Goal: Task Accomplishment & Management: Manage account settings

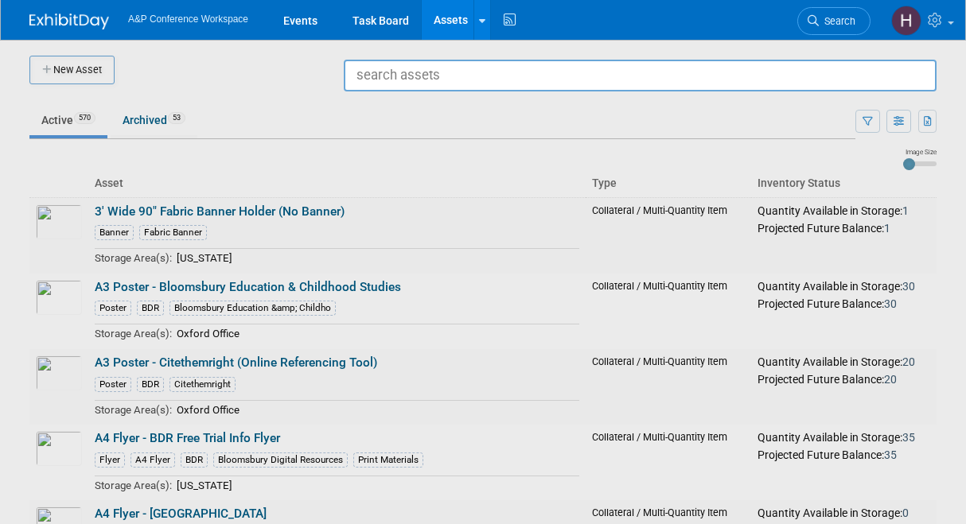
click at [47, 17] on img at bounding box center [69, 22] width 80 height 16
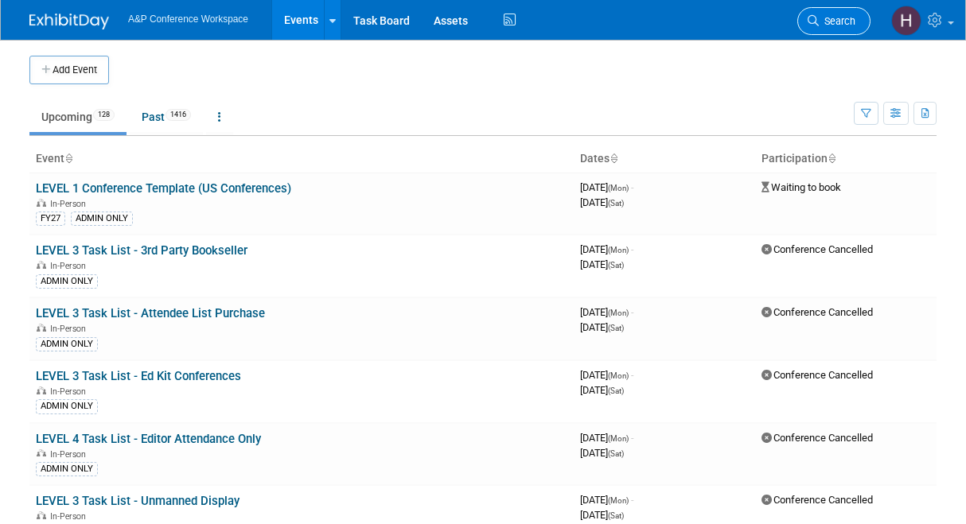
click at [816, 24] on icon at bounding box center [813, 20] width 11 height 11
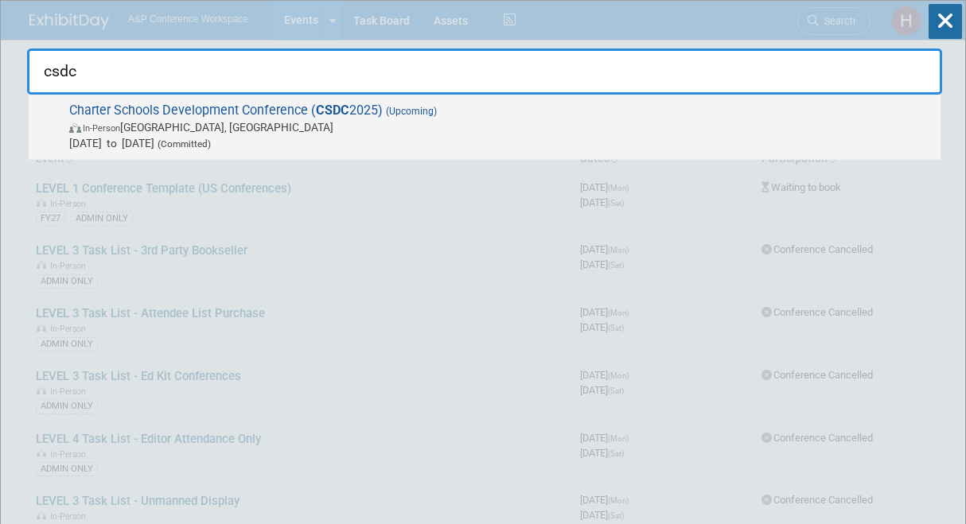
type input "csdc"
click at [510, 128] on span "In-Person Palm Springs, CA" at bounding box center [500, 127] width 863 height 16
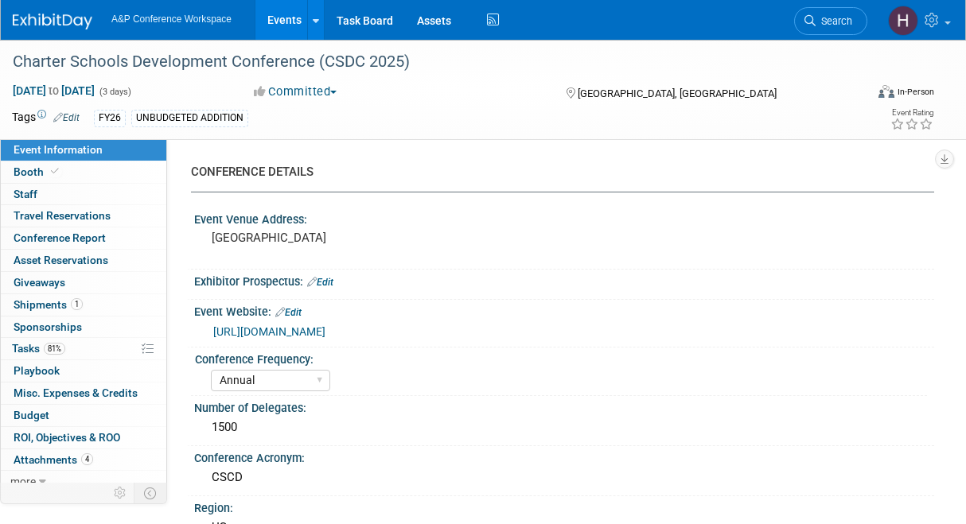
select select "Annual"
select select "Level 2"
select select "In-Person Booth"
select select "Schools"
select select "Bloomsbury Digital Resources"
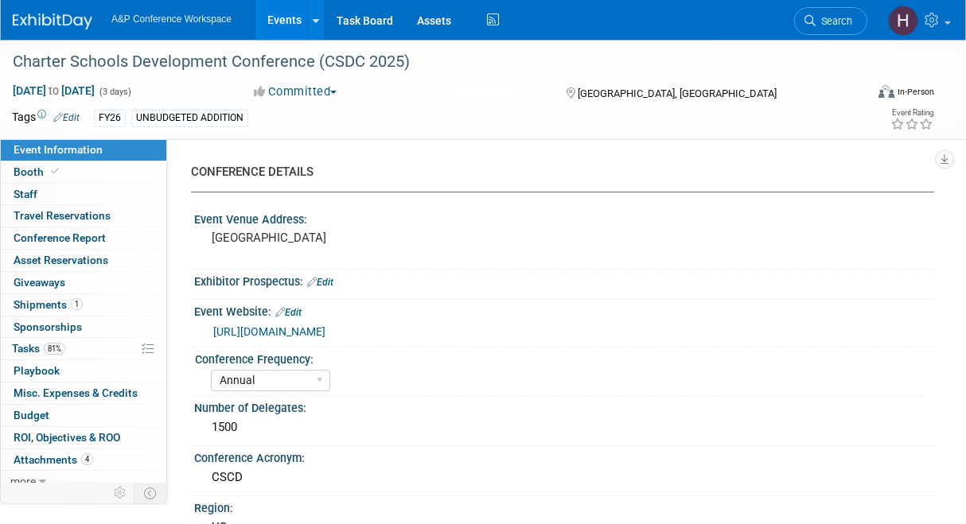
select select "[PERSON_NAME]"
select select "BDR Product Awareness and Trial Generation​"
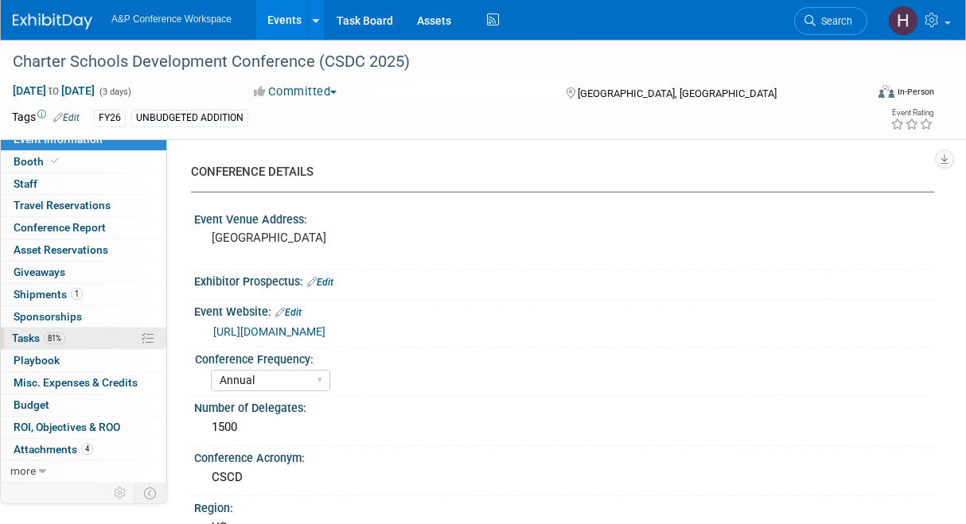
click at [65, 339] on span "81%" at bounding box center [54, 339] width 21 height 12
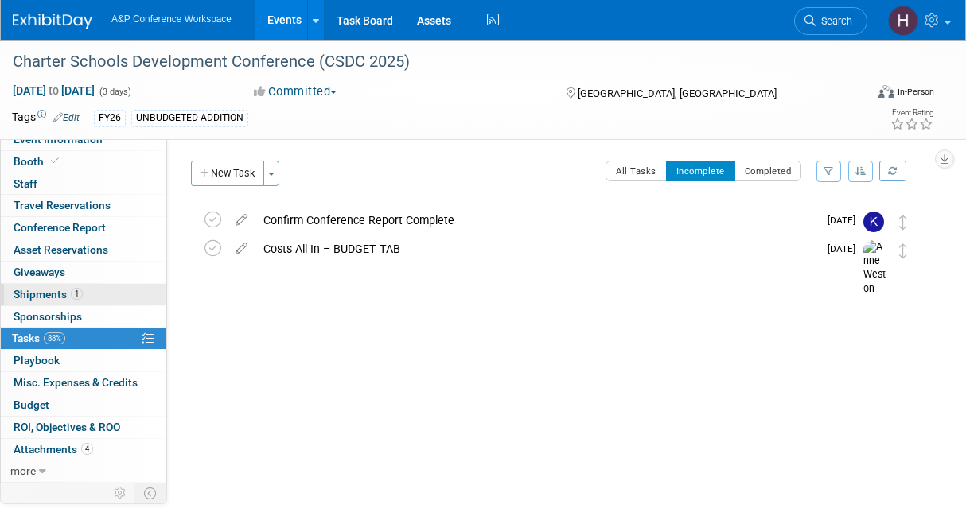
click at [84, 293] on link "1 Shipments 1" at bounding box center [84, 294] width 166 height 21
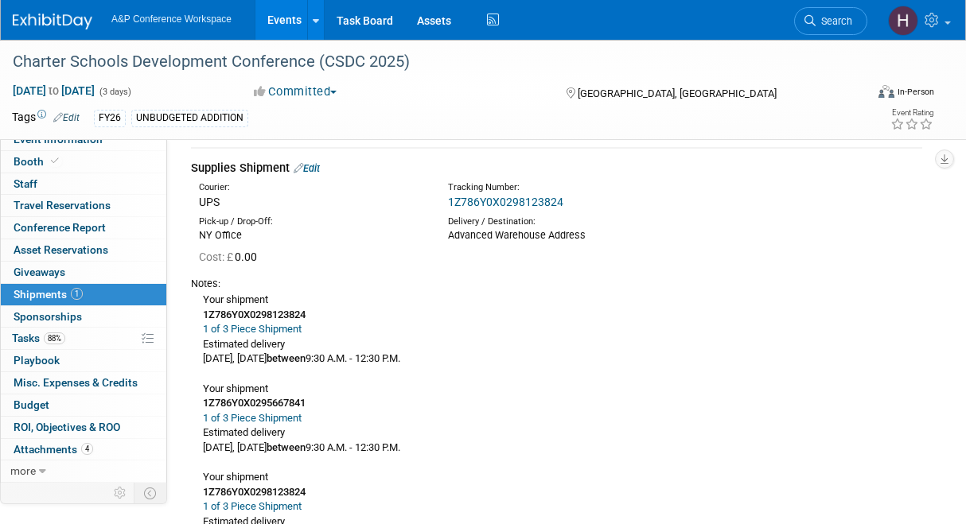
scroll to position [49, 0]
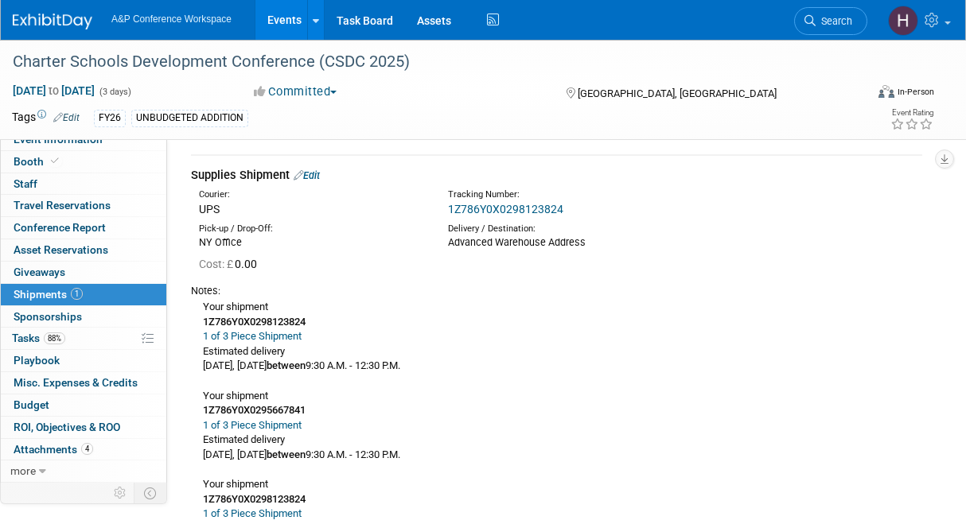
click at [312, 166] on td "Supplies Shipment Edit Courier: UPS Tracking Number: 1Z786Y0X0298123824 Cost: £…" at bounding box center [556, 361] width 731 height 412
click at [312, 173] on link "Edit" at bounding box center [307, 175] width 26 height 12
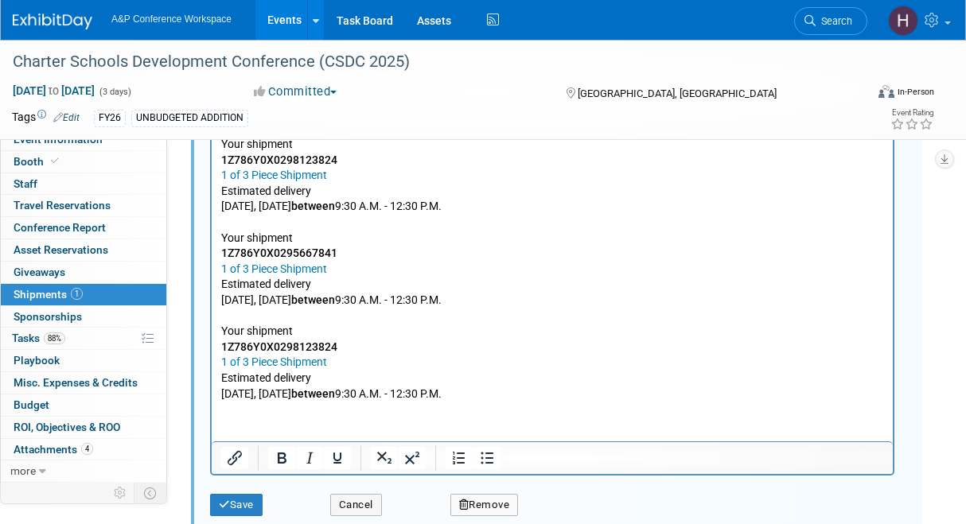
scroll to position [606, 0]
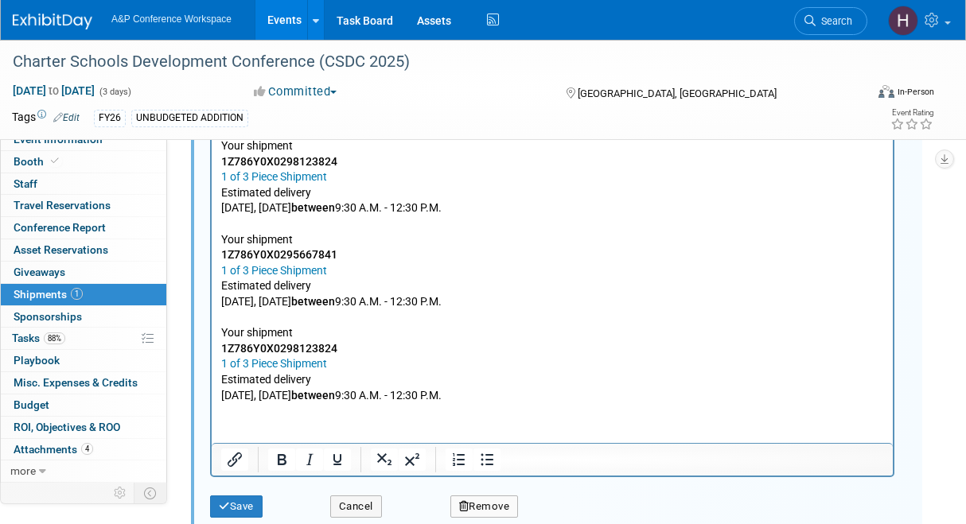
drag, startPoint x: 480, startPoint y: 400, endPoint x: 205, endPoint y: 38, distance: 454.4
click at [212, 132] on html "Your shipment 1Z786Y0X0298123824 1 of 3 Piece Shipment Estimated delivery Today…" at bounding box center [552, 267] width 681 height 271
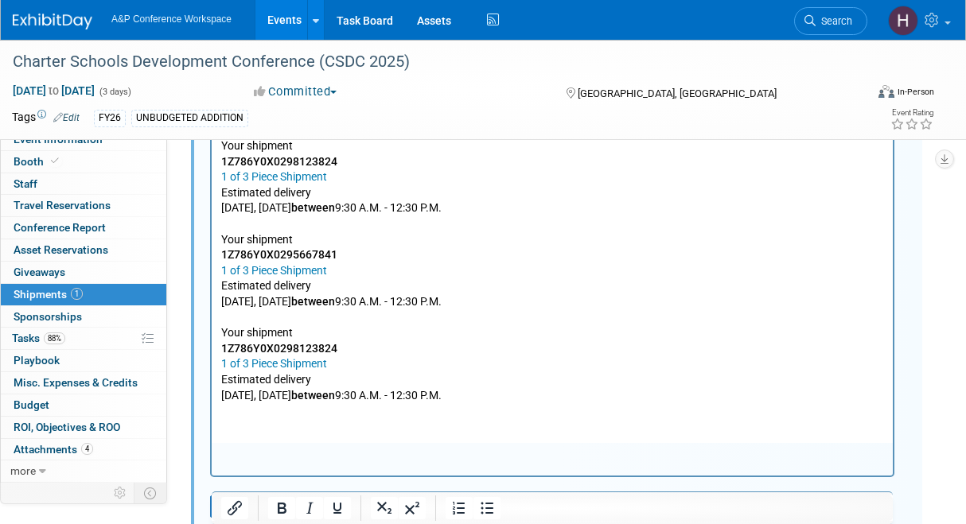
scroll to position [466, 0]
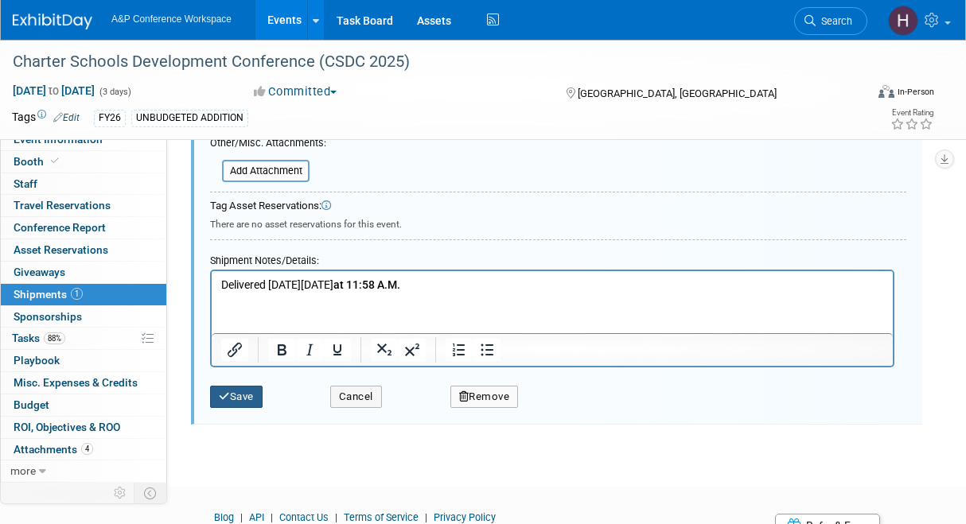
click at [231, 388] on button "Save" at bounding box center [236, 397] width 53 height 22
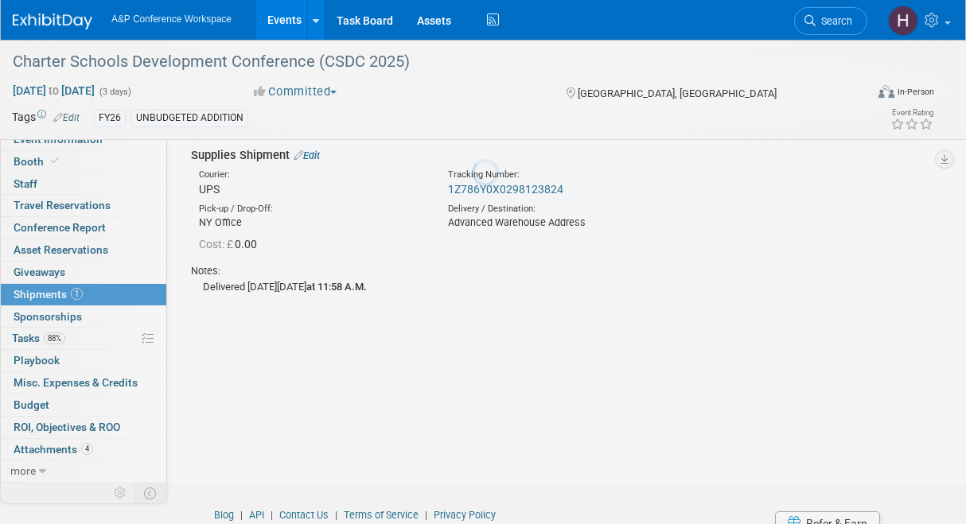
scroll to position [24, 0]
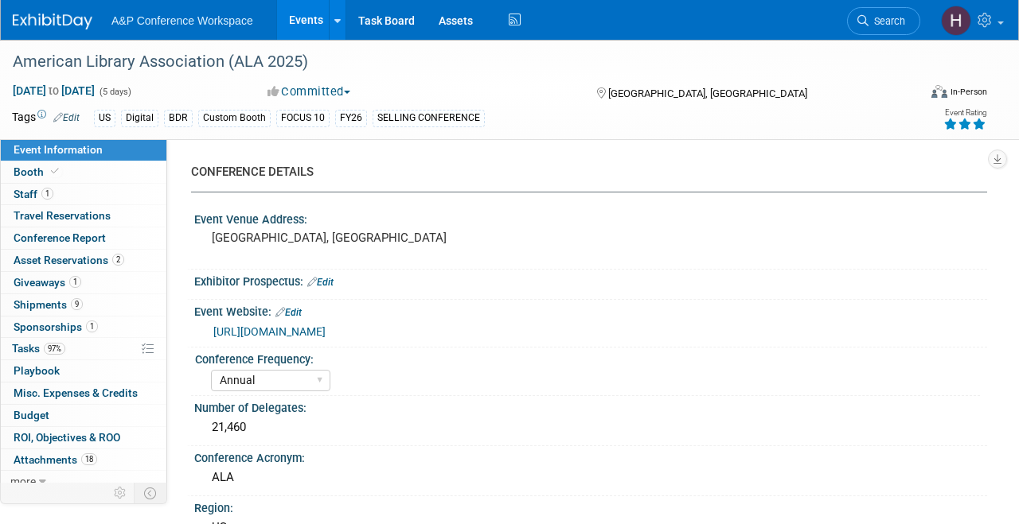
select select "Annual"
select select "Level 1"
select select "In-Person Booth"
select select "Libraries"
select select "Bloomsbury Digital Resources"
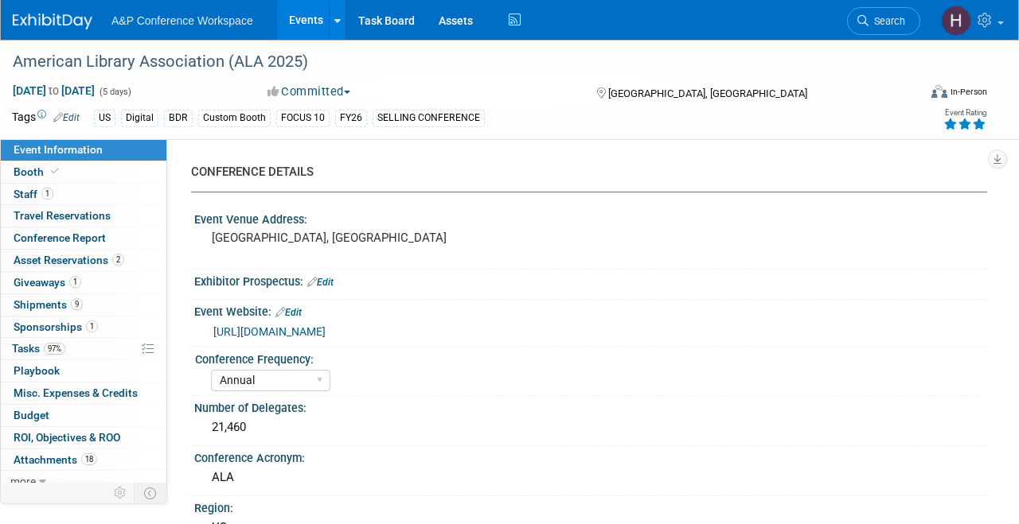
select select "[PERSON_NAME]"
select select "BDR Product Awareness and Trial Generation​"
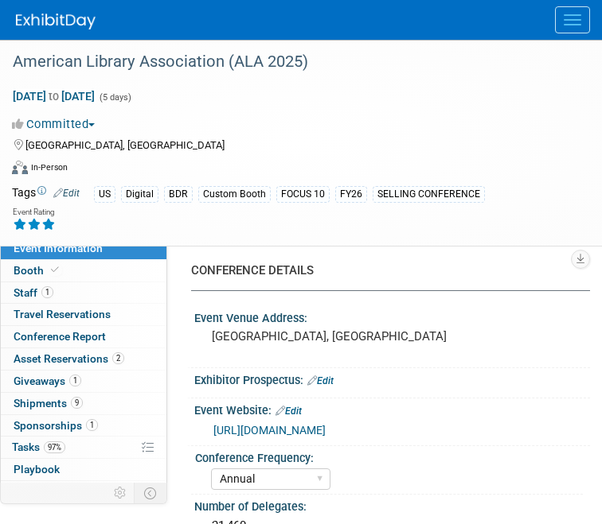
click at [578, 18] on button "Menu" at bounding box center [572, 19] width 35 height 27
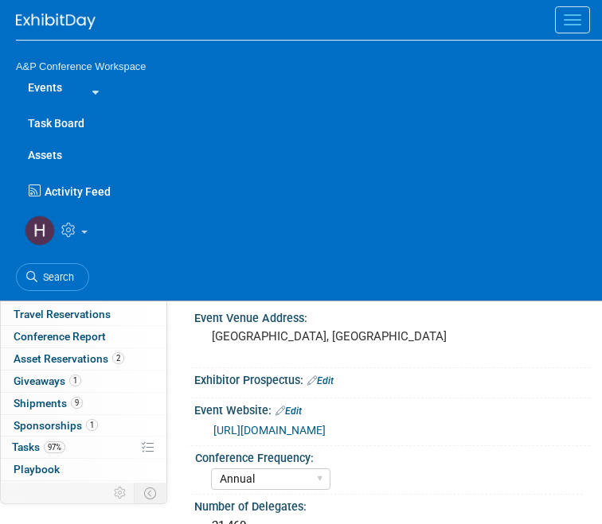
click at [38, 148] on link "Assets" at bounding box center [309, 155] width 586 height 32
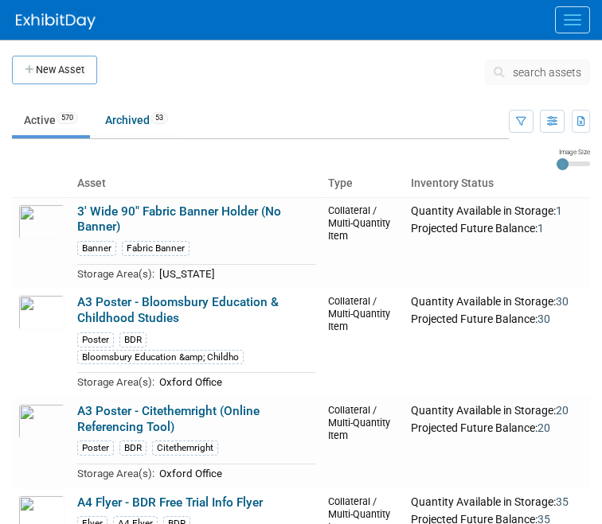
click at [528, 82] on button "search assets" at bounding box center [537, 72] width 105 height 25
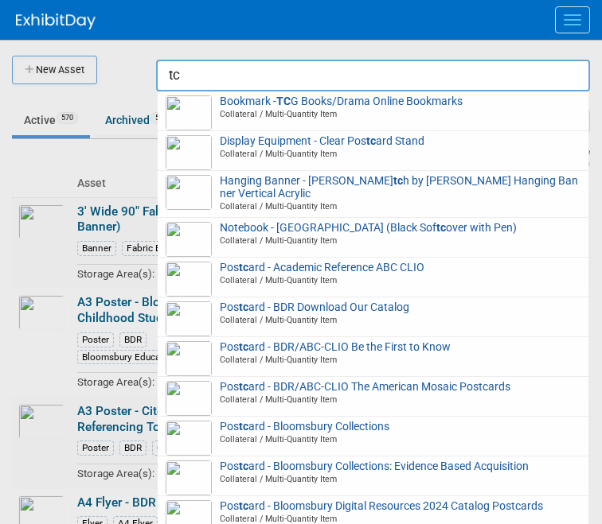
type input "t"
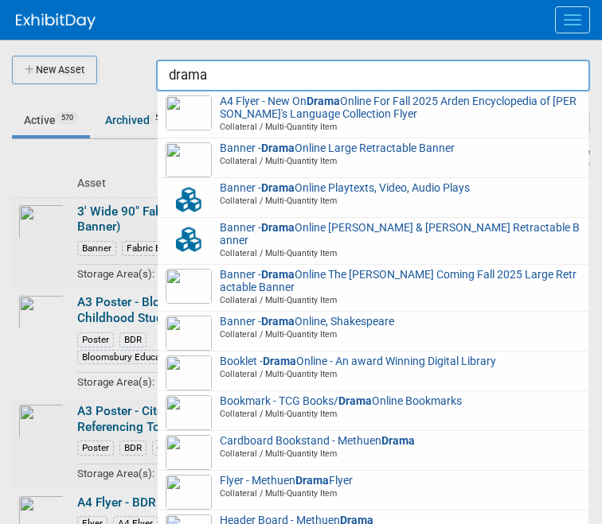
drag, startPoint x: 434, startPoint y: 196, endPoint x: 313, endPoint y: -42, distance: 267.3
click at [313, 0] on html "A&P Conference Workspace Events Task Board Assets New Asset Search Assets Bulk …" at bounding box center [301, 262] width 602 height 524
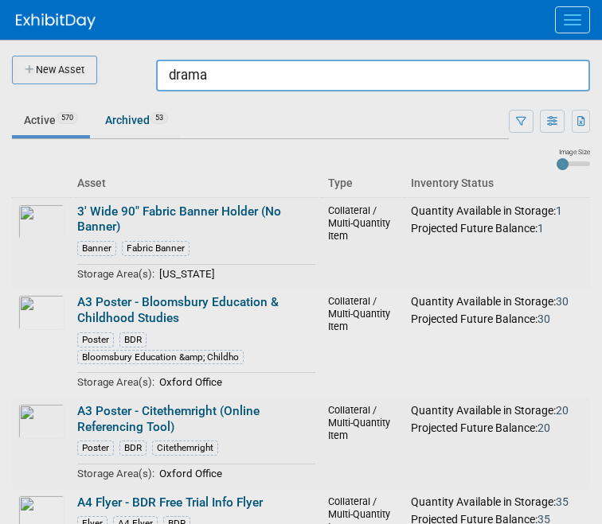
click at [236, 74] on input "drama" at bounding box center [373, 76] width 434 height 32
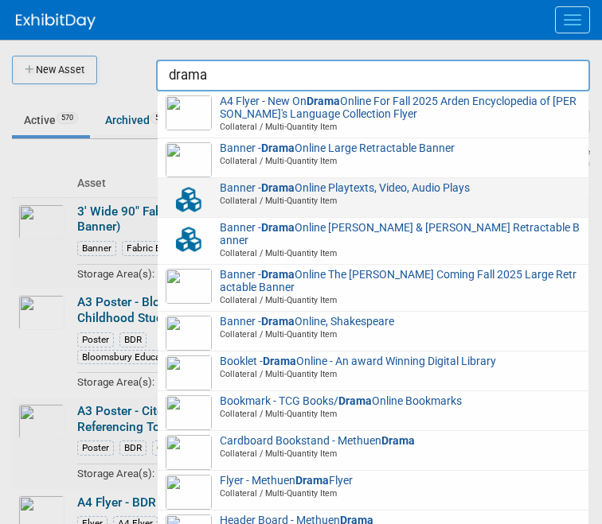
click at [221, 181] on div "Banner - Drama Online Playtexts, Video, Audio Plays Collateral / Multi-Quantity…" at bounding box center [373, 198] width 430 height 40
type input "Banner - Drama Online Playtexts, Video, Audio Plays"
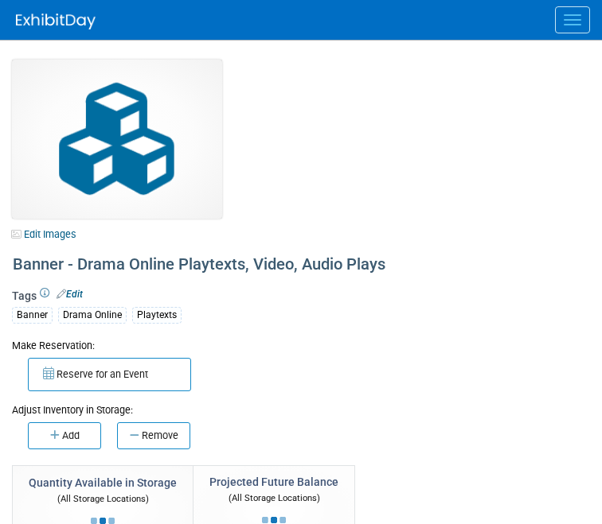
select select "Oxford"
select select "BDR - Libraries"
select select "Anna Roberts"
click at [109, 90] on img at bounding box center [117, 139] width 210 height 159
click at [278, 261] on div "Banner - Drama Online Playtexts, Video, Audio Plays" at bounding box center [298, 265] width 582 height 29
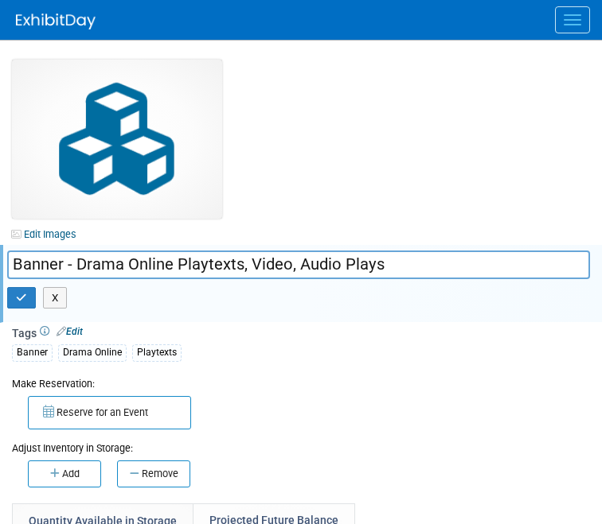
click at [430, 277] on input "Banner - Drama Online Playtexts, Video, Audio Plays" at bounding box center [298, 265] width 582 height 28
drag, startPoint x: 415, startPoint y: 272, endPoint x: 57, endPoint y: 255, distance: 358.5
click at [57, 256] on input "Banner - Drama Online Playtexts, Video, Audio Plays" at bounding box center [298, 265] width 582 height 28
click at [37, 264] on input "Banner - Drama Online Playtexts, Video, Audio Plays" at bounding box center [298, 265] width 582 height 28
drag, startPoint x: 399, startPoint y: 275, endPoint x: 0, endPoint y: 255, distance: 399.9
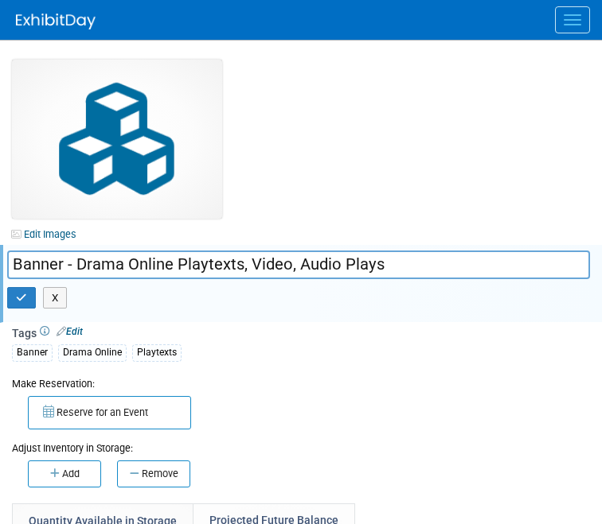
click at [0, 255] on div "Banner - Drama Online Playtexts, Video, Audio Plays" at bounding box center [298, 265] width 606 height 28
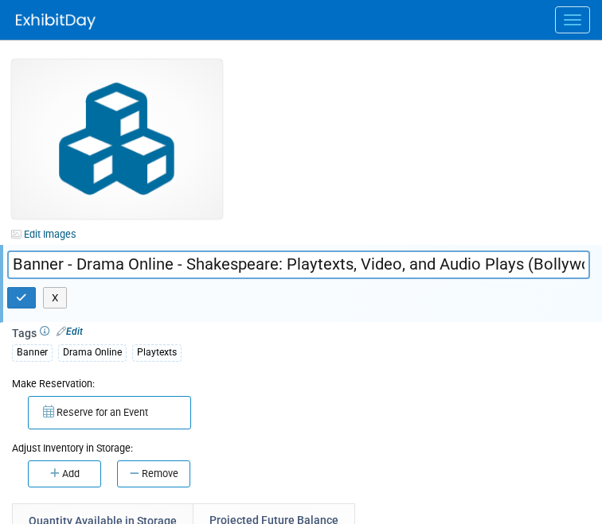
drag, startPoint x: 185, startPoint y: 263, endPoint x: 286, endPoint y: 267, distance: 100.3
click at [286, 267] on input "Banner - Drama Online - Shakespeare: Playtexts, Video, and Audio Plays (Bollywo…" at bounding box center [298, 265] width 582 height 28
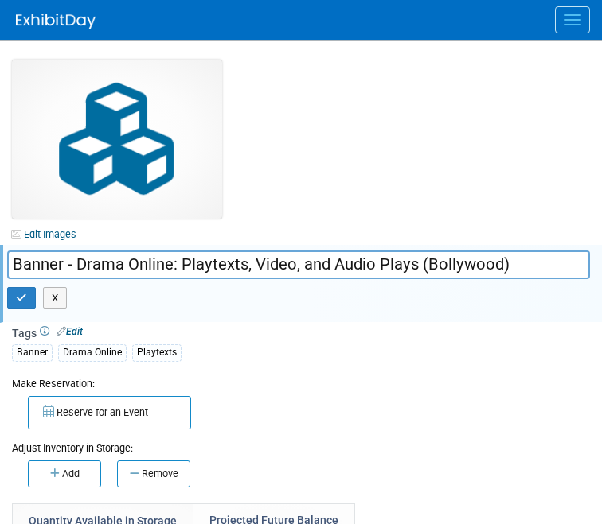
drag, startPoint x: 498, startPoint y: 270, endPoint x: 430, endPoint y: 267, distance: 67.7
click at [430, 267] on input "Banner - Drama Online: Playtexts, Video, and Audio Plays (Bollywood)" at bounding box center [298, 265] width 582 height 28
type input "Banner - Drama Online: Playtexts, Video, and Audio Plays (Angels in America)"
click at [21, 295] on icon "button" at bounding box center [21, 298] width 11 height 10
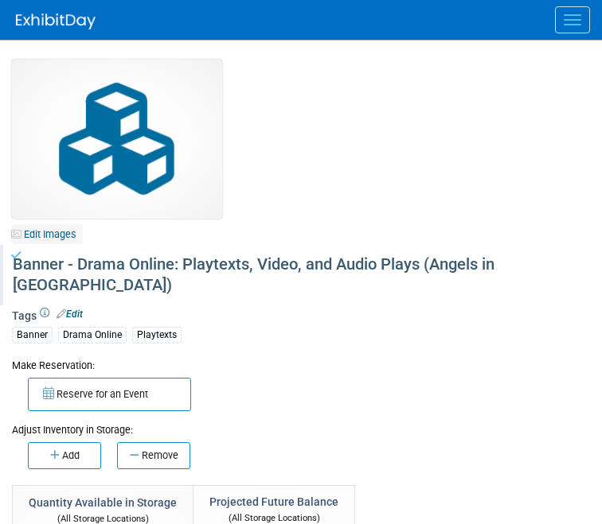
click at [47, 241] on link "Edit Images" at bounding box center [47, 234] width 71 height 20
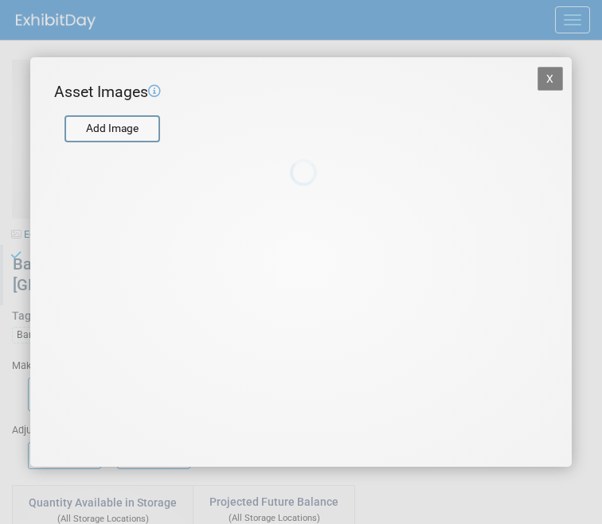
click at [45, 228] on body "A&P Conference Workspace Events Task Board Assets New Asset" at bounding box center [301, 262] width 602 height 524
click at [111, 125] on input "file" at bounding box center [63, 129] width 189 height 24
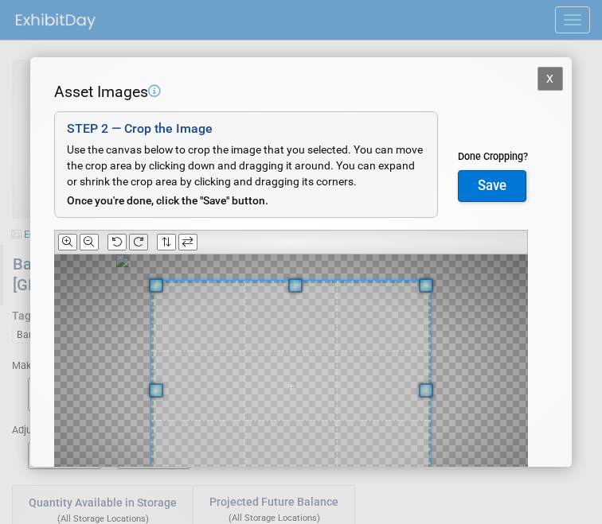
click at [147, 234] on button at bounding box center [138, 242] width 19 height 17
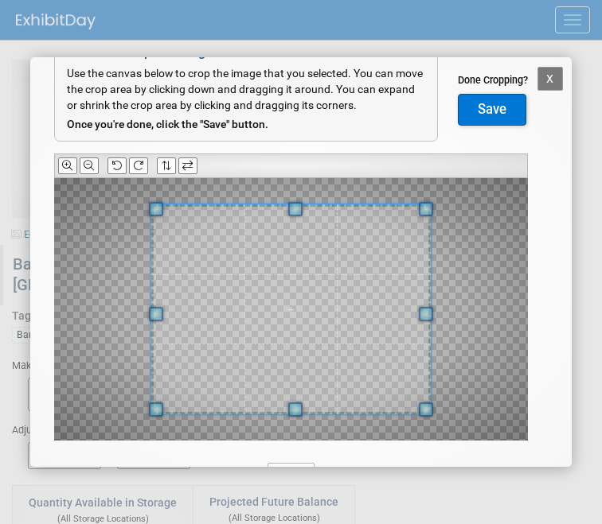
scroll to position [80, 0]
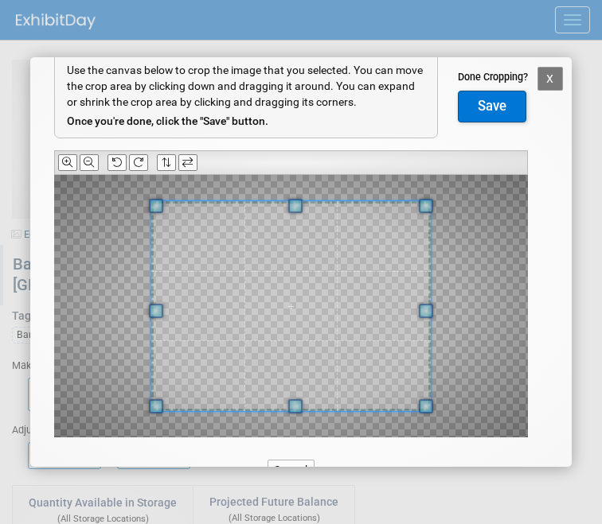
click at [150, 162] on div at bounding box center [290, 162] width 473 height 25
click at [138, 162] on icon at bounding box center [138, 163] width 10 height 10
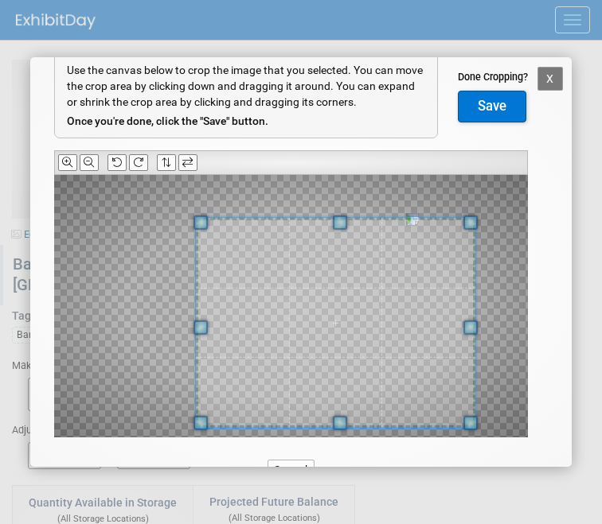
click at [440, 372] on span at bounding box center [335, 323] width 279 height 210
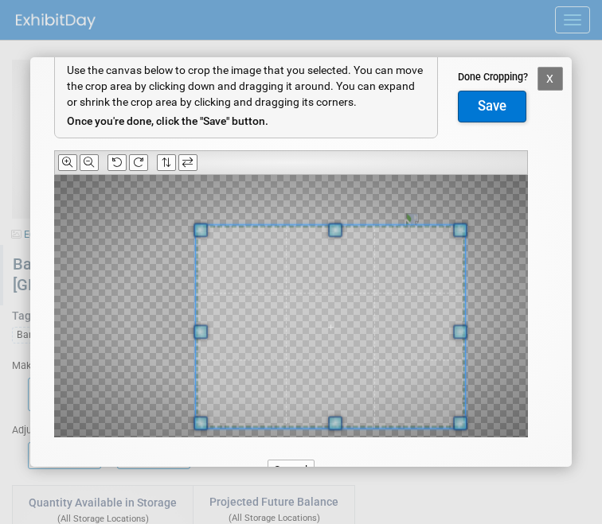
click at [453, 232] on span at bounding box center [460, 231] width 14 height 14
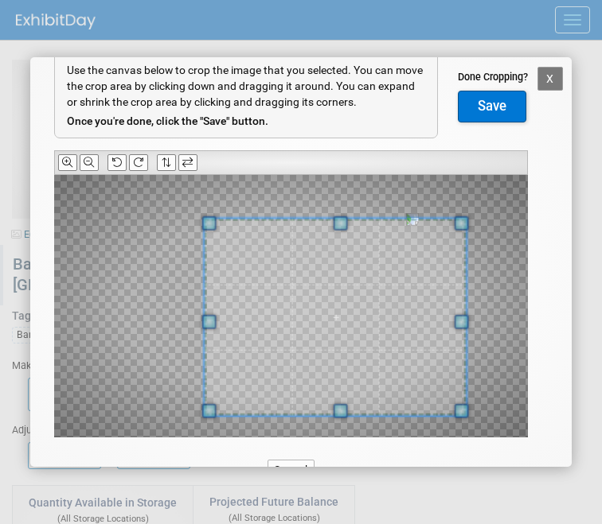
click at [396, 277] on span at bounding box center [335, 317] width 263 height 197
click at [484, 122] on button "Save" at bounding box center [492, 107] width 68 height 32
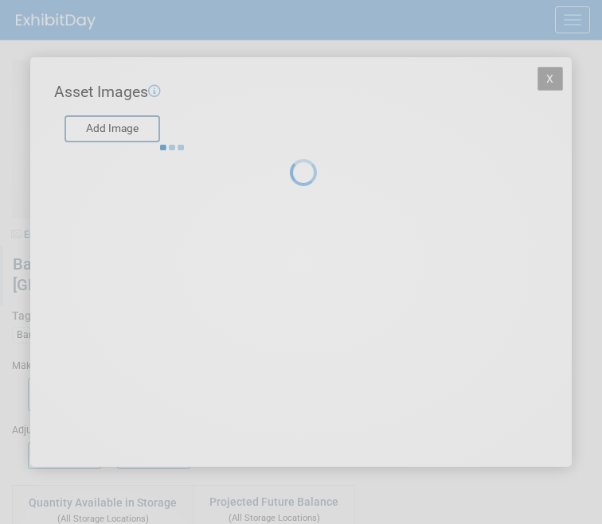
scroll to position [0, 0]
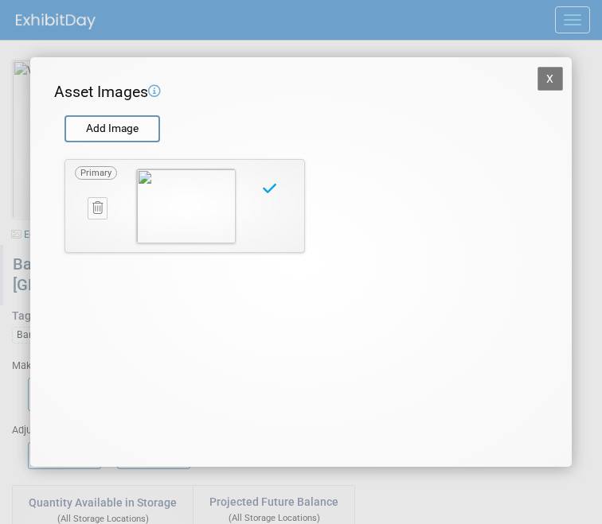
click at [545, 78] on button "X" at bounding box center [549, 79] width 25 height 24
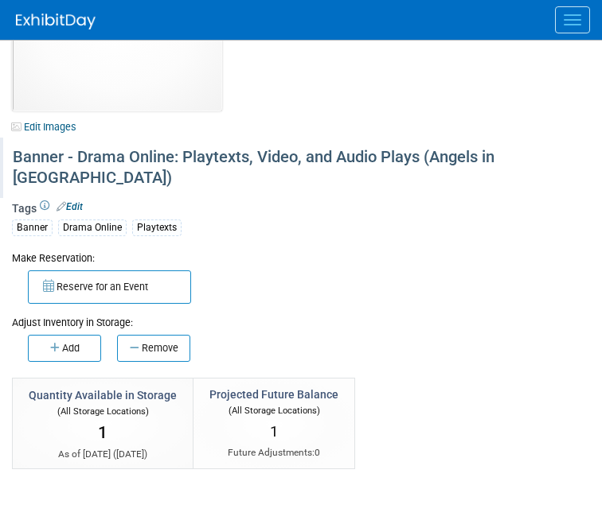
scroll to position [88, 0]
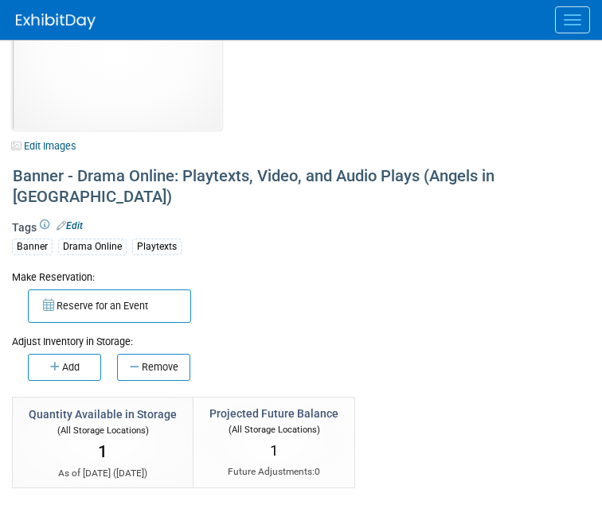
click at [76, 220] on link "Edit" at bounding box center [69, 225] width 26 height 11
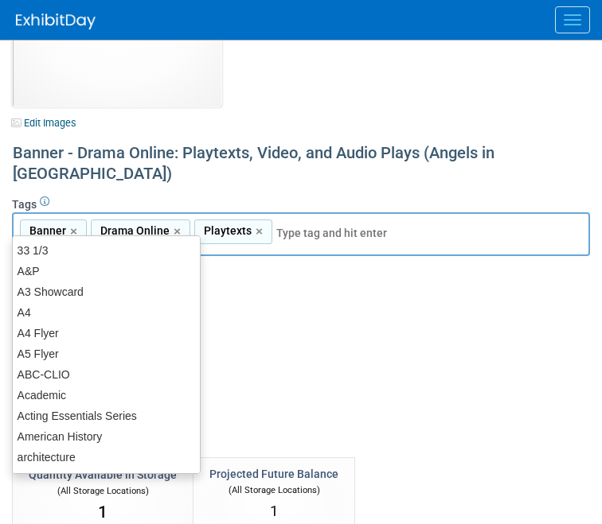
scroll to position [123, 0]
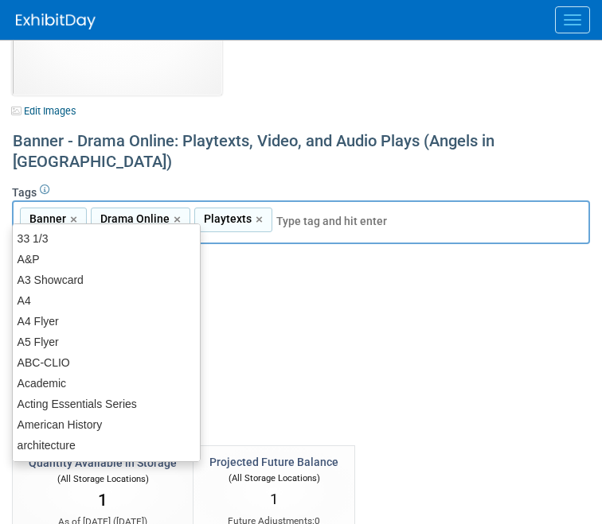
click at [290, 201] on div "Banner,Drama Online,Playtexts Banner × Drama Online × Playtexts ×" at bounding box center [301, 223] width 578 height 44
type input "V"
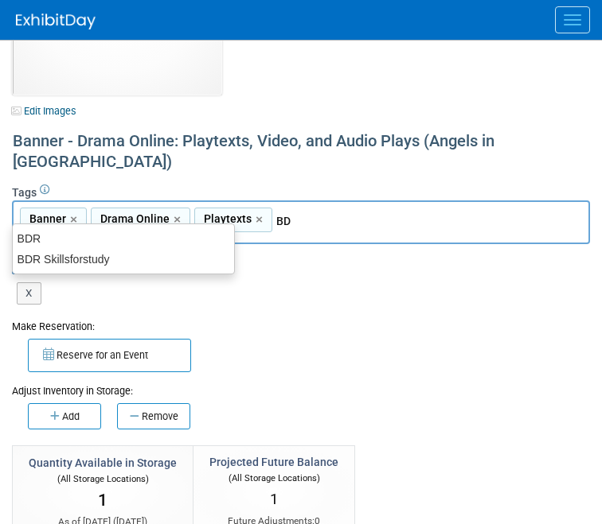
type input "BDR"
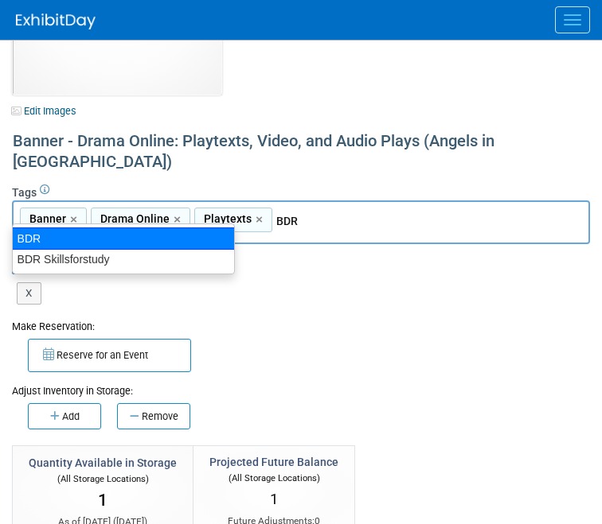
click at [154, 239] on div "BDR" at bounding box center [123, 239] width 223 height 22
type input "Banner, Drama Online, Playtexts, BDR"
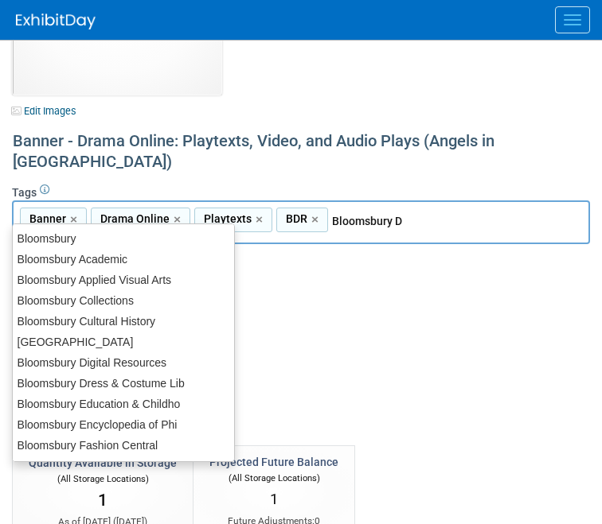
type input "Bloomsbury DI"
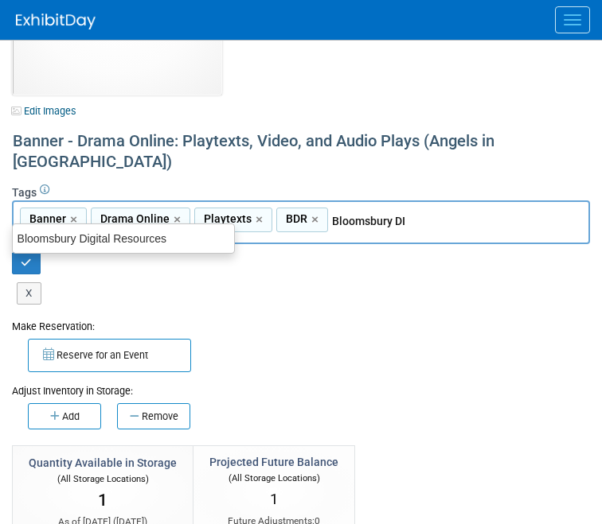
click at [220, 232] on div "Bloomsbury Digital Resources" at bounding box center [123, 238] width 221 height 21
type input "Banner, Drama Online, Playtexts, BDR, Bloomsbury Digital Resources"
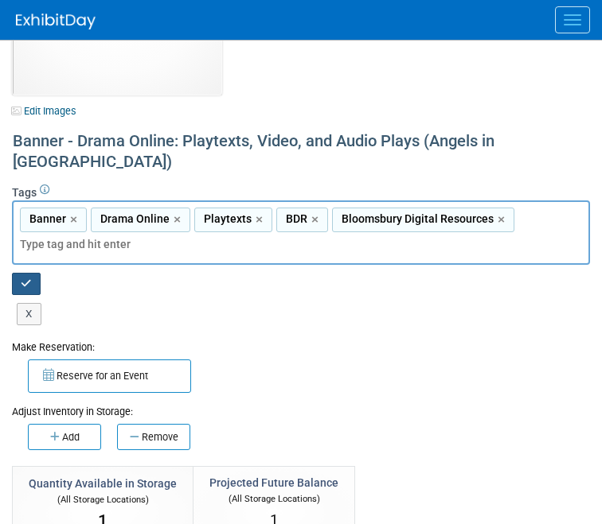
click at [31, 279] on icon "button" at bounding box center [26, 284] width 11 height 10
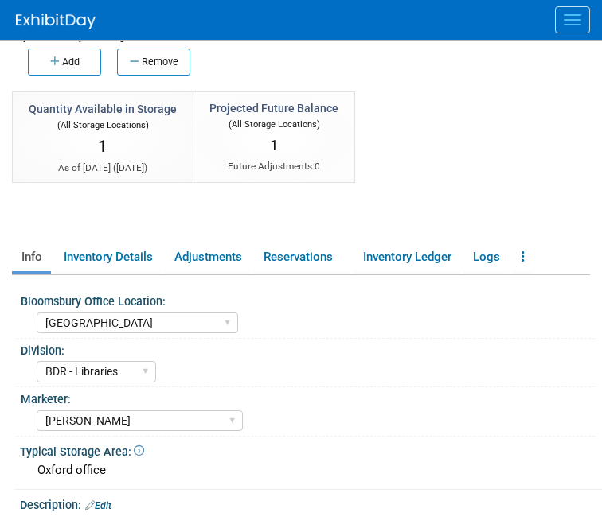
scroll to position [430, 0]
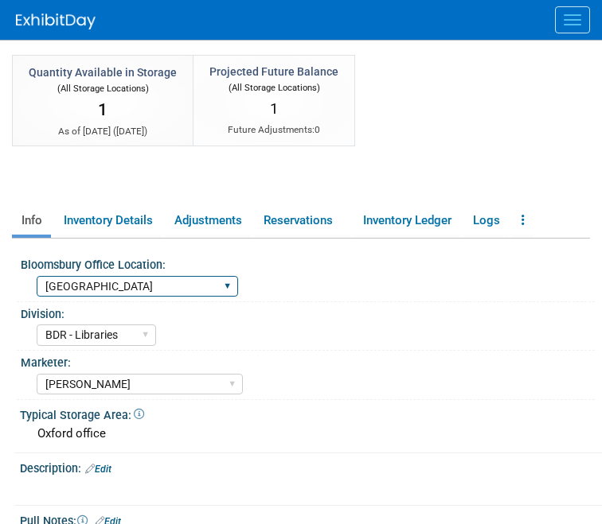
click at [137, 277] on select "Oxford New York Oxford, New York Blue Ridge Summit" at bounding box center [137, 286] width 201 height 21
select select "[US_STATE]"
click at [37, 276] on select "Oxford New York Oxford, New York Blue Ridge Summit" at bounding box center [137, 286] width 201 height 21
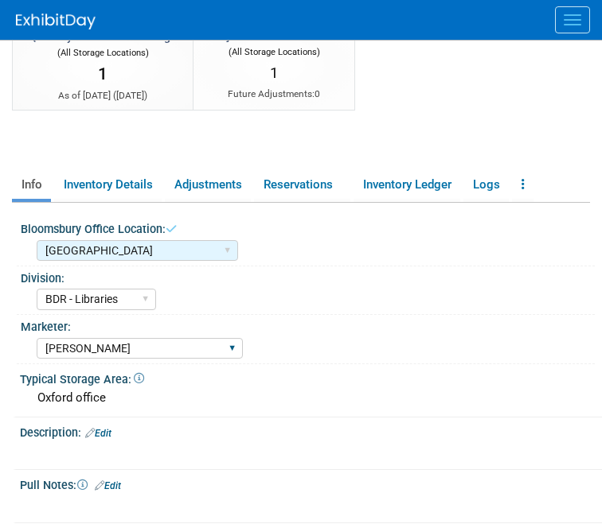
scroll to position [467, 0]
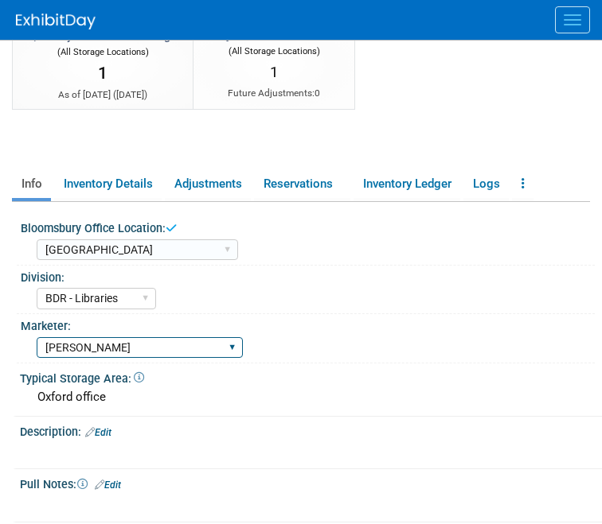
click at [111, 337] on select "Abigail Larkin Alice Billington Ami Reitmeier Amy Suratia Andy Boyd Anna Robert…" at bounding box center [140, 347] width 206 height 21
click at [37, 337] on select "Abigail Larkin Alice Billington Ami Reitmeier Amy Suratia Andy Boyd Anna Robert…" at bounding box center [140, 347] width 206 height 21
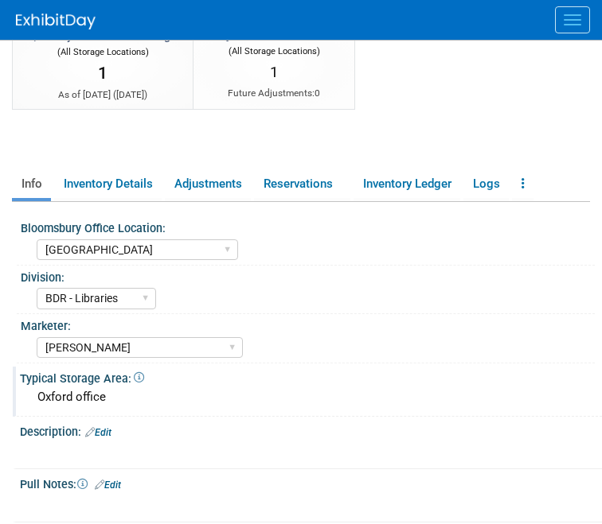
click at [111, 385] on div "Oxford office" at bounding box center [311, 397] width 558 height 25
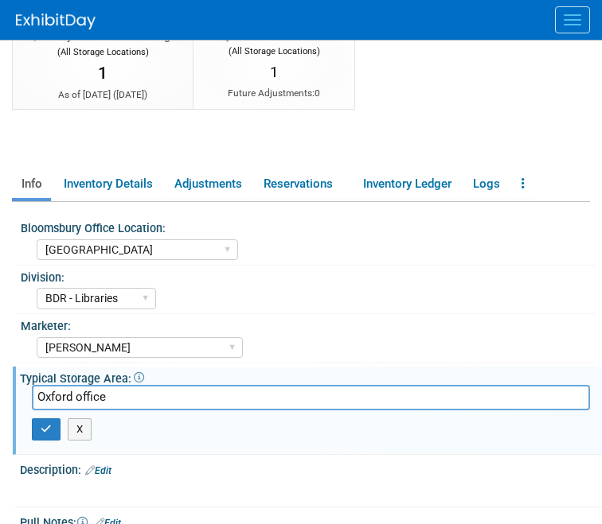
drag, startPoint x: 130, startPoint y: 381, endPoint x: 13, endPoint y: 375, distance: 117.9
click at [13, 375] on div "Typical Storage Area: Oxford office Oxford office X" at bounding box center [307, 411] width 589 height 88
type input "[US_STATE]"
click at [50, 419] on button "button" at bounding box center [46, 430] width 29 height 22
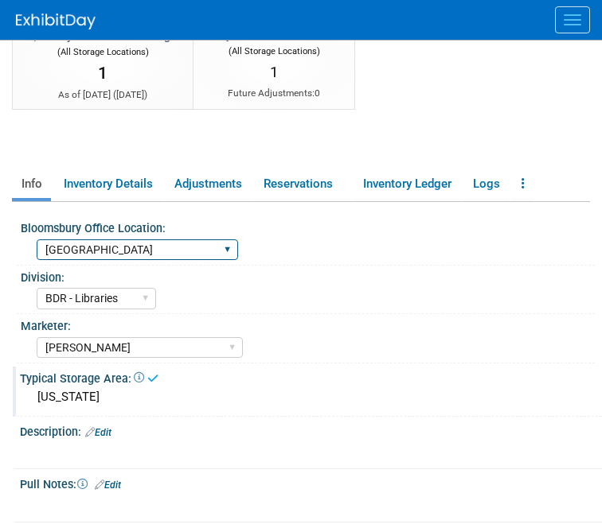
click at [109, 240] on select "Oxford New York Oxford, New York Blue Ridge Summit" at bounding box center [137, 250] width 201 height 21
select select "[GEOGRAPHIC_DATA], [US_STATE]"
click at [37, 240] on select "Oxford New York Oxford, New York Blue Ridge Summit" at bounding box center [137, 250] width 201 height 21
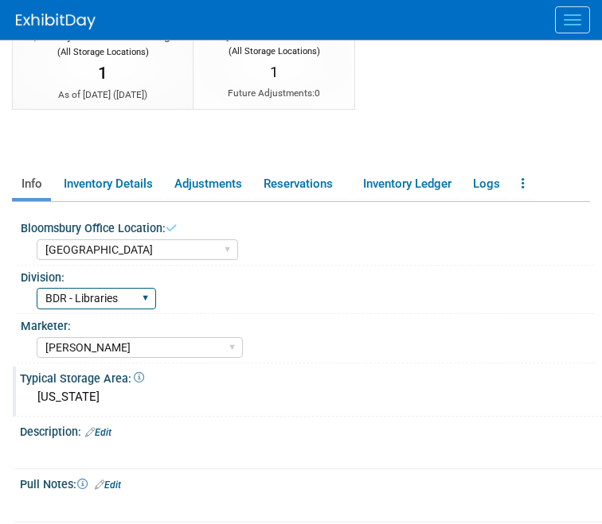
click at [98, 288] on select "BDR - Libraries BDR - Schools A&P BP R&L" at bounding box center [96, 298] width 119 height 21
click at [37, 288] on select "BDR - Libraries BDR - Schools A&P BP R&L" at bounding box center [96, 298] width 119 height 21
click at [99, 385] on div "[US_STATE]" at bounding box center [311, 397] width 558 height 25
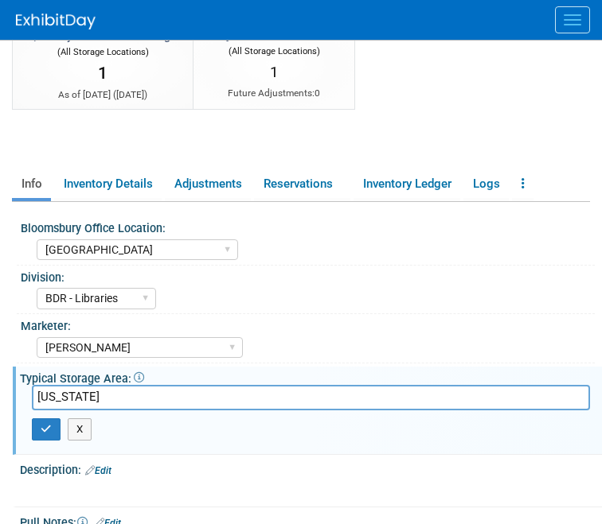
click at [41, 385] on input "[US_STATE]" at bounding box center [311, 397] width 558 height 25
type input "[GEOGRAPHIC_DATA], [US_STATE]"
click at [39, 419] on button "button" at bounding box center [46, 430] width 29 height 22
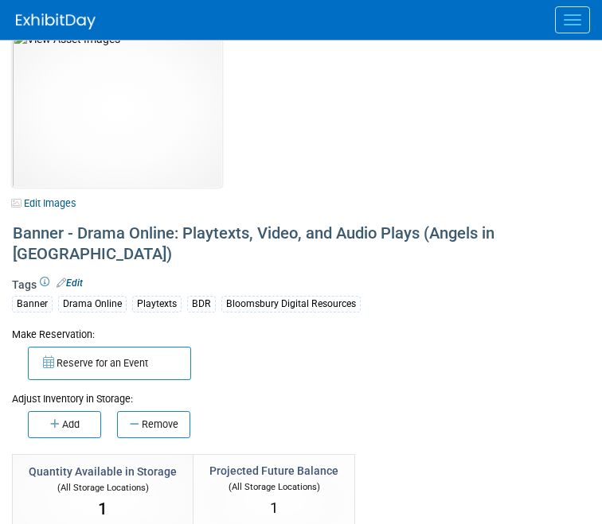
scroll to position [0, 0]
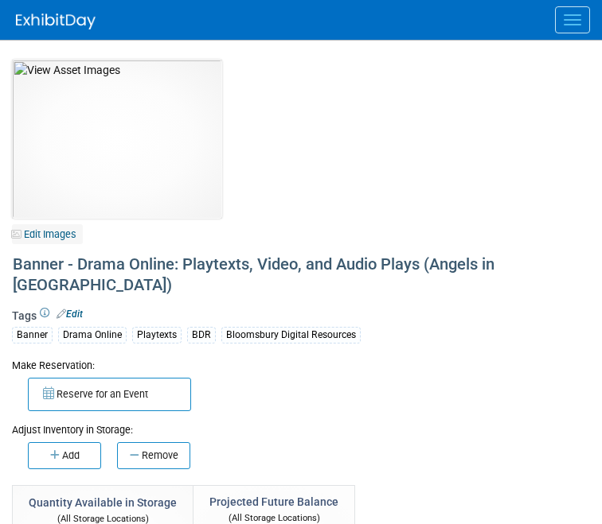
click at [61, 234] on link "Edit Images" at bounding box center [47, 234] width 71 height 20
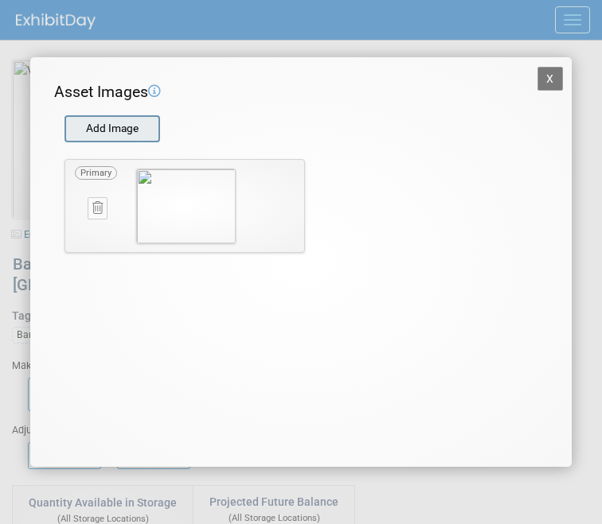
click at [123, 127] on input "file" at bounding box center [63, 129] width 189 height 24
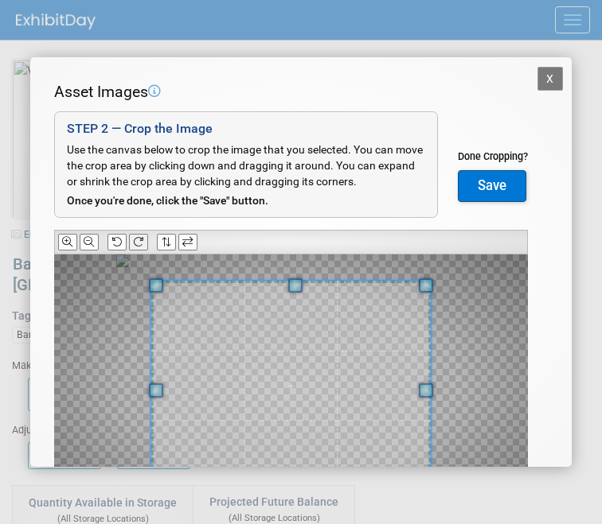
click at [136, 238] on icon at bounding box center [138, 242] width 10 height 10
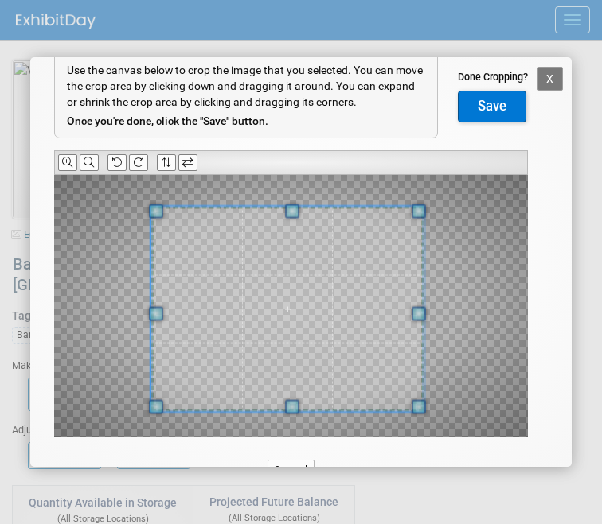
click at [376, 212] on div at bounding box center [287, 309] width 272 height 205
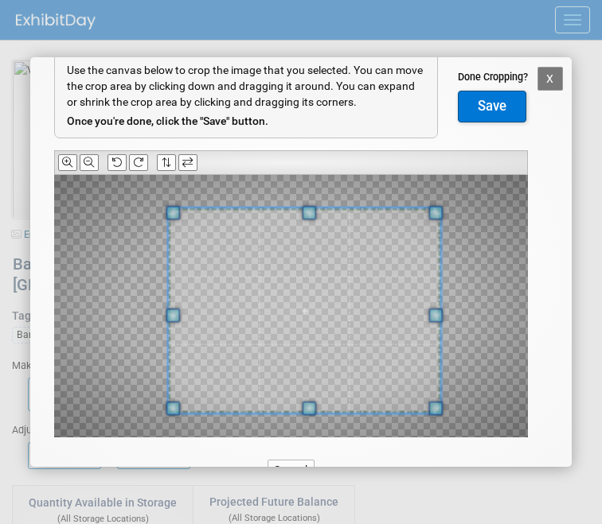
click at [353, 249] on span at bounding box center [304, 310] width 272 height 205
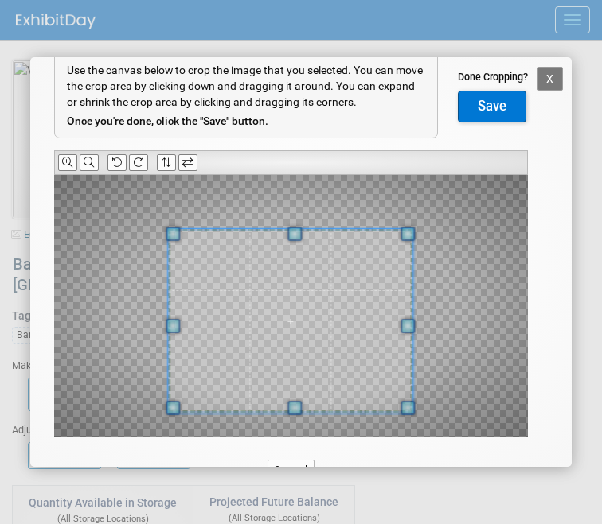
click at [364, 235] on div at bounding box center [290, 321] width 244 height 184
click at [480, 106] on button "Save" at bounding box center [492, 107] width 68 height 32
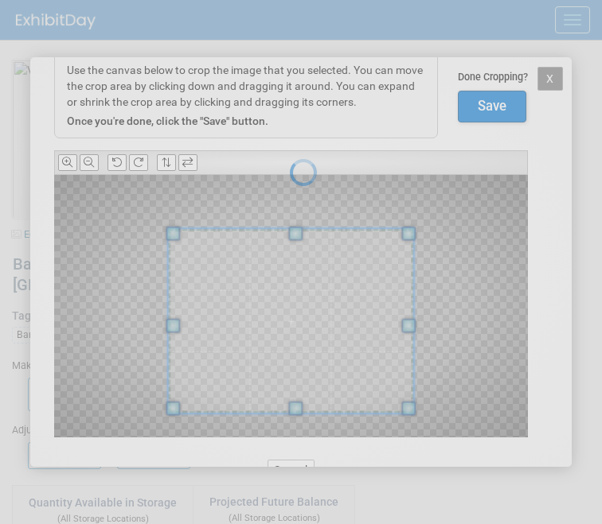
scroll to position [0, 0]
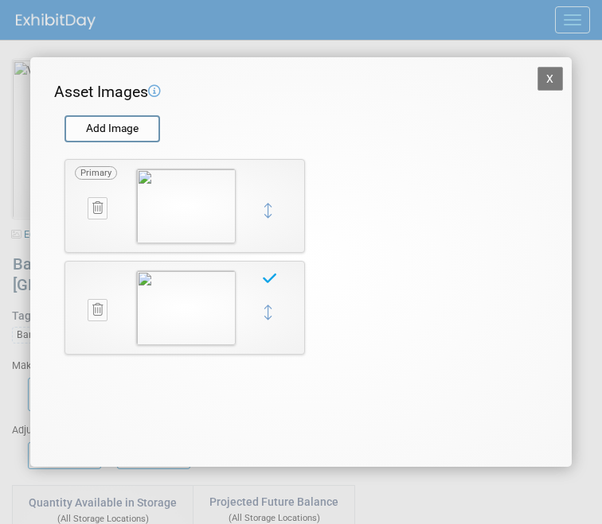
click at [553, 80] on button "X" at bounding box center [549, 79] width 25 height 24
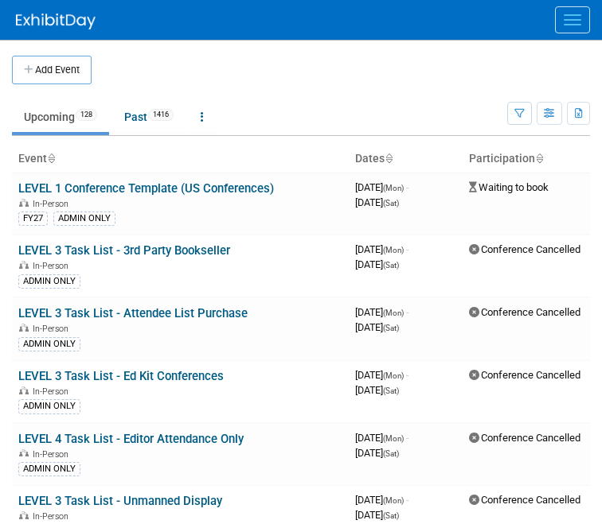
click at [574, 25] on span "Menu" at bounding box center [572, 25] width 18 height 2
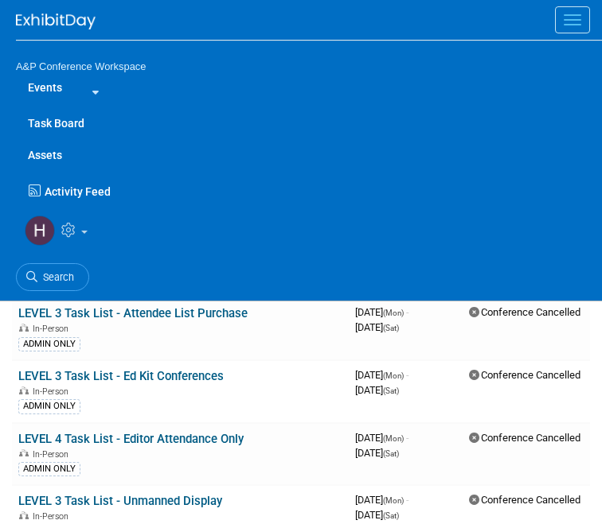
click at [47, 153] on link "Assets" at bounding box center [309, 155] width 586 height 32
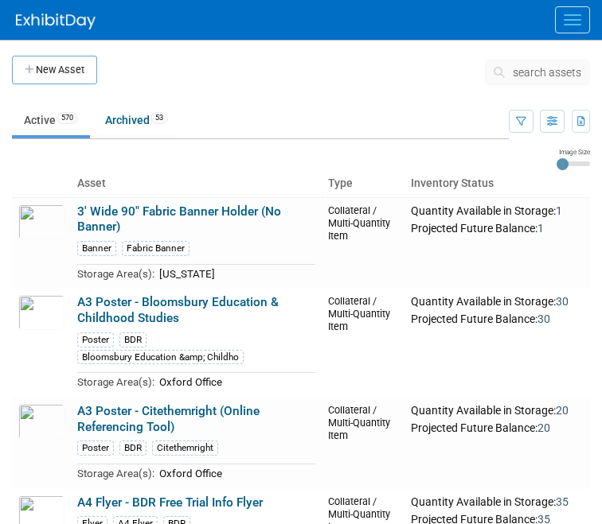
click at [538, 70] on span "search assets" at bounding box center [546, 72] width 68 height 13
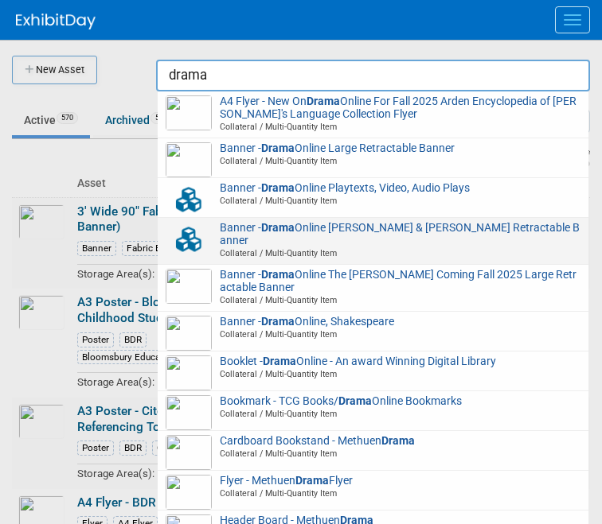
click at [411, 227] on span "Banner - Drama Online Romeo & Juliet Retractable Banner Collateral / Multi-Quan…" at bounding box center [373, 241] width 415 height 38
type input "Banner - Drama Online Romeo & Juliet Retractable Banner"
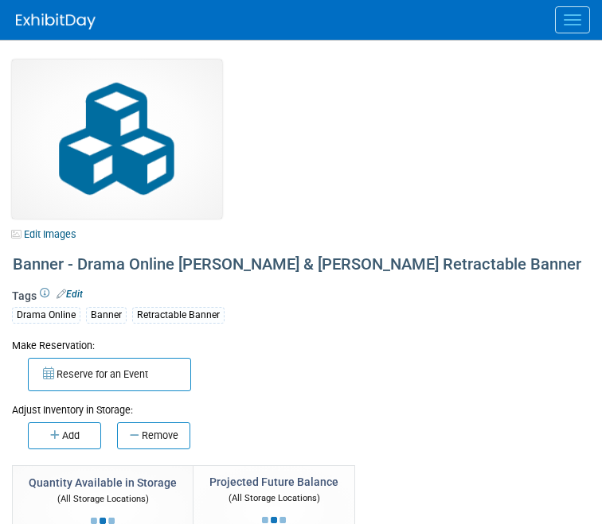
select select "[US_STATE]"
select select "BDR - Libraries"
click at [122, 258] on div "Banner - Drama Online [PERSON_NAME] & [PERSON_NAME] Retractable Banner" at bounding box center [298, 265] width 582 height 29
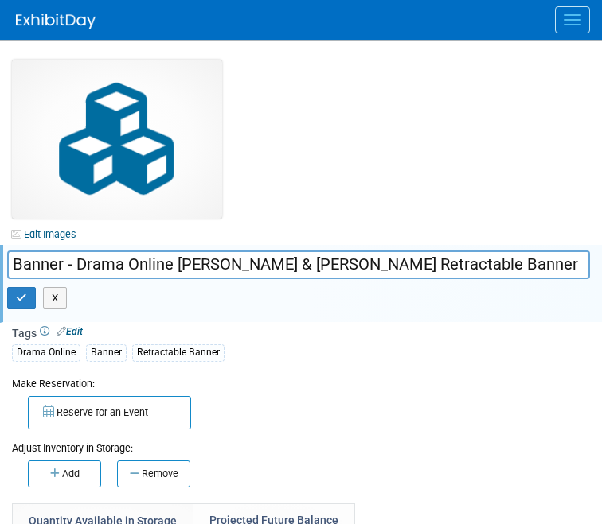
drag, startPoint x: 77, startPoint y: 260, endPoint x: 527, endPoint y: 275, distance: 449.8
click at [528, 276] on input "Banner - Drama Online [PERSON_NAME] & [PERSON_NAME] Retractable Banner" at bounding box center [298, 265] width 582 height 28
click at [398, 136] on div "Edit Images Collateral / Multi-Quantity Item Shared Banner - Drama Online Romeo…" at bounding box center [301, 351] width 602 height 583
click at [140, 279] on div "X" at bounding box center [298, 298] width 582 height 38
drag, startPoint x: 78, startPoint y: 265, endPoint x: 572, endPoint y: 290, distance: 494.8
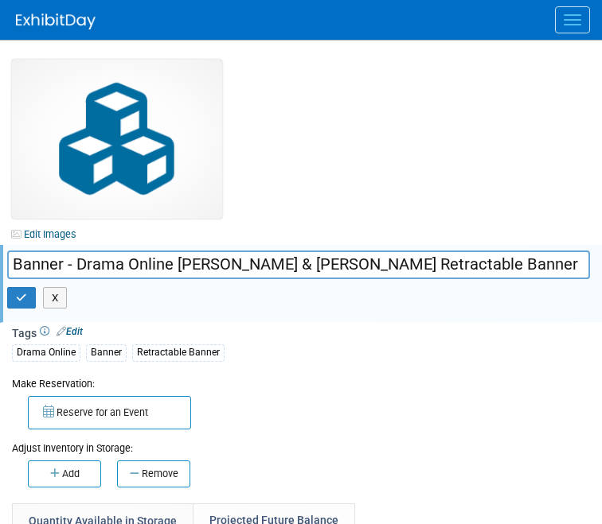
click at [572, 290] on div "Banner - Drama Online Romeo & Juliet Retractable Banner X" at bounding box center [298, 286] width 606 height 62
click at [95, 266] on input "Banner - Drama Online [PERSON_NAME] & [PERSON_NAME] Retractable Banner" at bounding box center [298, 265] width 582 height 28
drag, startPoint x: 76, startPoint y: 267, endPoint x: 578, endPoint y: 297, distance: 503.0
click at [578, 297] on div "Banner - Drama Online Romeo & Juliet Retractable Banner X" at bounding box center [298, 286] width 606 height 62
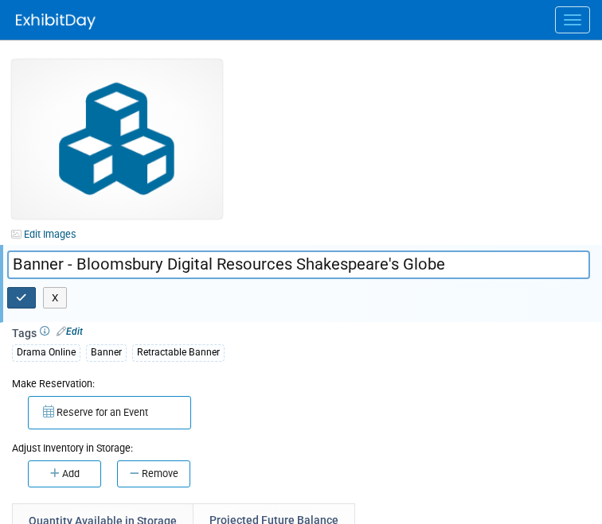
type input "Banner - Bloomsbury Digital Resources Shakespeare's Globe"
click at [28, 294] on button "button" at bounding box center [21, 298] width 29 height 22
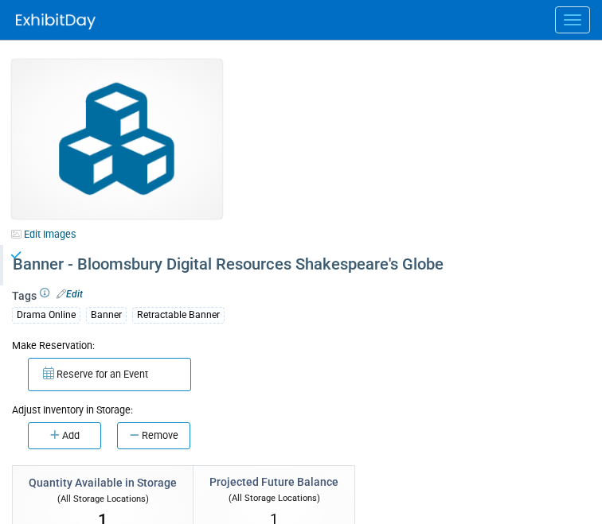
click at [76, 294] on link "Edit" at bounding box center [69, 294] width 26 height 11
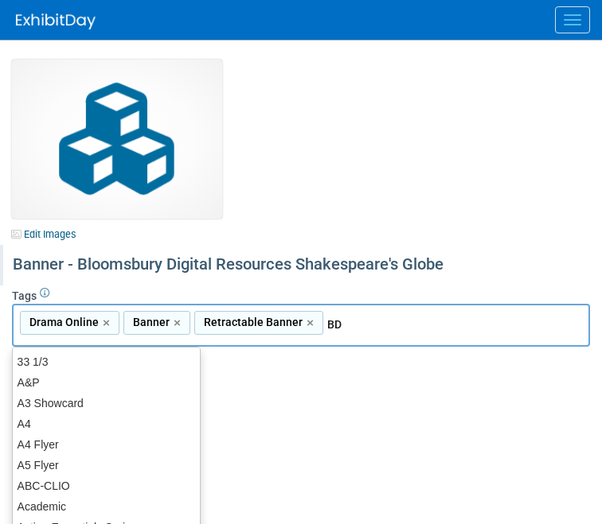
type input "BDR"
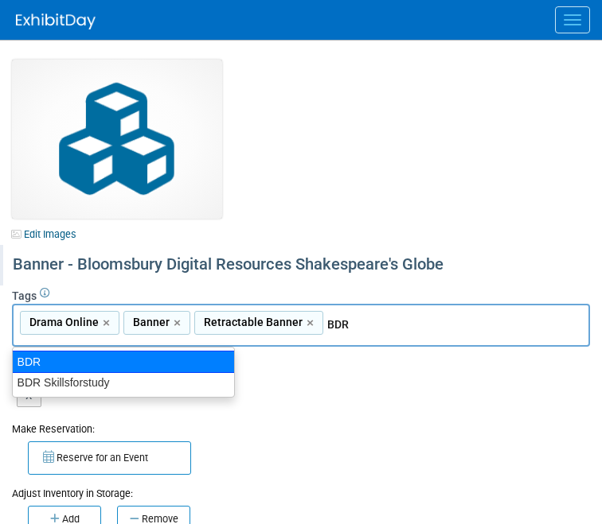
click at [128, 355] on div "BDR" at bounding box center [123, 362] width 223 height 22
type input "Drama Online, Banner, Retractable Banner, BDR"
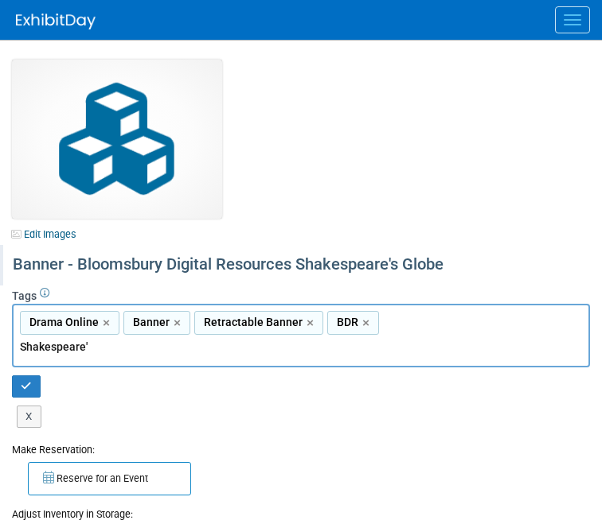
type input "Shakespeare"
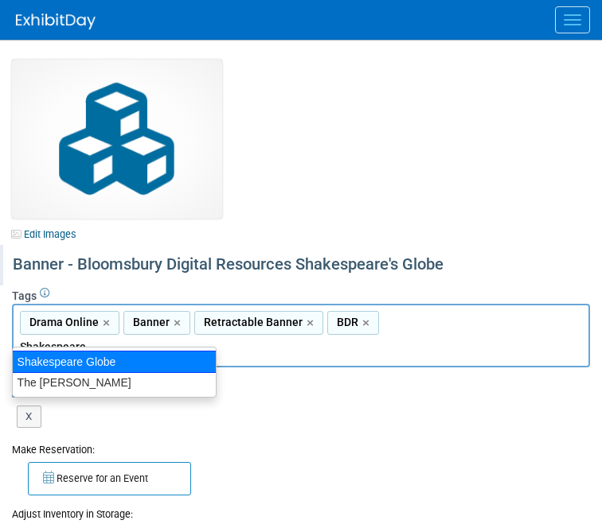
click at [193, 364] on div "Shakespeare Globe" at bounding box center [114, 362] width 205 height 22
type input "Drama Online, Banner, Retractable Banner, BDR, Shakespeare Globe"
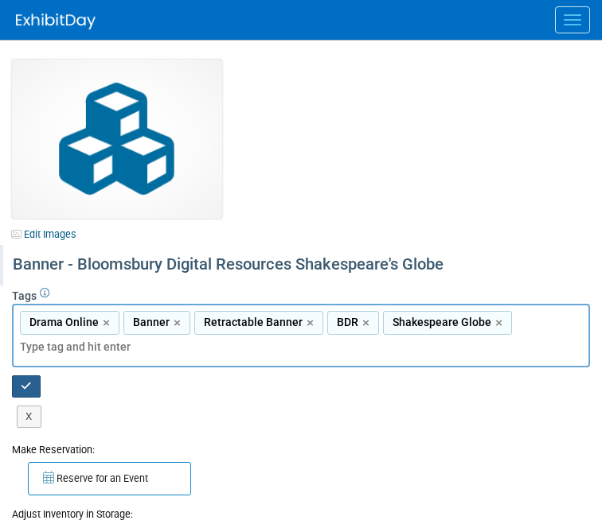
click at [33, 385] on button "button" at bounding box center [26, 387] width 29 height 22
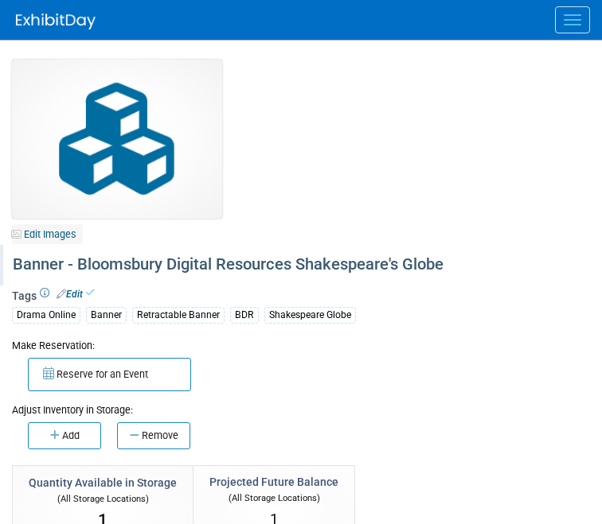
click at [62, 238] on link "Edit Images" at bounding box center [47, 234] width 71 height 20
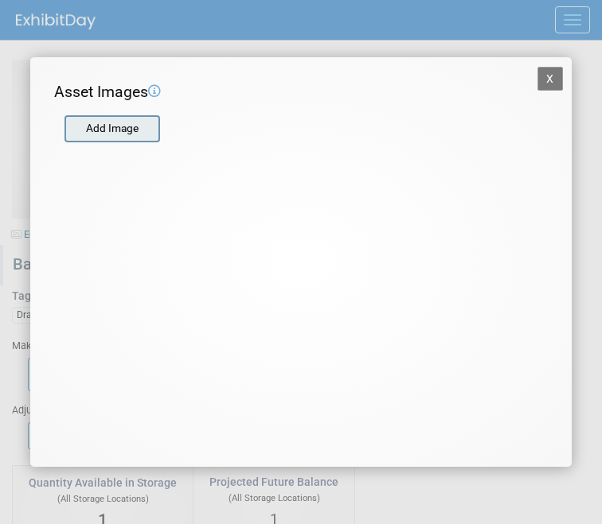
click at [133, 127] on input "file" at bounding box center [63, 129] width 189 height 24
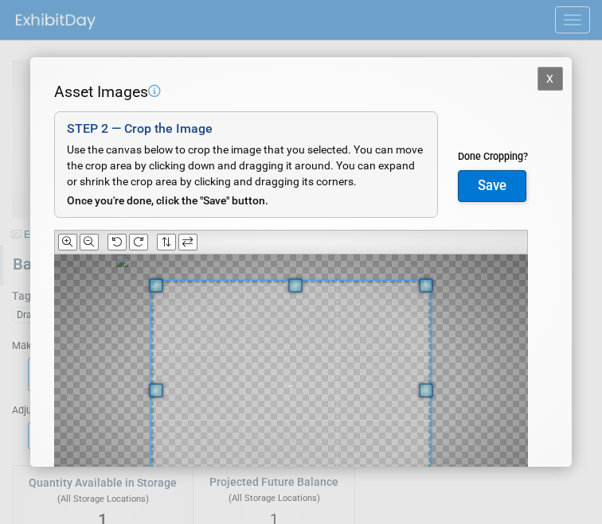
click at [153, 246] on div at bounding box center [290, 242] width 473 height 25
click at [147, 244] on button at bounding box center [138, 242] width 19 height 17
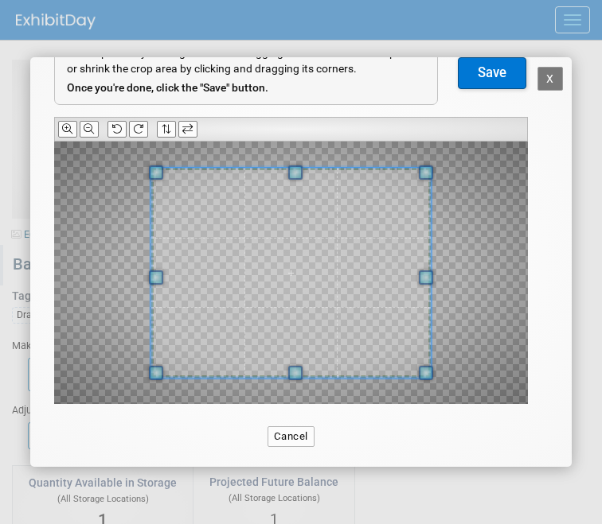
scroll to position [117, 0]
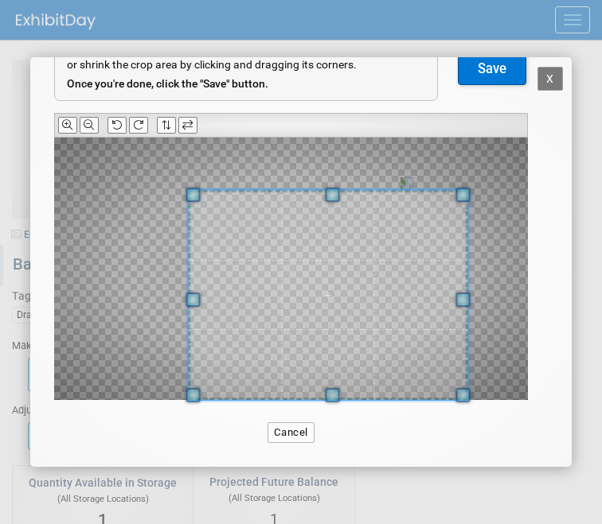
click at [384, 356] on span at bounding box center [327, 295] width 279 height 210
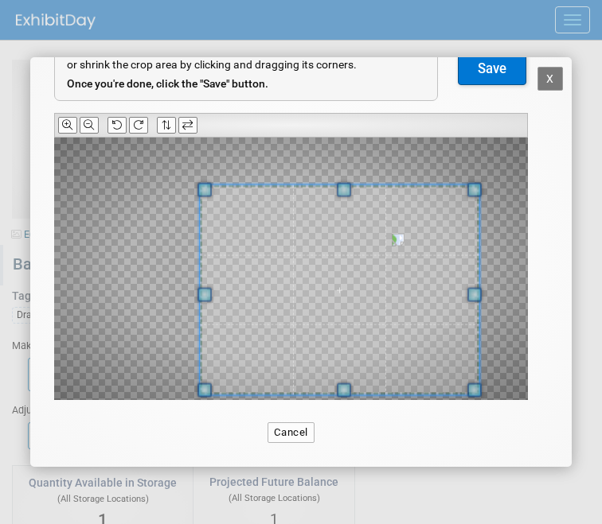
click at [393, 342] on span at bounding box center [339, 290] width 279 height 210
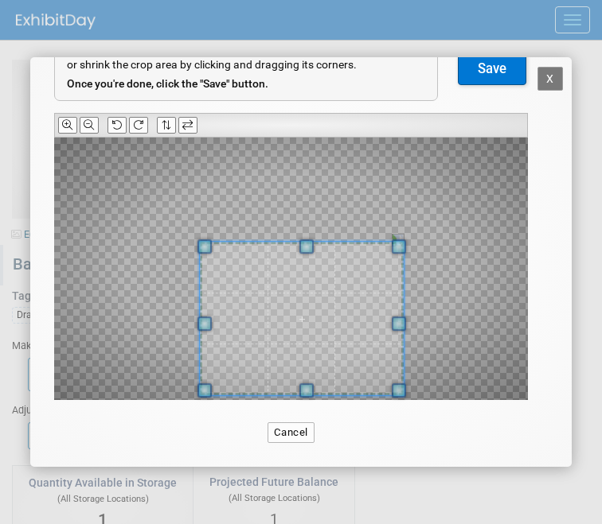
click at [447, 246] on div at bounding box center [290, 269] width 473 height 263
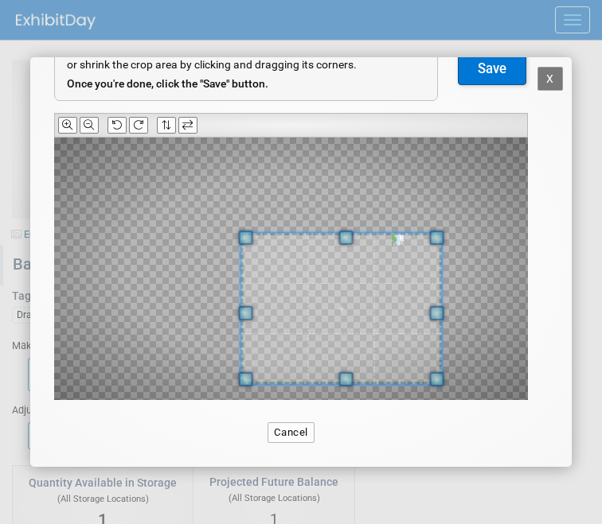
click at [407, 283] on span at bounding box center [340, 308] width 201 height 150
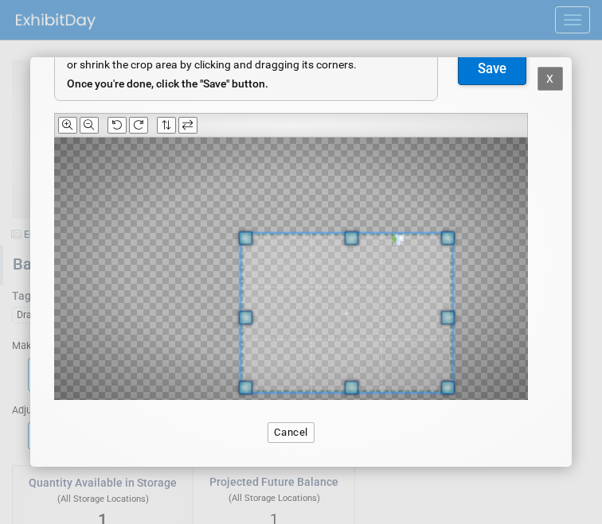
click at [448, 395] on span at bounding box center [447, 388] width 14 height 14
click at [489, 70] on button "Save" at bounding box center [492, 69] width 68 height 32
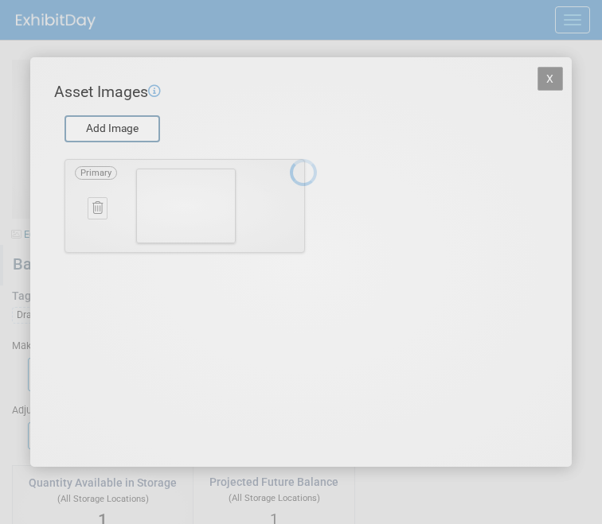
scroll to position [0, 0]
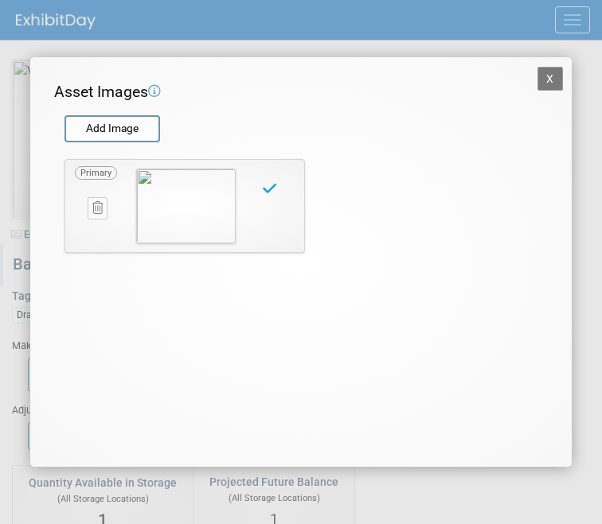
click at [557, 84] on button "X" at bounding box center [549, 79] width 25 height 24
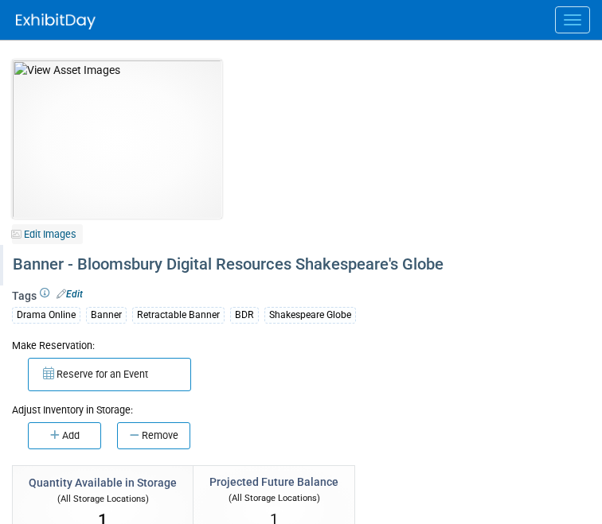
click at [59, 232] on link "Edit Images" at bounding box center [47, 234] width 71 height 20
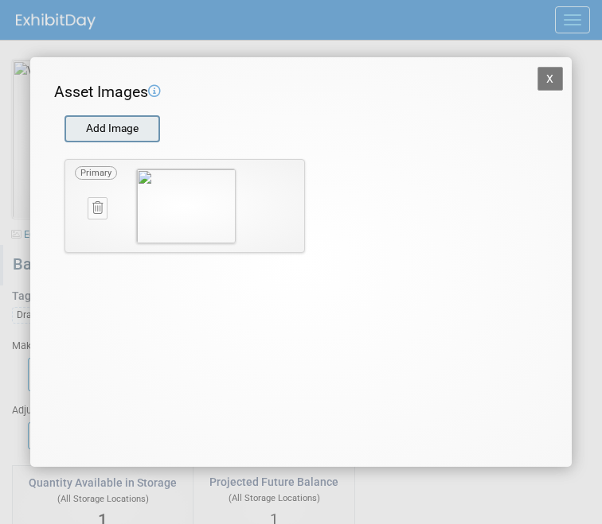
click at [113, 137] on input "file" at bounding box center [63, 129] width 189 height 24
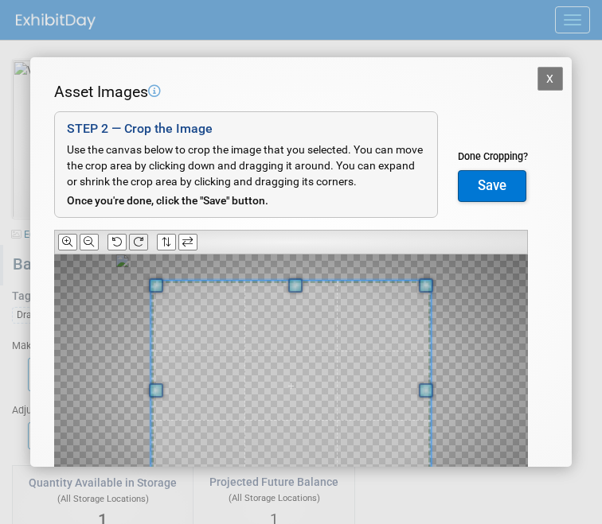
click at [142, 246] on icon at bounding box center [138, 242] width 10 height 10
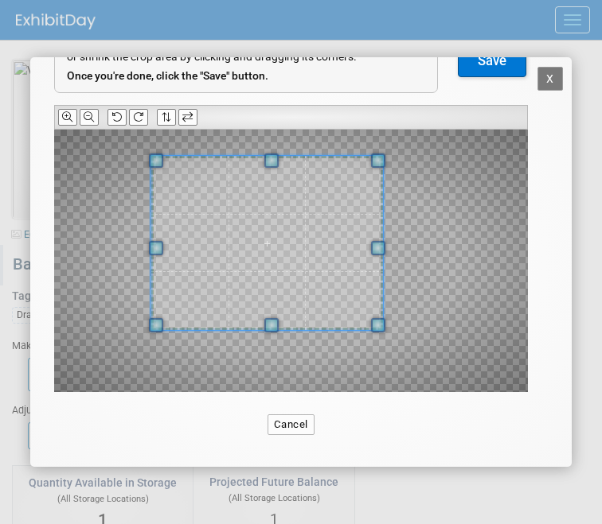
click at [376, 330] on span at bounding box center [378, 325] width 14 height 14
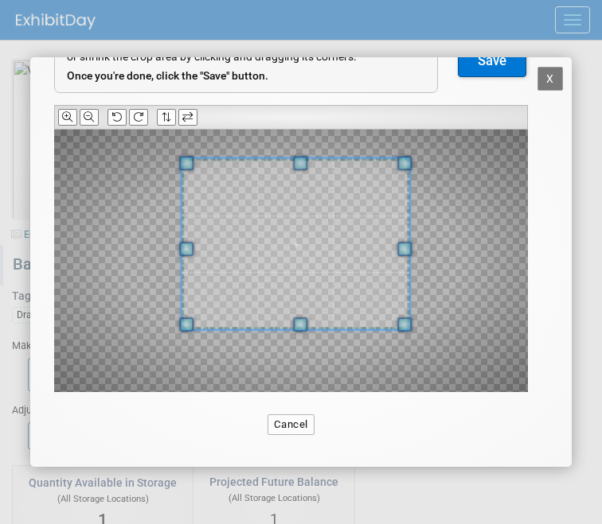
click at [368, 306] on span at bounding box center [295, 244] width 228 height 171
click at [492, 67] on button "Save" at bounding box center [492, 61] width 68 height 32
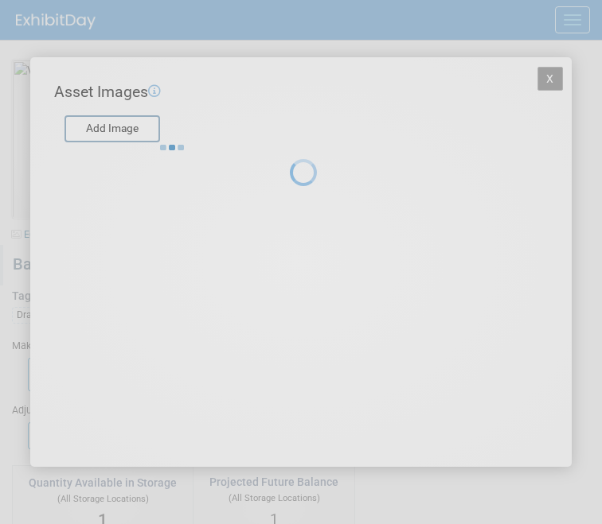
scroll to position [0, 0]
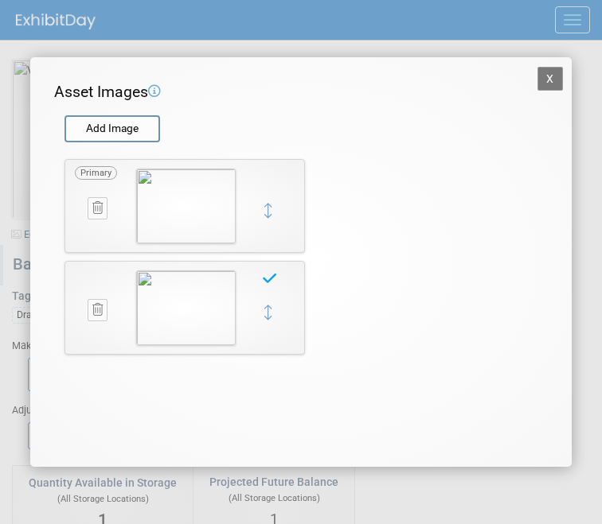
click at [551, 81] on button "X" at bounding box center [549, 79] width 25 height 24
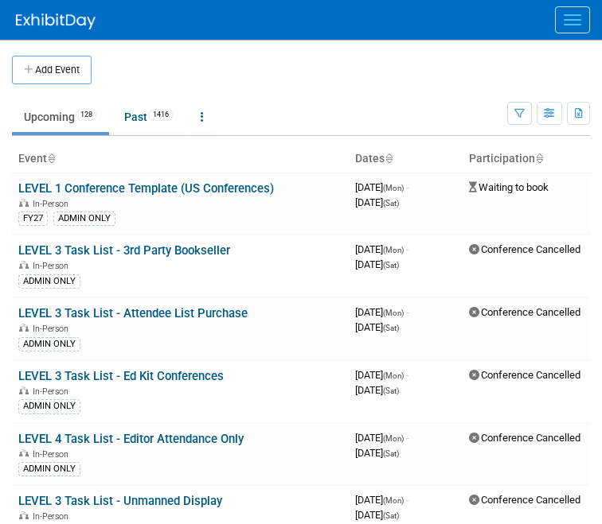
click at [578, 21] on button "Menu" at bounding box center [572, 19] width 35 height 27
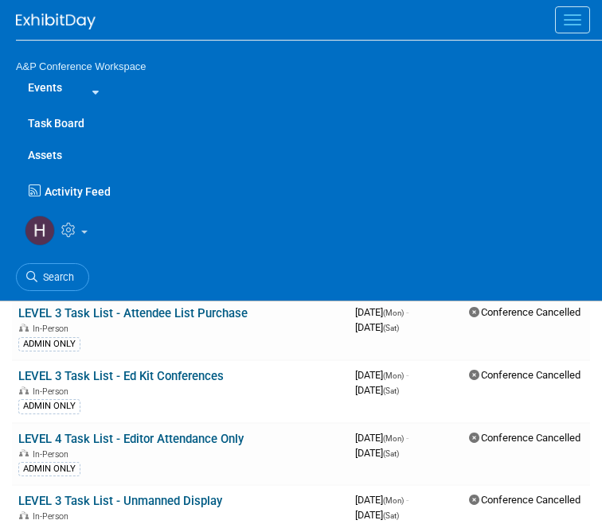
click at [49, 150] on link "Assets" at bounding box center [309, 155] width 586 height 32
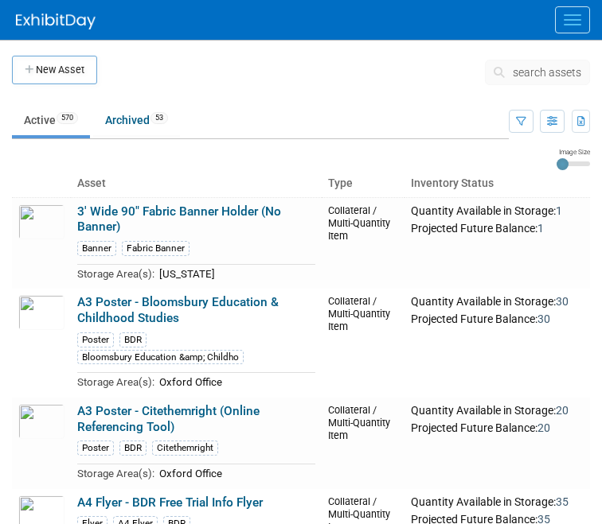
click at [513, 71] on span "search assets" at bounding box center [546, 72] width 68 height 13
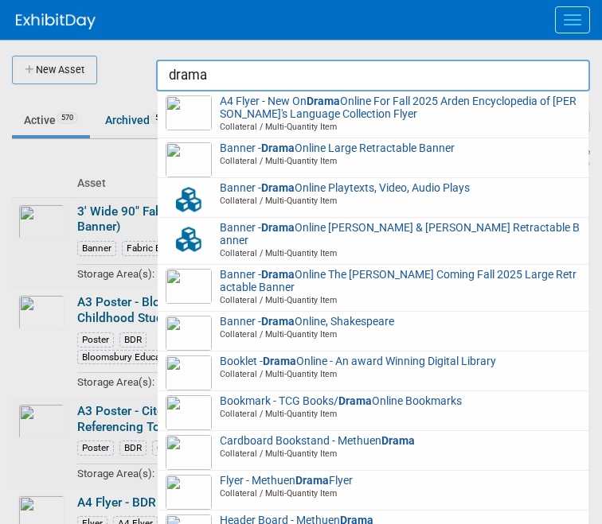
drag, startPoint x: 228, startPoint y: 79, endPoint x: 117, endPoint y: 66, distance: 111.3
click at [117, 66] on body "A&P Conference Workspace Events Task Board Assets New Asset Search Assets Bulk …" at bounding box center [301, 262] width 602 height 524
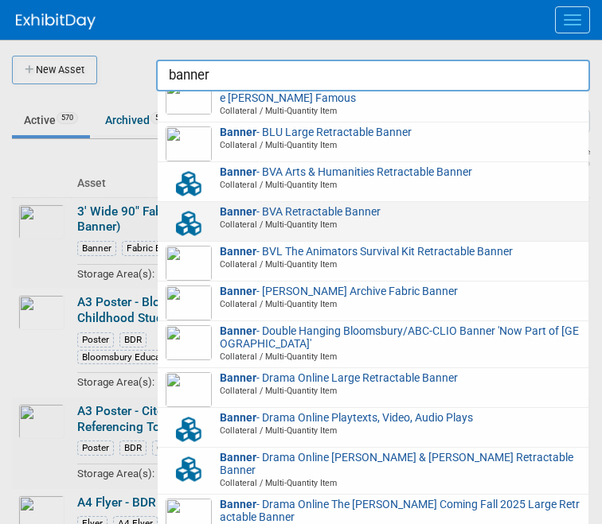
scroll to position [1558, 0]
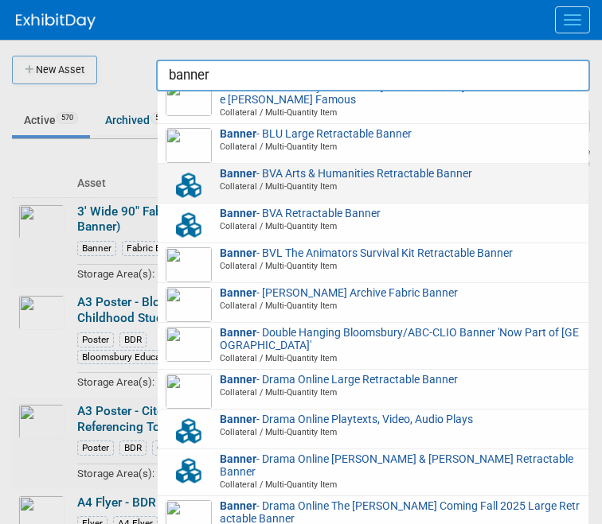
click at [302, 178] on span "Banner - BVA Arts & Humanities Retractable Banner Collateral / Multi-Quantity I…" at bounding box center [373, 180] width 415 height 25
type input "Banner - BVA Arts & Humanities Retractable Banner"
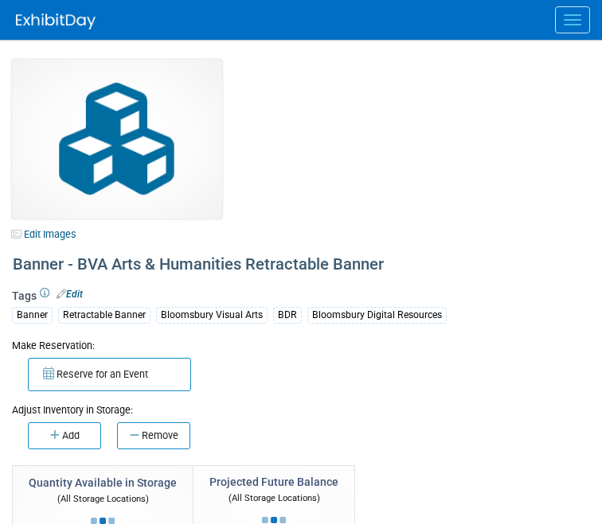
select select "[US_STATE]"
select select "BDR - Libraries"
click at [83, 259] on div "Banner - BVA Arts & Humanities Retractable Banner" at bounding box center [298, 265] width 582 height 29
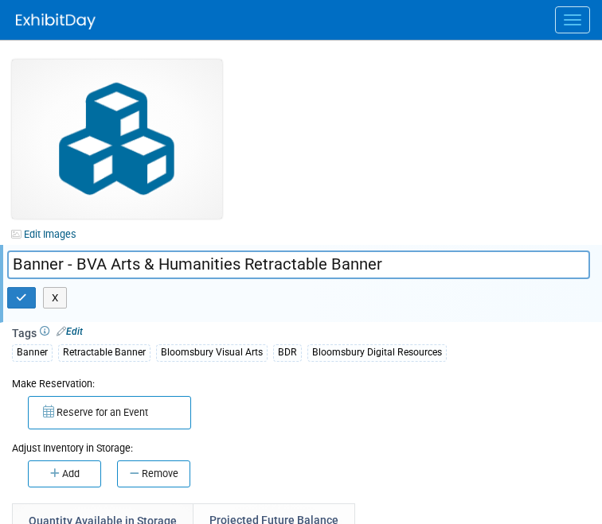
drag, startPoint x: 75, startPoint y: 261, endPoint x: 404, endPoint y: 261, distance: 329.4
click at [404, 261] on input "Banner - BVA Arts & Humanities Retractable Banner" at bounding box center [298, 265] width 582 height 28
click at [79, 268] on input "Banner - School of Visual Arts" at bounding box center [298, 265] width 582 height 28
click at [256, 257] on input "Banner - School of Visual Arts" at bounding box center [298, 265] width 582 height 28
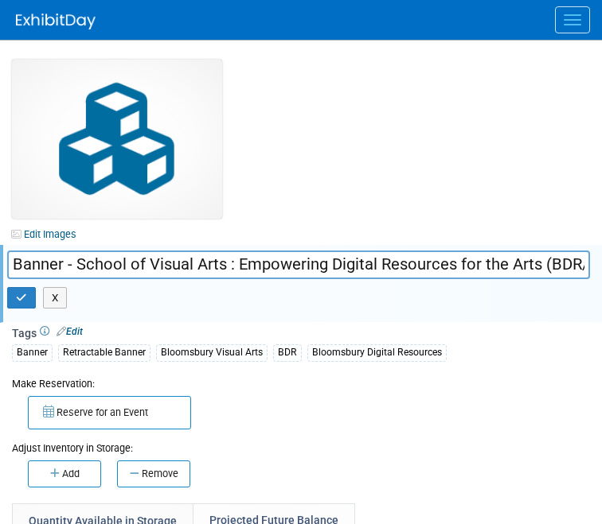
click at [572, 269] on input "Banner - School of Visual Arts : Empowering Digital Resources for the Arts (BDR…" at bounding box center [298, 265] width 582 height 28
click at [575, 264] on input "Banner - School of Visual Arts : Empowering Digital Resources for the Arts (BDR…" at bounding box center [298, 265] width 582 height 28
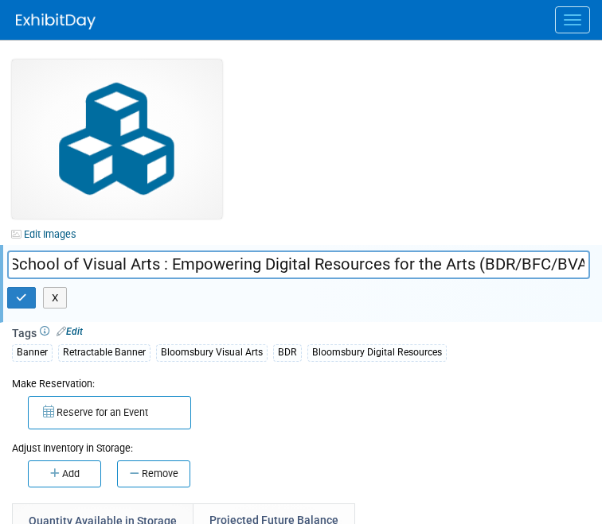
scroll to position [0, 72]
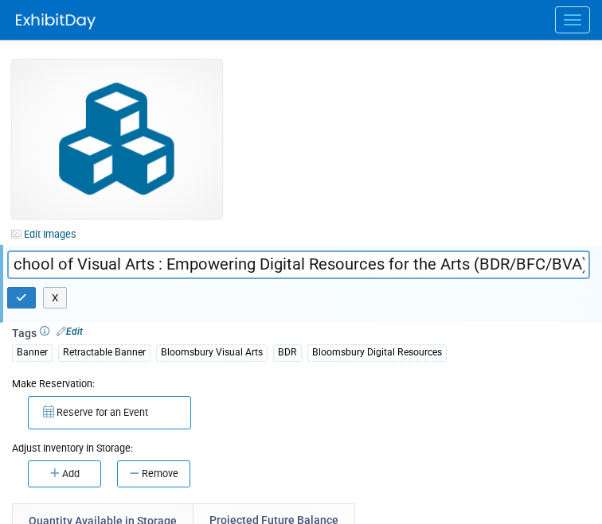
click at [481, 263] on input "Banner - School of Visual Arts : Empowering Digital Resources for the Arts (BDR…" at bounding box center [298, 265] width 582 height 28
click at [473, 258] on input "Banner - School of Visual Arts : Empowering Digital Resources for the Arts (BDR…" at bounding box center [298, 265] width 582 height 28
click at [388, 259] on input "Banner - School of Visual Arts : Empowering Digital Resources for the Arts (DO/…" at bounding box center [298, 265] width 582 height 28
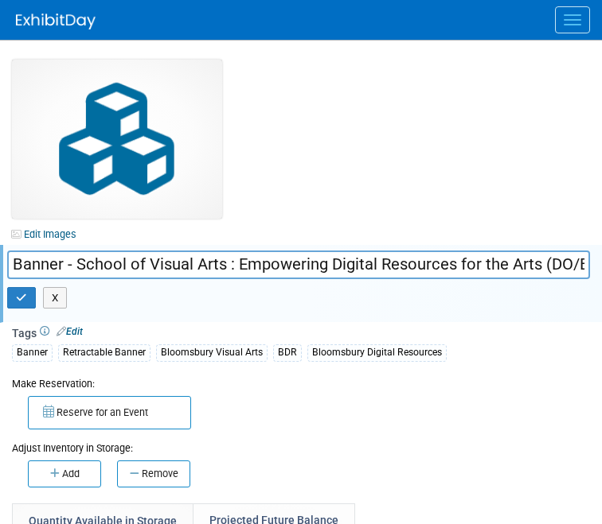
scroll to position [60, 0]
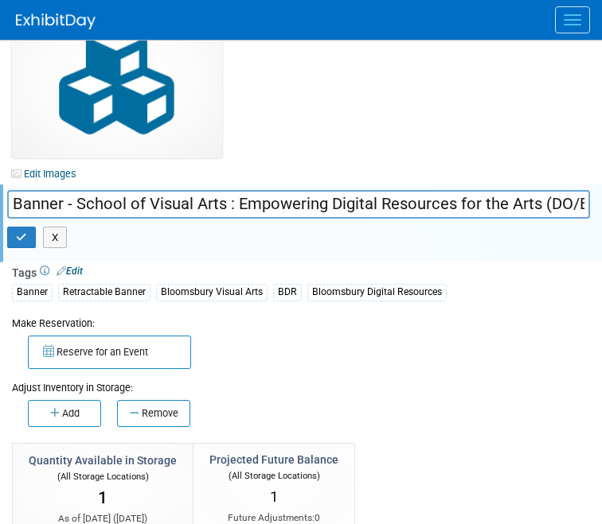
type input "Banner - School of Visual Arts : Empowering Digital Resources for the Arts (DO/…"
click at [70, 266] on link "Edit" at bounding box center [69, 271] width 26 height 11
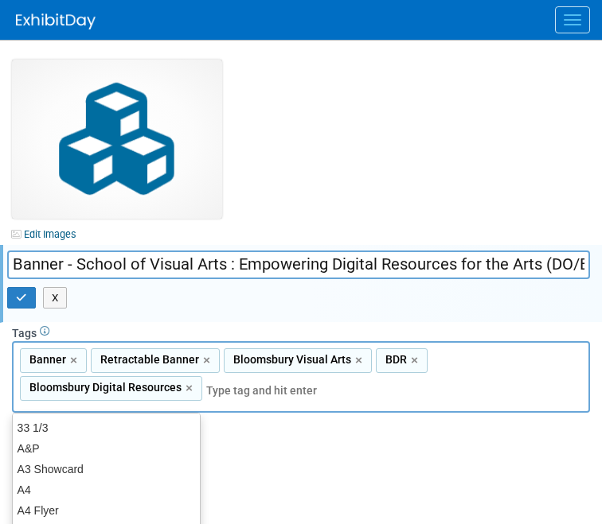
scroll to position [38, 0]
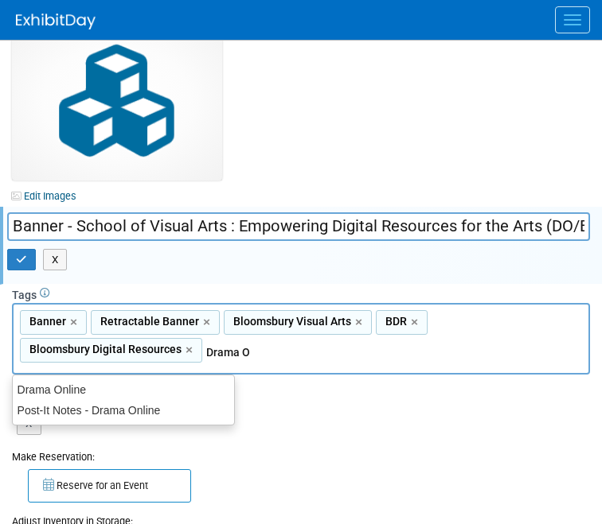
type input "Drama On"
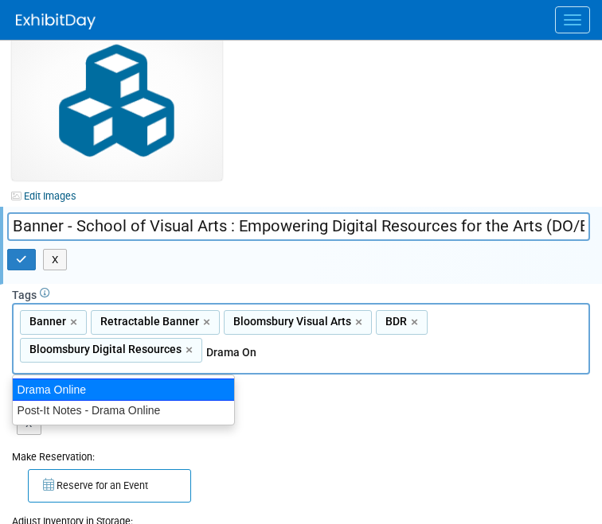
click at [197, 394] on div "Drama Online" at bounding box center [123, 390] width 223 height 22
type input "Banner, Retractable Banner, Bloomsbury Visual Arts, BDR, Bloomsbury Digital Res…"
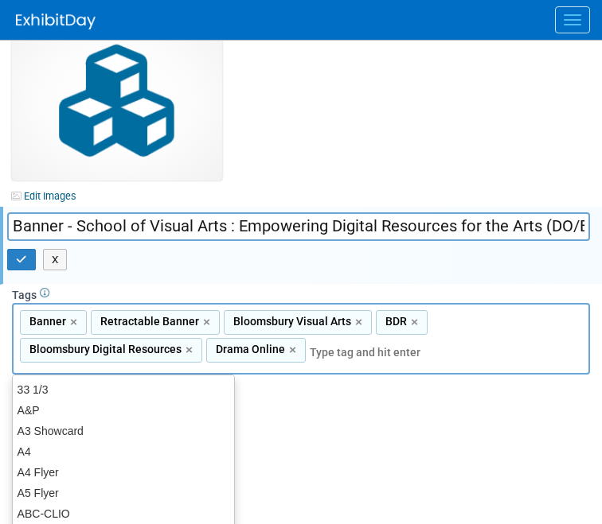
type input "V"
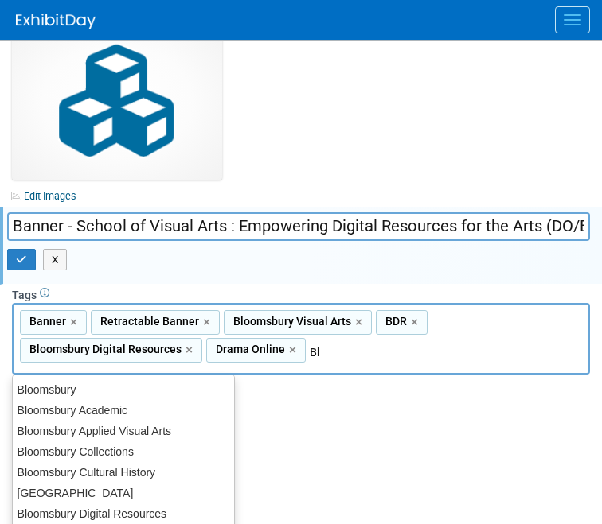
type input "B"
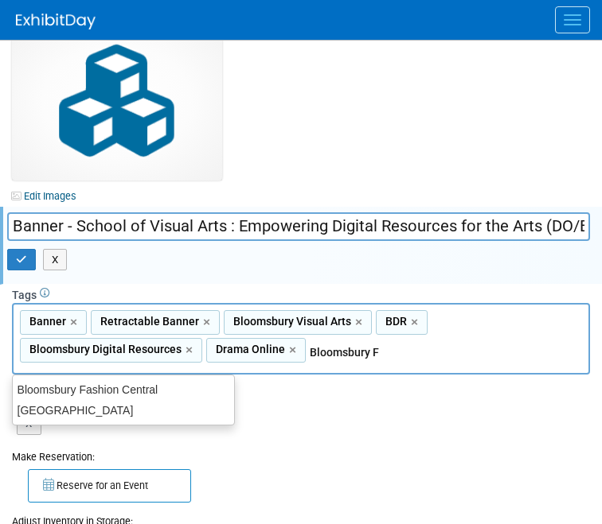
type input "Bloomsbury Fa"
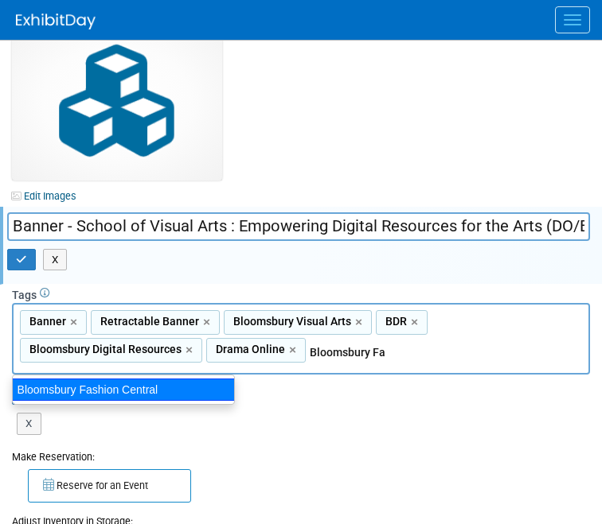
click at [138, 394] on div "Bloomsbury Fashion Central" at bounding box center [123, 390] width 223 height 22
type input "Banner, Retractable Banner, Bloomsbury Visual Arts, BDR, Bloomsbury Digital Res…"
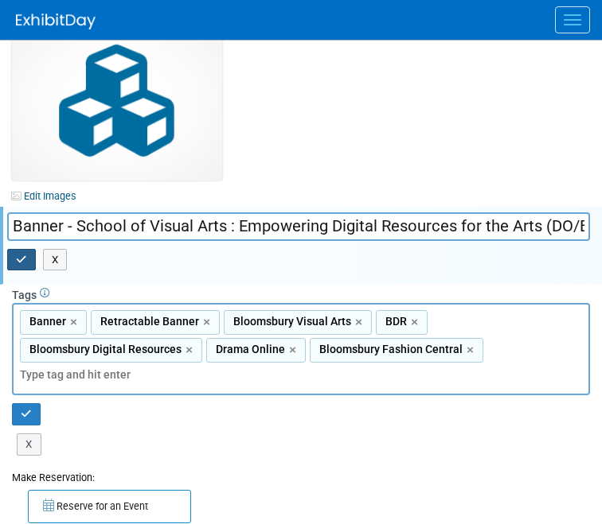
click at [26, 271] on button "button" at bounding box center [21, 260] width 29 height 22
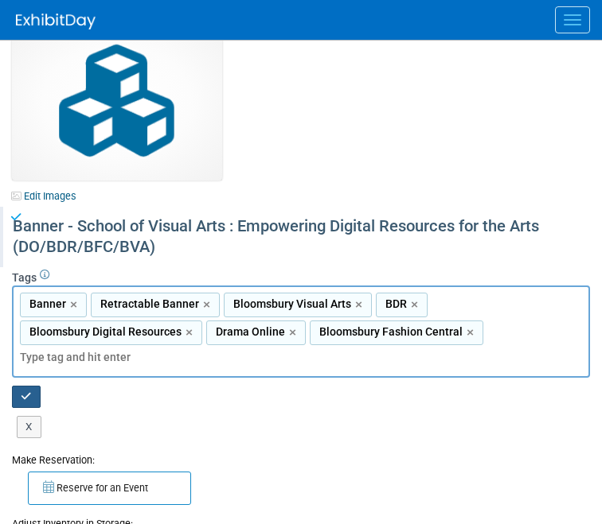
click at [31, 399] on button "button" at bounding box center [26, 397] width 29 height 22
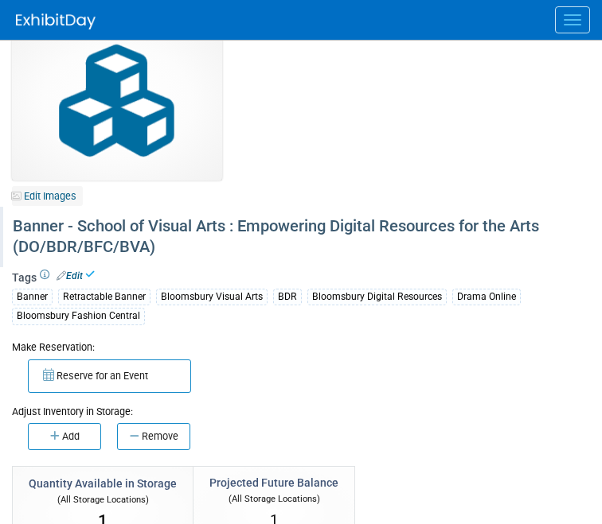
click at [57, 195] on link "Edit Images" at bounding box center [47, 196] width 71 height 20
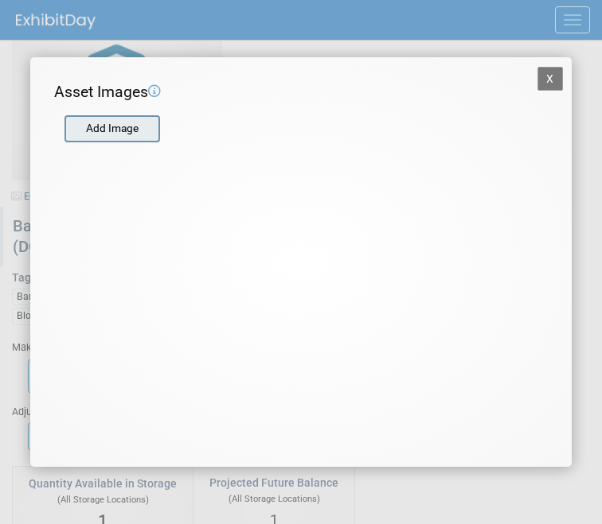
click at [113, 133] on input "file" at bounding box center [63, 129] width 189 height 24
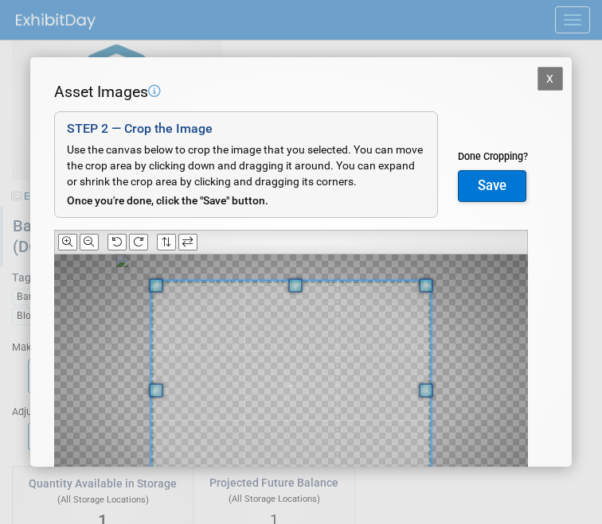
click at [127, 240] on div at bounding box center [290, 242] width 473 height 25
click at [138, 238] on icon at bounding box center [138, 242] width 10 height 10
click at [142, 240] on icon at bounding box center [138, 242] width 10 height 10
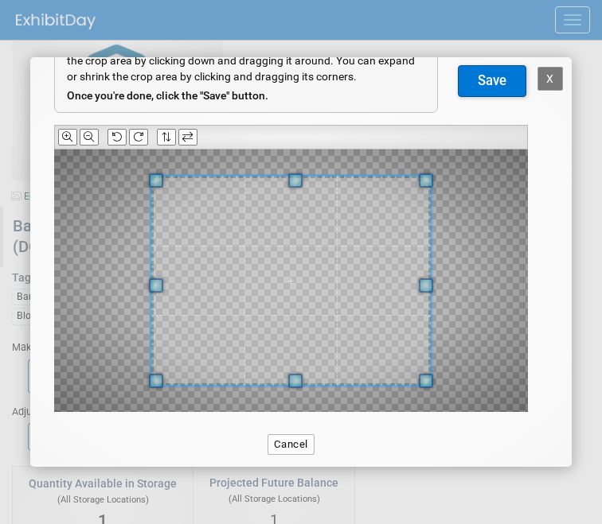
scroll to position [107, 0]
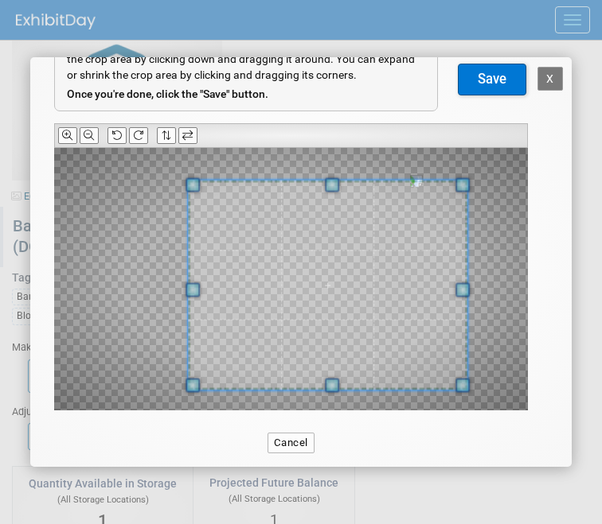
click at [455, 336] on span at bounding box center [327, 286] width 279 height 210
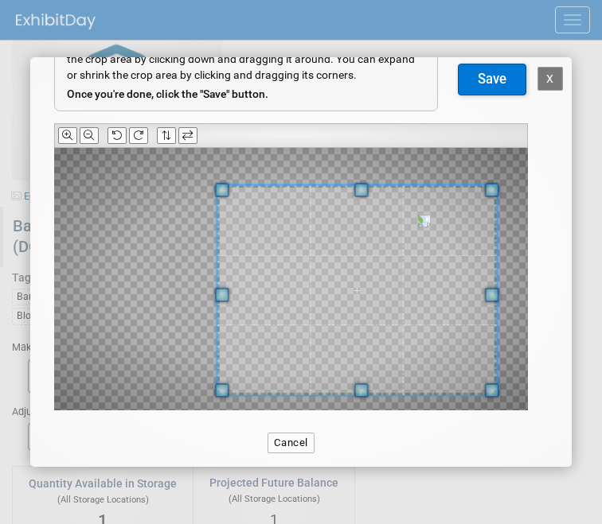
click at [476, 345] on span at bounding box center [356, 290] width 279 height 210
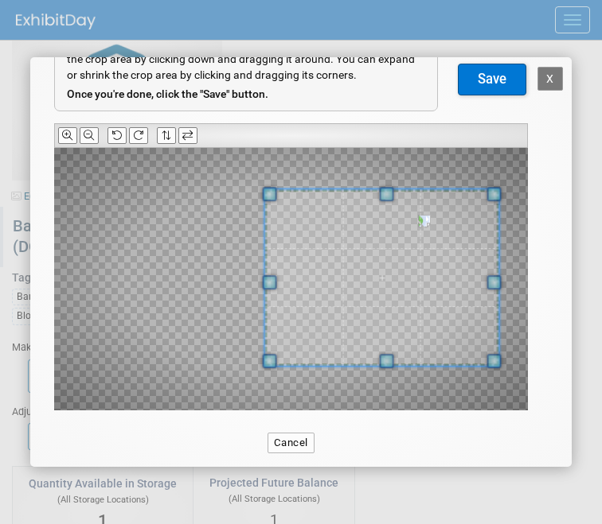
click at [362, 356] on div at bounding box center [290, 279] width 473 height 263
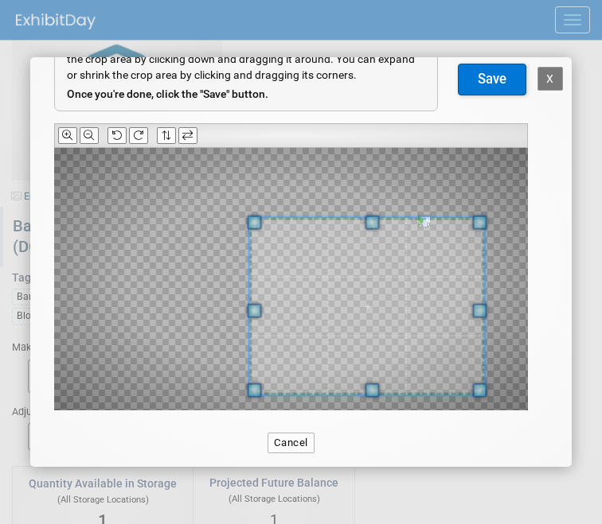
click at [375, 329] on span at bounding box center [367, 306] width 236 height 177
click at [473, 76] on button "Save" at bounding box center [492, 80] width 68 height 32
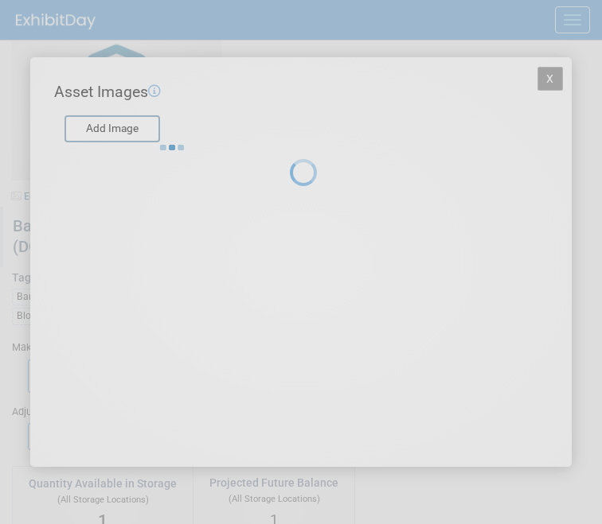
scroll to position [0, 0]
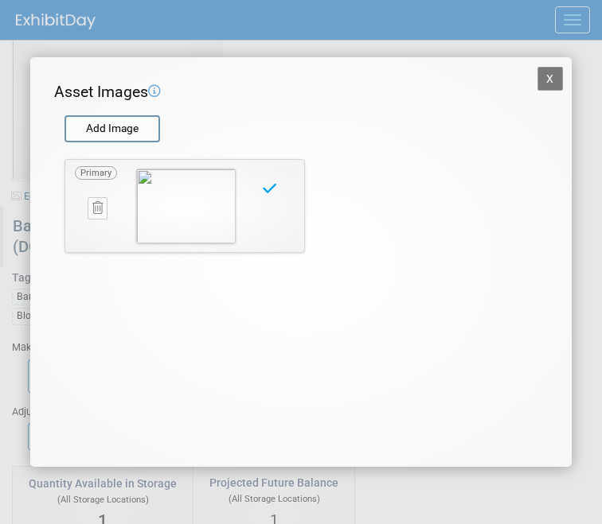
click at [551, 80] on button "X" at bounding box center [549, 79] width 25 height 24
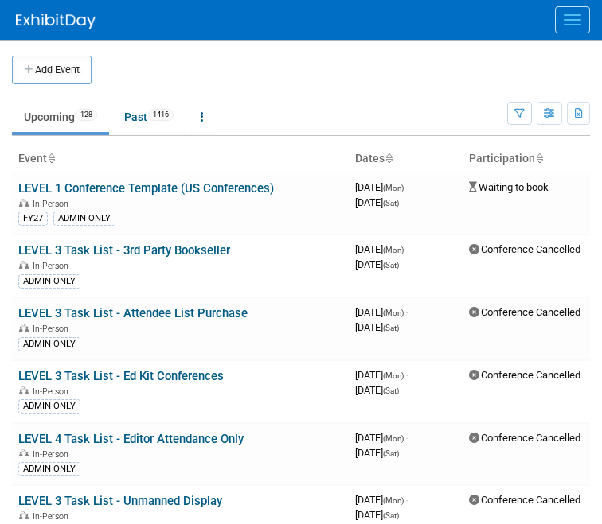
click at [563, 15] on span "Menu" at bounding box center [572, 15] width 18 height 2
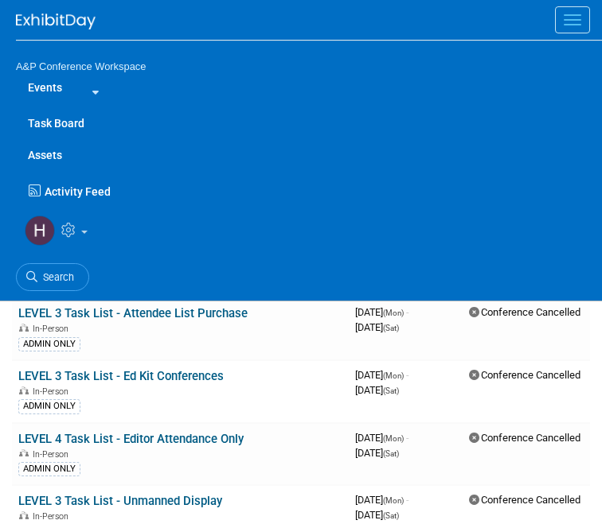
click at [47, 152] on link "Assets" at bounding box center [309, 155] width 586 height 32
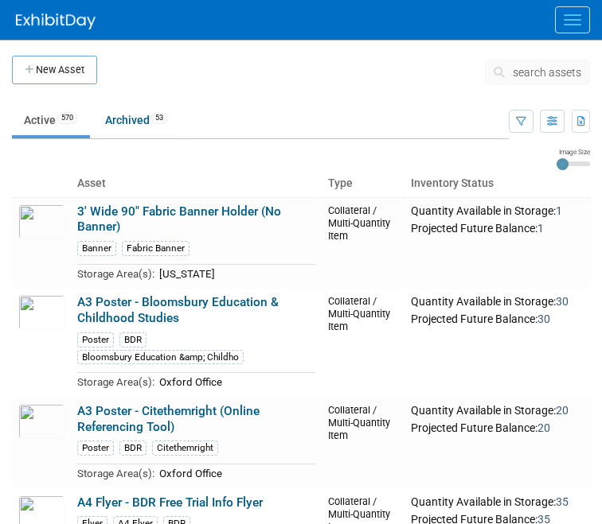
click at [519, 75] on span "search assets" at bounding box center [546, 72] width 68 height 13
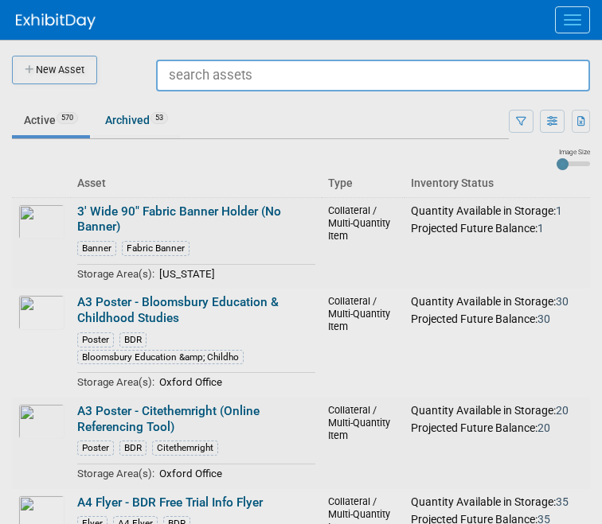
type input "v"
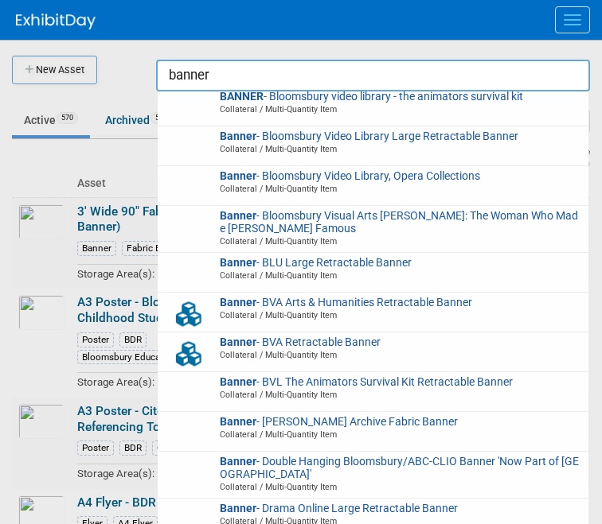
scroll to position [1465, 0]
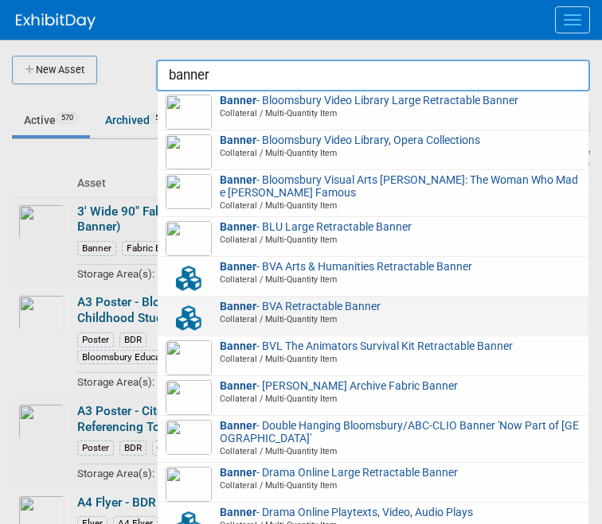
click at [358, 308] on span "Banner - BVA Retractable Banner Collateral / Multi-Quantity Item" at bounding box center [373, 313] width 415 height 25
type input "Banner - BVA Retractable Banner"
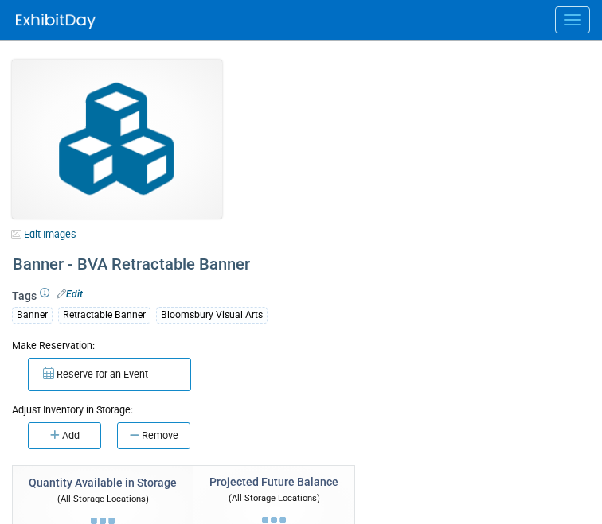
select select "[US_STATE]"
select select "BDR - Libraries"
click at [48, 229] on link "Edit Images" at bounding box center [47, 234] width 71 height 20
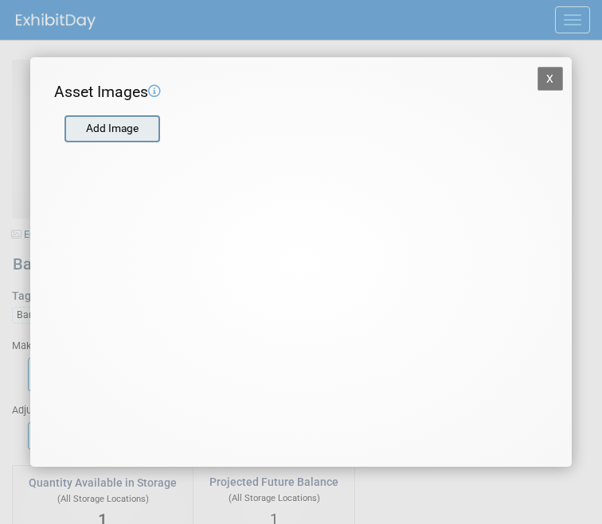
click at [104, 136] on input "file" at bounding box center [63, 129] width 189 height 24
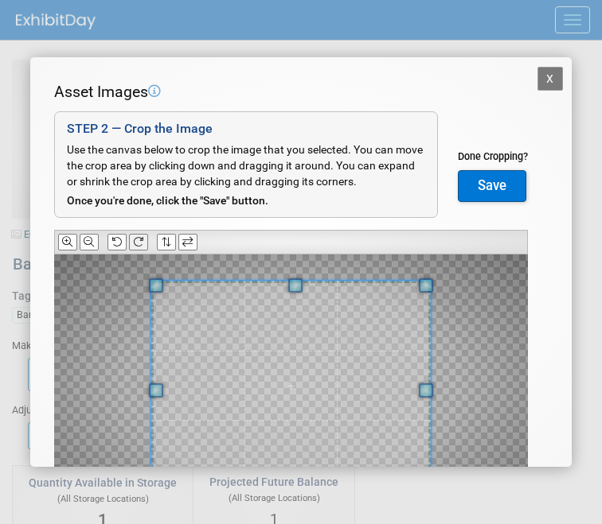
click at [134, 240] on icon at bounding box center [138, 242] width 10 height 10
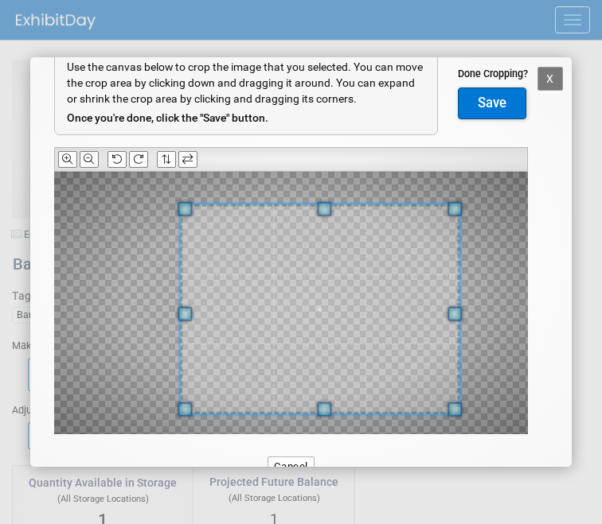
click at [396, 327] on span at bounding box center [319, 310] width 279 height 210
click at [494, 103] on button "Save" at bounding box center [492, 104] width 68 height 32
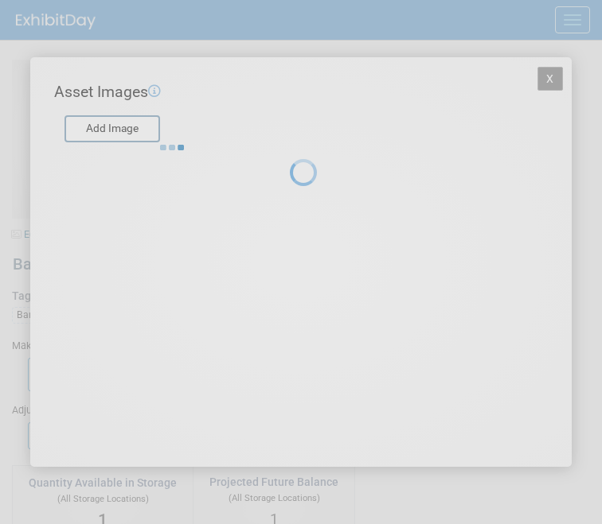
scroll to position [0, 0]
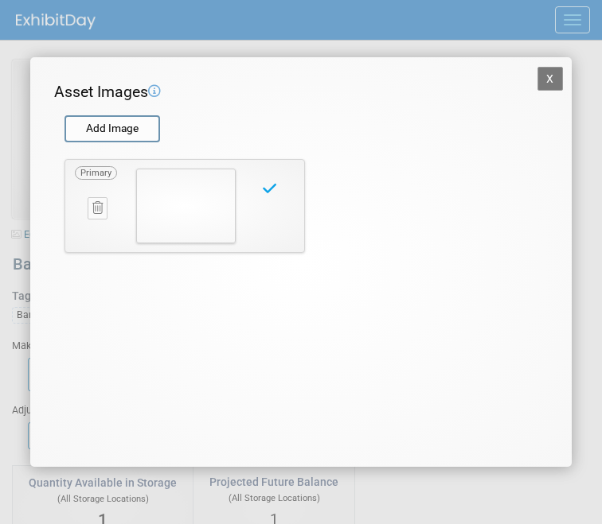
click at [551, 76] on button "X" at bounding box center [549, 79] width 25 height 24
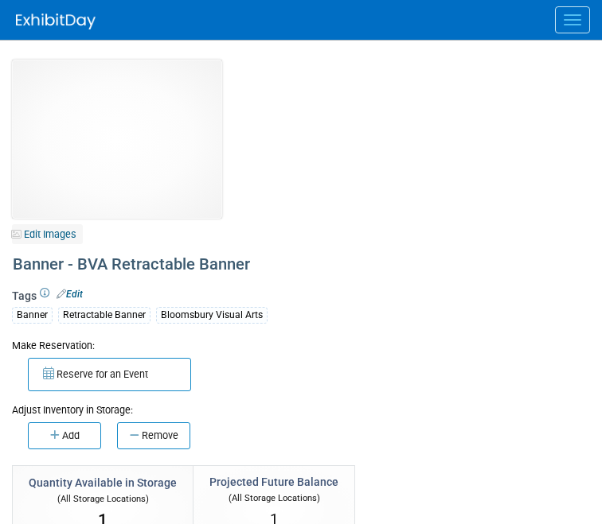
click at [41, 231] on link "Edit Images" at bounding box center [47, 234] width 71 height 20
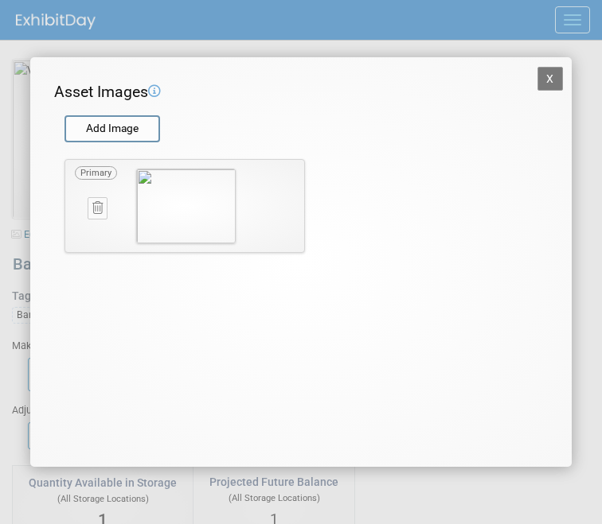
click at [118, 143] on div "Primary X" at bounding box center [183, 202] width 259 height 126
click at [119, 130] on input "file" at bounding box center [63, 129] width 189 height 24
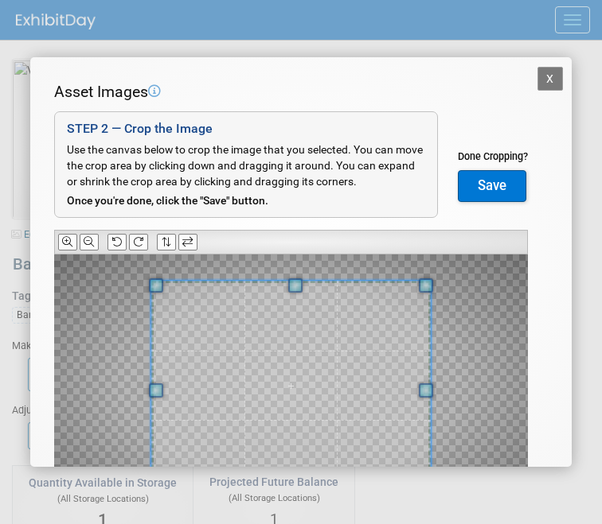
scroll to position [62, 0]
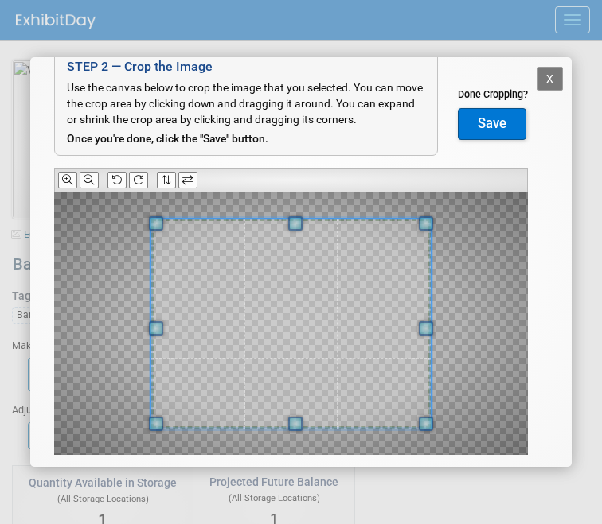
click at [145, 189] on div at bounding box center [290, 180] width 473 height 25
click at [143, 175] on icon at bounding box center [138, 180] width 10 height 10
click at [314, 321] on span at bounding box center [290, 324] width 279 height 210
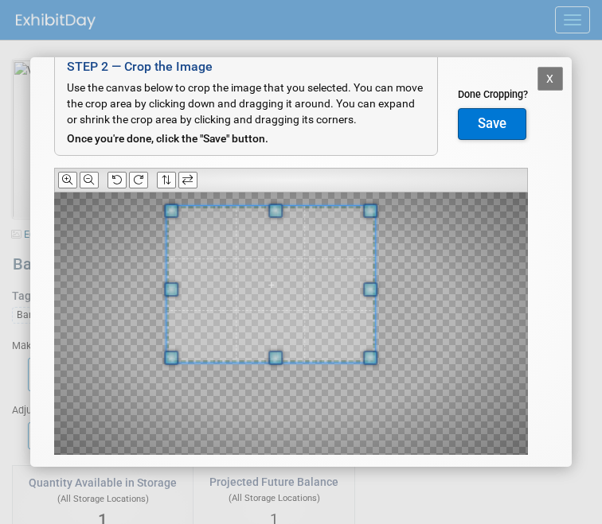
click at [367, 371] on div at bounding box center [290, 324] width 473 height 263
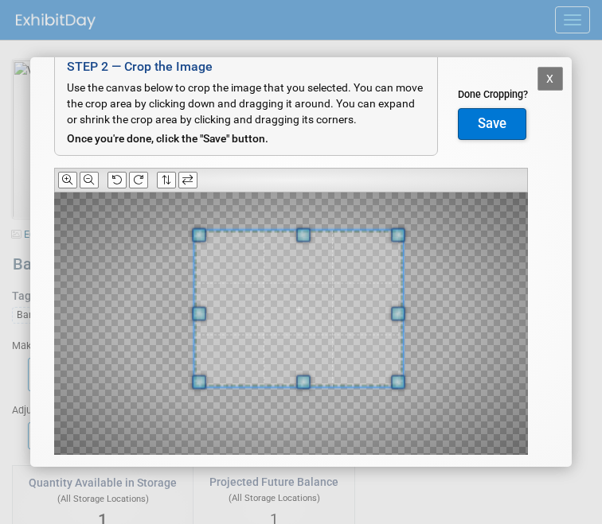
click at [340, 356] on span at bounding box center [298, 309] width 208 height 157
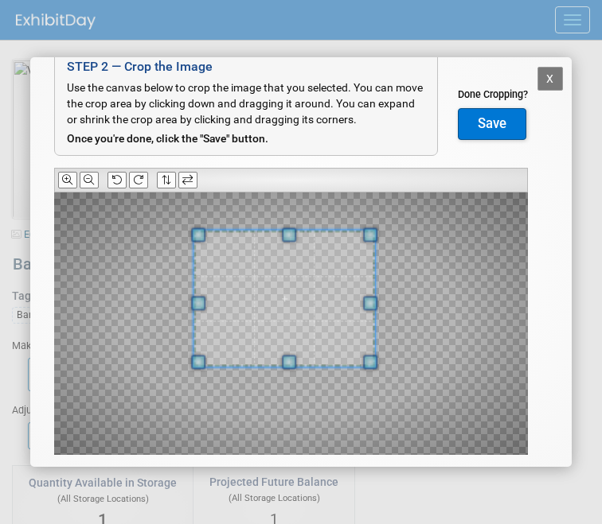
click at [368, 377] on div at bounding box center [290, 324] width 473 height 263
click at [476, 122] on button "Save" at bounding box center [492, 124] width 68 height 32
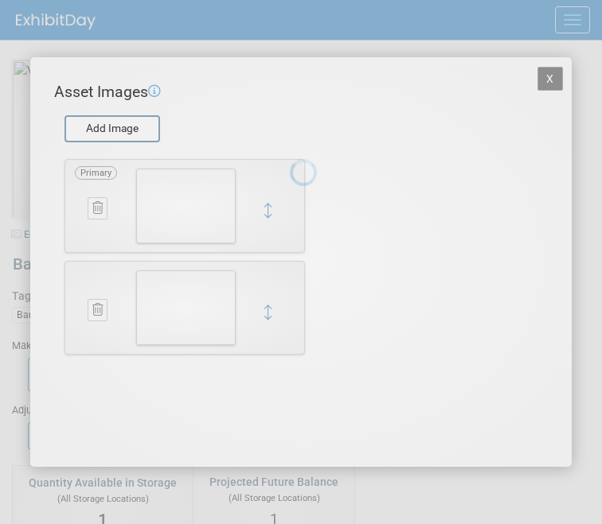
scroll to position [0, 0]
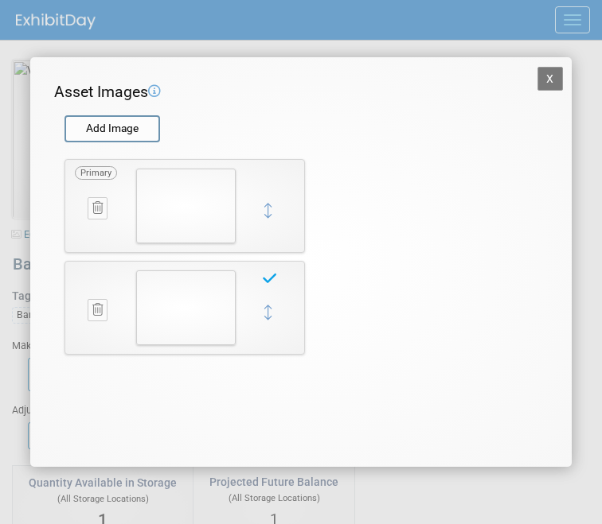
click at [552, 74] on button "X" at bounding box center [549, 79] width 25 height 24
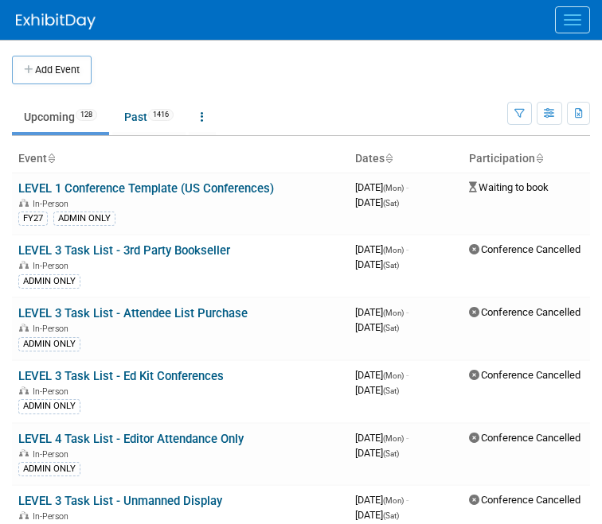
click at [560, 23] on button "Menu" at bounding box center [572, 19] width 35 height 27
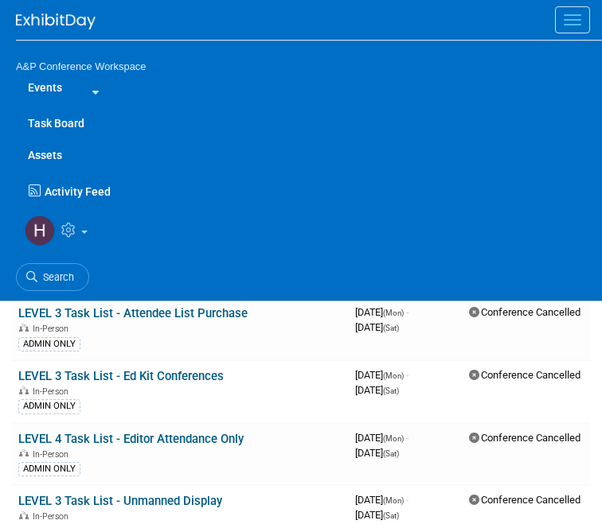
click at [51, 150] on link "Assets" at bounding box center [309, 155] width 586 height 32
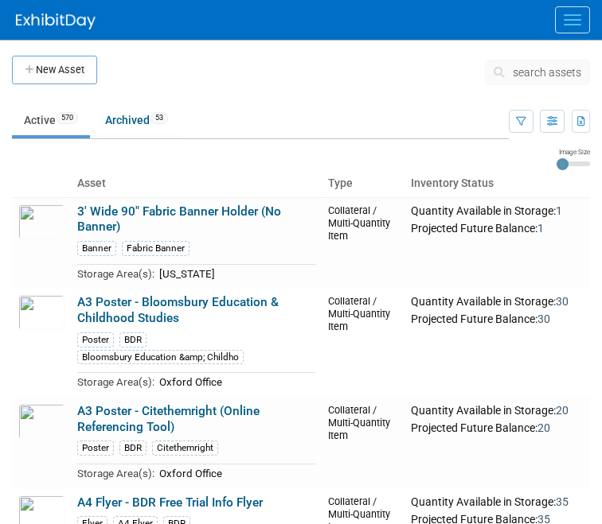
click at [519, 70] on span "search assets" at bounding box center [546, 72] width 68 height 13
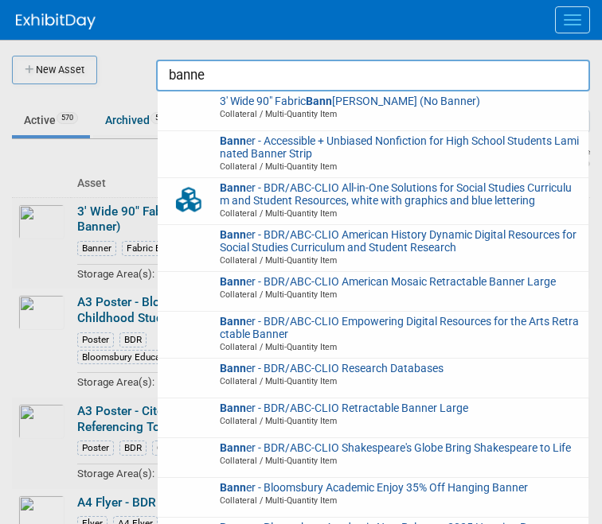
type input "banner"
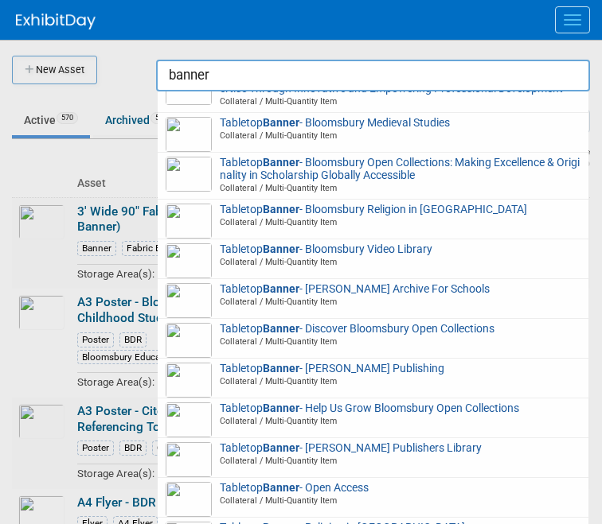
scroll to position [3668, 0]
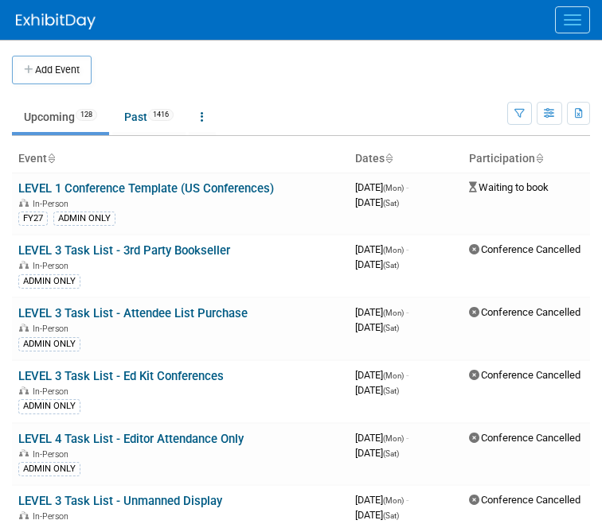
click at [568, 24] on span "Menu" at bounding box center [572, 25] width 18 height 2
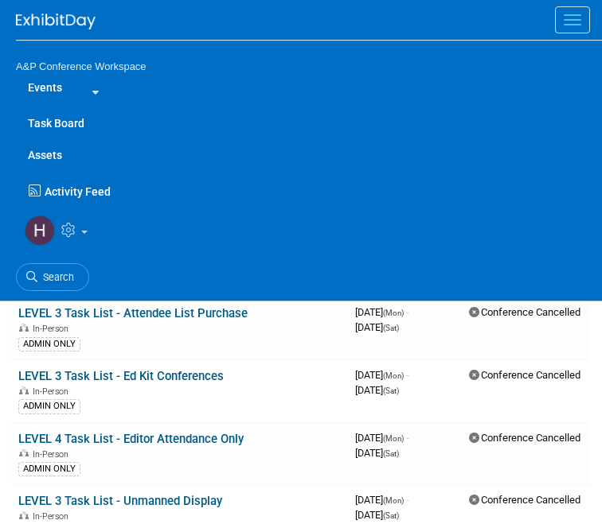
click at [51, 151] on link "Assets" at bounding box center [309, 155] width 586 height 32
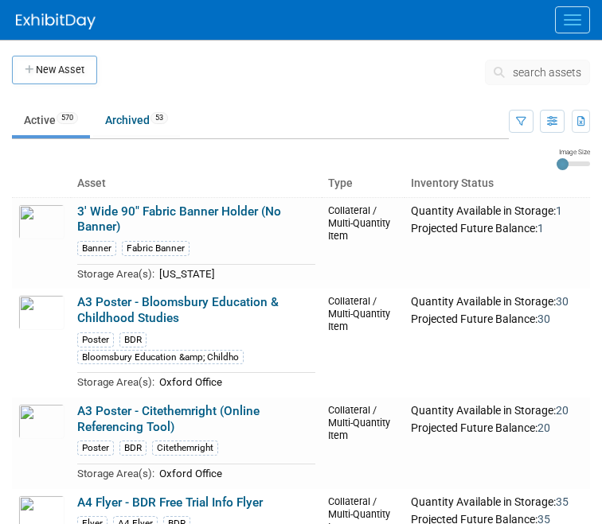
click at [508, 86] on div "search assets" at bounding box center [537, 78] width 105 height 36
click at [515, 78] on span "search assets" at bounding box center [546, 72] width 68 height 13
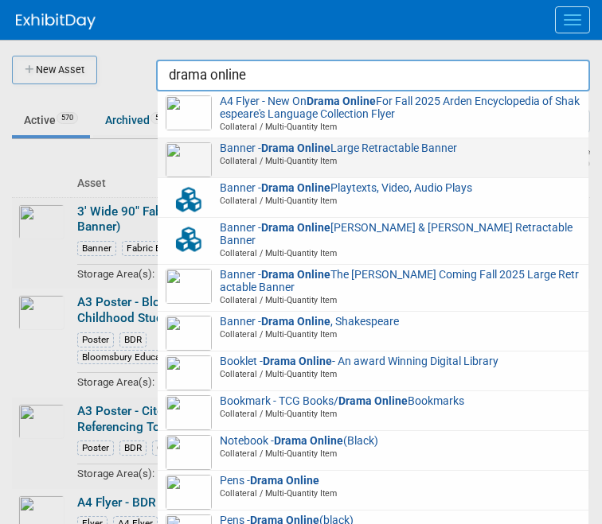
click at [454, 158] on span "Collateral / Multi-Quantity Item" at bounding box center [375, 160] width 410 height 11
type input "Banner - Drama Online Large Retractable Banner"
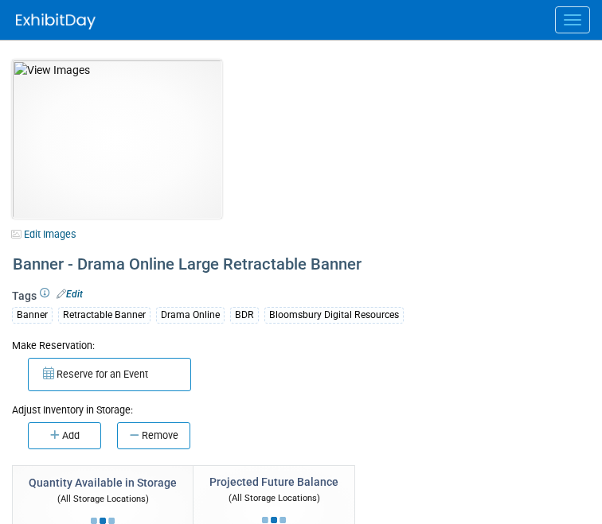
select select "[US_STATE]"
select select "BDR - Libraries"
click at [567, 35] on div at bounding box center [309, 20] width 586 height 40
click at [567, 25] on button "Menu" at bounding box center [572, 19] width 35 height 27
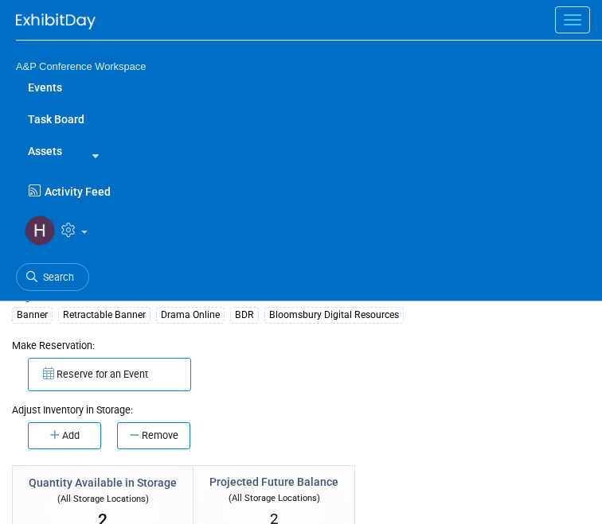
click at [59, 146] on link "Assets" at bounding box center [45, 151] width 58 height 32
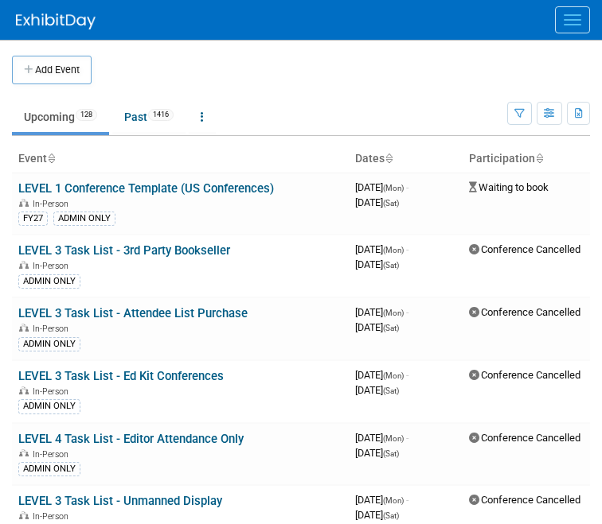
click at [575, 12] on button "Menu" at bounding box center [572, 19] width 35 height 27
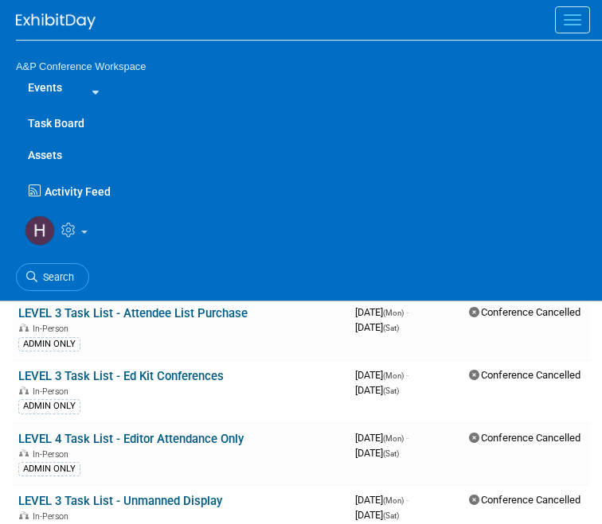
click at [49, 157] on link "Assets" at bounding box center [309, 155] width 586 height 32
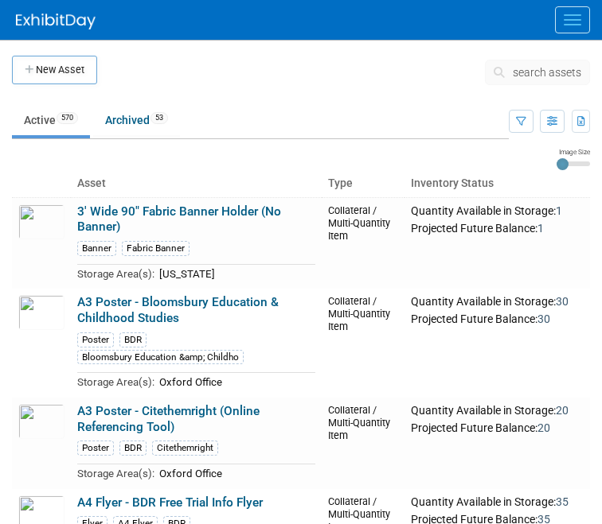
click at [516, 77] on span "search assets" at bounding box center [546, 72] width 68 height 13
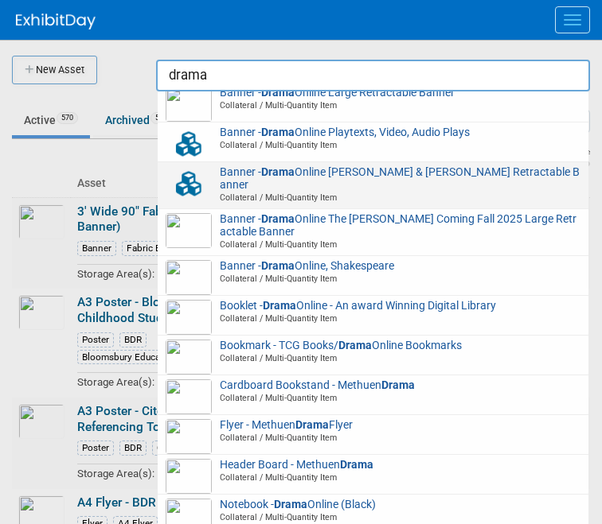
scroll to position [57, 0]
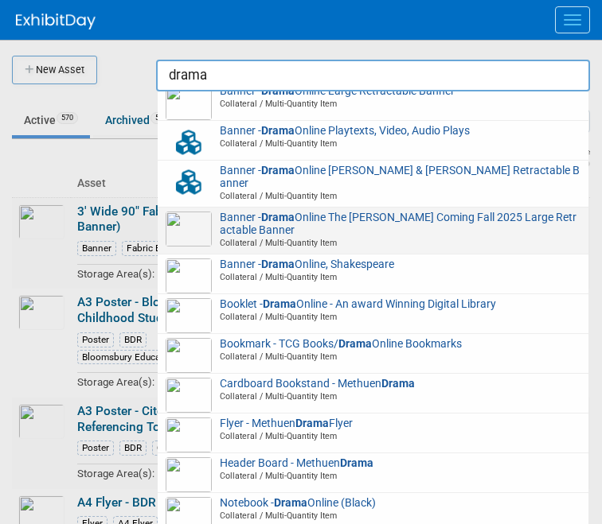
click at [418, 218] on span "Banner - Drama Online The Arden Shakespeare Coming Fall 2025 Large Retractable …" at bounding box center [373, 231] width 415 height 38
type input "Banner - Drama Online The Arden Shakespeare Coming Fall 2025 Large Retractable …"
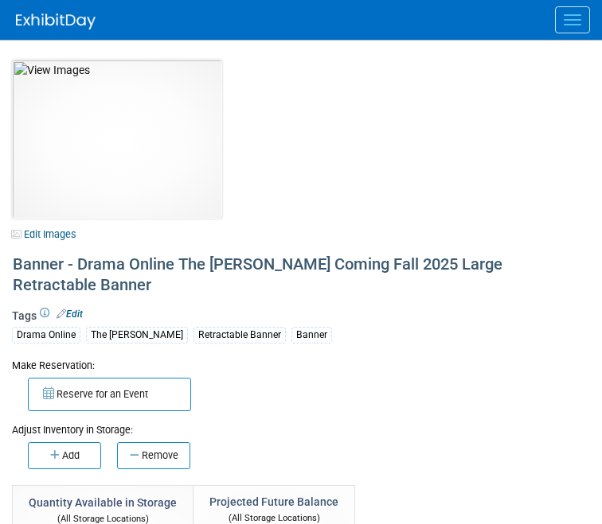
select select "[US_STATE]"
select select "BDR - Libraries"
click at [60, 241] on link "Edit Images" at bounding box center [47, 234] width 71 height 20
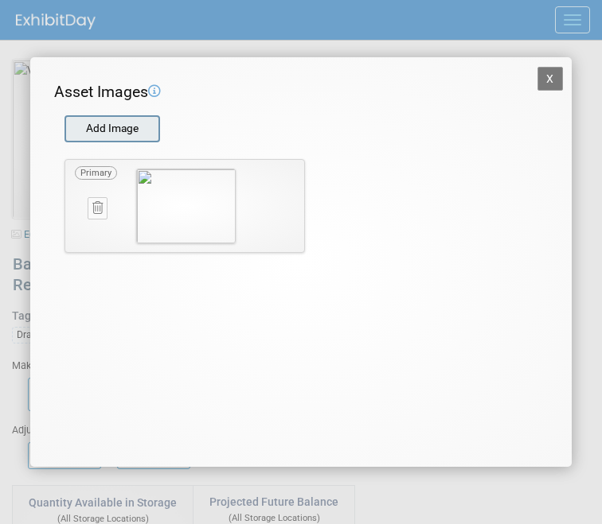
click at [150, 125] on input "file" at bounding box center [63, 129] width 189 height 24
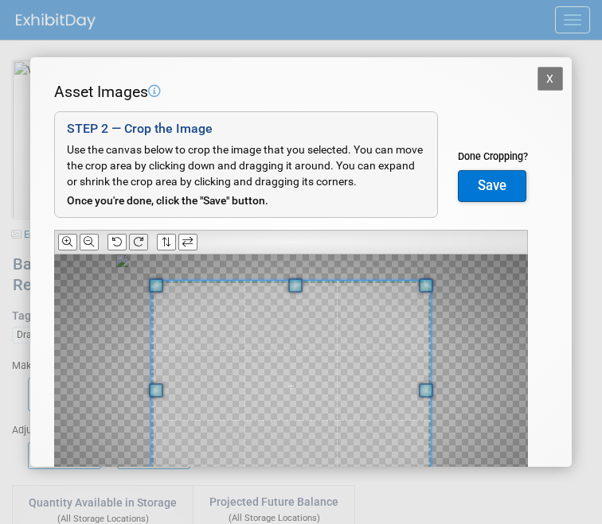
click at [143, 237] on icon at bounding box center [138, 242] width 10 height 10
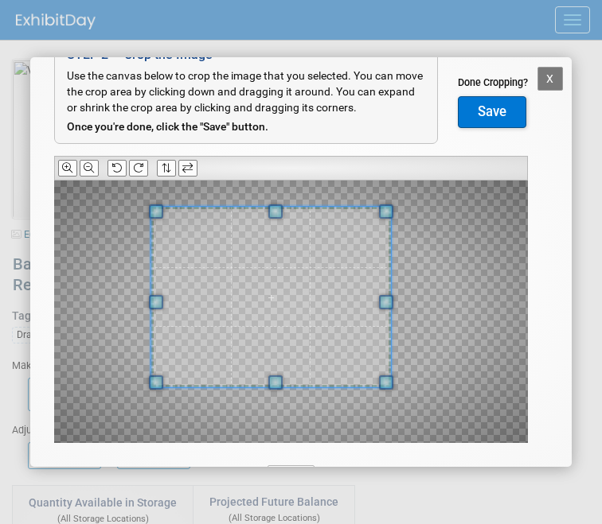
click at [376, 399] on div at bounding box center [290, 312] width 473 height 263
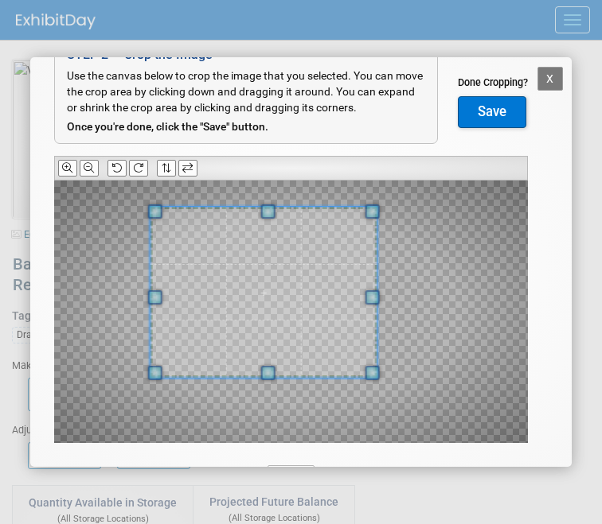
click at [336, 377] on span at bounding box center [263, 378] width 227 height 4
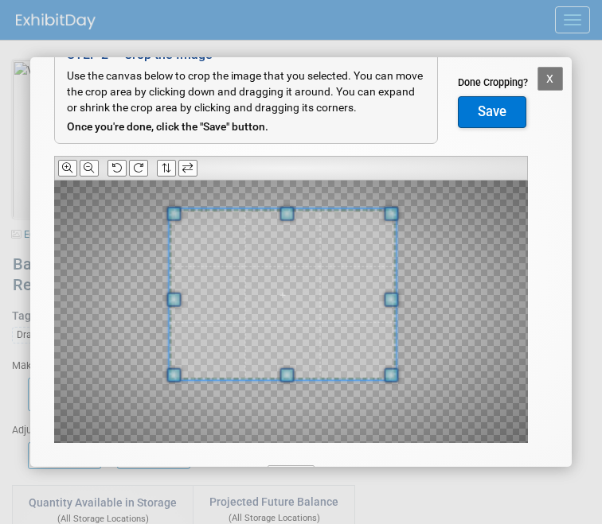
click at [333, 349] on span at bounding box center [282, 294] width 227 height 171
click at [496, 107] on button "Save" at bounding box center [492, 112] width 68 height 32
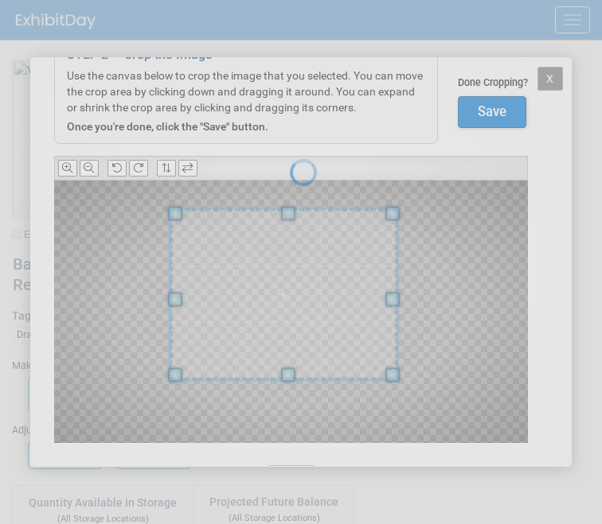
scroll to position [0, 0]
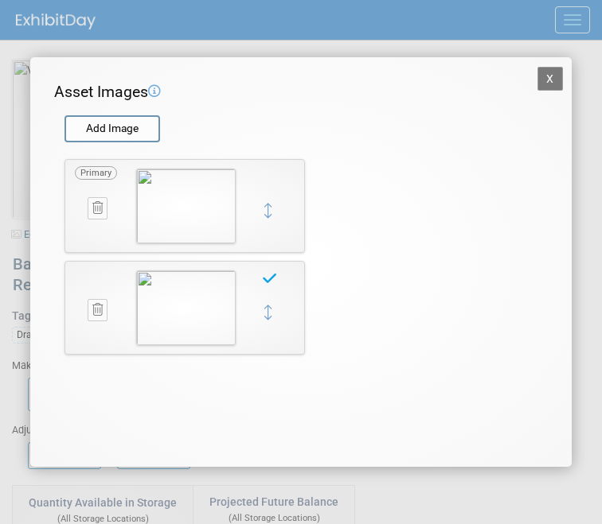
click at [552, 79] on button "X" at bounding box center [549, 79] width 25 height 24
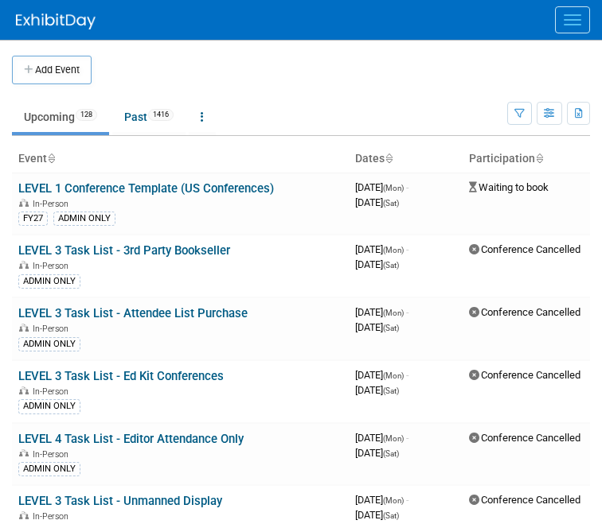
click at [568, 36] on div at bounding box center [309, 20] width 586 height 40
click at [565, 25] on span "Menu" at bounding box center [572, 25] width 18 height 2
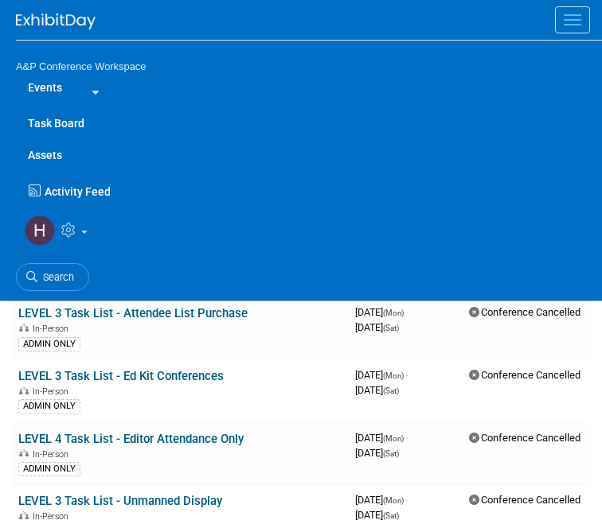
click at [56, 152] on link "Assets" at bounding box center [309, 155] width 586 height 32
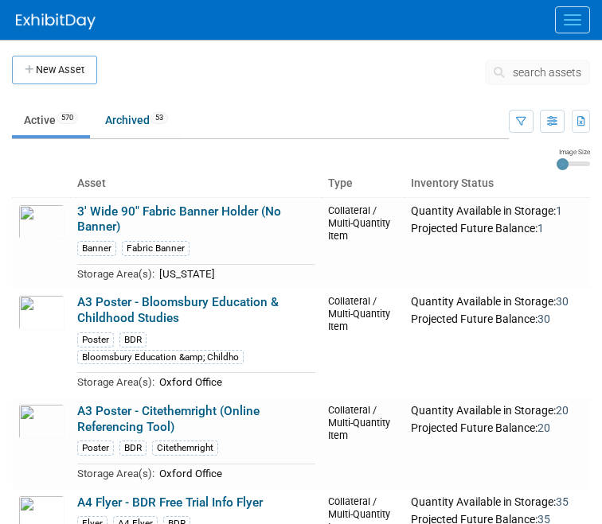
click at [527, 77] on span "search assets" at bounding box center [546, 72] width 68 height 13
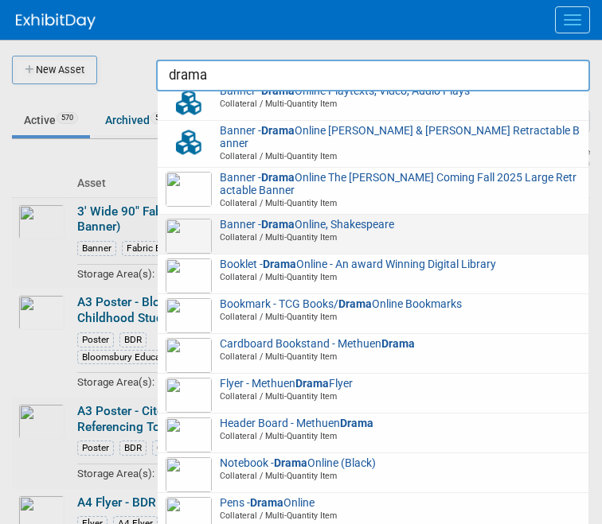
scroll to position [108, 0]
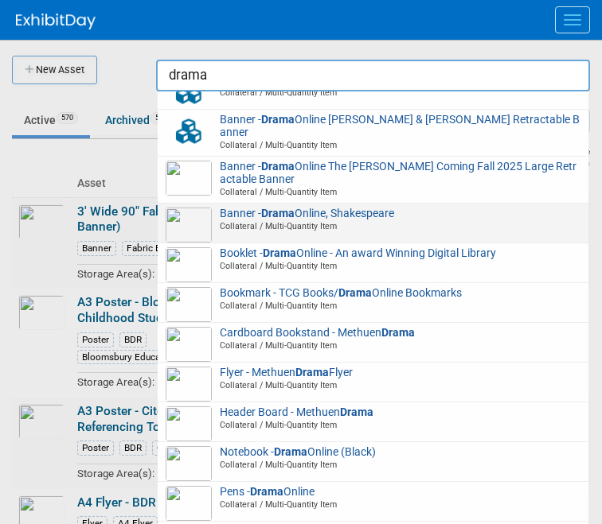
click at [271, 224] on span "Collateral / Multi-Quantity Item" at bounding box center [375, 225] width 410 height 11
type input "Banner - Drama Online, Shakespeare"
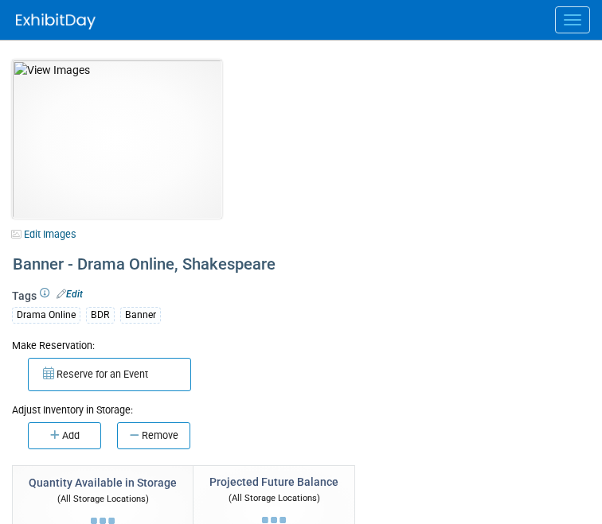
select select "[GEOGRAPHIC_DATA]"
select select "A&P"
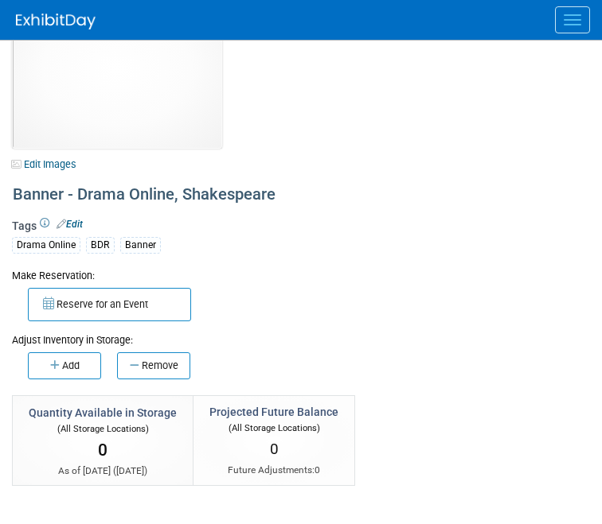
scroll to position [72, 0]
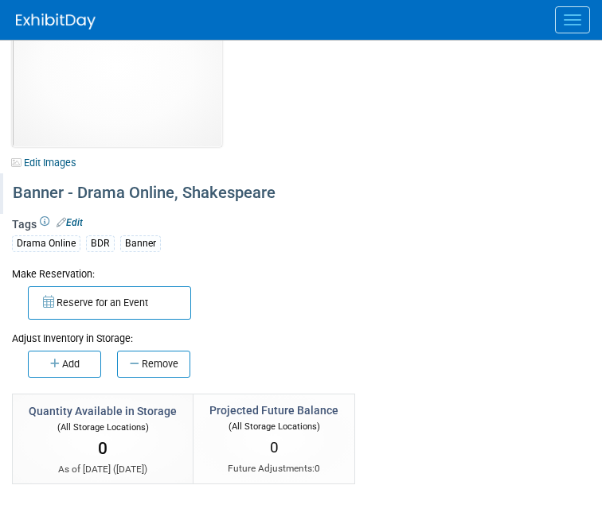
click at [259, 186] on div "Banner - Drama Online, Shakespeare" at bounding box center [298, 193] width 582 height 29
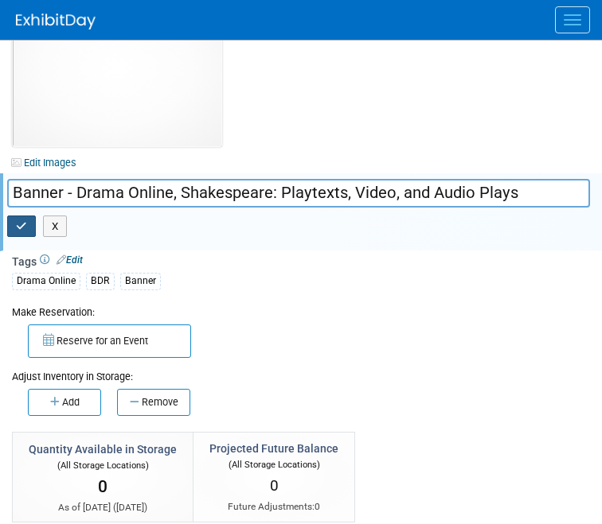
type input "Banner - Drama Online, Shakespeare: Playtexts, Video, and Audio Plays"
click at [33, 234] on button "button" at bounding box center [21, 227] width 29 height 22
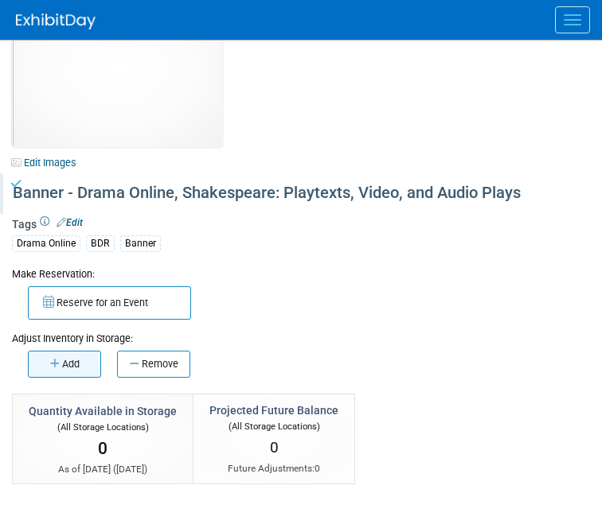
click at [84, 360] on button "Add" at bounding box center [64, 364] width 73 height 27
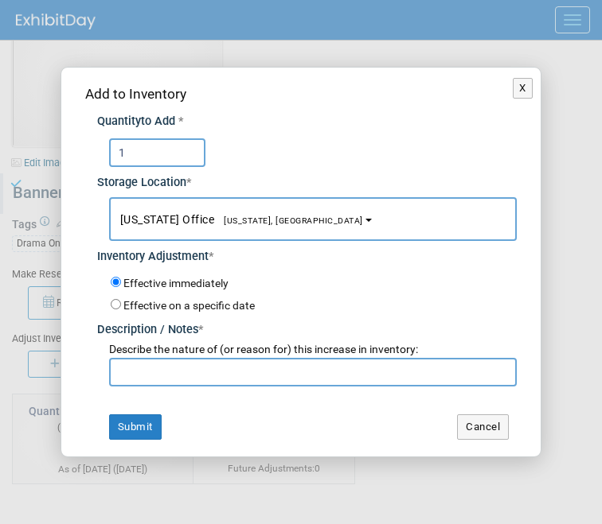
type input "1"
click at [152, 380] on input "text" at bounding box center [313, 372] width 408 height 29
drag, startPoint x: 232, startPoint y: 376, endPoint x: 78, endPoint y: 345, distance: 157.6
click at [81, 346] on div "Add to Inventory Quantity to Add * 1 Storage Location * New York Office<span st…" at bounding box center [301, 262] width 480 height 389
type input "making stock accurate"
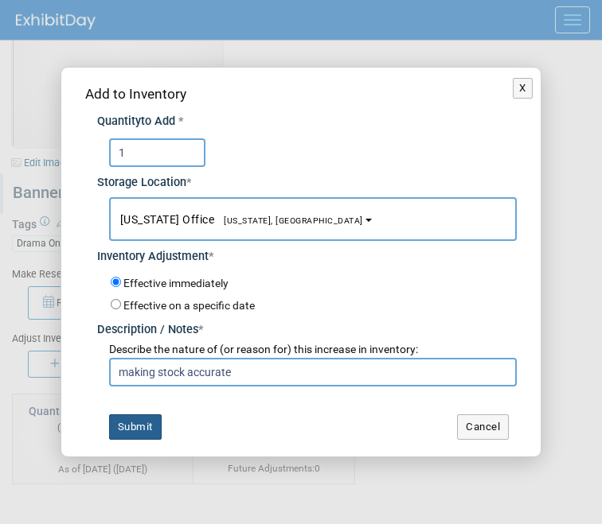
click at [126, 422] on button "Submit" at bounding box center [135, 427] width 53 height 25
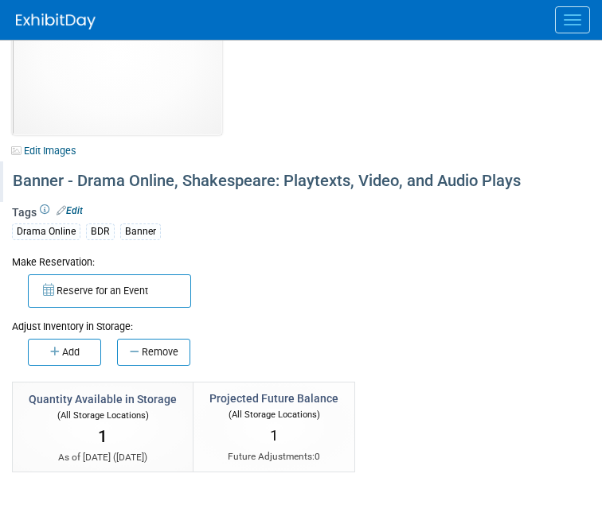
scroll to position [0, 0]
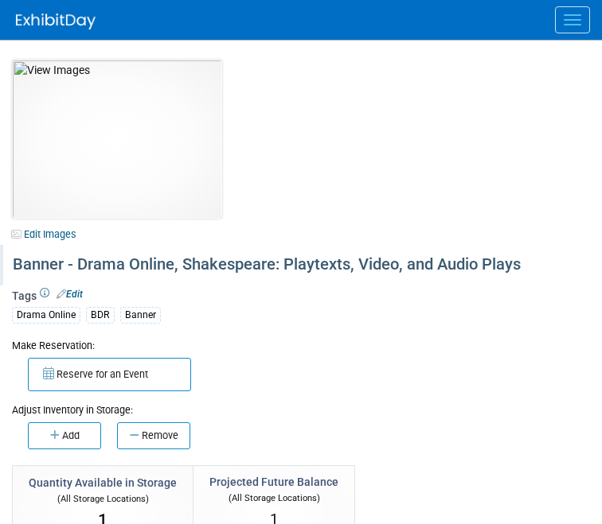
click at [265, 261] on div "Banner - Drama Online, Shakespeare: Playtexts, Video, and Audio Plays" at bounding box center [298, 265] width 582 height 29
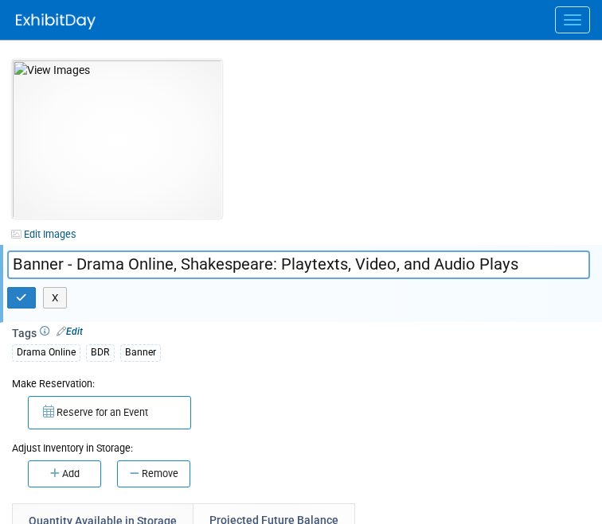
click at [180, 271] on input "Banner - Drama Online, Shakespeare: Playtexts, Video, and Audio Plays" at bounding box center [298, 265] width 582 height 28
click at [561, 254] on input "Banner - Drama Online - Shakespeare: Playtexts, Video, and Audio Plays" at bounding box center [298, 265] width 582 height 28
click at [560, 266] on input "Banner - Drama Online - Shakespeare: Playtexts, Video, and Audio Plays" at bounding box center [298, 265] width 582 height 28
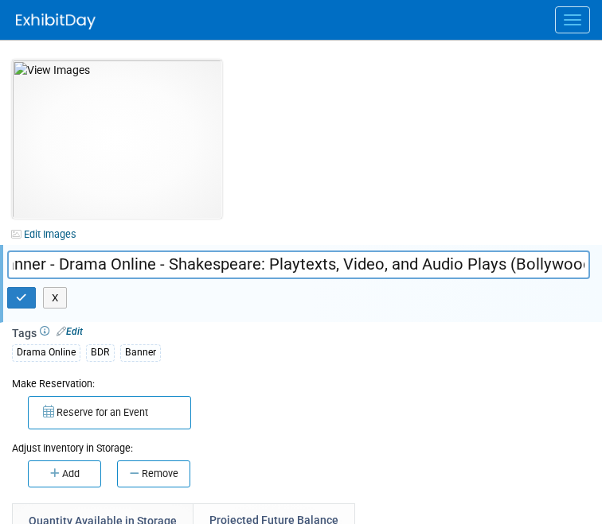
scroll to position [0, 23]
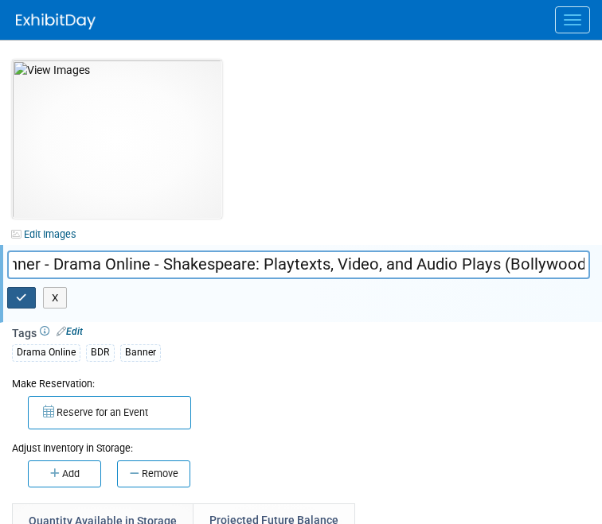
type input "Banner - Drama Online - Shakespeare: Playtexts, Video, and Audio Plays (Bollywo…"
click at [23, 296] on icon "button" at bounding box center [21, 298] width 11 height 10
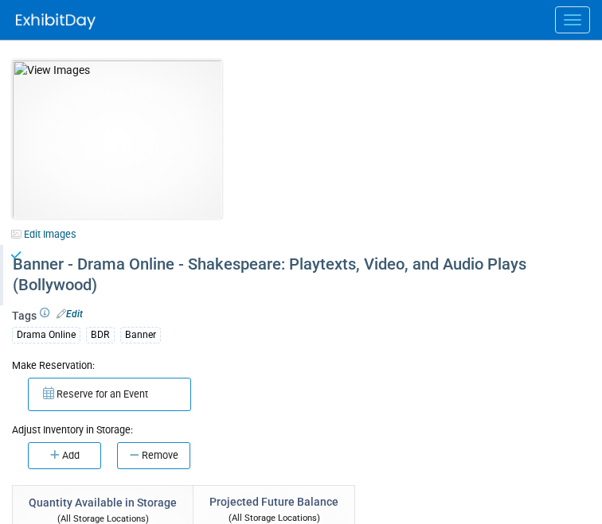
click at [127, 259] on div "Banner - Drama Online - Shakespeare: Playtexts, Video, and Audio Plays (Bollywo…" at bounding box center [298, 275] width 582 height 49
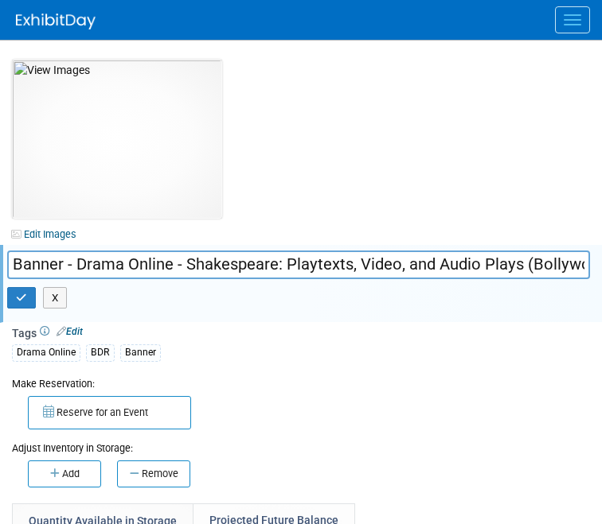
scroll to position [0, 24]
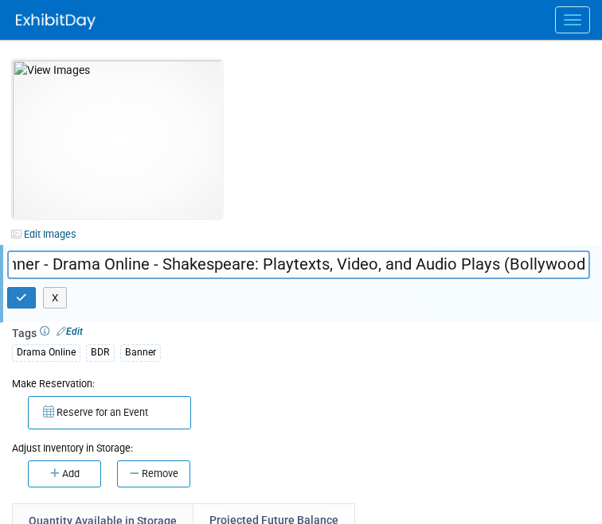
drag, startPoint x: 11, startPoint y: 265, endPoint x: 706, endPoint y: 291, distance: 695.2
click at [601, 291] on html "A&P Conference Workspace Events Task Board Assets ..." at bounding box center [301, 262] width 602 height 524
click at [391, 271] on input "Banner - Drama Online - Shakespeare: Playtexts, Video, and Audio Plays (Bollywo…" at bounding box center [298, 265] width 582 height 28
click at [20, 293] on icon "button" at bounding box center [21, 298] width 11 height 10
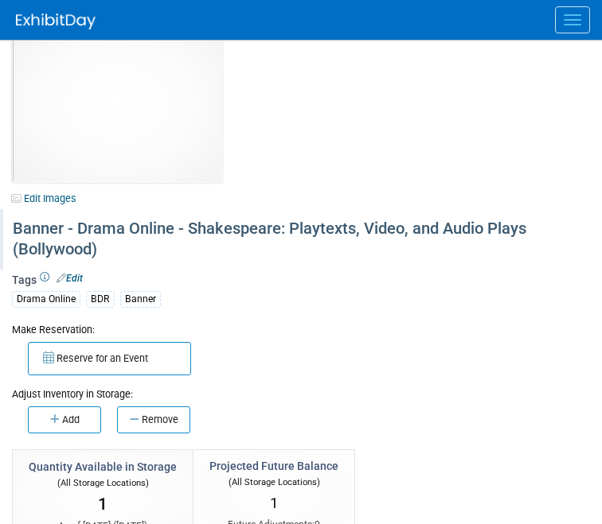
scroll to position [34, 0]
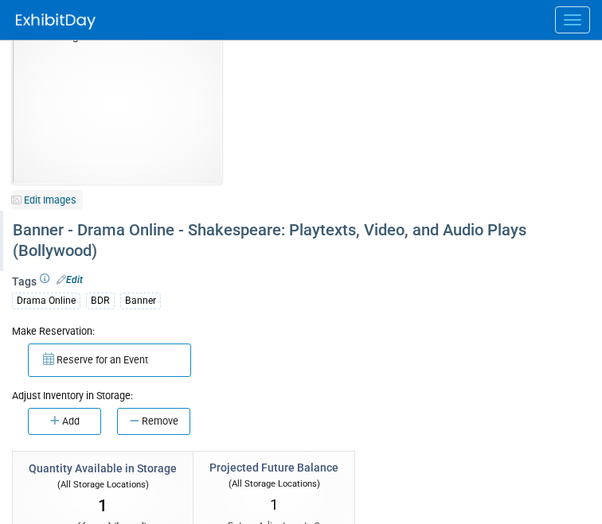
click at [43, 197] on link "Edit Images" at bounding box center [47, 200] width 71 height 20
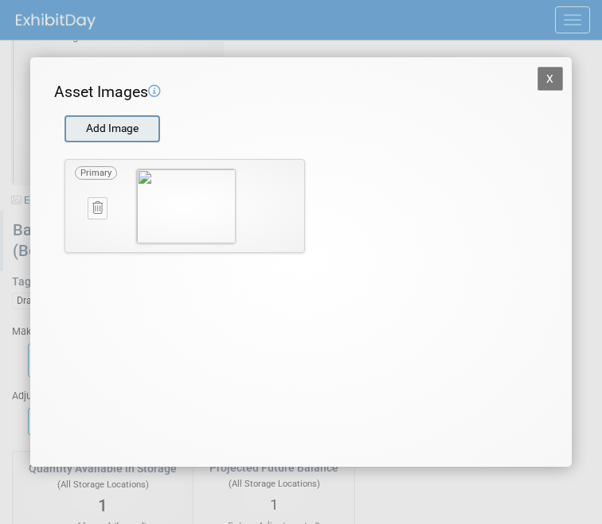
click at [144, 129] on input "file" at bounding box center [63, 129] width 189 height 24
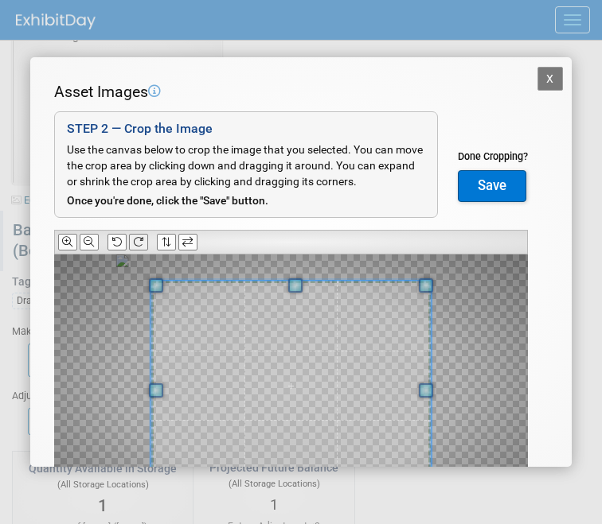
click at [143, 240] on icon at bounding box center [138, 242] width 10 height 10
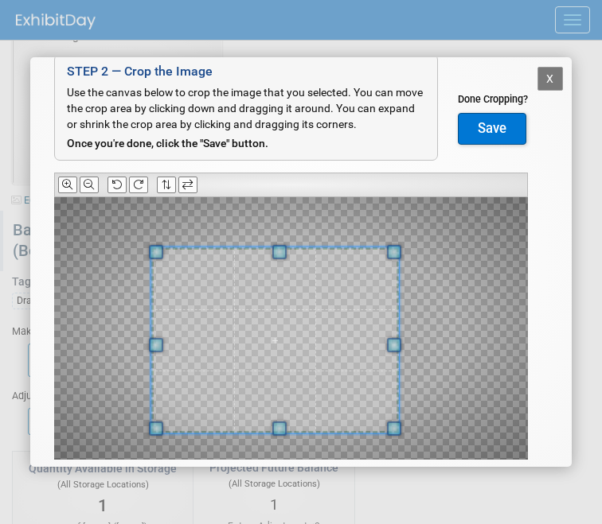
click at [373, 251] on div at bounding box center [274, 340] width 247 height 186
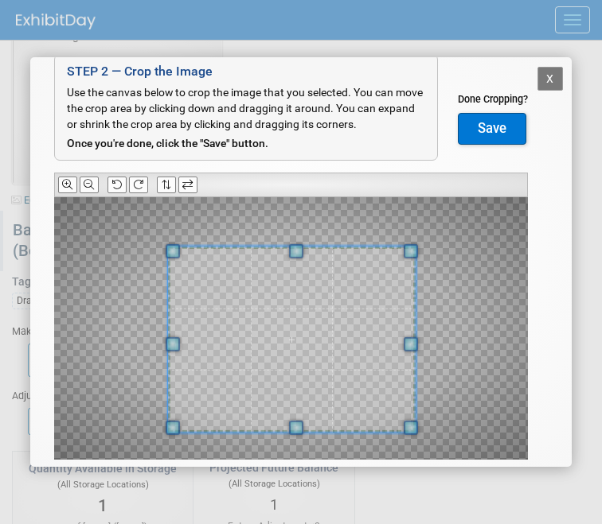
click at [308, 341] on span at bounding box center [291, 340] width 247 height 186
click at [469, 119] on button "Save" at bounding box center [492, 129] width 68 height 32
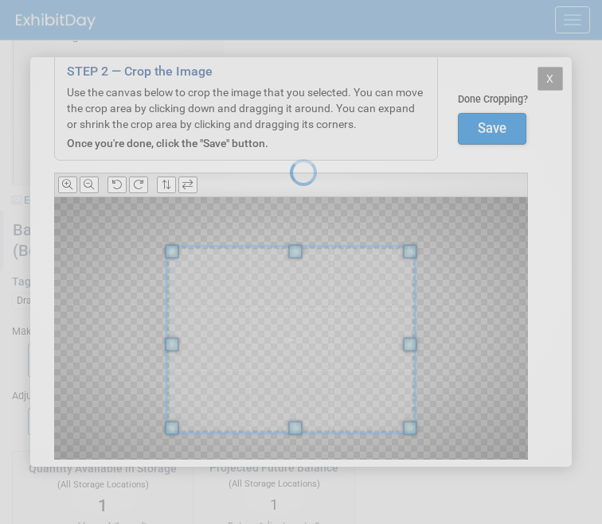
scroll to position [0, 0]
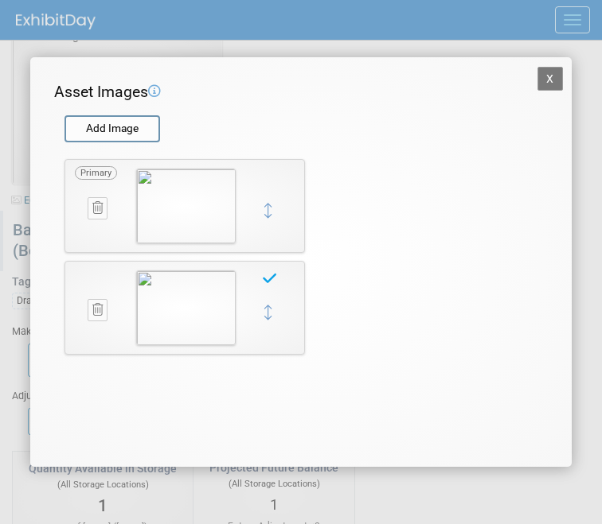
click at [554, 76] on button "X" at bounding box center [549, 79] width 25 height 24
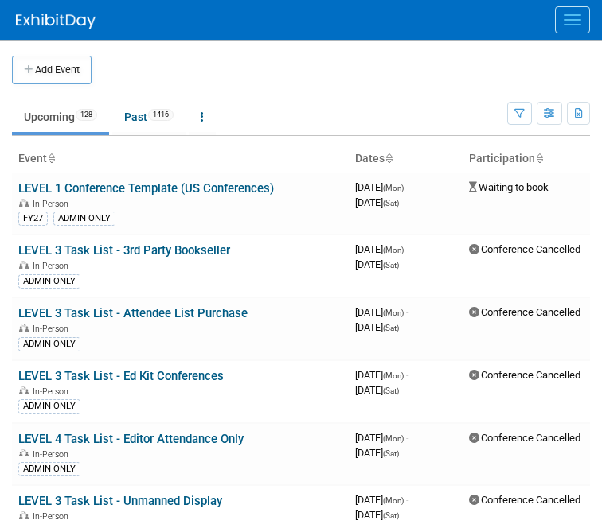
click at [563, 22] on button "Menu" at bounding box center [572, 19] width 35 height 27
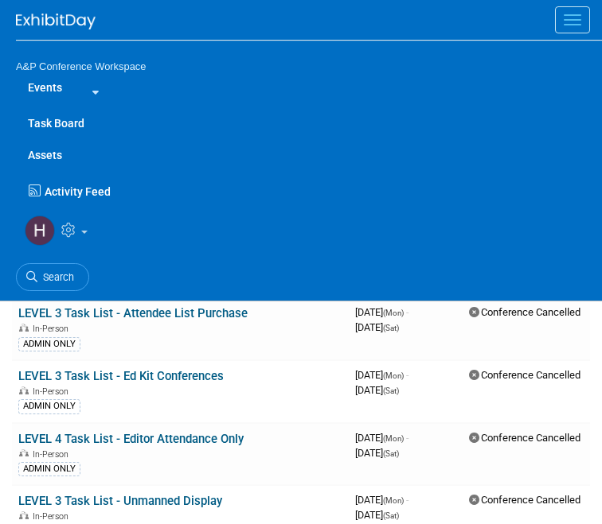
click at [72, 147] on link "Assets" at bounding box center [309, 155] width 586 height 32
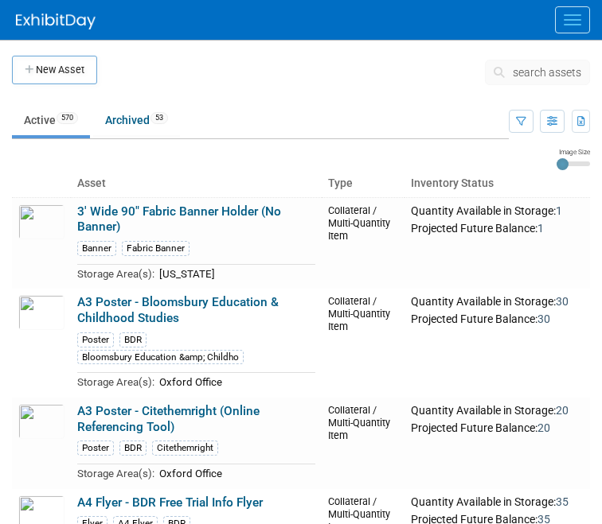
click at [530, 71] on span "search assets" at bounding box center [546, 72] width 68 height 13
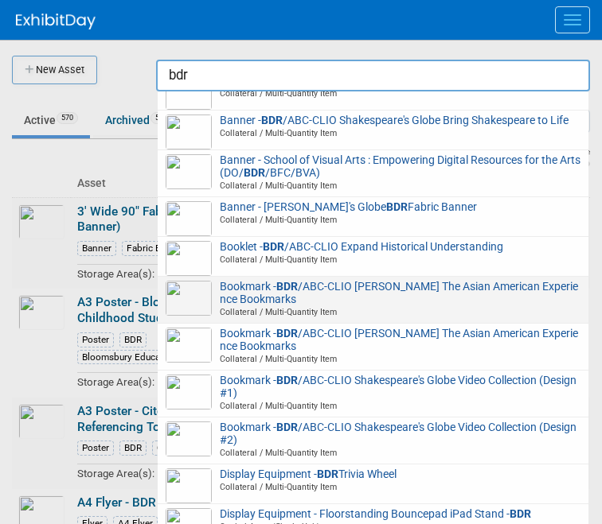
scroll to position [285, 0]
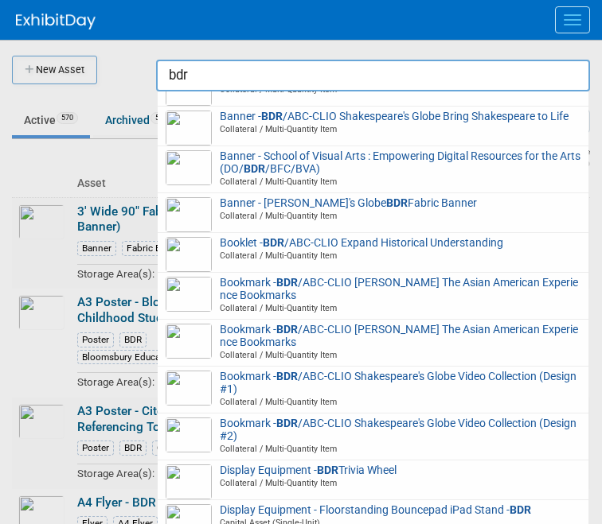
drag, startPoint x: 219, startPoint y: 69, endPoint x: 150, endPoint y: 68, distance: 68.5
click at [153, 69] on body "A&P Conference Workspace Events Task Board Assets New Asset Search Assets Bulk …" at bounding box center [301, 262] width 602 height 524
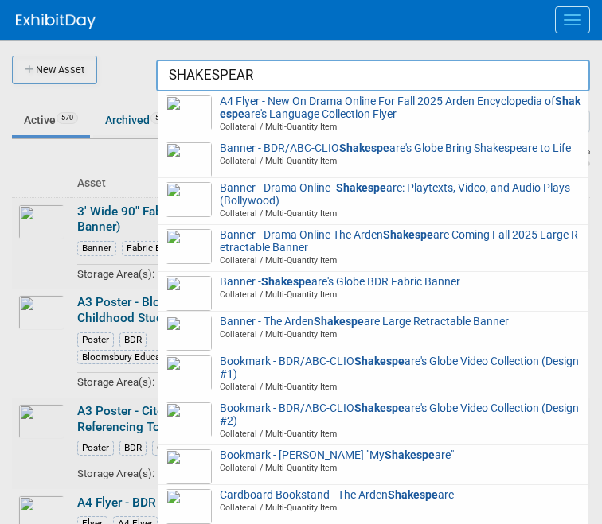
type input "SHAKESPEARE"
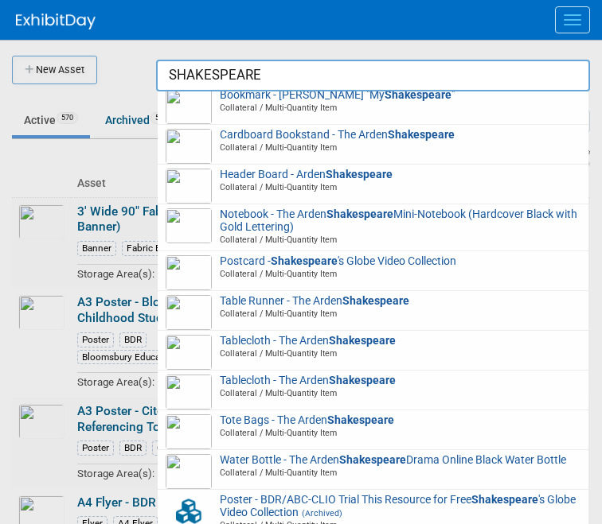
scroll to position [0, 0]
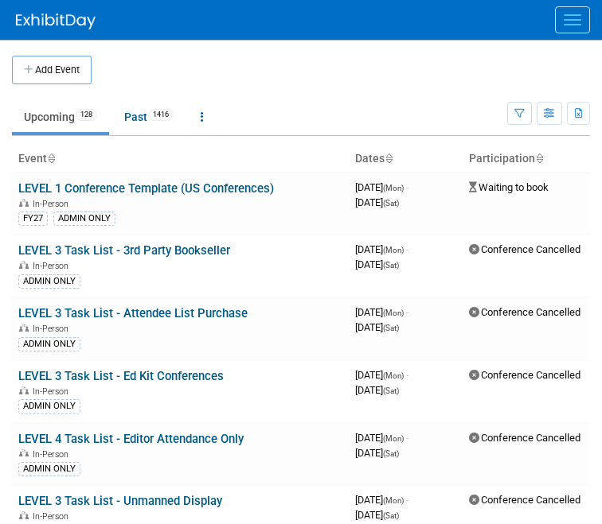
click at [578, 19] on span "Menu" at bounding box center [572, 20] width 18 height 2
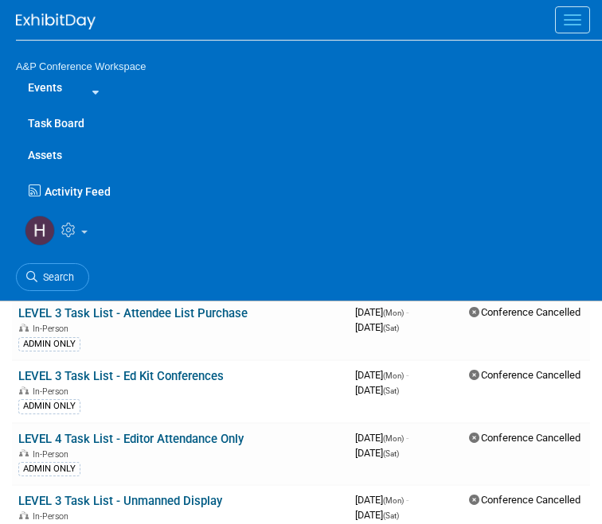
click at [67, 150] on link "Assets" at bounding box center [309, 155] width 586 height 32
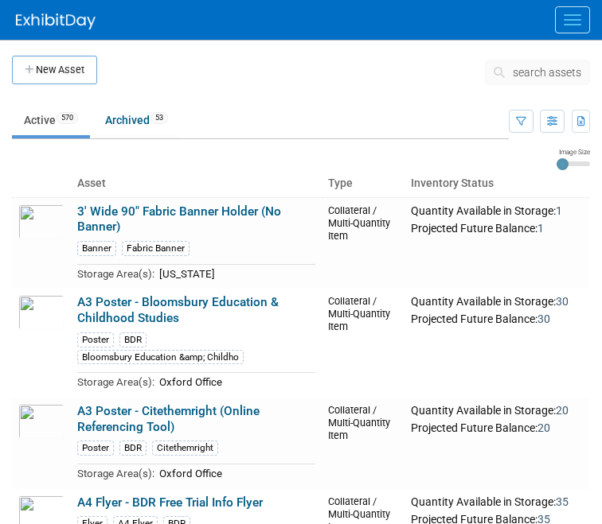
click at [528, 70] on span "search assets" at bounding box center [546, 72] width 68 height 13
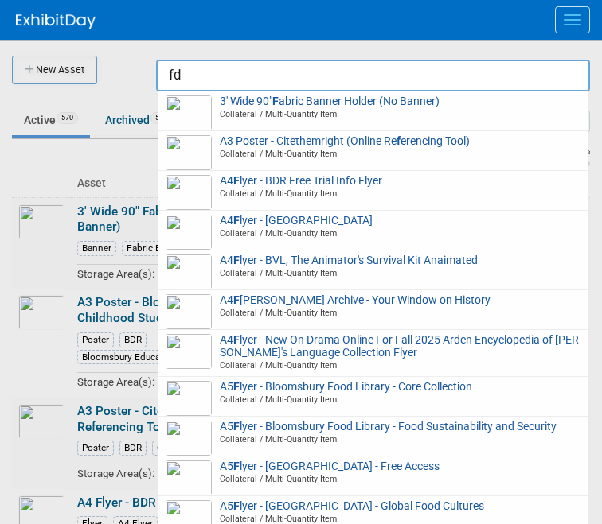
type input "f"
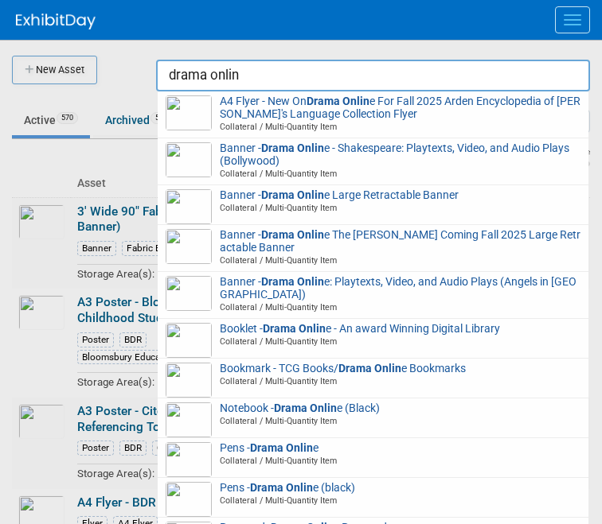
type input "drama online"
drag, startPoint x: 257, startPoint y: 77, endPoint x: 161, endPoint y: 75, distance: 96.3
click at [161, 75] on input "drama online" at bounding box center [373, 76] width 434 height 32
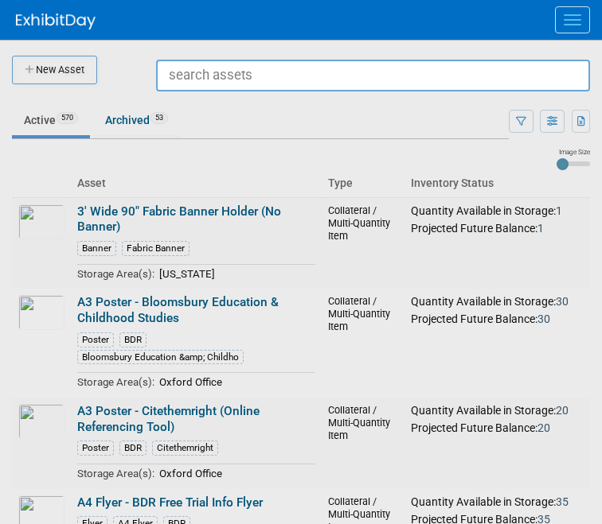
click at [301, 68] on div at bounding box center [301, 262] width 0 height 524
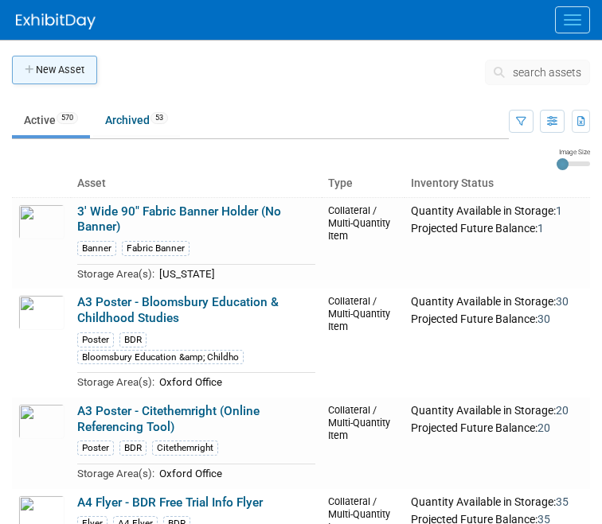
click at [84, 84] on button "New Asset" at bounding box center [54, 70] width 85 height 29
type input "&#163; 0.00"
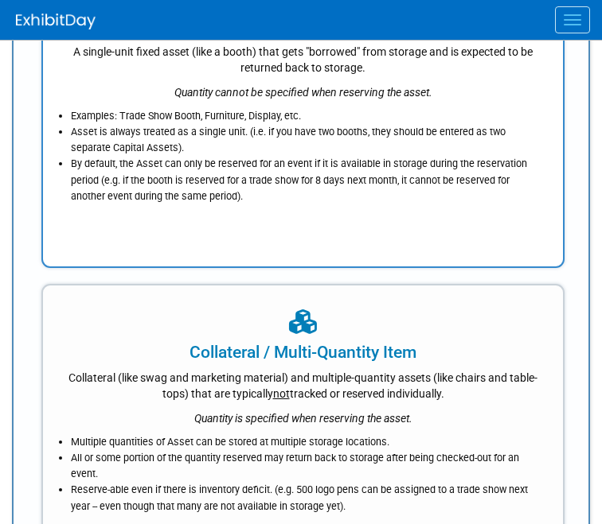
scroll to position [199, 0]
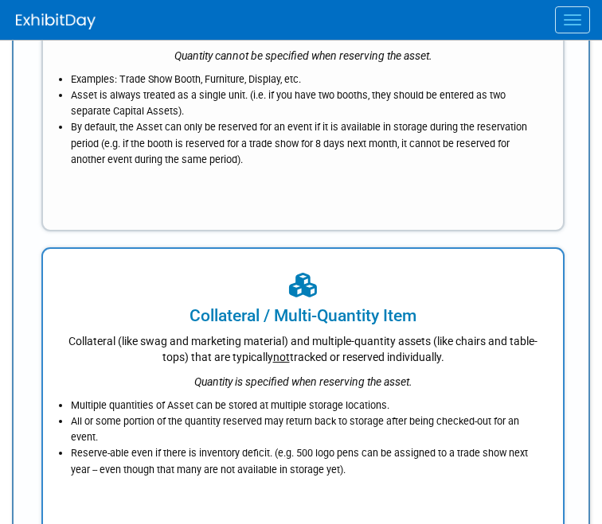
click at [293, 326] on div "Collateral / Multi-Quantity Item" at bounding box center [303, 316] width 480 height 24
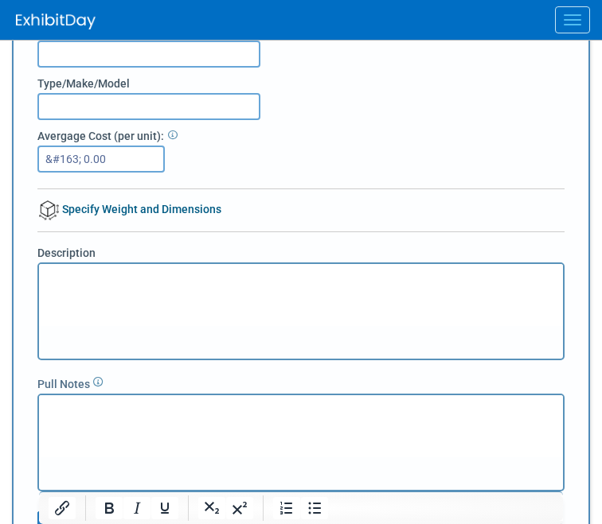
scroll to position [0, 0]
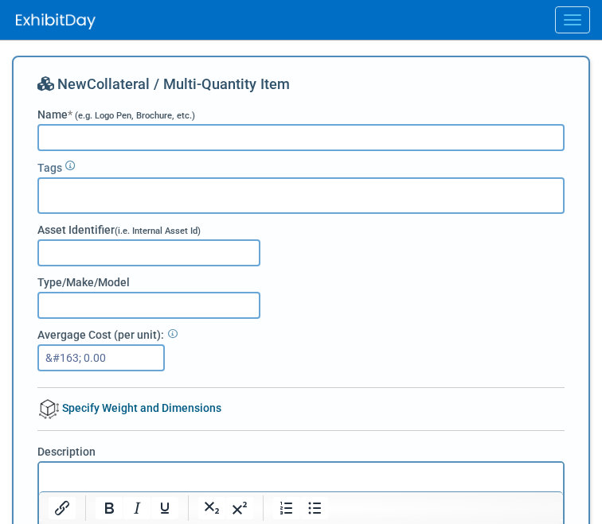
click at [145, 132] on input "Name * (e.g. Logo Pen, Brochure, etc.)" at bounding box center [300, 137] width 527 height 27
type input "Banner - TCG Books Play Collection: American Drama on Drama Online"
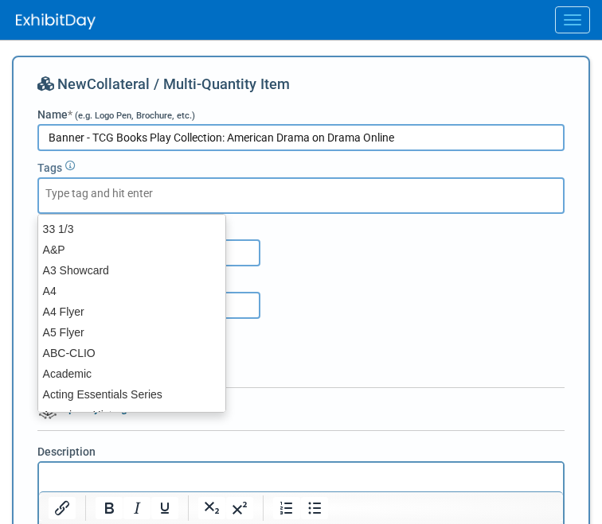
click at [104, 186] on input "text" at bounding box center [108, 193] width 127 height 16
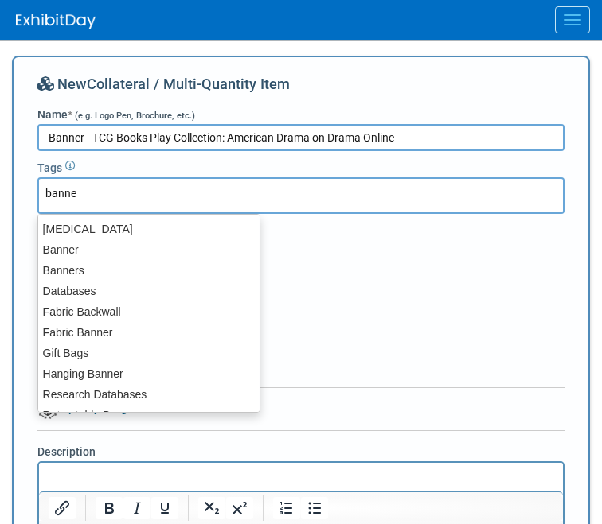
type input "banner"
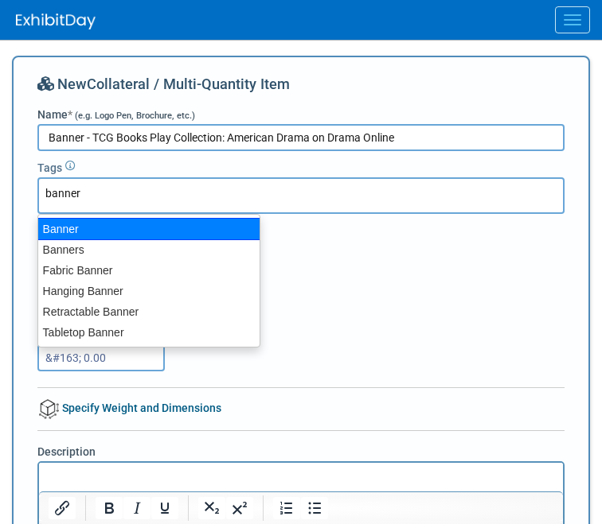
click at [93, 228] on div "Banner" at bounding box center [148, 229] width 223 height 22
type input "Banner"
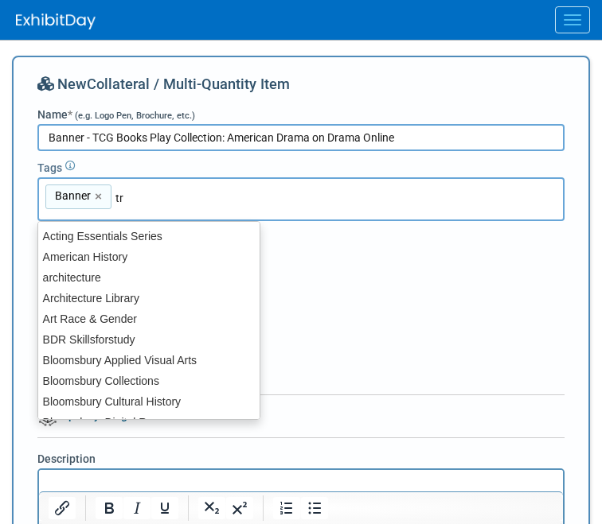
type input "t"
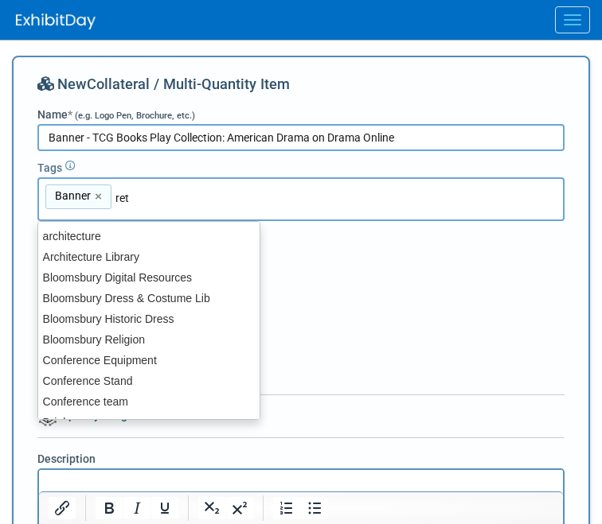
type input "retr"
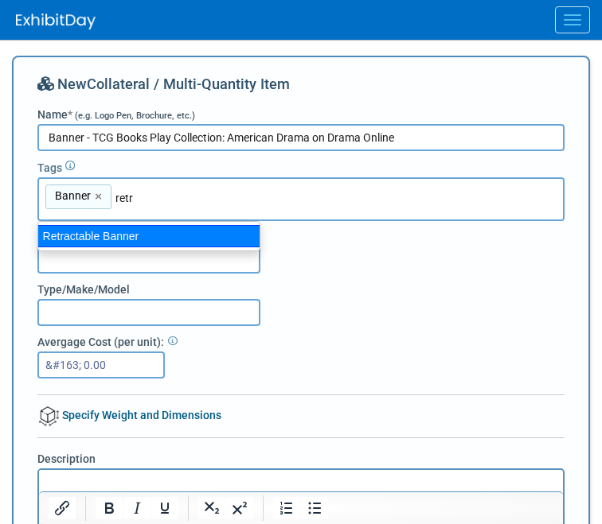
click at [117, 241] on div "Retractable Banner" at bounding box center [148, 236] width 223 height 22
type input "Banner, Retractable Banner"
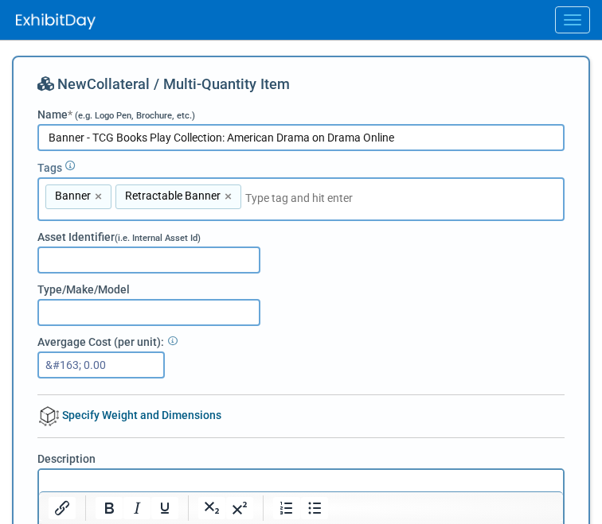
type input "t"
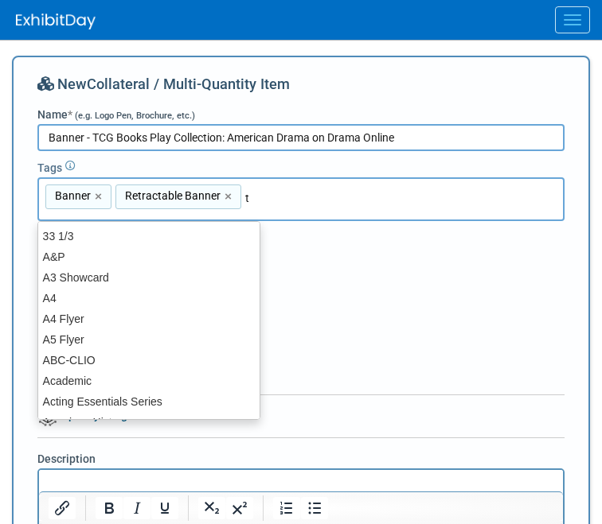
type input "tc"
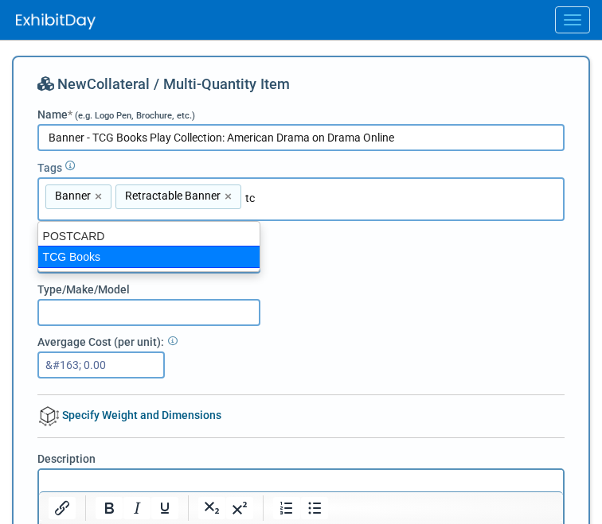
click at [102, 254] on div "TCG Books" at bounding box center [148, 257] width 223 height 22
type input "Banner, Retractable Banner, TCG Books"
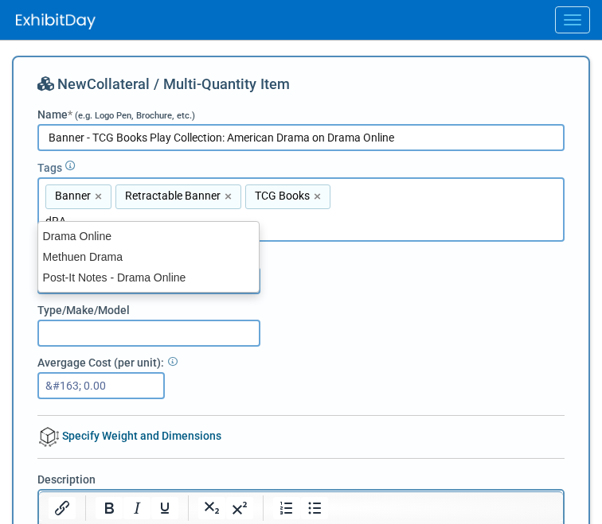
type input "dRAM"
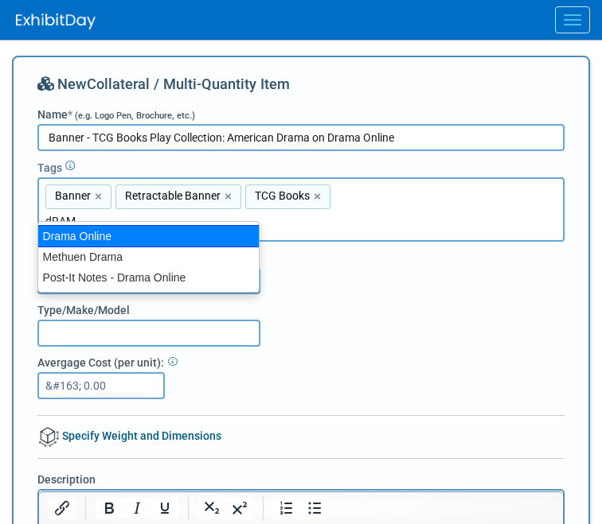
click at [199, 244] on div "Drama Online" at bounding box center [148, 236] width 222 height 22
type input "Banner, Retractable Banner, TCG Books, Drama Online"
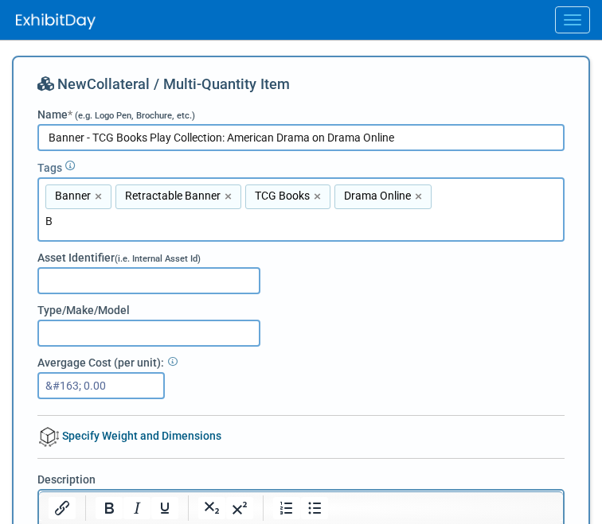
type input "BD"
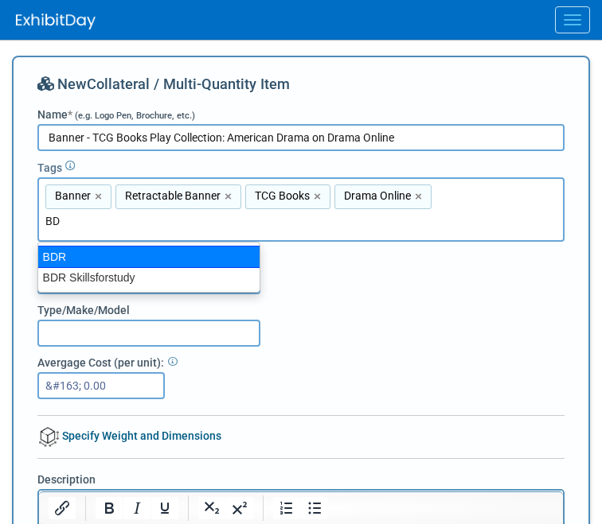
click at [168, 259] on div "BDR" at bounding box center [148, 257] width 223 height 22
type input "Banner, Retractable Banner, TCG Books, Drama Online, BDR"
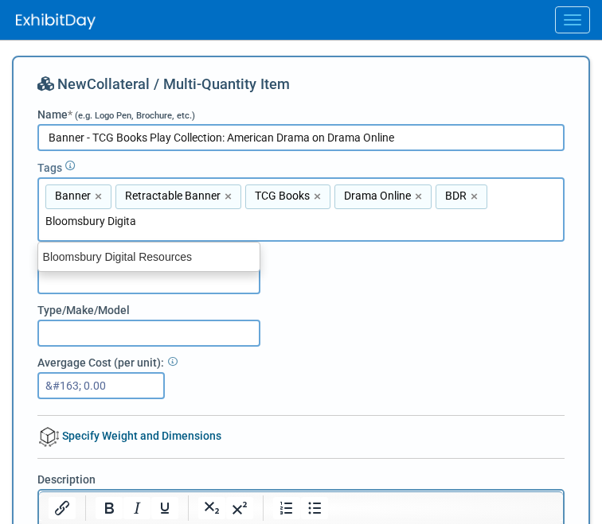
type input "Bloomsbury Digital"
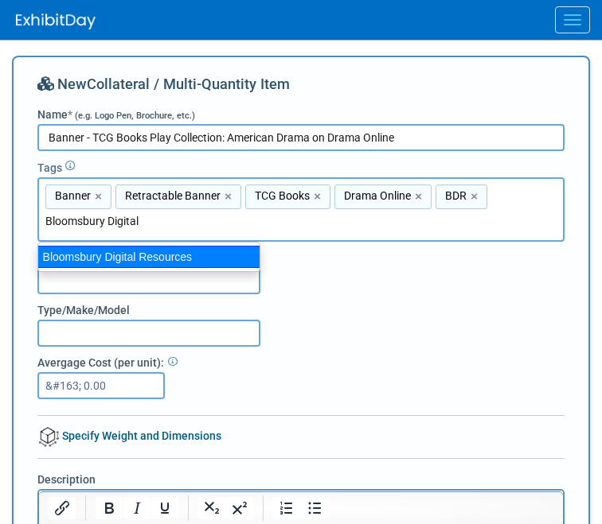
click at [163, 263] on div "Bloomsbury Digital Resources" at bounding box center [148, 257] width 223 height 22
type input "Banner, Retractable Banner, TCG Books, Drama Online, BDR, Bloomsbury Digital Re…"
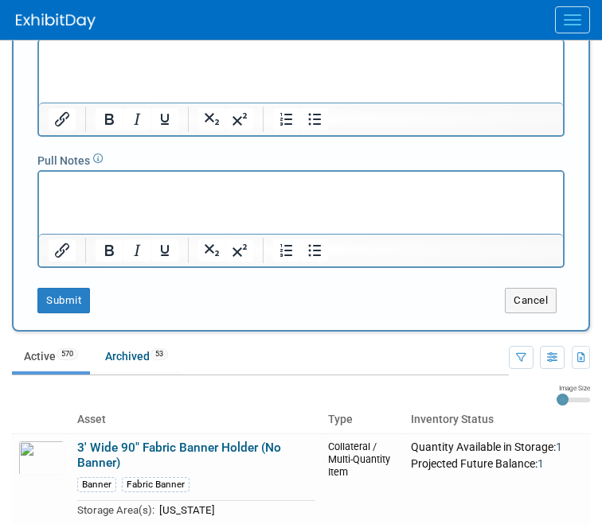
scroll to position [477, 0]
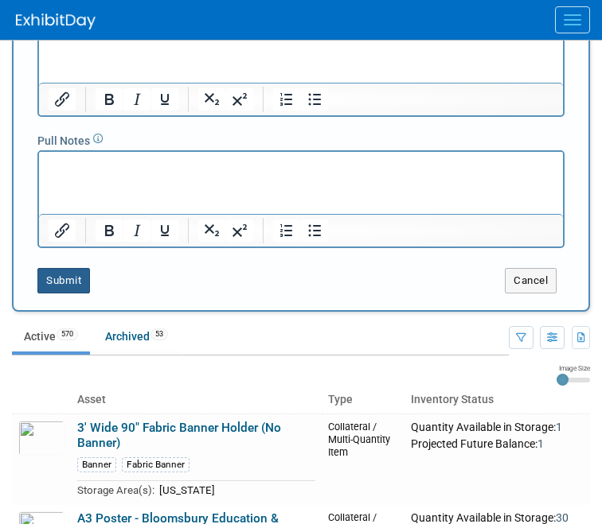
click at [68, 274] on button "Submit" at bounding box center [63, 280] width 53 height 25
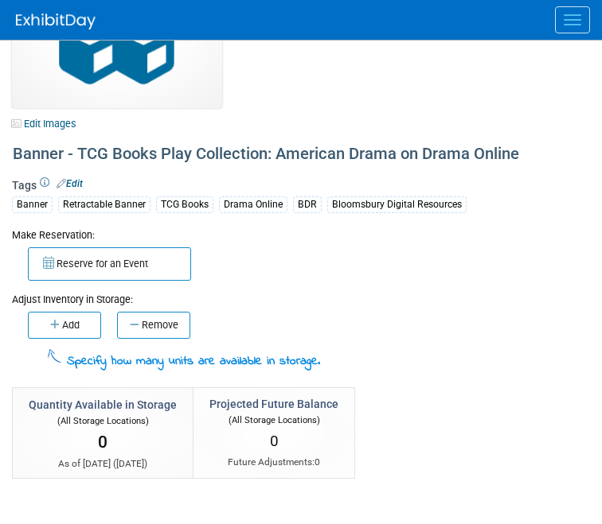
scroll to position [114, 0]
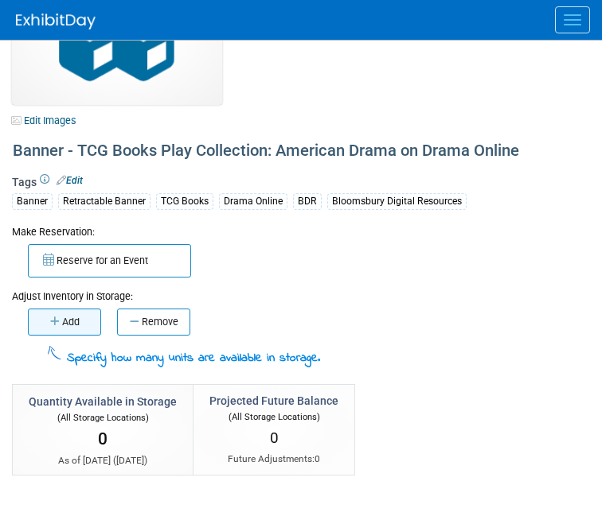
click at [65, 315] on button "Add" at bounding box center [64, 322] width 73 height 27
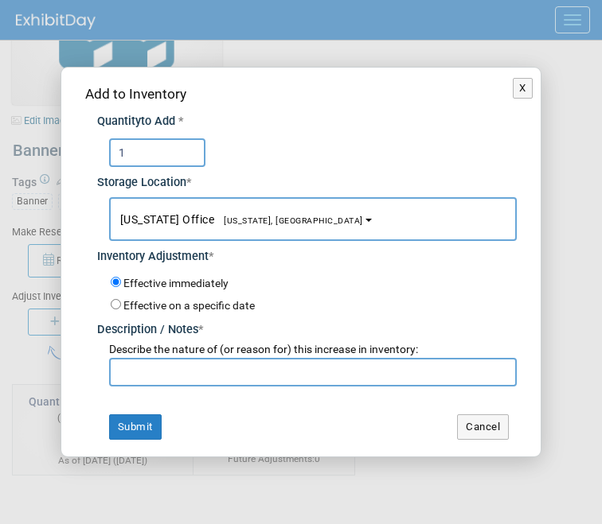
type input "1"
click at [168, 363] on input "text" at bounding box center [313, 372] width 408 height 29
type input "making stock accurate"
click at [146, 424] on button "Submit" at bounding box center [135, 427] width 53 height 25
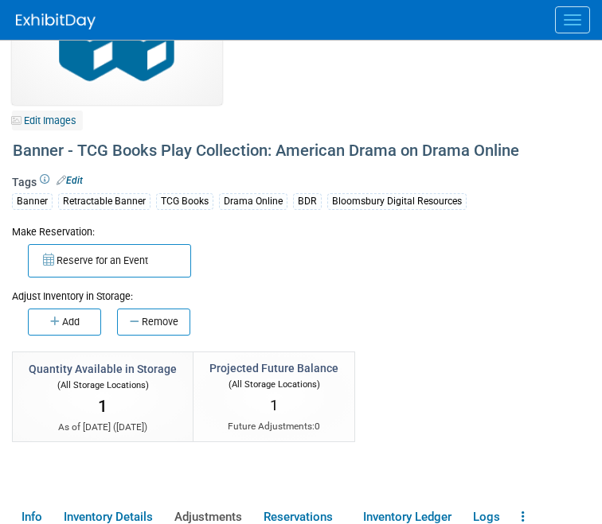
click at [64, 122] on link "Edit Images" at bounding box center [47, 121] width 71 height 20
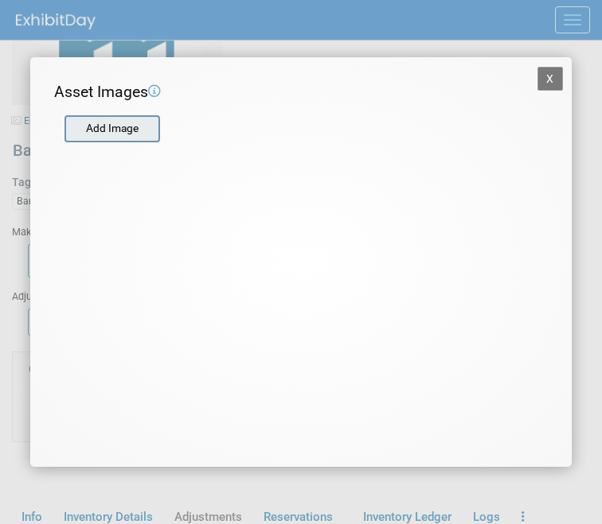
click at [110, 134] on input "file" at bounding box center [63, 129] width 189 height 24
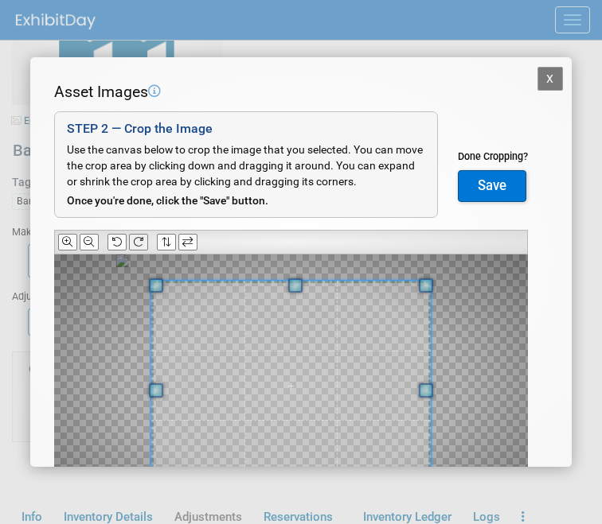
click at [142, 237] on icon at bounding box center [138, 242] width 10 height 10
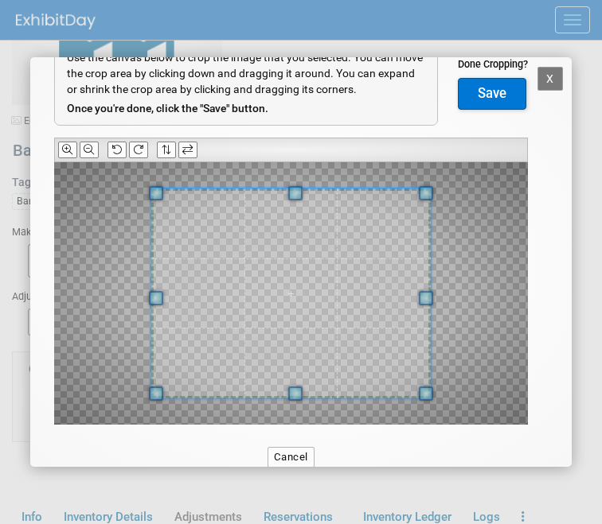
scroll to position [95, 0]
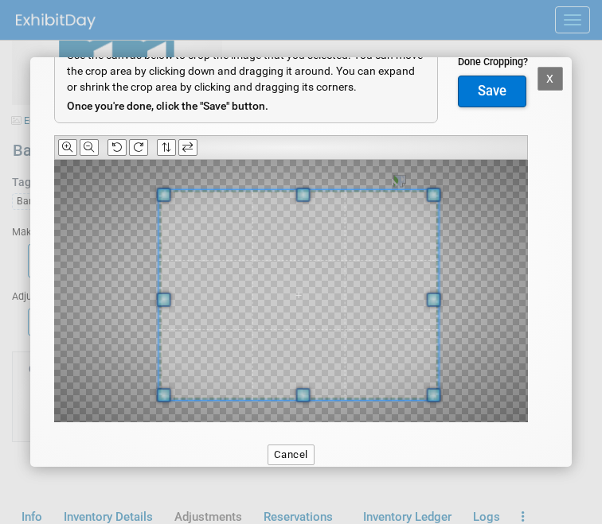
click at [333, 299] on span at bounding box center [297, 295] width 279 height 210
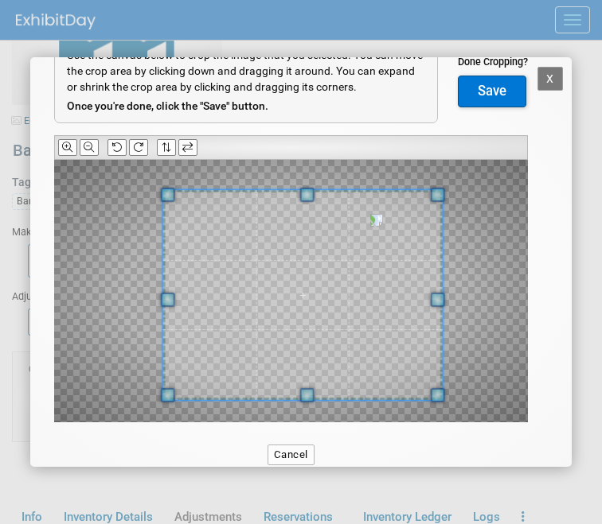
click at [333, 302] on span at bounding box center [301, 295] width 279 height 210
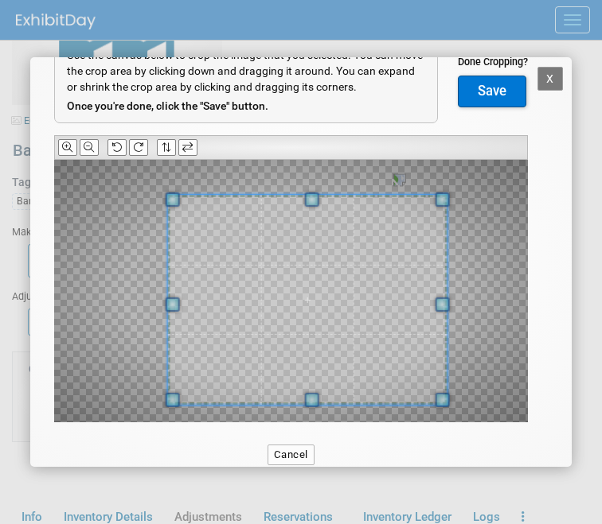
click at [337, 306] on span at bounding box center [306, 300] width 279 height 210
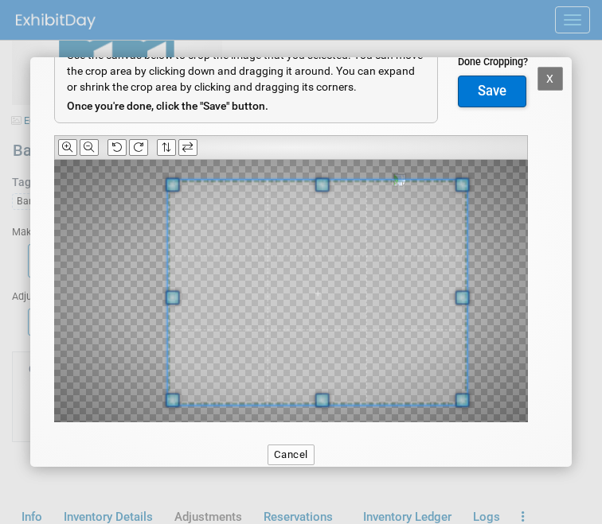
click at [450, 189] on div at bounding box center [316, 293] width 299 height 225
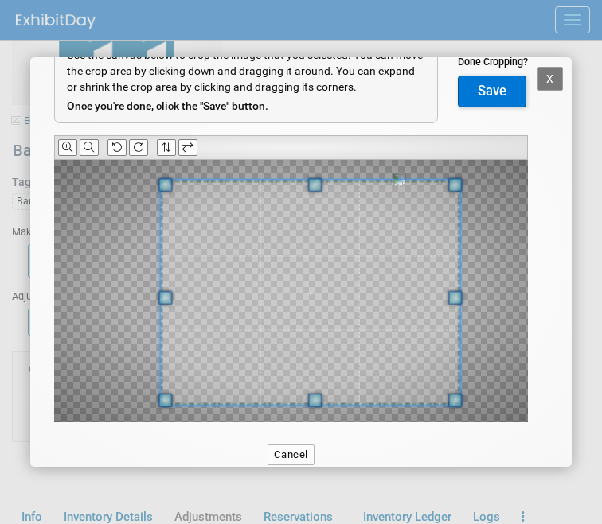
click at [403, 219] on span at bounding box center [309, 293] width 299 height 225
click at [469, 98] on button "Save" at bounding box center [492, 92] width 68 height 32
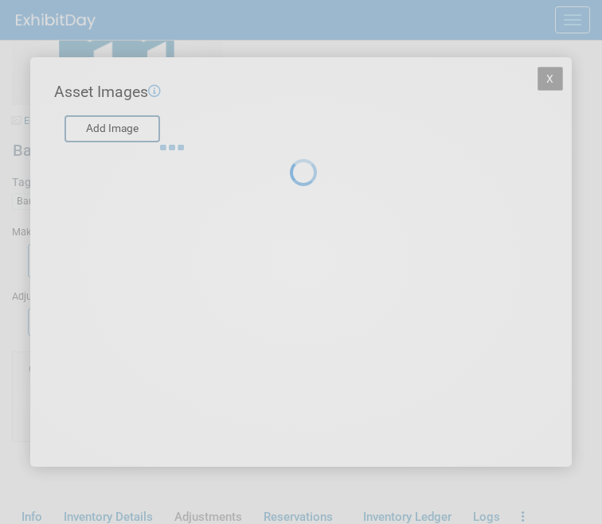
scroll to position [0, 0]
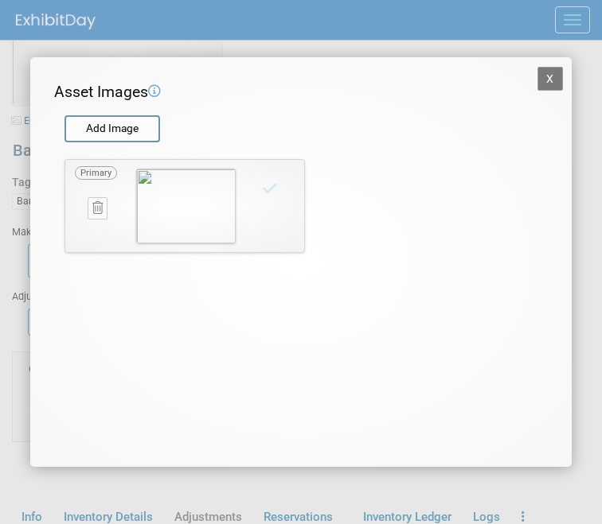
click at [549, 83] on button "X" at bounding box center [549, 79] width 25 height 24
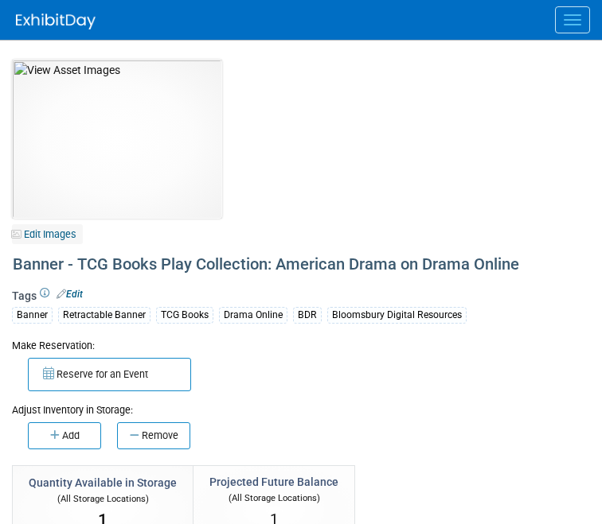
click at [77, 231] on link "Edit Images" at bounding box center [47, 234] width 71 height 20
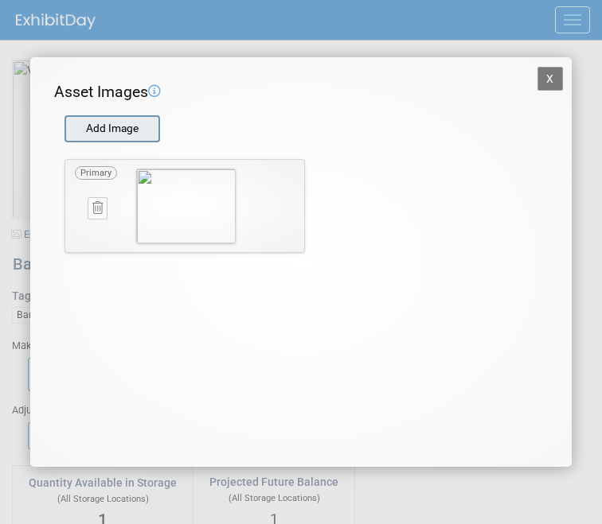
click at [119, 122] on input "file" at bounding box center [63, 129] width 189 height 24
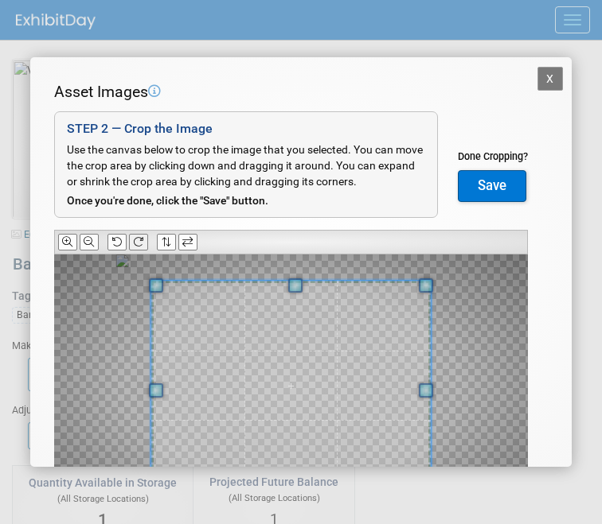
click at [142, 236] on button at bounding box center [138, 242] width 19 height 17
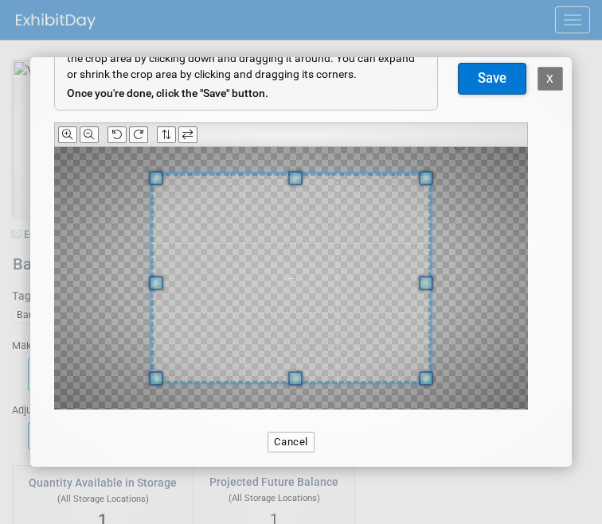
scroll to position [109, 0]
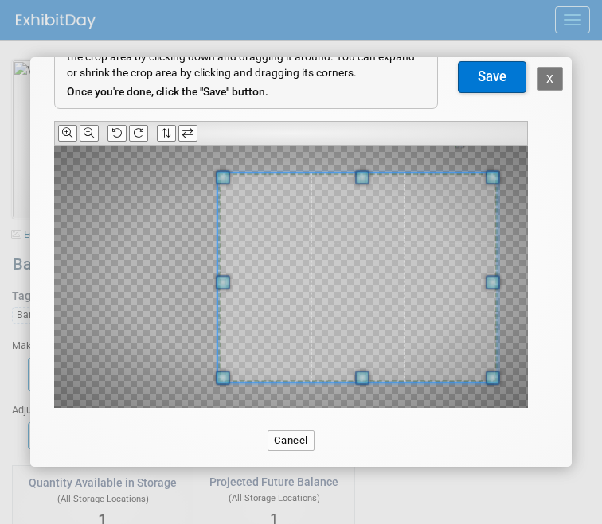
click at [480, 299] on span at bounding box center [357, 278] width 279 height 210
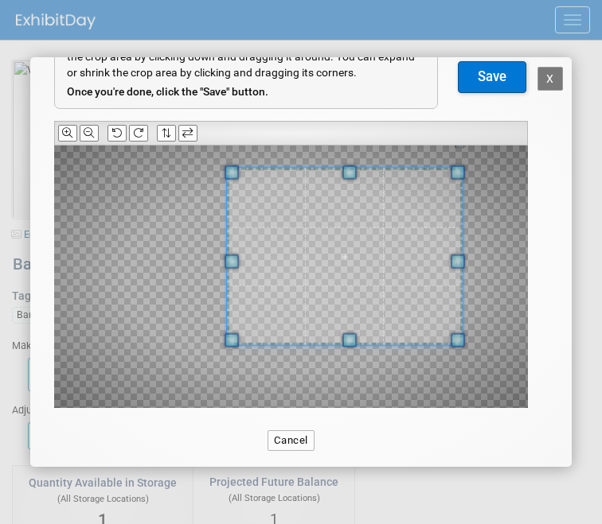
click at [450, 337] on span at bounding box center [457, 340] width 14 height 14
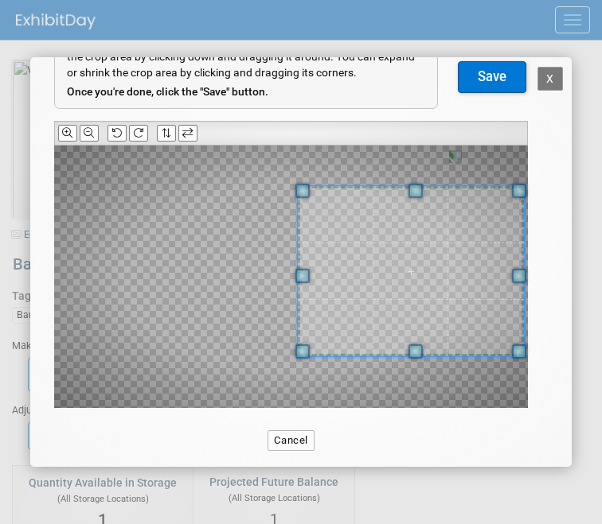
click at [450, 317] on span at bounding box center [411, 270] width 226 height 169
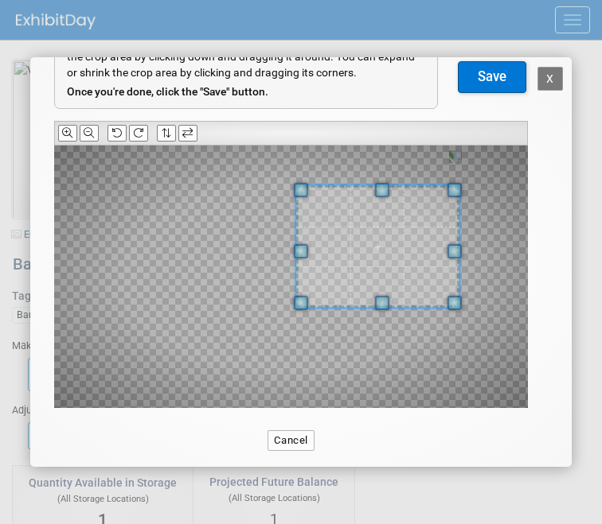
click at [447, 310] on span at bounding box center [454, 303] width 14 height 14
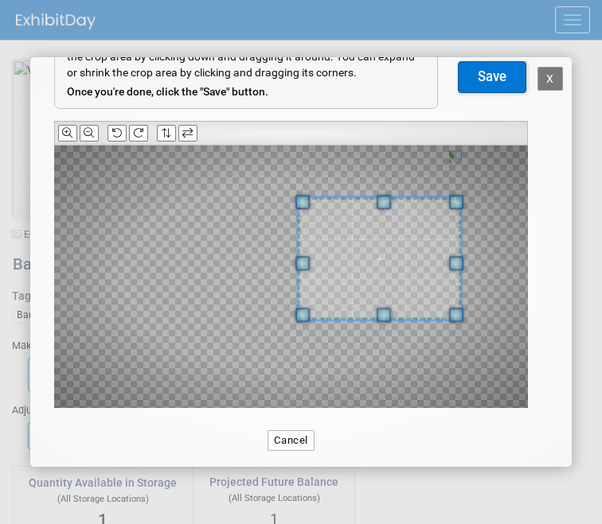
click at [418, 292] on span at bounding box center [379, 259] width 163 height 123
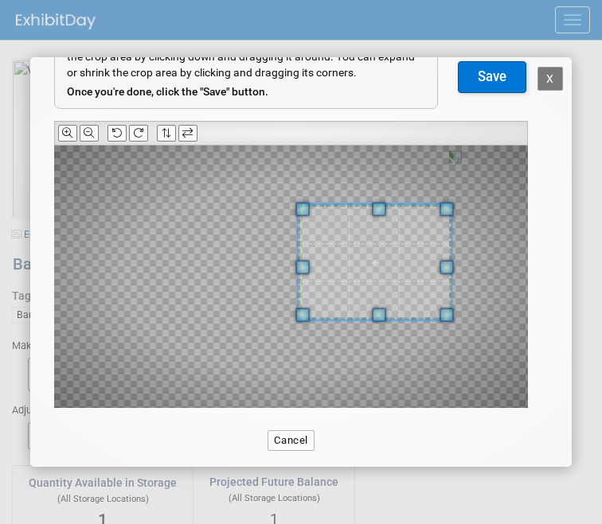
drag, startPoint x: 404, startPoint y: 303, endPoint x: 444, endPoint y: 216, distance: 96.1
click at [446, 216] on span at bounding box center [446, 209] width 14 height 14
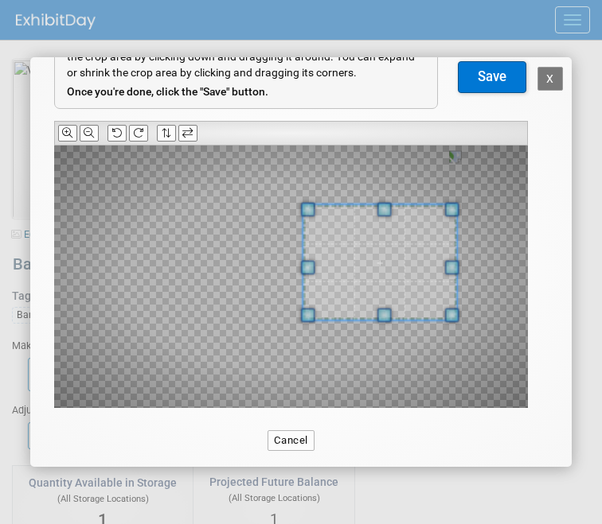
click at [418, 236] on span at bounding box center [379, 262] width 154 height 115
click at [408, 231] on span at bounding box center [379, 262] width 154 height 115
click at [485, 89] on button "Save" at bounding box center [492, 77] width 68 height 32
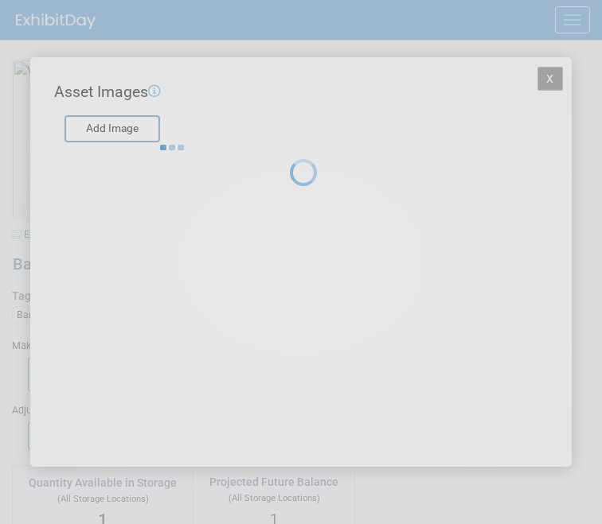
scroll to position [0, 0]
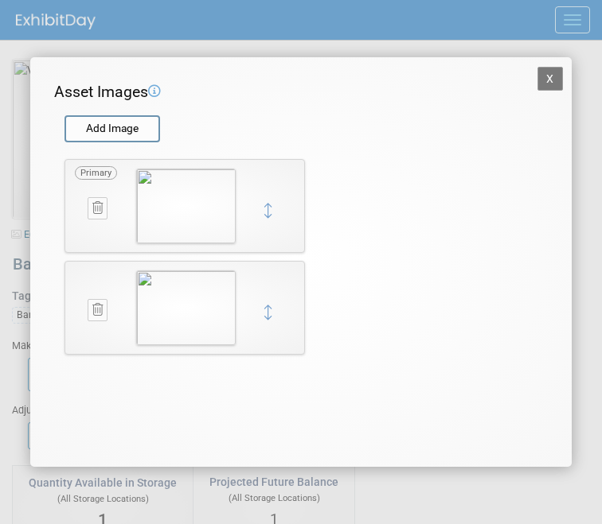
click at [551, 88] on button "X" at bounding box center [549, 79] width 25 height 24
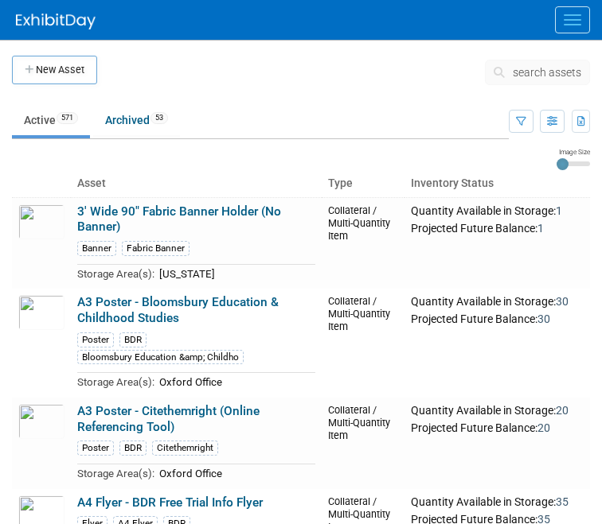
click at [511, 67] on button "search assets" at bounding box center [537, 72] width 105 height 25
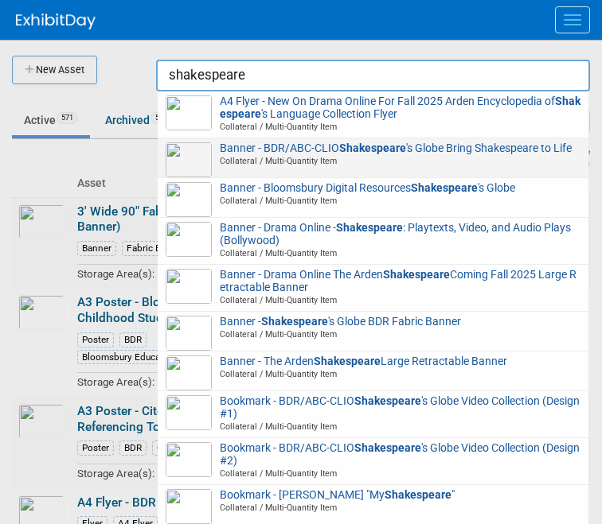
click at [539, 146] on span "Banner - BDR/ABC-CLIO Shakespeare 's Globe Bring Shakespeare to Life Collateral…" at bounding box center [373, 154] width 415 height 25
type input "Banner - BDR/ABC-CLIO Shakespeare&#39;s Globe Bring Shakespeare to Life"
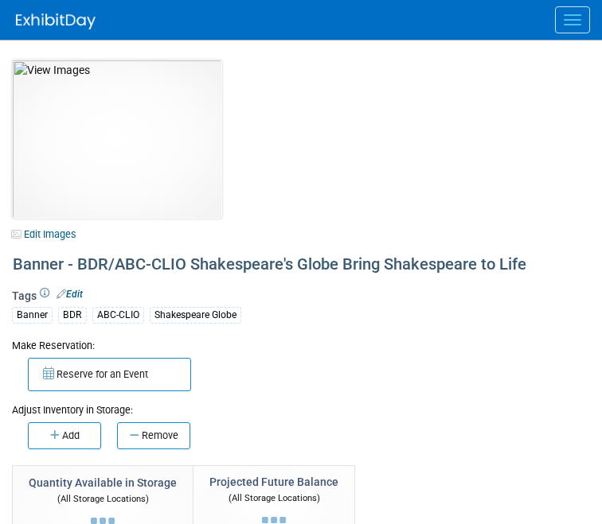
select select "[US_STATE]"
select select "BDR - Schools"
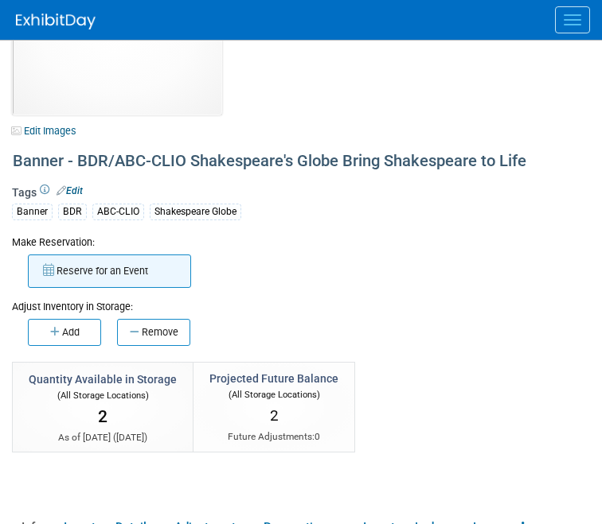
scroll to position [101, 0]
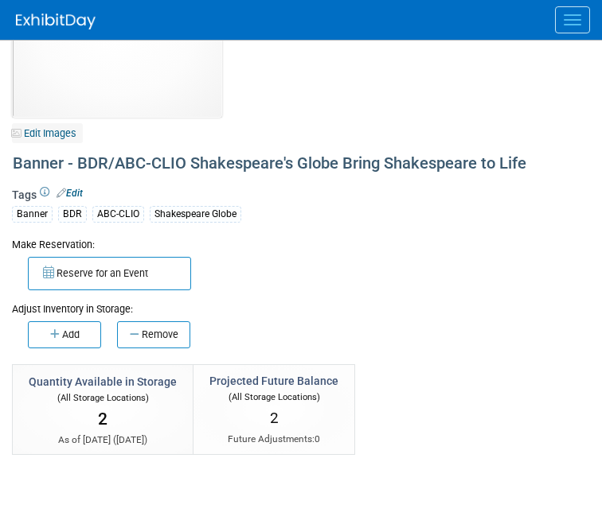
click at [57, 138] on link "Edit Images" at bounding box center [47, 133] width 71 height 20
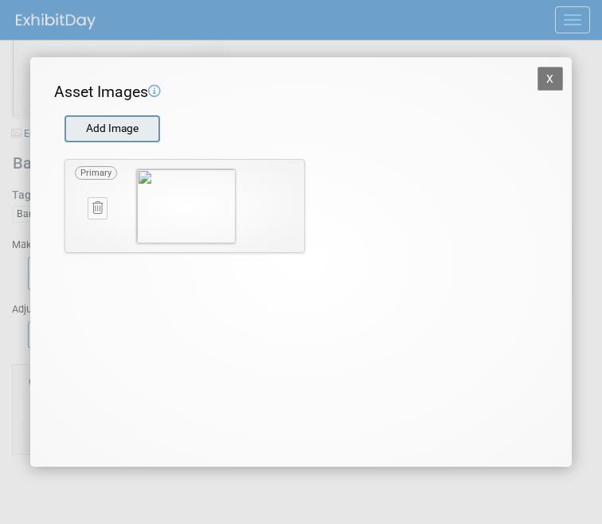
click at [122, 126] on input "file" at bounding box center [63, 129] width 189 height 24
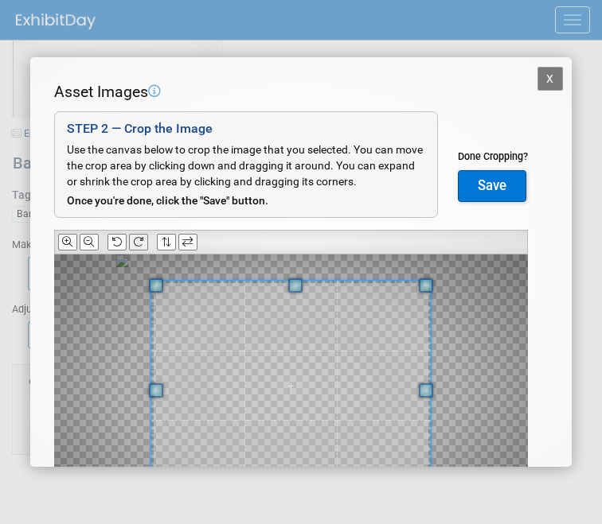
click at [138, 238] on icon at bounding box center [138, 242] width 10 height 10
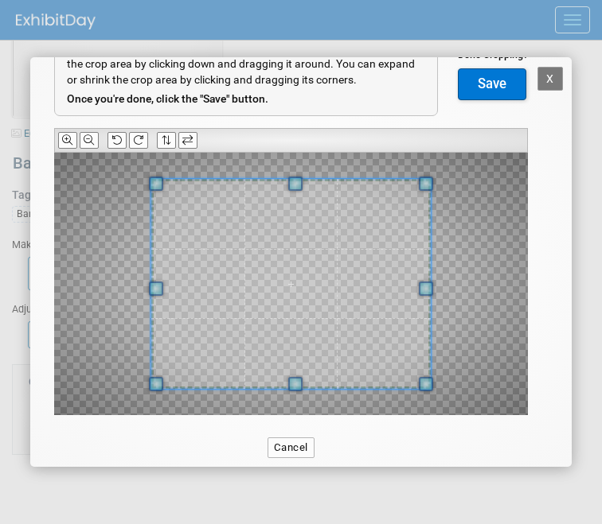
scroll to position [111, 0]
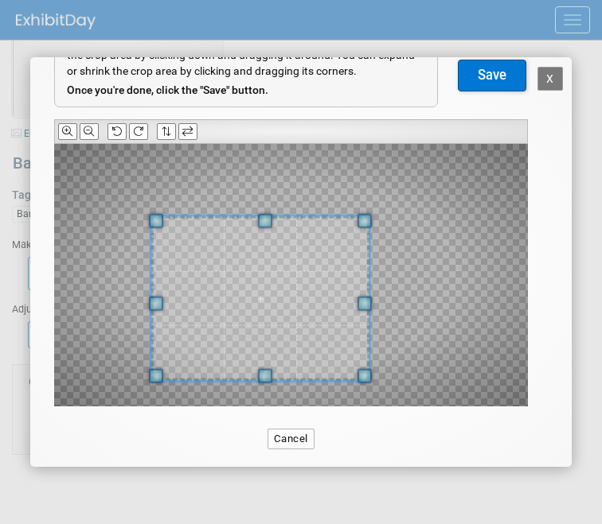
click at [328, 224] on div at bounding box center [260, 298] width 218 height 164
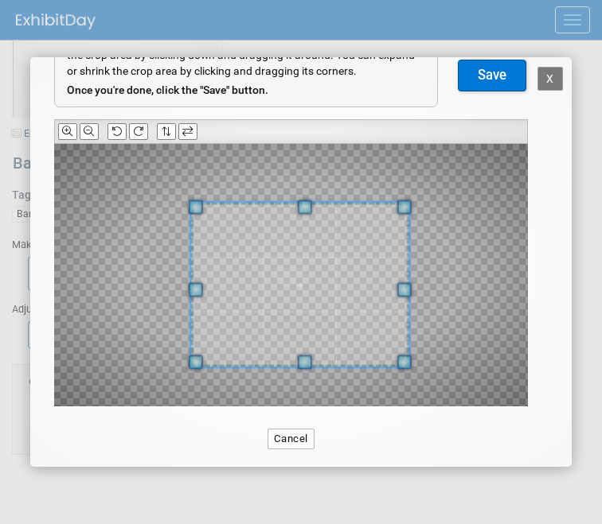
click at [341, 242] on span at bounding box center [300, 285] width 218 height 164
click at [497, 78] on button "Save" at bounding box center [492, 76] width 68 height 32
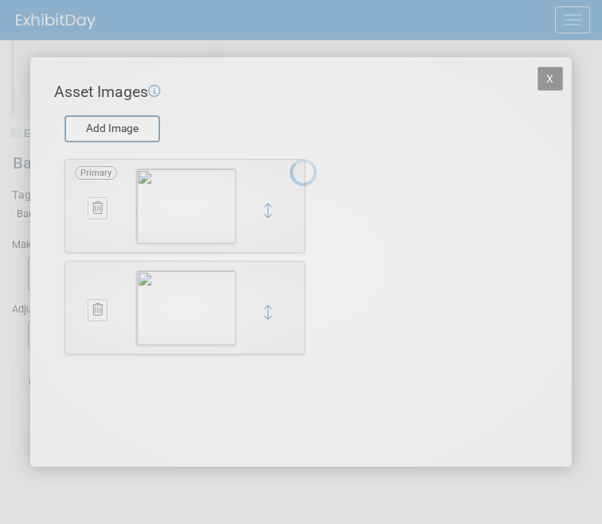
scroll to position [0, 0]
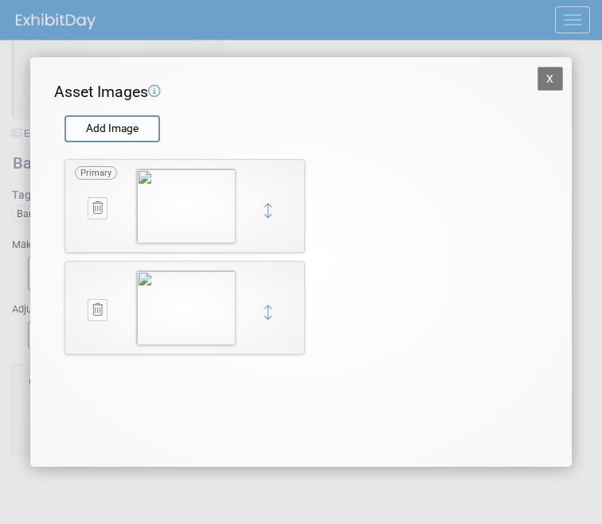
click at [557, 84] on button "X" at bounding box center [549, 79] width 25 height 24
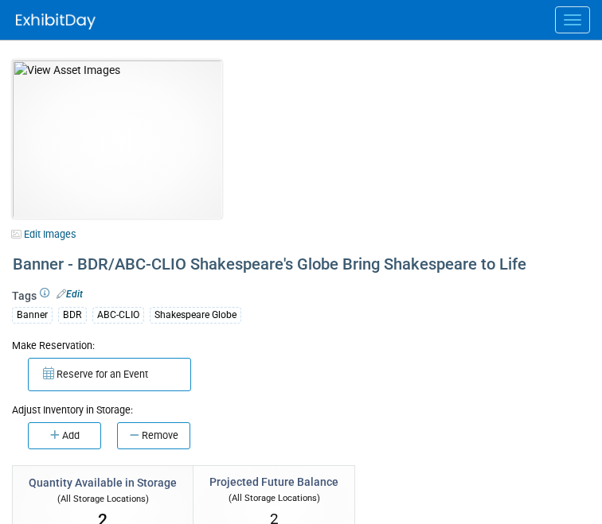
click at [573, 27] on button "Menu" at bounding box center [572, 19] width 35 height 27
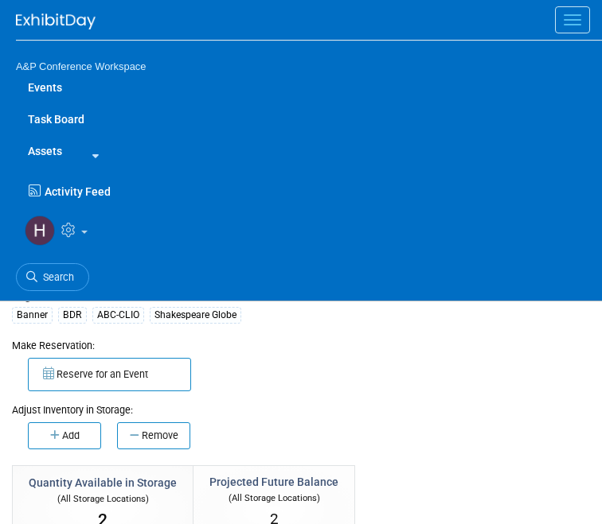
click at [60, 150] on link "Assets" at bounding box center [45, 151] width 58 height 32
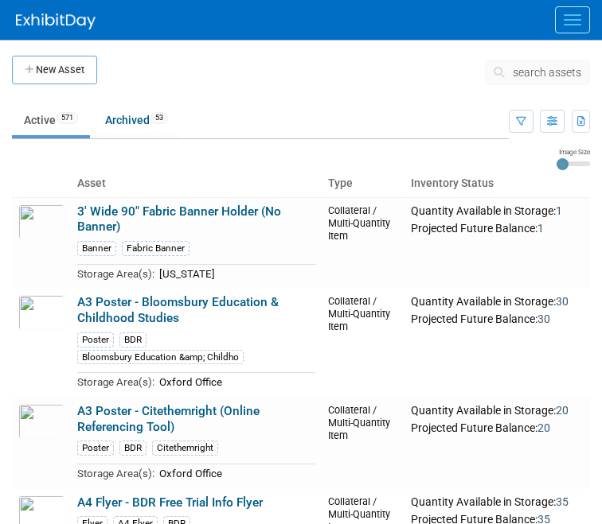
click at [516, 80] on button "search assets" at bounding box center [537, 72] width 105 height 25
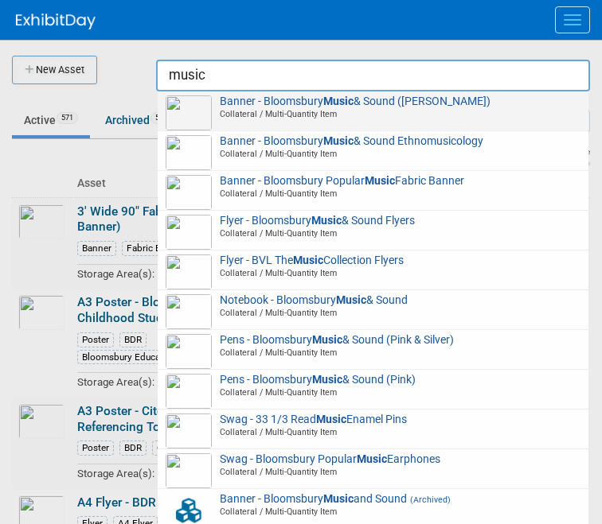
click at [508, 127] on div "Banner - Bloomsbury Music & Sound (Beyonce) Collateral / Multi-Quantity Item" at bounding box center [373, 112] width 430 height 40
type input "Banner - Bloomsbury Music & Sound ([PERSON_NAME])"
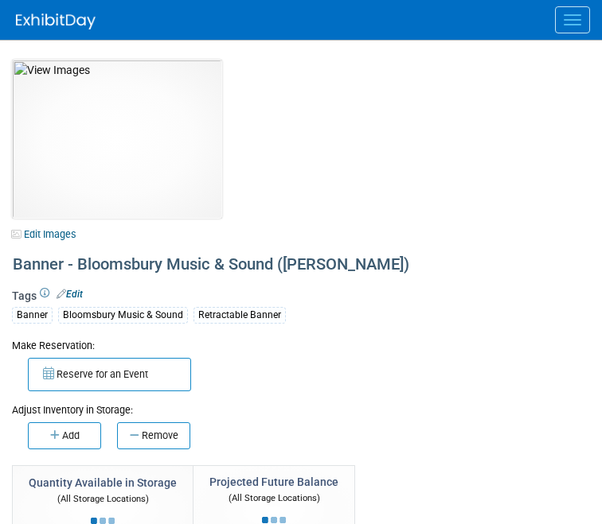
select select "[US_STATE]"
select select "BDR - Libraries"
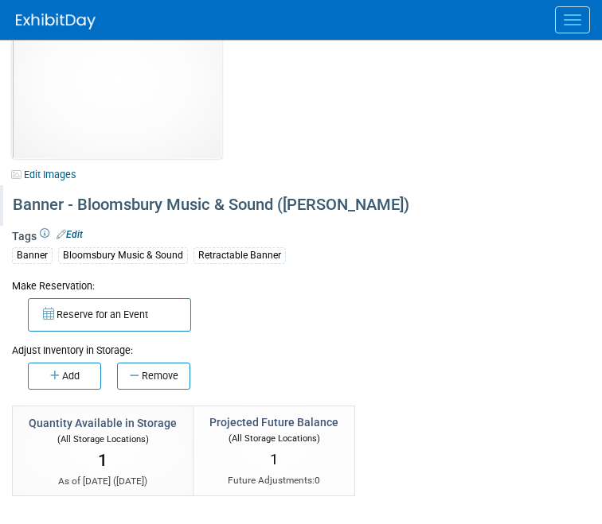
scroll to position [44, 0]
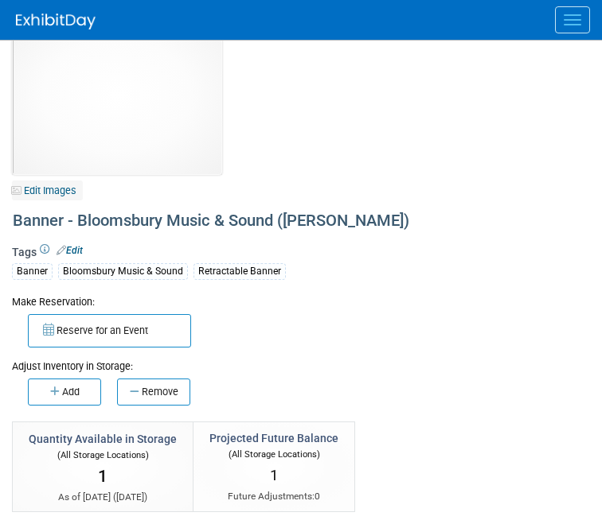
click at [68, 191] on link "Edit Images" at bounding box center [47, 191] width 71 height 20
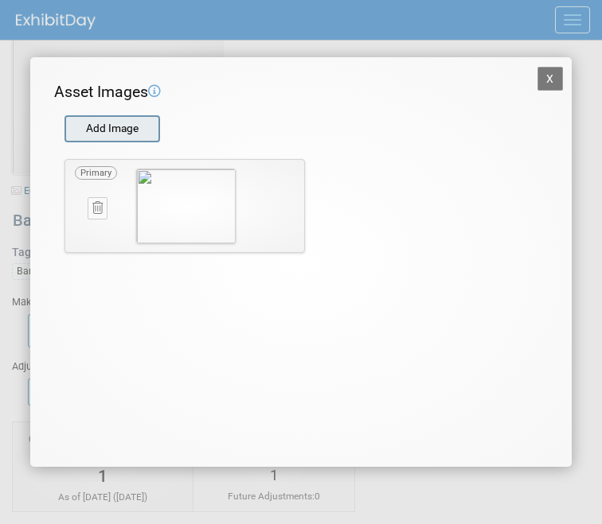
click at [117, 116] on div "Add Image" at bounding box center [111, 128] width 95 height 27
click at [93, 203] on icon at bounding box center [97, 208] width 10 height 12
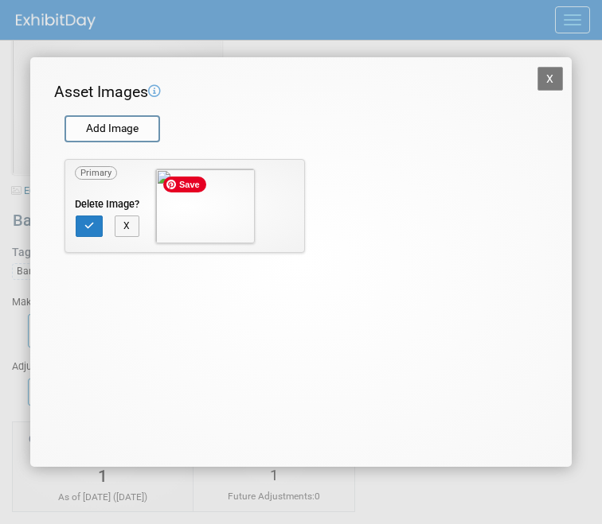
click at [82, 237] on div "Delete Image? X" at bounding box center [107, 218] width 64 height 43
click at [85, 226] on icon "button" at bounding box center [89, 226] width 10 height 10
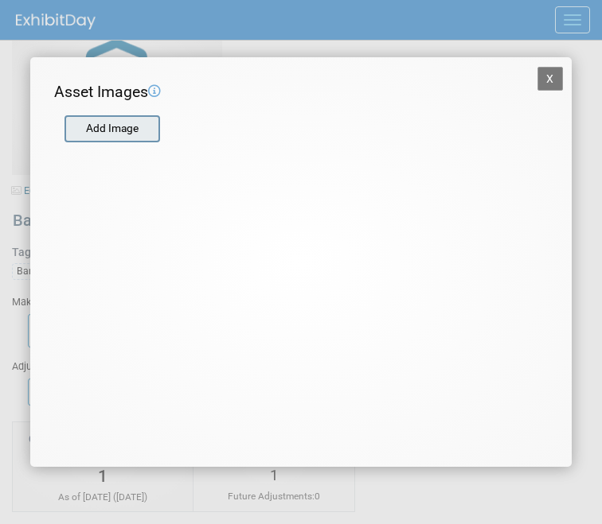
click at [117, 127] on input "file" at bounding box center [63, 129] width 189 height 24
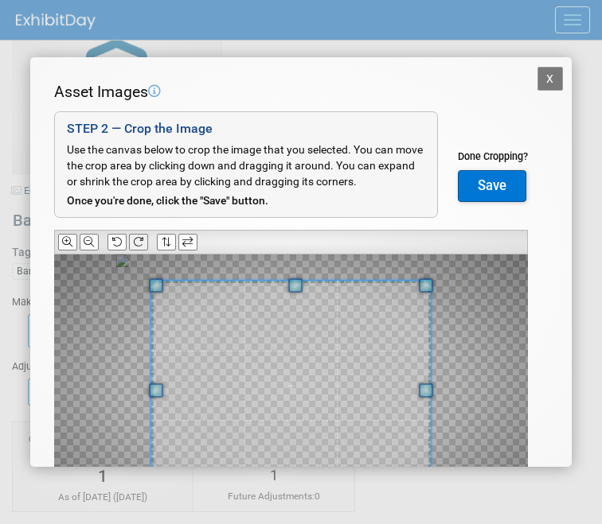
click at [143, 234] on button at bounding box center [138, 242] width 19 height 17
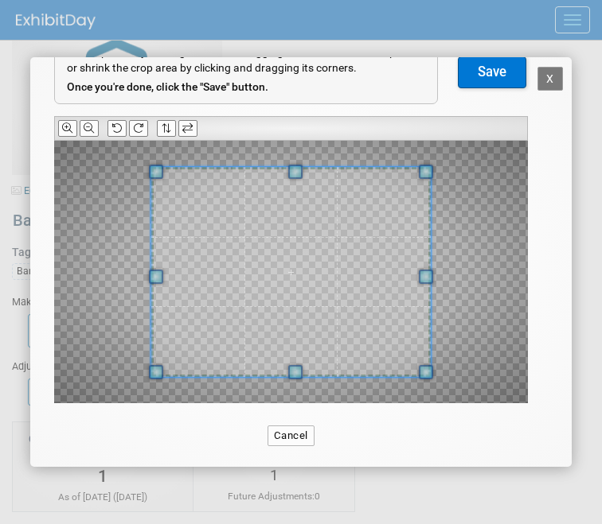
scroll to position [115, 0]
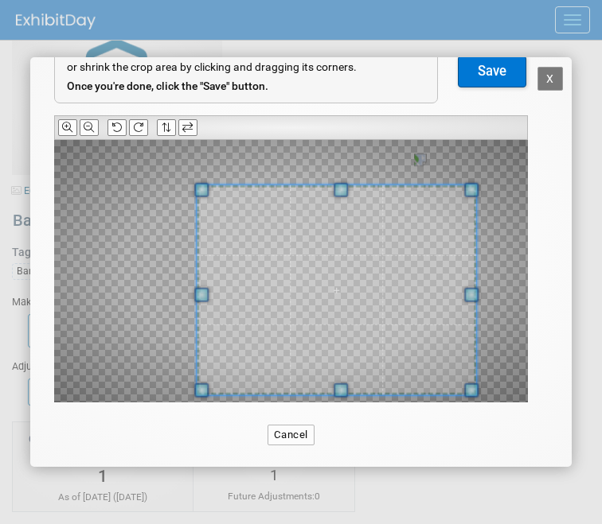
click at [450, 329] on span at bounding box center [336, 290] width 279 height 210
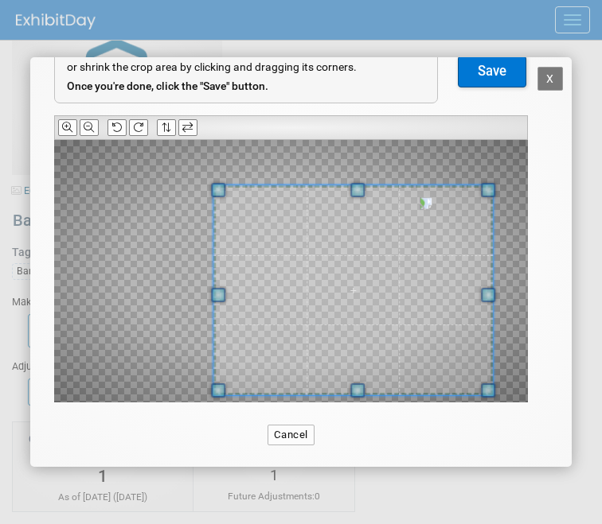
click at [462, 333] on span at bounding box center [352, 290] width 279 height 210
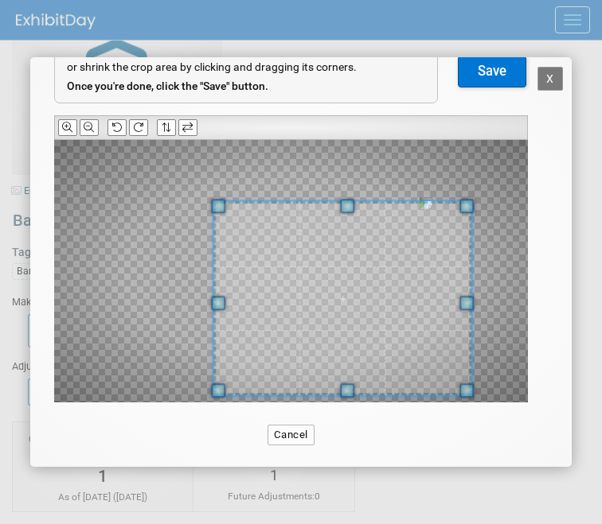
click at [481, 212] on div at bounding box center [290, 271] width 473 height 263
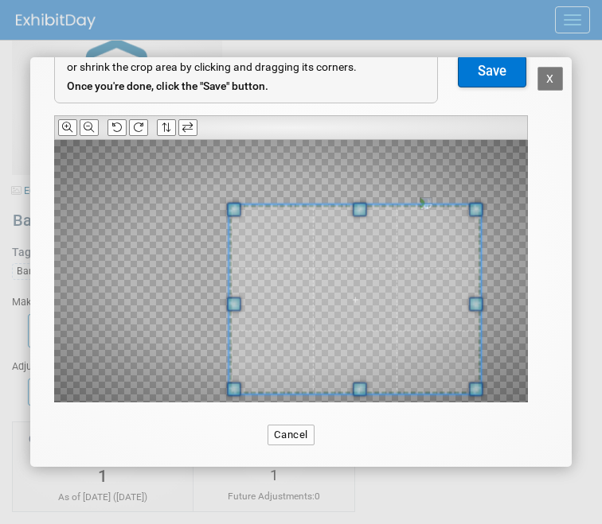
click at [444, 224] on span at bounding box center [355, 299] width 252 height 189
click at [489, 64] on button "Save" at bounding box center [492, 72] width 68 height 32
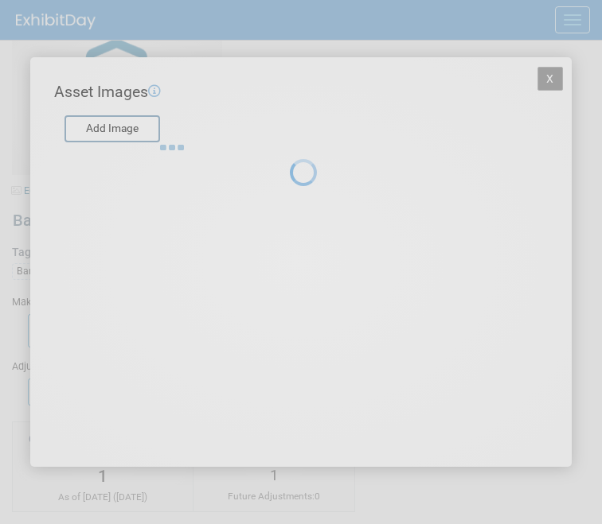
scroll to position [0, 0]
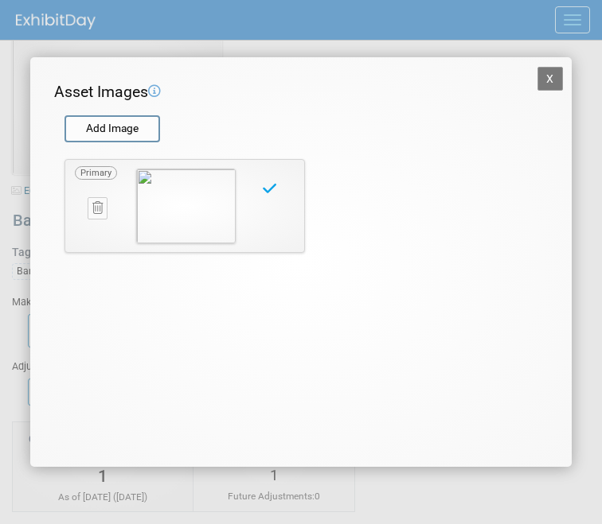
click at [547, 83] on button "X" at bounding box center [549, 79] width 25 height 24
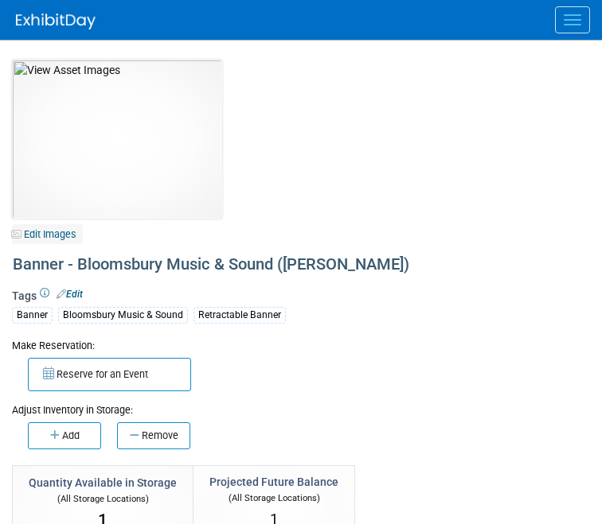
click at [51, 232] on link "Edit Images" at bounding box center [47, 234] width 71 height 20
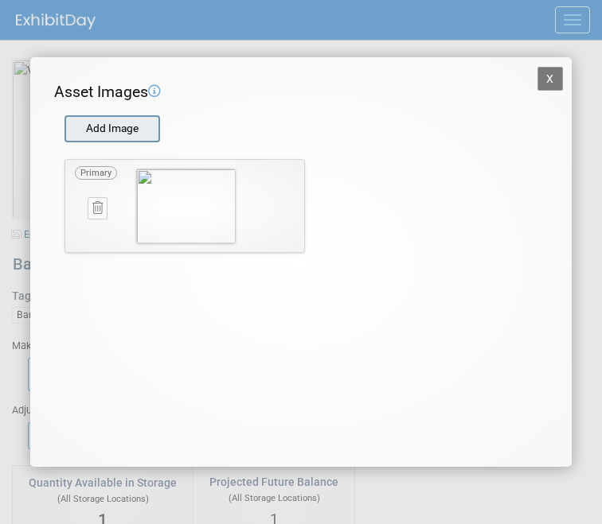
click at [100, 135] on input "file" at bounding box center [63, 129] width 189 height 24
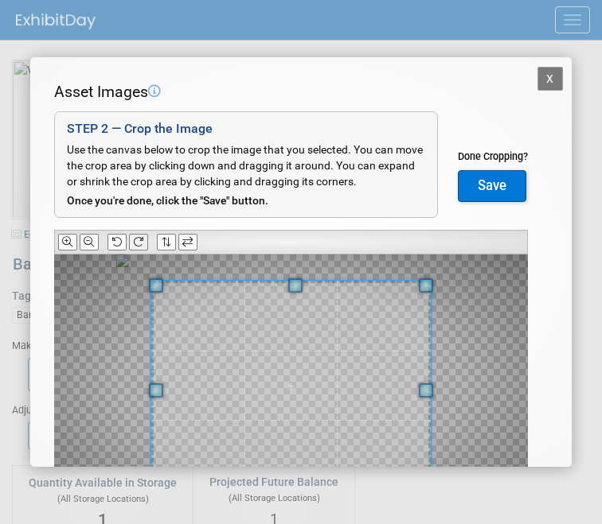
click at [145, 240] on button at bounding box center [138, 242] width 19 height 17
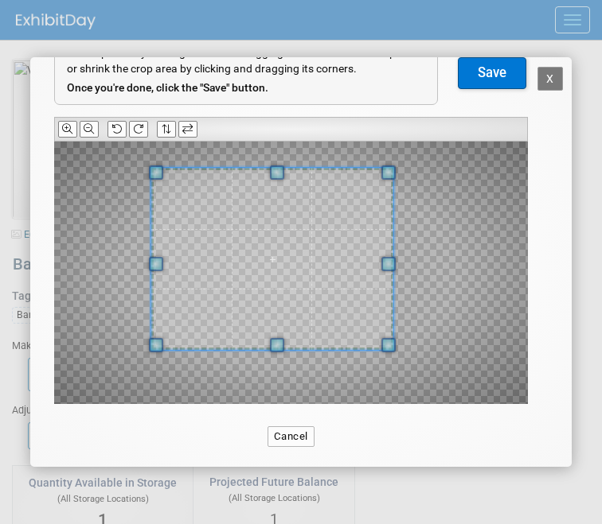
click at [389, 355] on div at bounding box center [290, 273] width 473 height 263
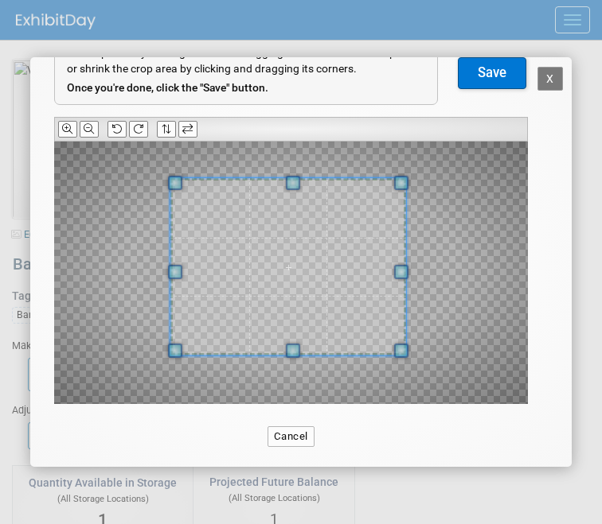
click at [343, 319] on span at bounding box center [288, 266] width 236 height 177
click at [479, 73] on button "Save" at bounding box center [492, 73] width 68 height 32
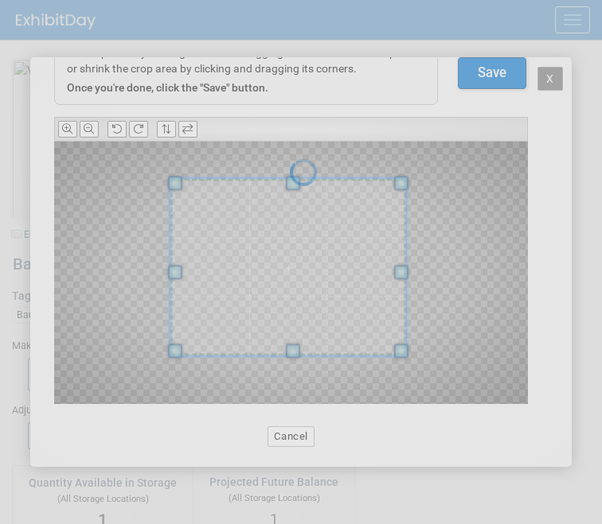
scroll to position [0, 0]
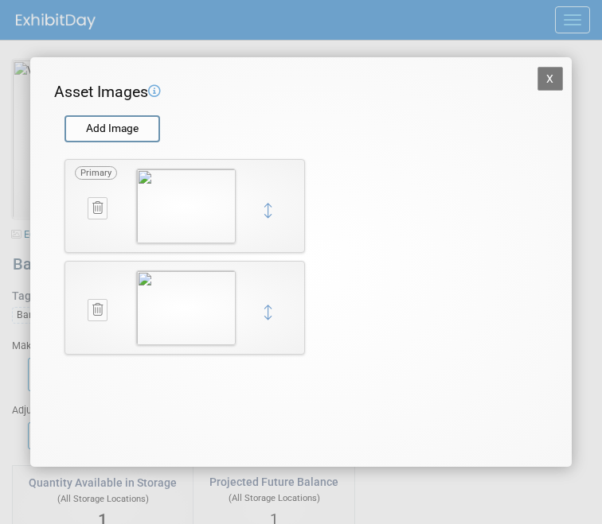
click at [539, 84] on button "X" at bounding box center [549, 79] width 25 height 24
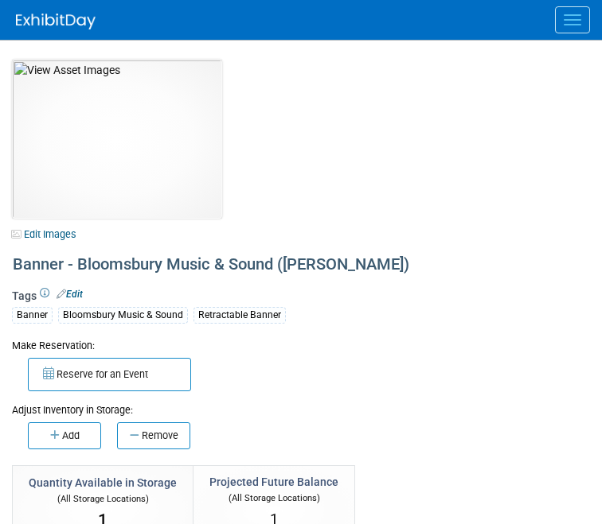
click at [72, 22] on img at bounding box center [56, 22] width 80 height 16
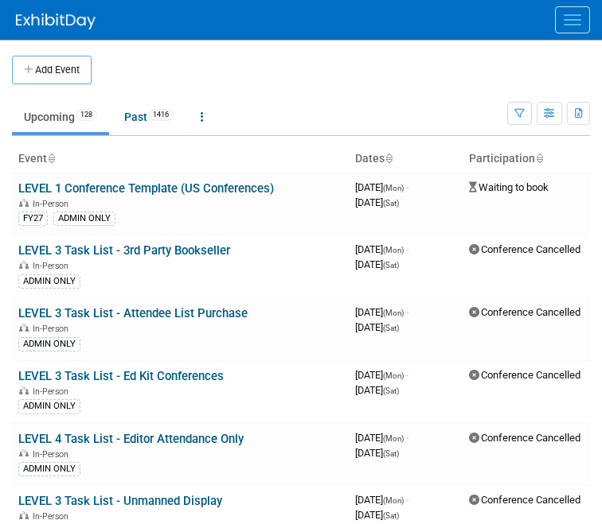
click at [563, 33] on div at bounding box center [309, 20] width 586 height 40
click at [567, 26] on button "Menu" at bounding box center [572, 19] width 35 height 27
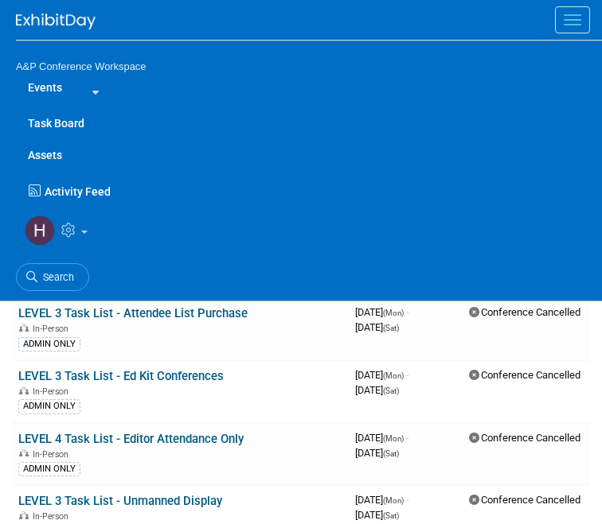
click at [53, 152] on link "Assets" at bounding box center [309, 155] width 586 height 32
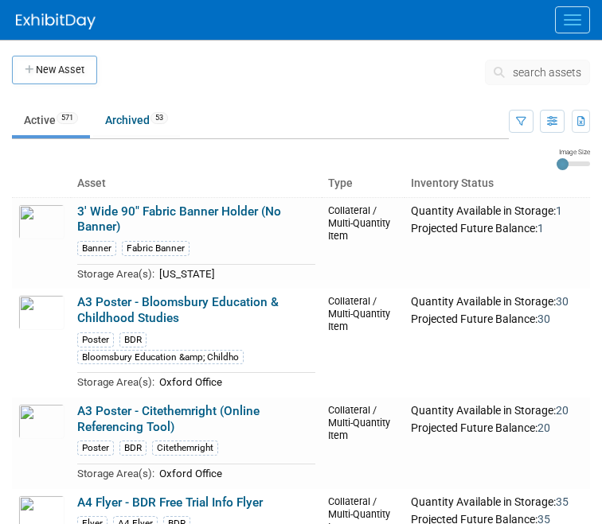
click at [536, 72] on span "search assets" at bounding box center [546, 72] width 68 height 13
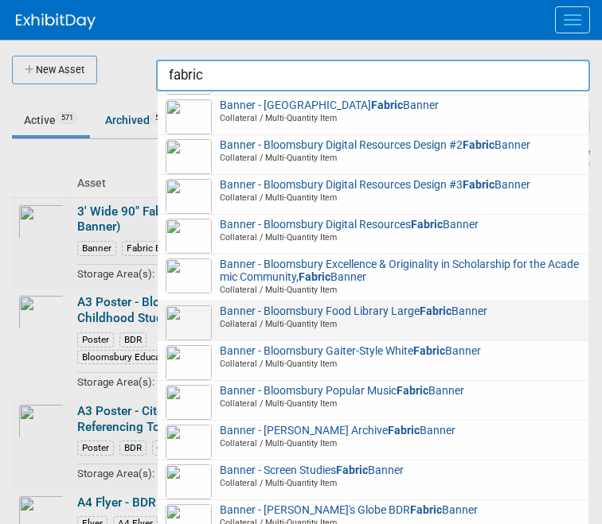
scroll to position [59, 0]
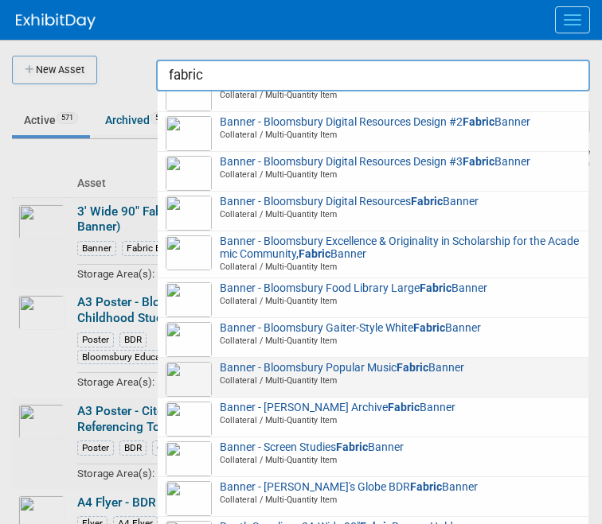
click at [502, 364] on span "Banner - Bloomsbury Popular Music Fabric Banner Collateral / Multi-Quantity Item" at bounding box center [373, 374] width 415 height 25
type input "Banner - Bloomsbury Popular Music Fabric Banner"
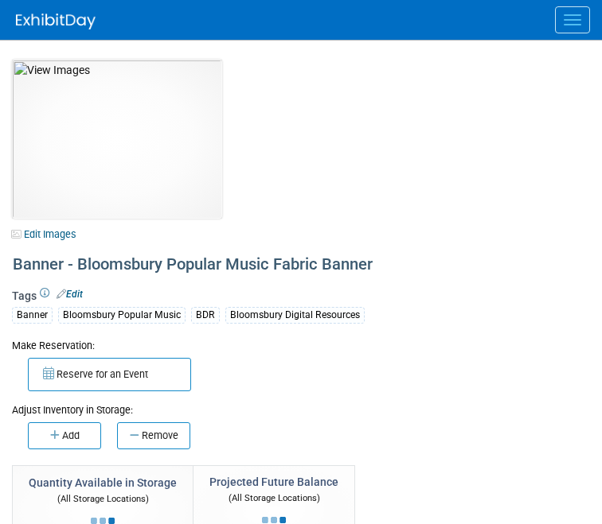
select select "[US_STATE]"
select select "BDR - Libraries"
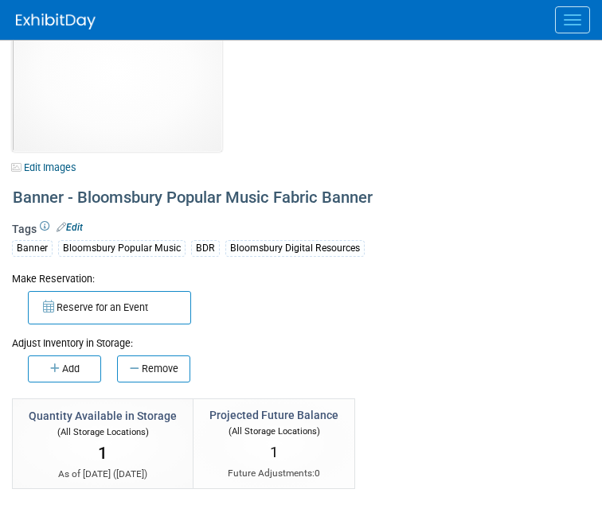
scroll to position [72, 0]
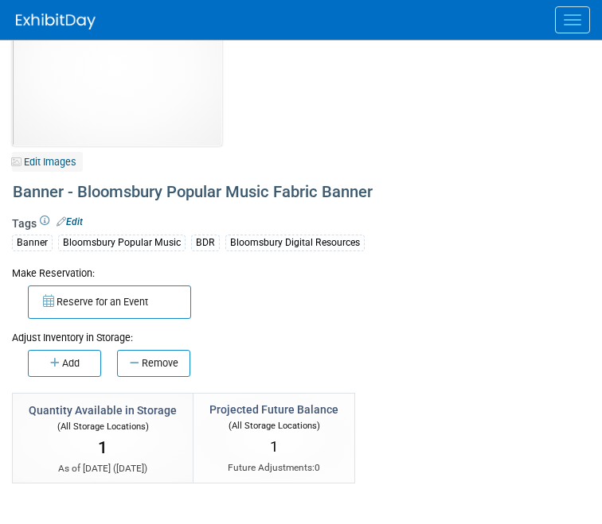
click at [45, 159] on link "Edit Images" at bounding box center [47, 162] width 71 height 20
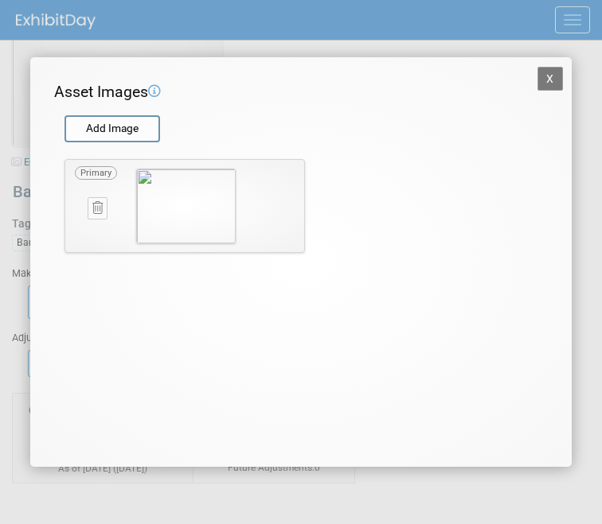
click at [98, 203] on icon at bounding box center [97, 208] width 10 height 12
click at [102, 226] on button "button" at bounding box center [90, 226] width 28 height 21
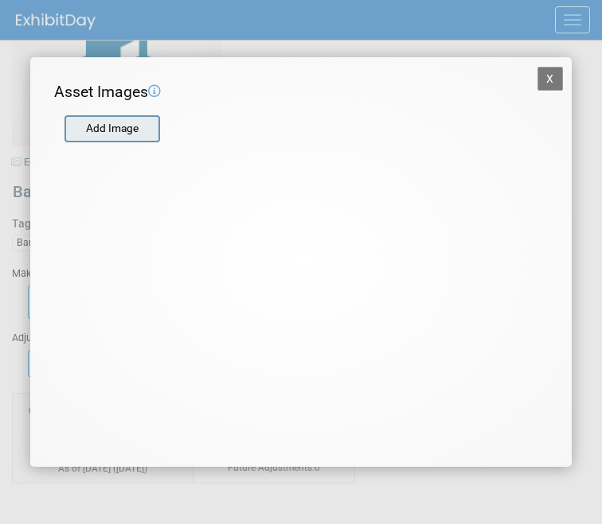
click at [123, 133] on input "file" at bounding box center [63, 129] width 189 height 24
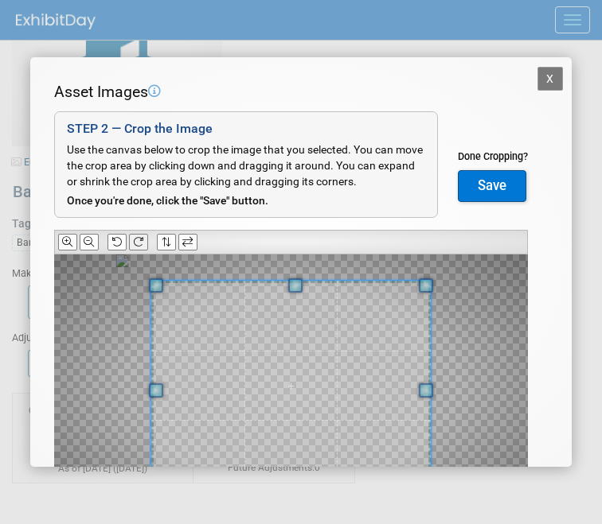
click at [138, 239] on icon at bounding box center [138, 242] width 10 height 10
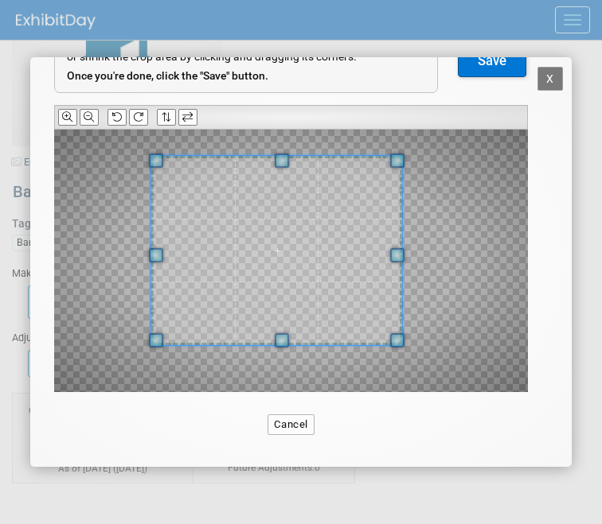
click at [387, 355] on div at bounding box center [290, 261] width 473 height 263
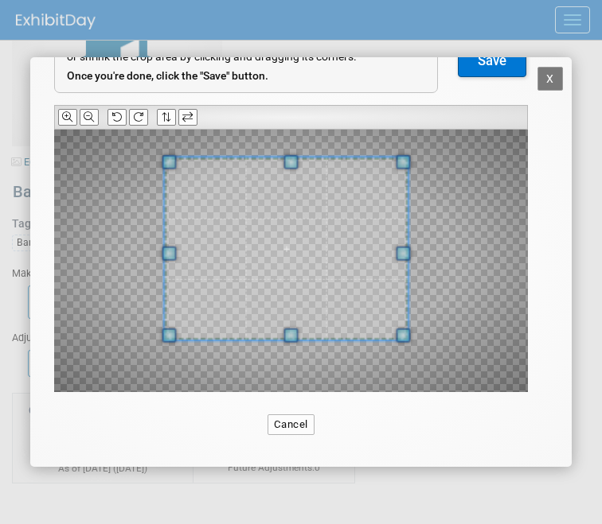
click at [363, 303] on span at bounding box center [285, 249] width 243 height 183
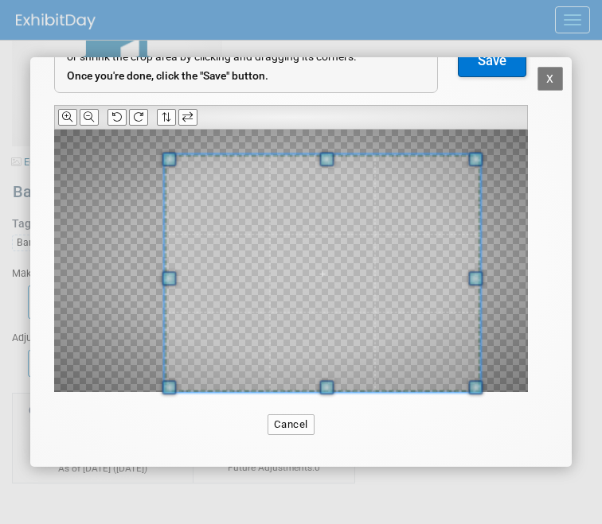
click at [480, 373] on div at bounding box center [322, 274] width 316 height 238
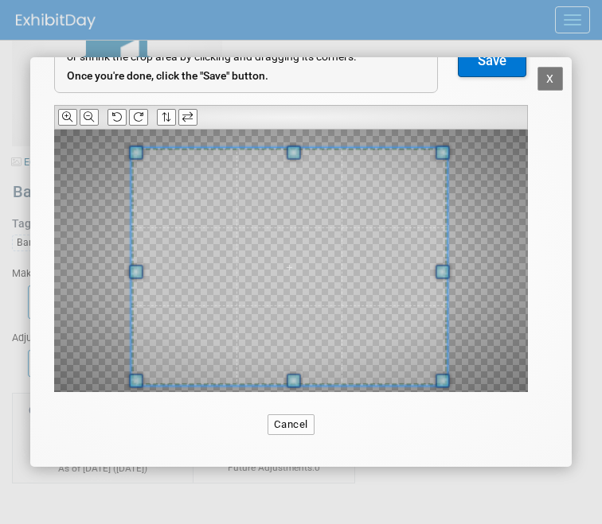
click at [368, 311] on span at bounding box center [289, 267] width 316 height 238
click at [485, 68] on button "Save" at bounding box center [492, 61] width 68 height 32
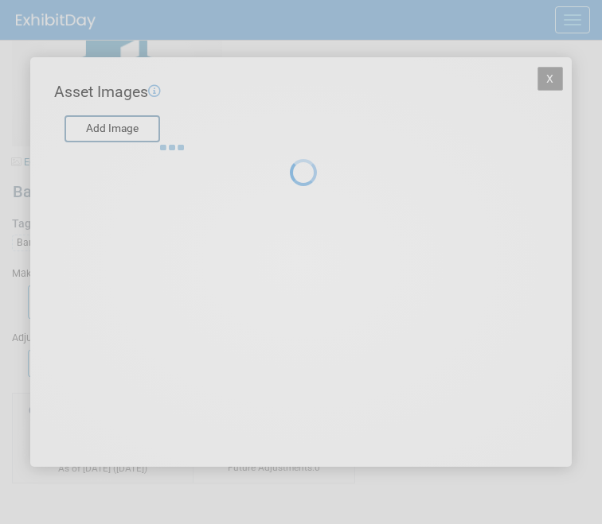
scroll to position [0, 0]
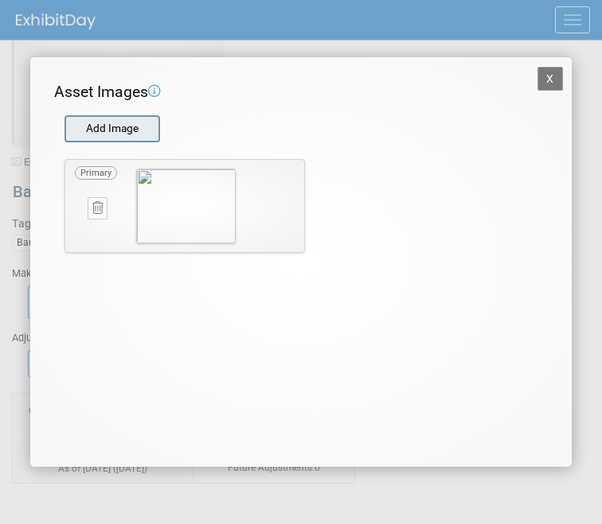
click at [127, 130] on input "file" at bounding box center [63, 129] width 189 height 24
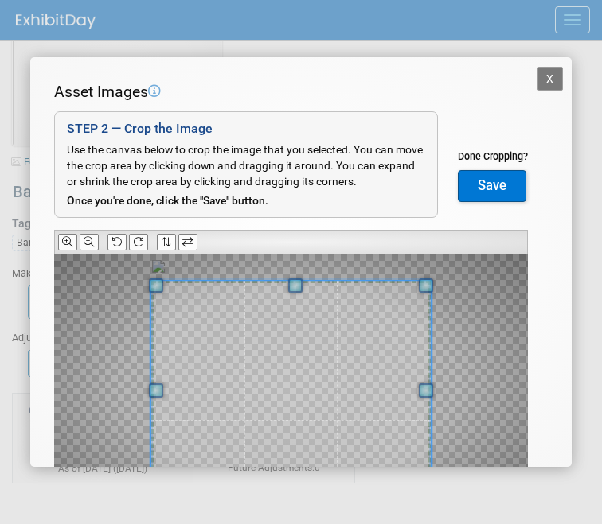
scroll to position [91, 0]
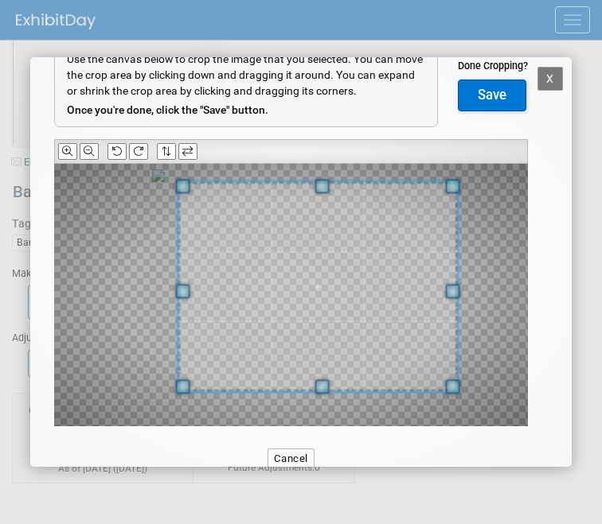
click at [395, 294] on span at bounding box center [316, 287] width 279 height 210
click at [485, 98] on button "Save" at bounding box center [492, 96] width 68 height 32
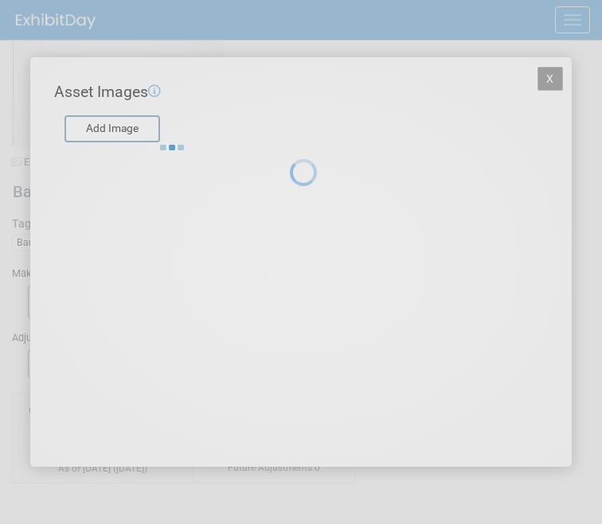
scroll to position [0, 0]
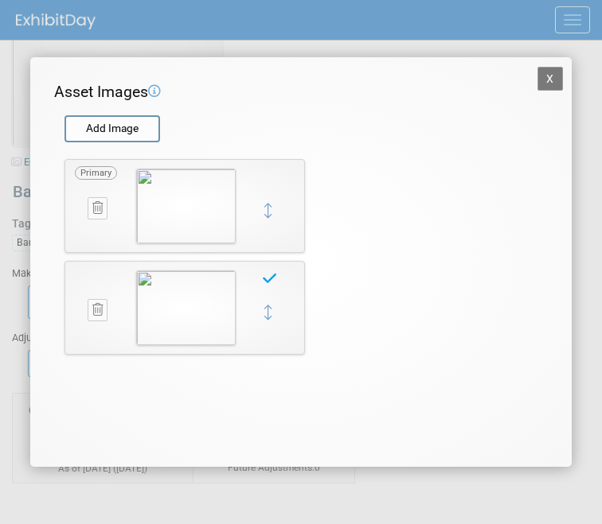
click at [552, 81] on button "X" at bounding box center [549, 79] width 25 height 24
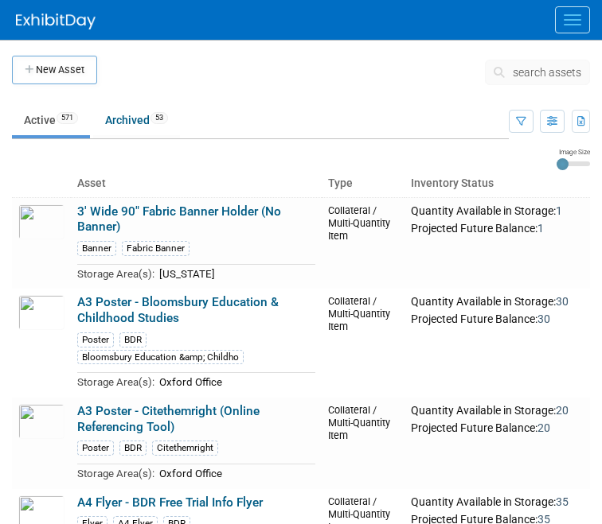
click at [515, 66] on span "search assets" at bounding box center [546, 72] width 68 height 13
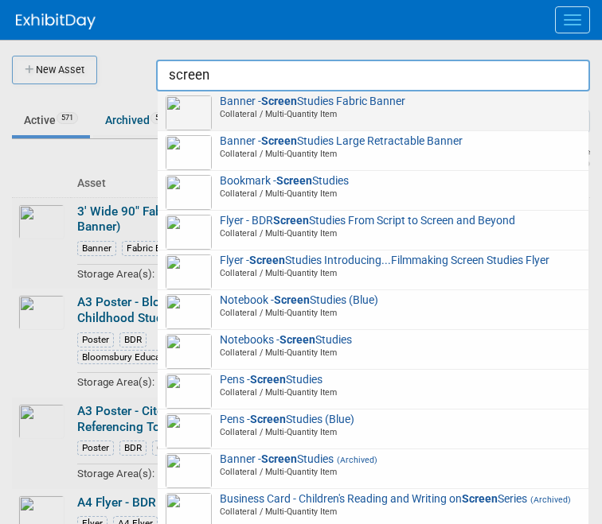
click at [504, 108] on span "Collateral / Multi-Quantity Item" at bounding box center [375, 113] width 410 height 11
type input "Banner - Screen Studies Fabric Banner"
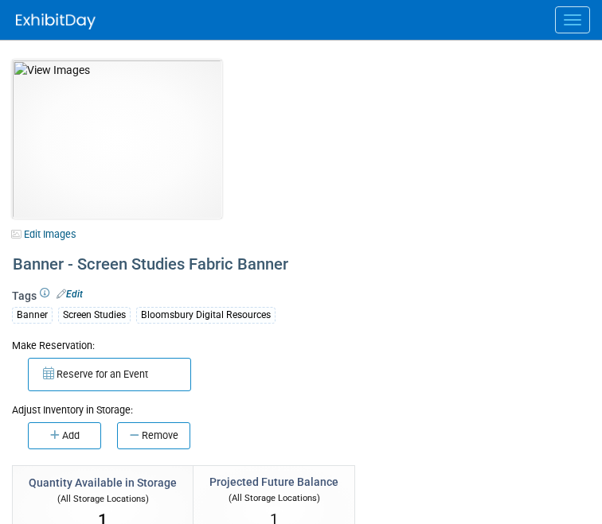
select select "[US_STATE]"
select select "BDR - Libraries"
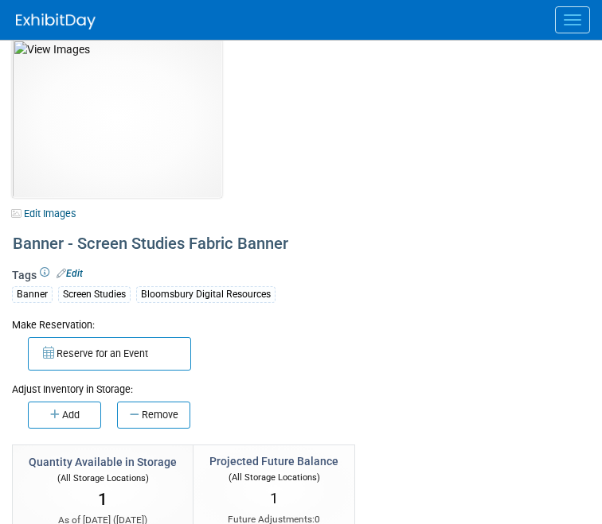
scroll to position [13, 0]
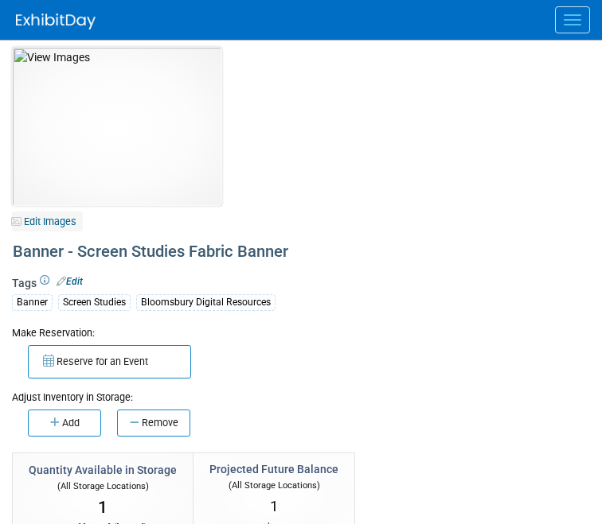
click at [70, 218] on link "Edit Images" at bounding box center [47, 222] width 71 height 20
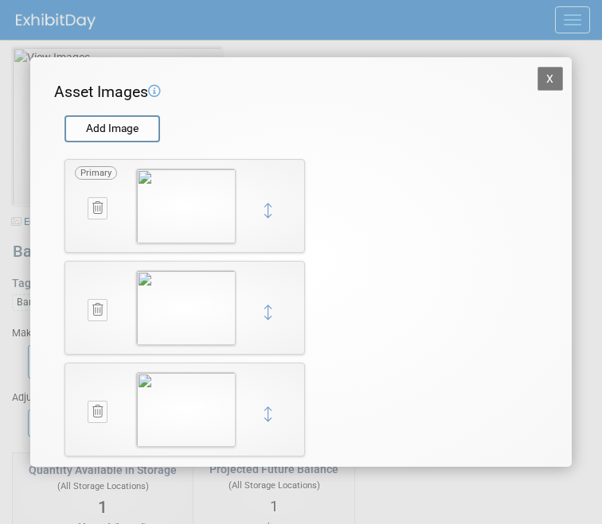
scroll to position [25, 0]
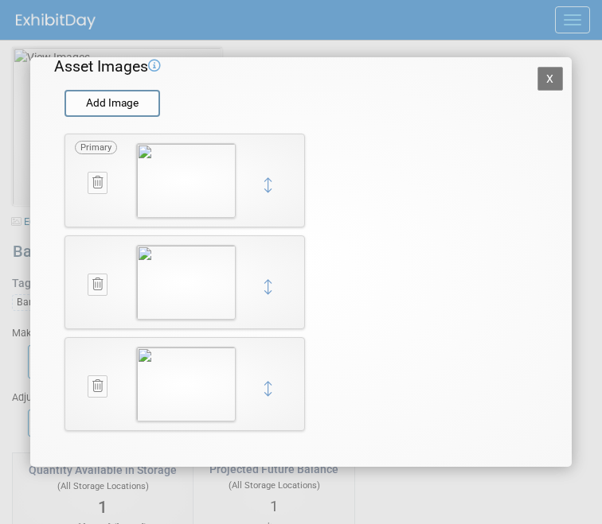
click at [100, 382] on icon at bounding box center [97, 386] width 10 height 12
click at [76, 397] on button "button" at bounding box center [90, 404] width 28 height 21
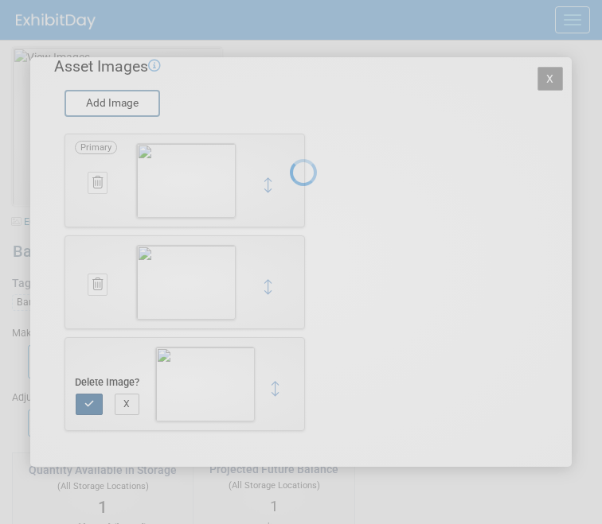
scroll to position [0, 0]
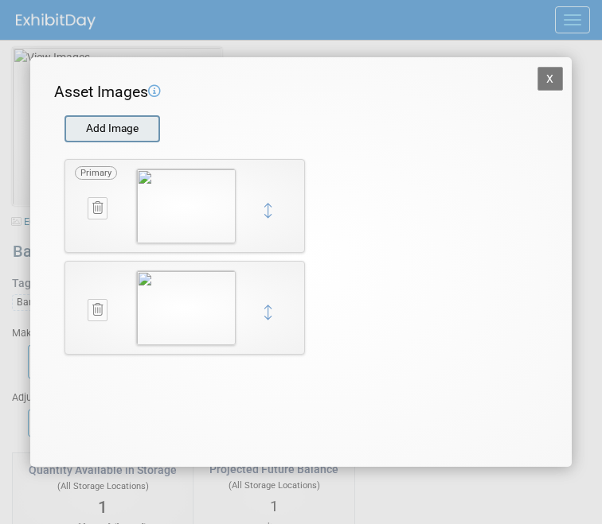
click at [119, 128] on input "file" at bounding box center [63, 129] width 189 height 24
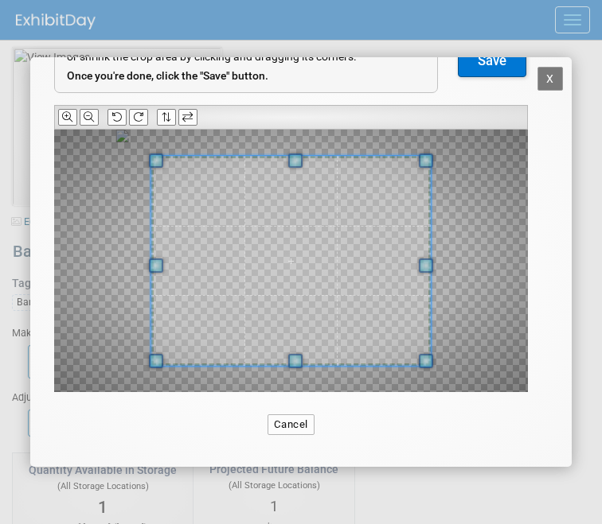
scroll to position [125, 0]
click at [135, 114] on icon at bounding box center [138, 117] width 10 height 10
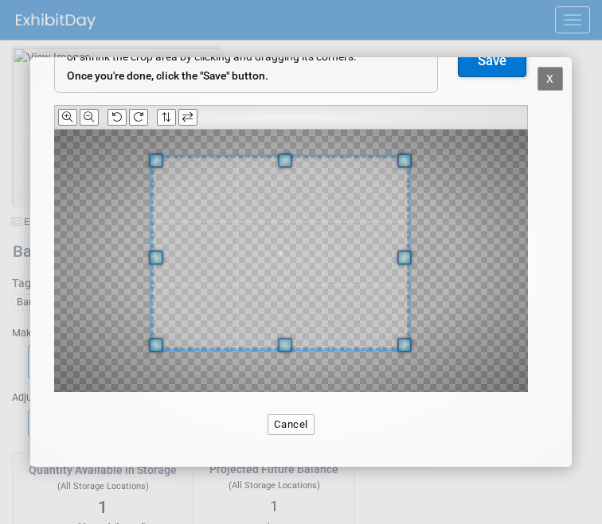
click at [399, 348] on span at bounding box center [404, 345] width 14 height 14
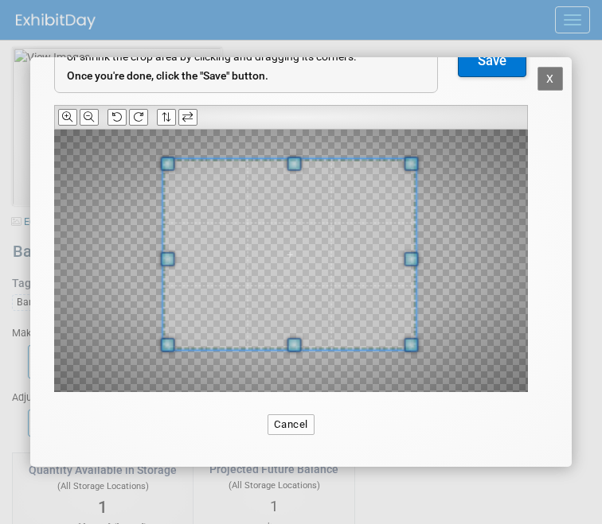
click at [378, 334] on span at bounding box center [288, 254] width 253 height 190
click at [474, 76] on button "Save" at bounding box center [492, 61] width 68 height 32
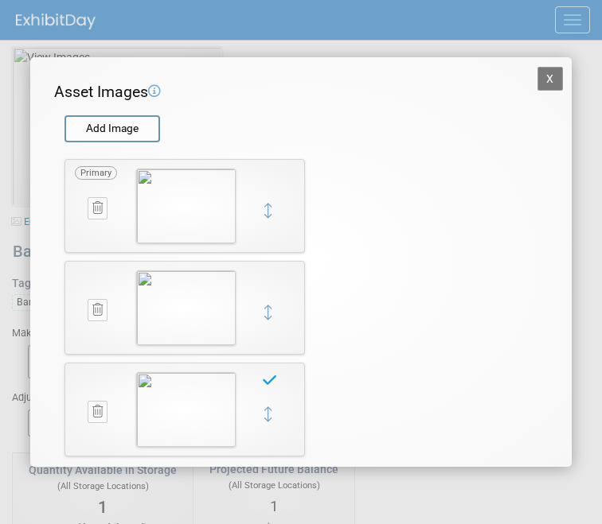
scroll to position [25, 0]
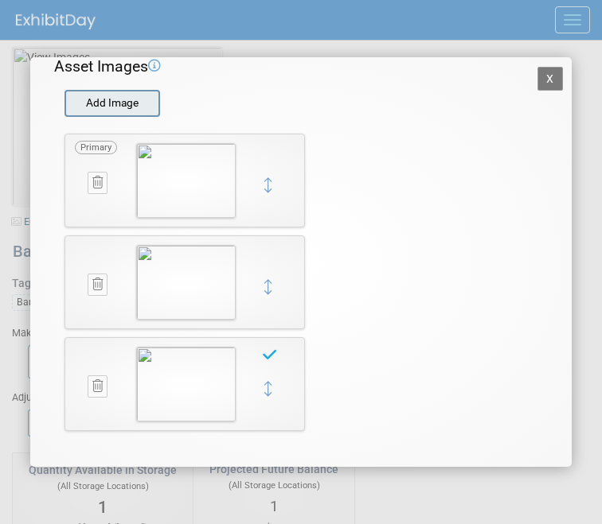
click at [122, 103] on input "file" at bounding box center [63, 104] width 189 height 24
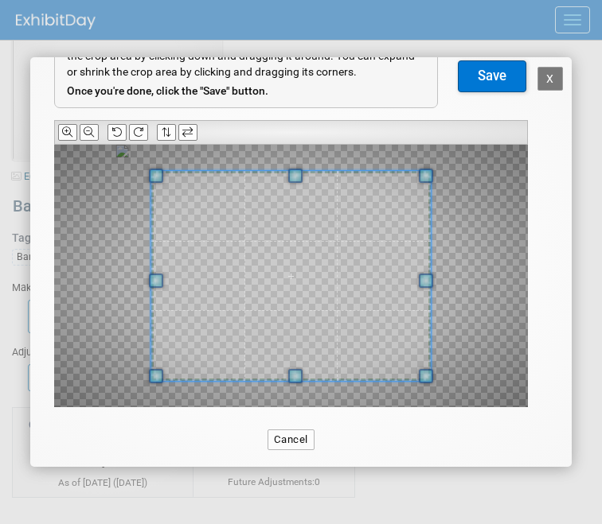
scroll to position [112, 0]
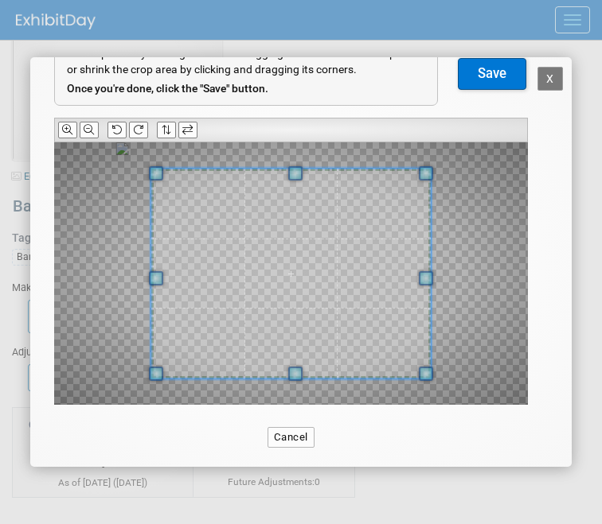
click at [482, 80] on button "Save" at bounding box center [492, 74] width 68 height 32
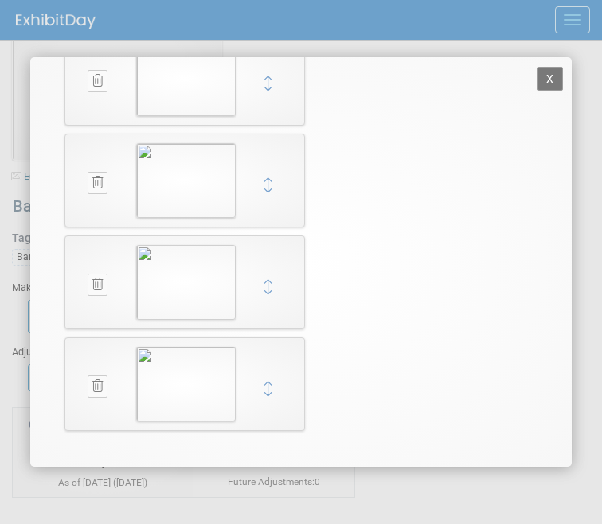
scroll to position [0, 0]
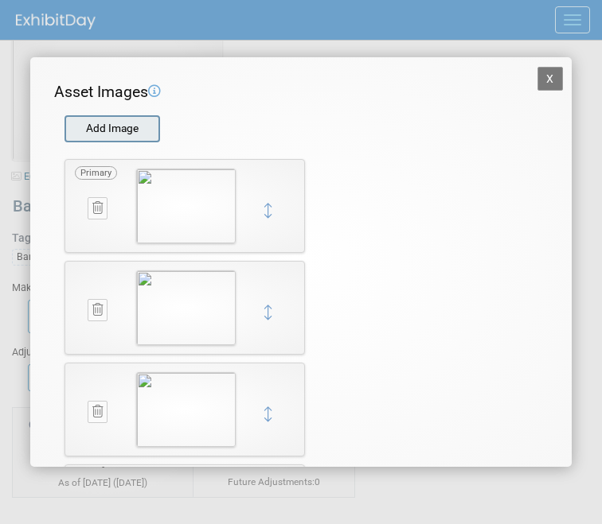
click at [134, 130] on input "file" at bounding box center [63, 129] width 189 height 24
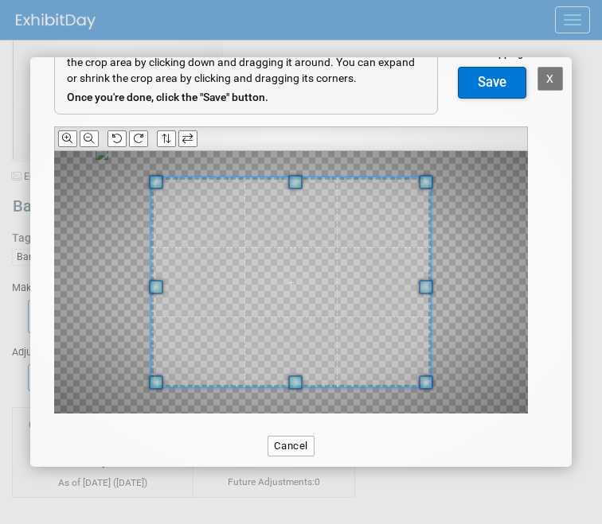
scroll to position [109, 0]
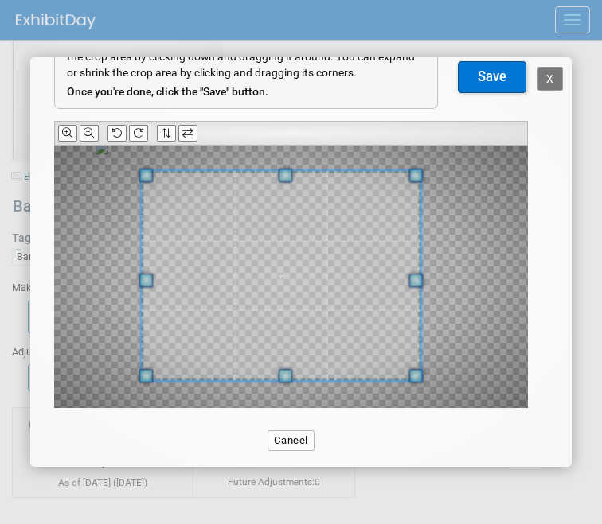
click at [349, 319] on span at bounding box center [280, 276] width 279 height 210
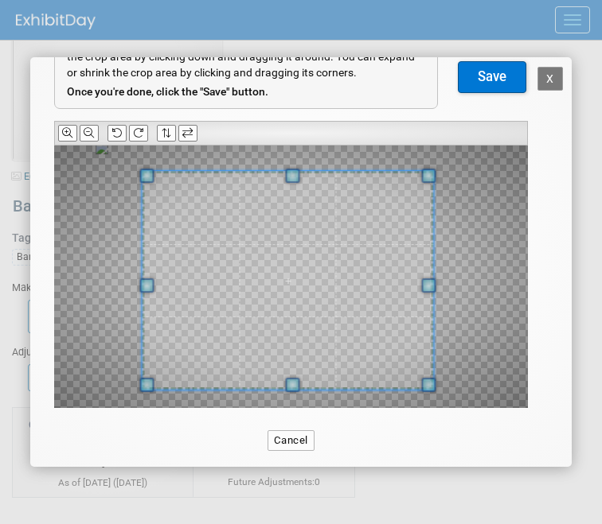
click at [462, 391] on div at bounding box center [290, 277] width 473 height 263
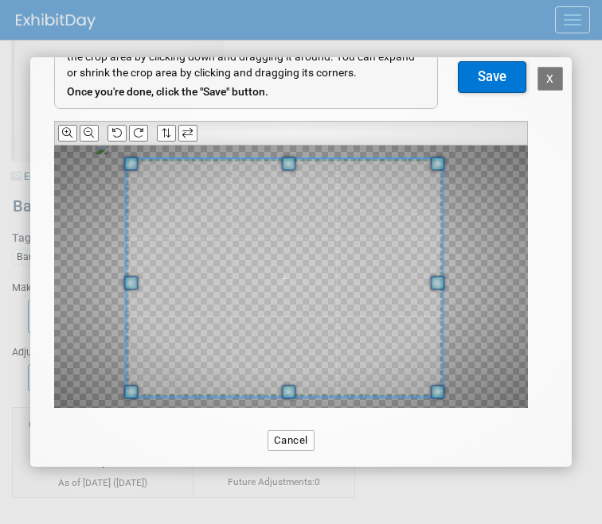
click at [405, 349] on span at bounding box center [284, 278] width 316 height 238
click at [485, 74] on button "Save" at bounding box center [492, 77] width 68 height 32
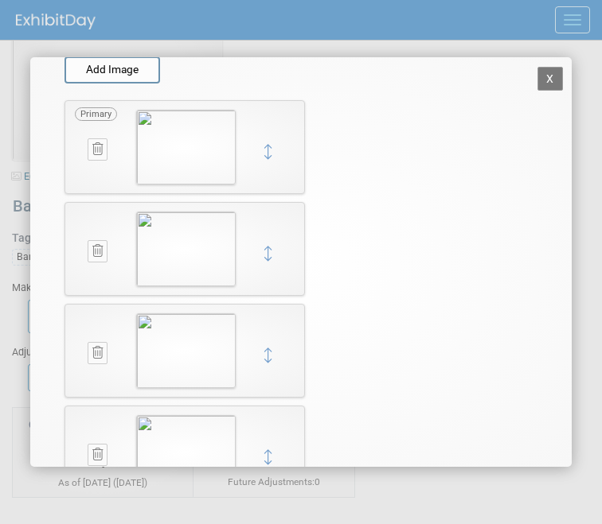
scroll to position [0, 0]
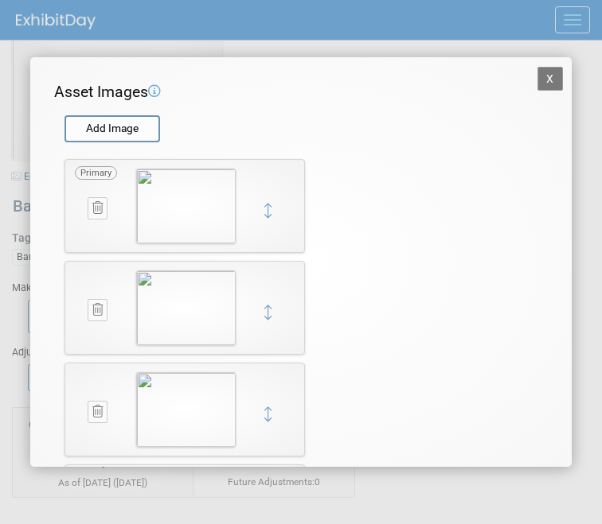
click at [543, 79] on button "X" at bounding box center [549, 79] width 25 height 24
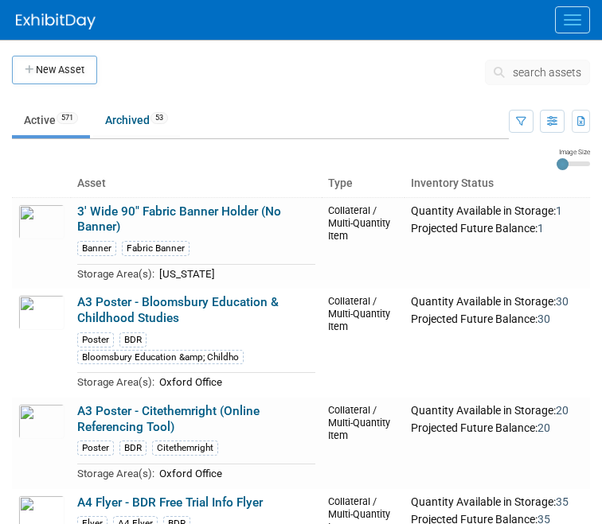
click at [527, 72] on span "search assets" at bounding box center [546, 72] width 68 height 13
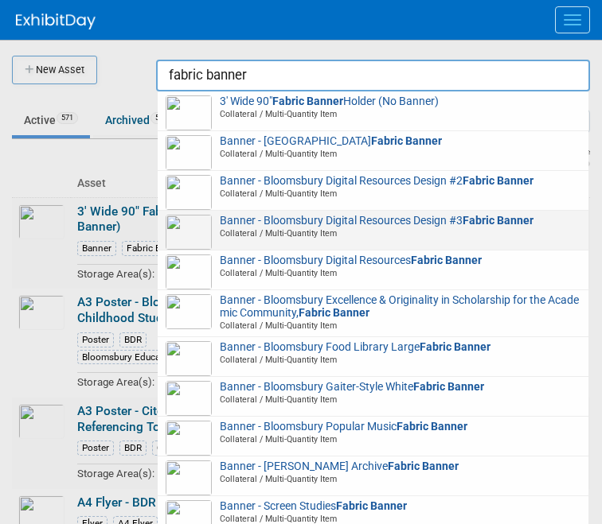
scroll to position [198, 0]
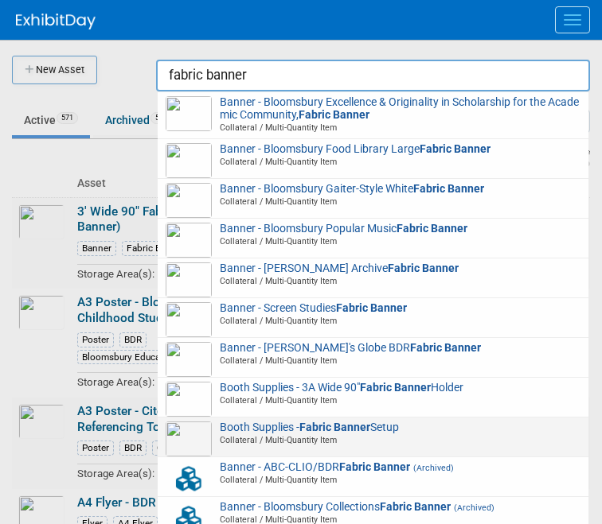
click at [439, 432] on span "Booth Supplies - Fabric Banner Setup Collateral / Multi-Quantity Item" at bounding box center [373, 434] width 415 height 25
type input "Booth Supplies - Fabric Banner Setup"
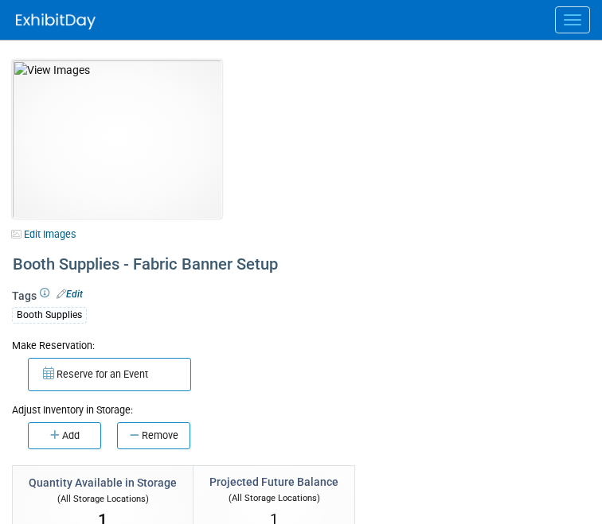
select select "[US_STATE]"
select select "BDR - Libraries"
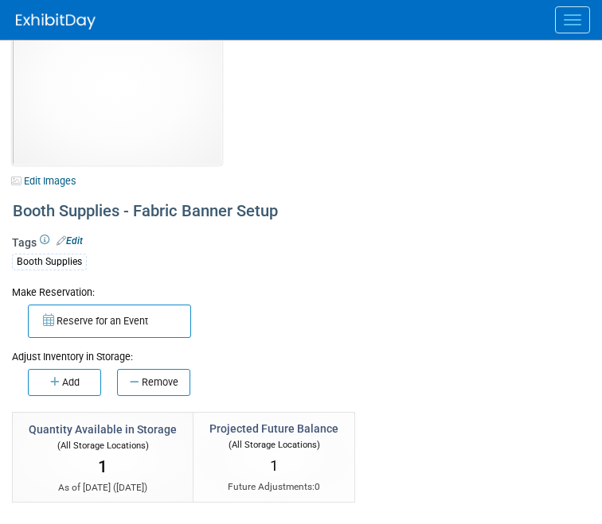
scroll to position [54, 0]
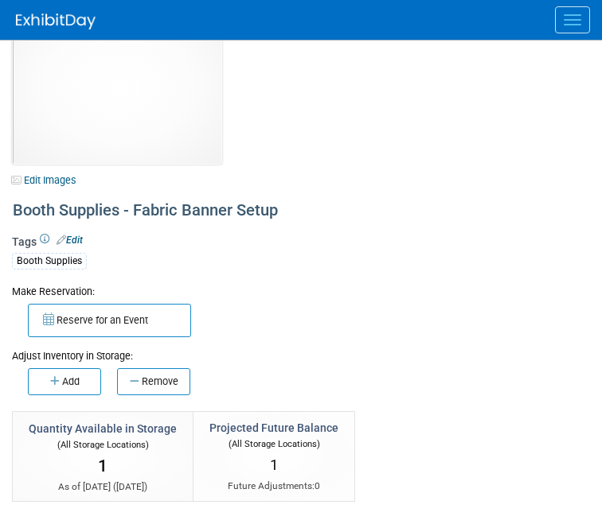
click at [75, 235] on link "Edit" at bounding box center [69, 240] width 26 height 11
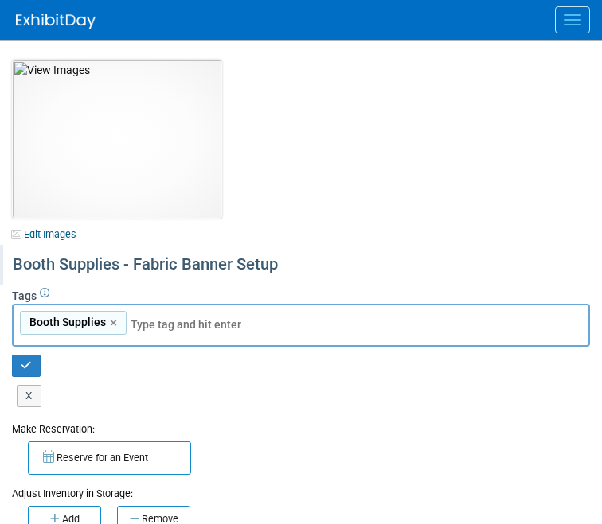
click at [99, 277] on div "Booth Supplies - Fabric Banner Setup" at bounding box center [298, 265] width 582 height 29
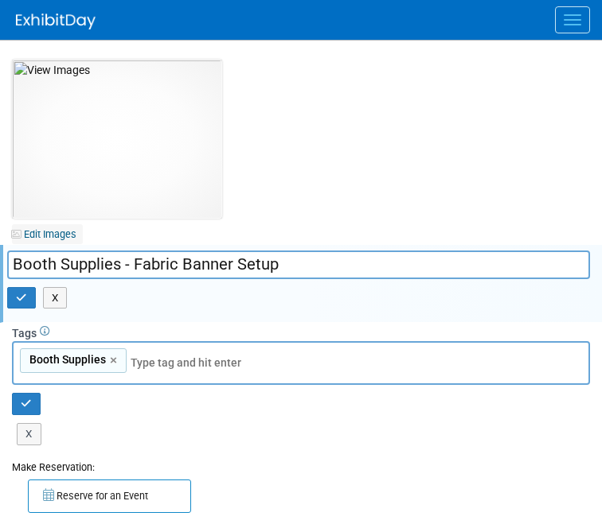
click at [24, 225] on link "Edit Images" at bounding box center [47, 234] width 71 height 20
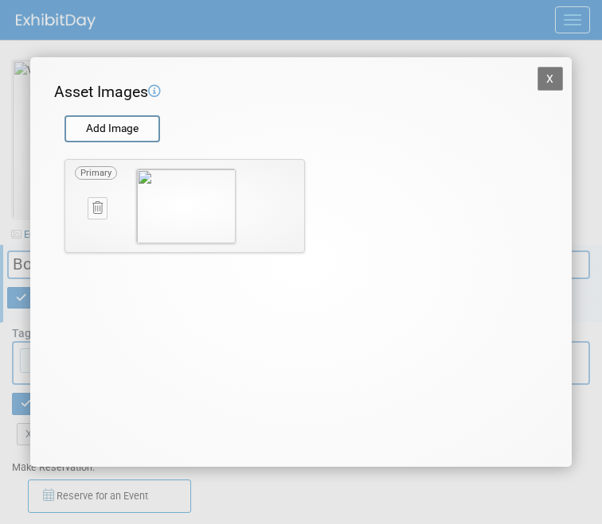
click at [98, 210] on icon at bounding box center [97, 208] width 10 height 12
click at [93, 223] on icon "button" at bounding box center [89, 226] width 10 height 10
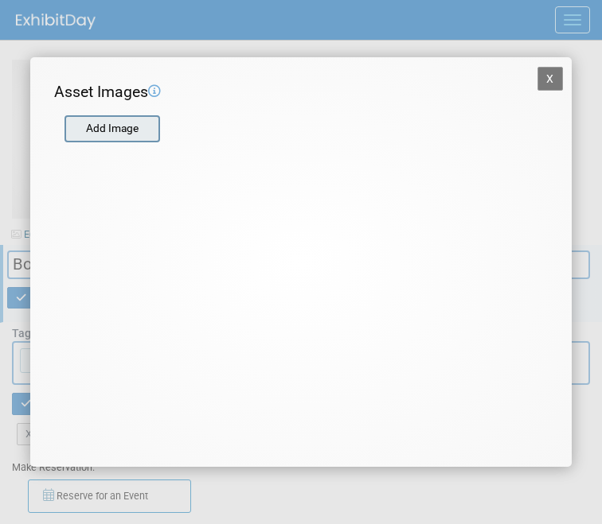
click at [124, 133] on input "file" at bounding box center [63, 129] width 189 height 24
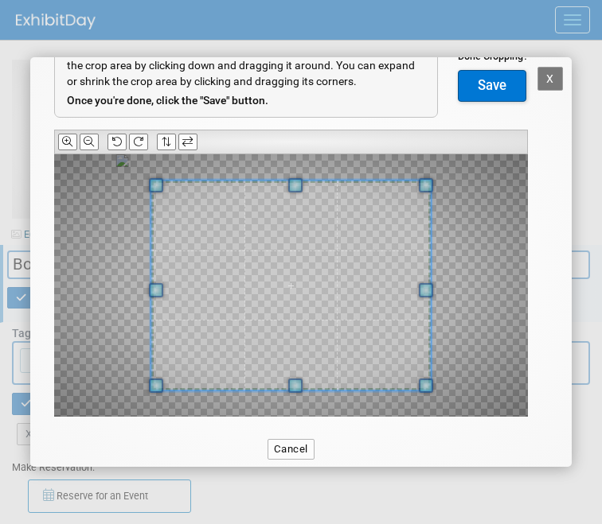
scroll to position [102, 0]
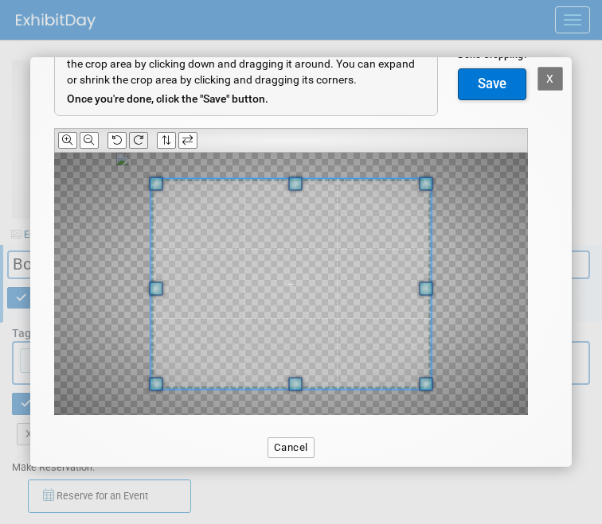
click at [142, 137] on icon at bounding box center [138, 140] width 10 height 10
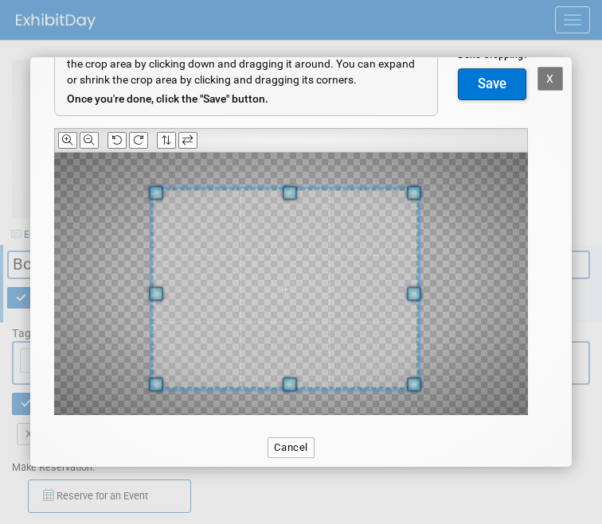
click at [384, 199] on div at bounding box center [284, 289] width 267 height 201
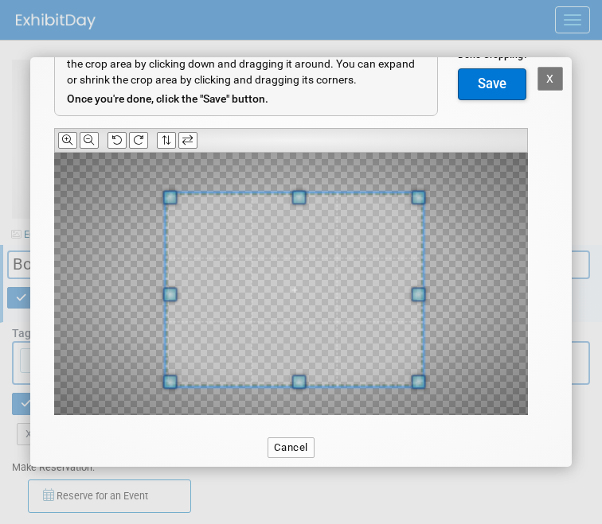
click at [360, 244] on span at bounding box center [294, 290] width 258 height 194
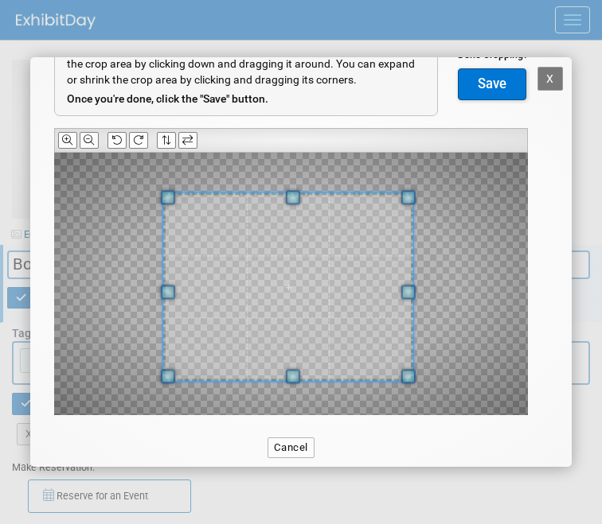
click at [411, 383] on span at bounding box center [408, 376] width 14 height 14
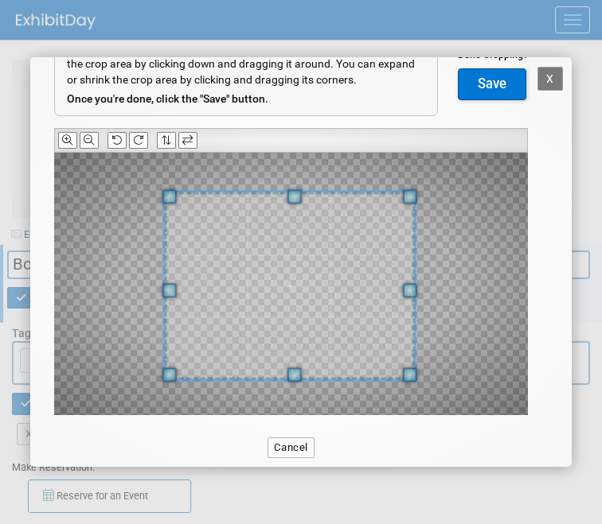
click at [364, 338] on span at bounding box center [290, 287] width 250 height 188
click at [493, 76] on button "Save" at bounding box center [492, 84] width 68 height 32
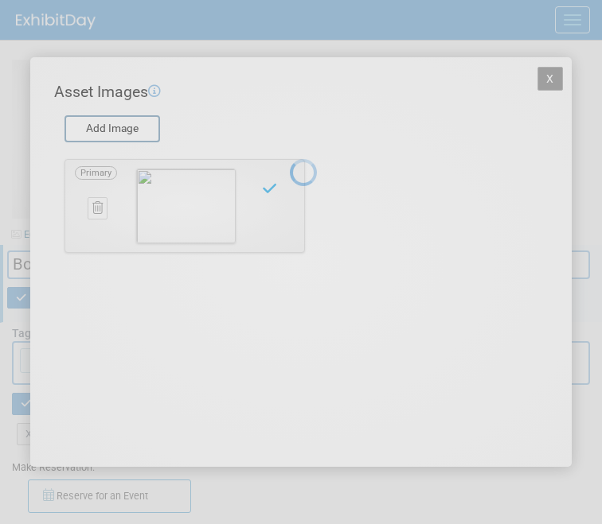
scroll to position [0, 0]
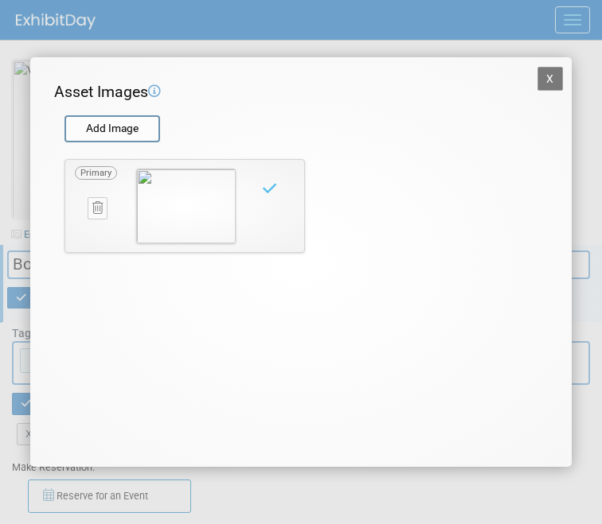
click at [547, 83] on button "X" at bounding box center [549, 79] width 25 height 24
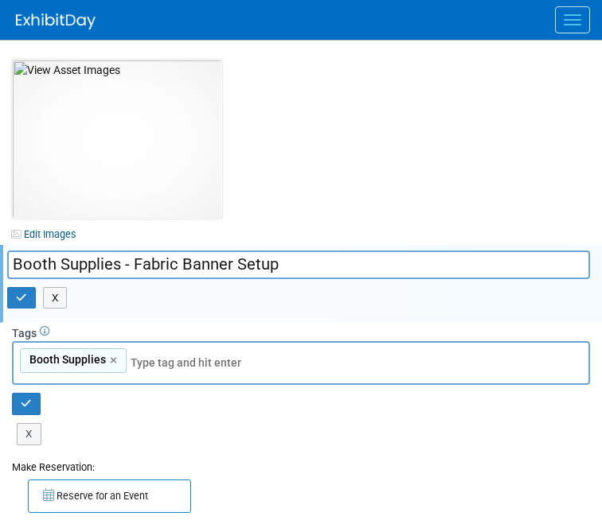
scroll to position [87, 0]
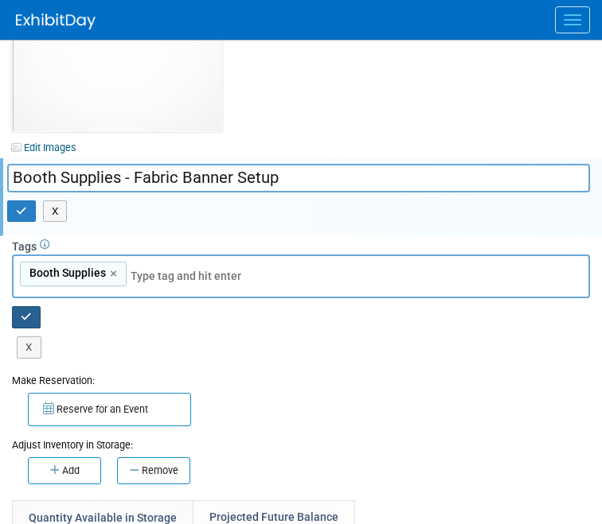
click at [27, 317] on icon "button" at bounding box center [26, 317] width 11 height 10
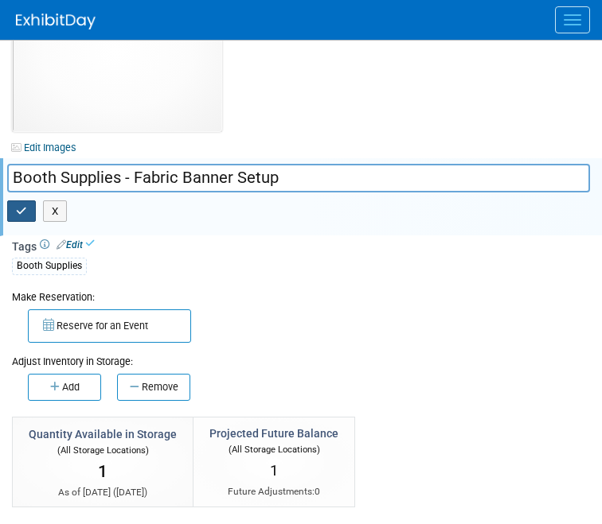
click at [21, 220] on button "button" at bounding box center [21, 212] width 29 height 22
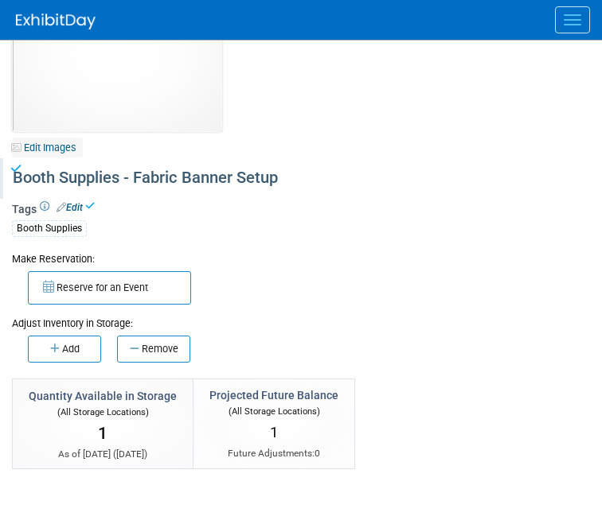
click at [60, 151] on link "Edit Images" at bounding box center [47, 148] width 71 height 20
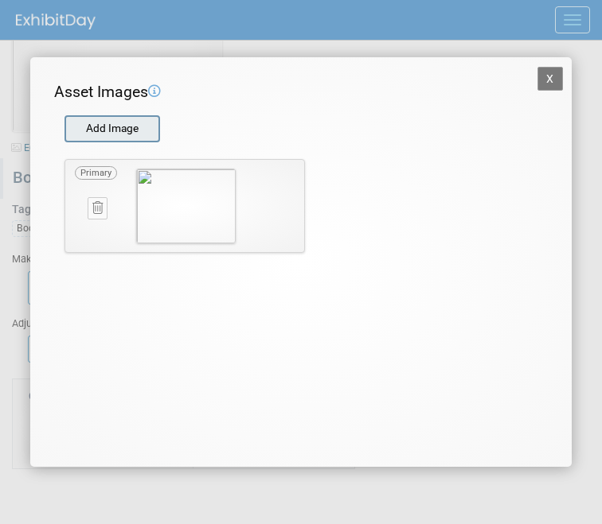
click at [106, 129] on input "file" at bounding box center [63, 129] width 189 height 24
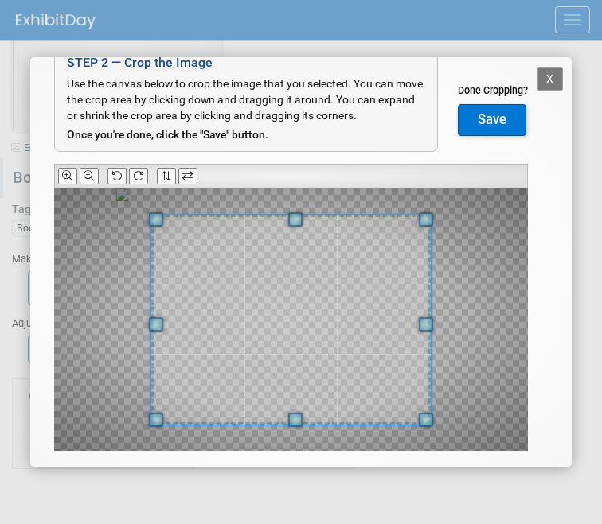
scroll to position [68, 0]
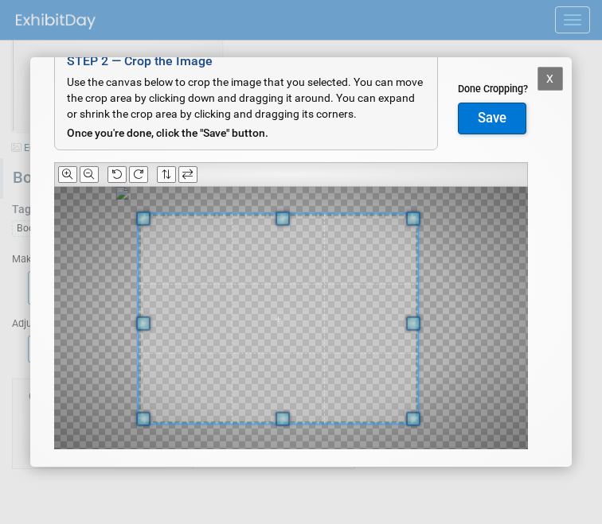
click at [380, 350] on span at bounding box center [277, 319] width 279 height 210
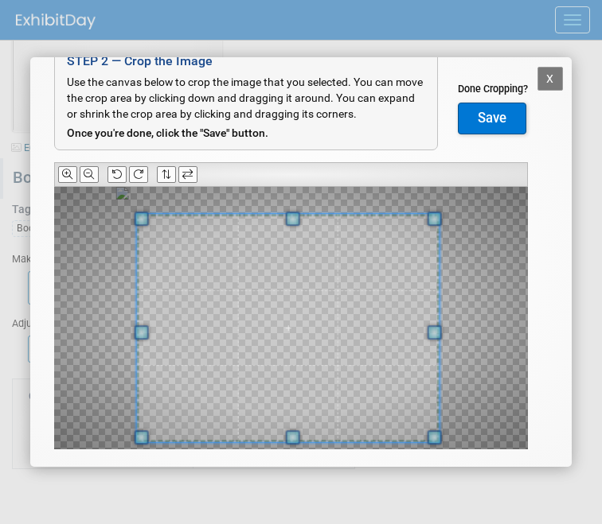
click at [439, 419] on div at bounding box center [287, 328] width 303 height 228
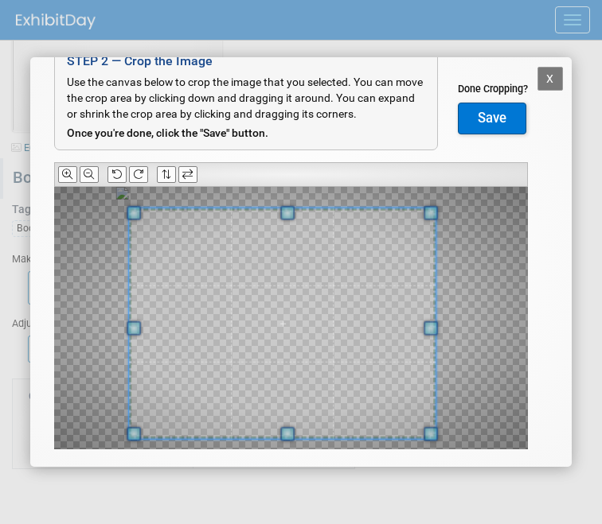
click at [403, 384] on span at bounding box center [282, 323] width 306 height 231
click at [481, 110] on button "Save" at bounding box center [492, 119] width 68 height 32
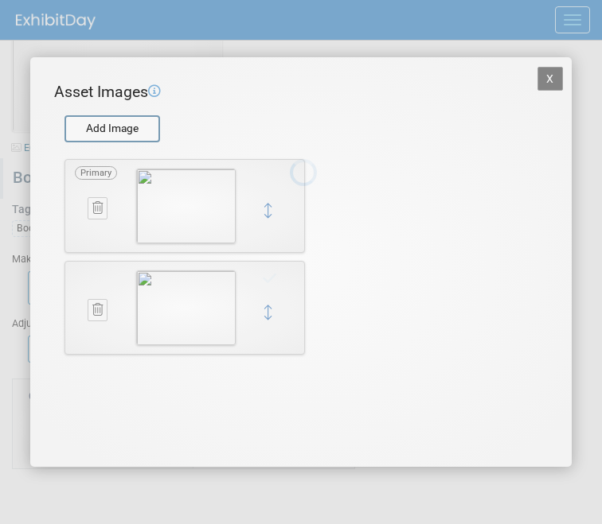
scroll to position [0, 0]
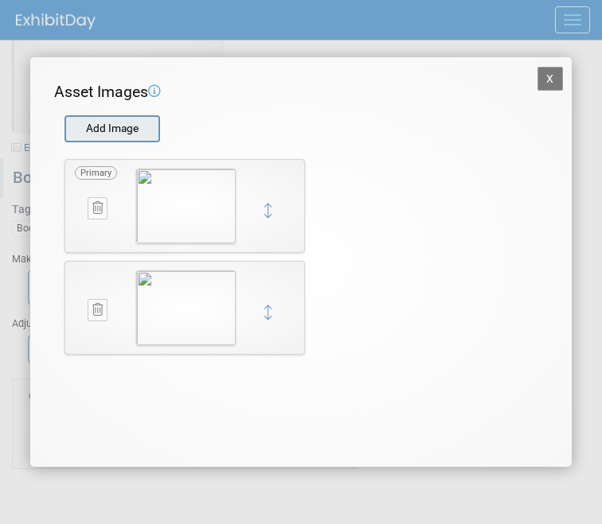
click at [97, 125] on input "file" at bounding box center [63, 129] width 189 height 24
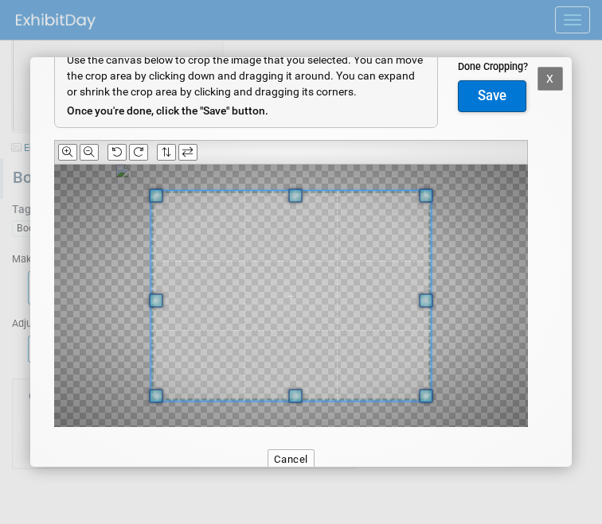
scroll to position [92, 0]
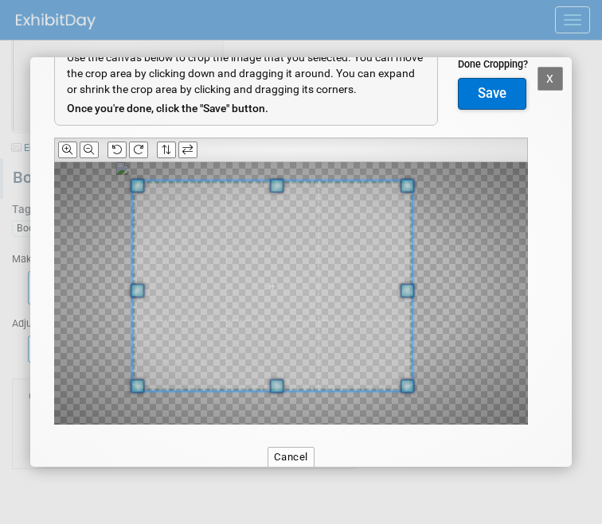
click at [323, 296] on span at bounding box center [271, 286] width 279 height 210
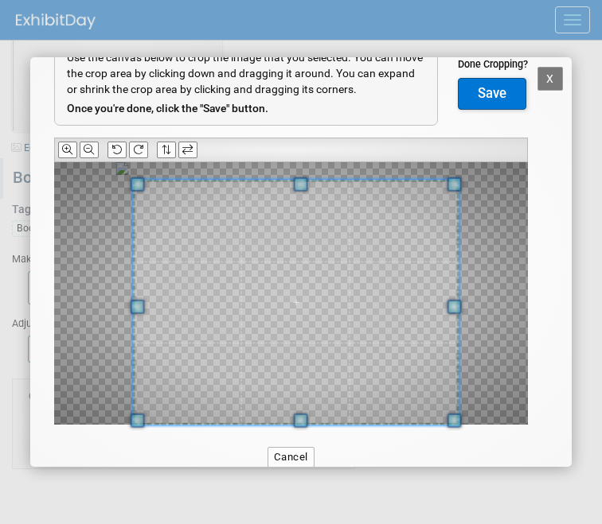
click at [456, 388] on div at bounding box center [295, 302] width 326 height 245
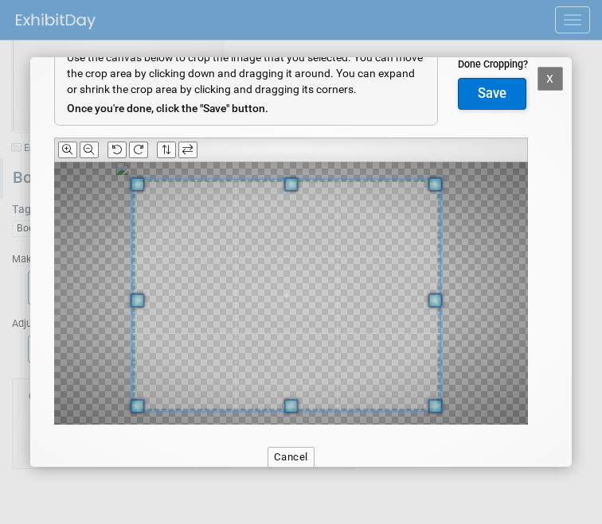
click at [432, 390] on div at bounding box center [286, 296] width 308 height 232
click at [489, 95] on button "Save" at bounding box center [492, 94] width 68 height 32
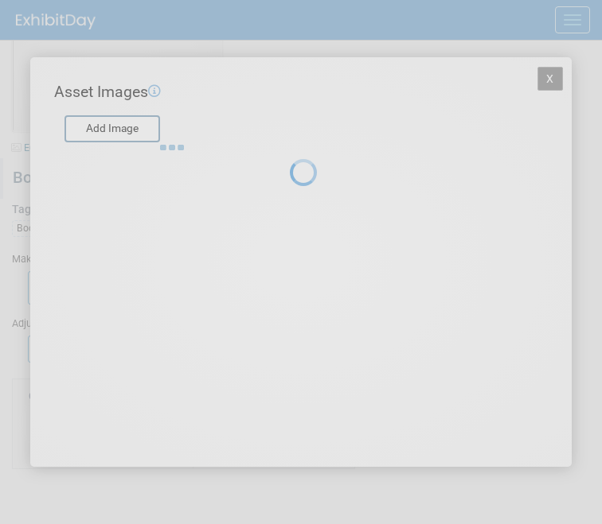
scroll to position [0, 0]
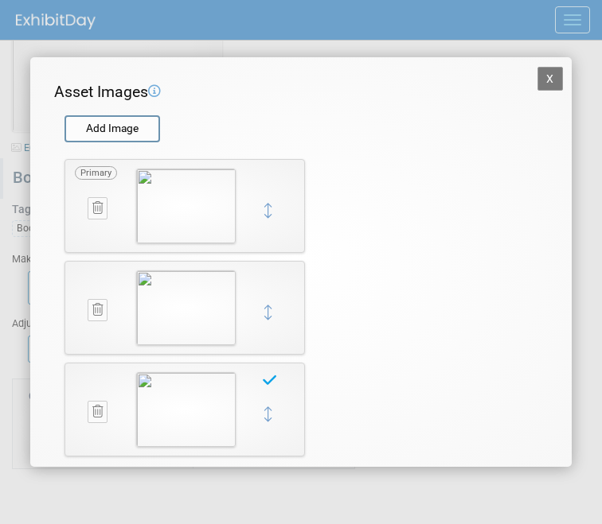
click at [547, 73] on button "X" at bounding box center [549, 79] width 25 height 24
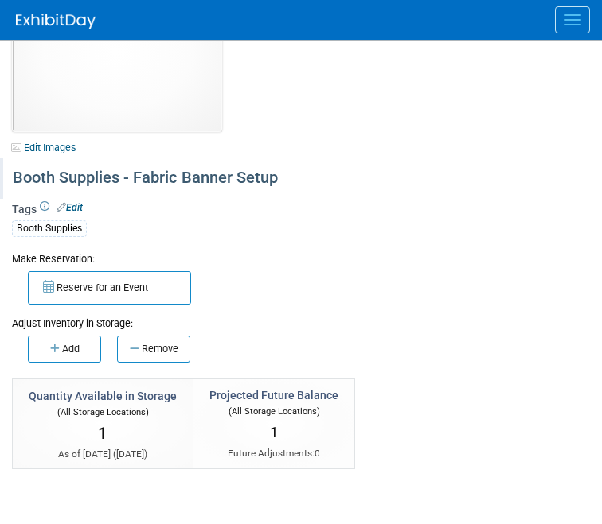
scroll to position [39, 0]
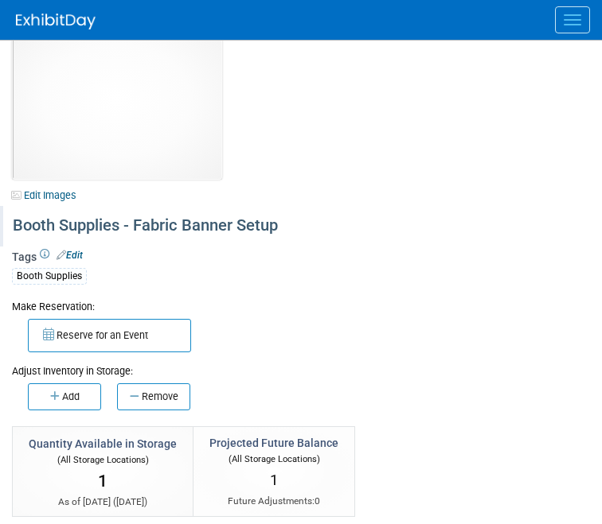
click at [182, 230] on div "Booth Supplies - Fabric Banner Setup" at bounding box center [298, 226] width 582 height 29
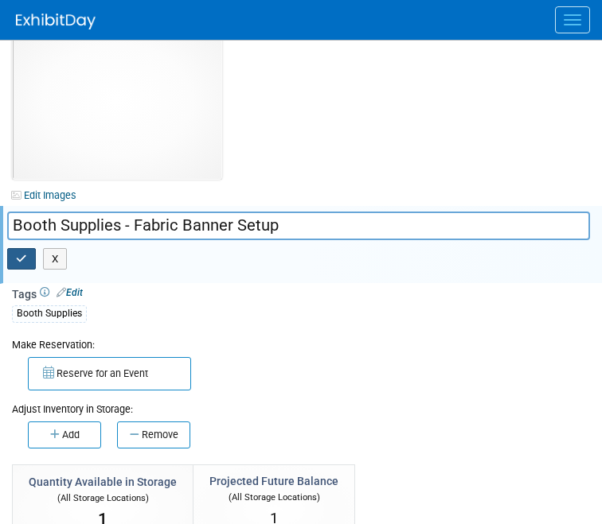
click at [19, 257] on icon "button" at bounding box center [21, 259] width 11 height 10
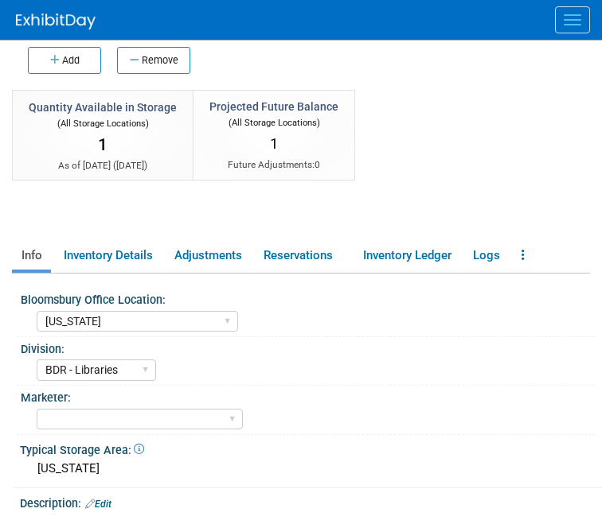
scroll to position [0, 0]
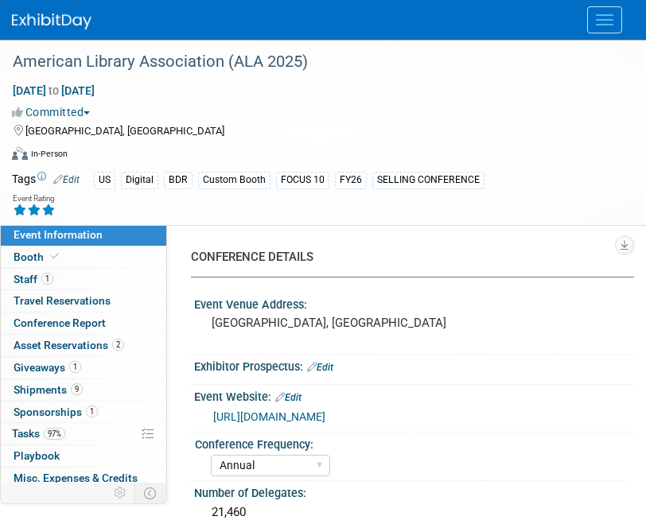
select select "Annual"
select select "Level 1"
select select "In-Person Booth"
select select "Libraries"
select select "Bloomsbury Digital Resources"
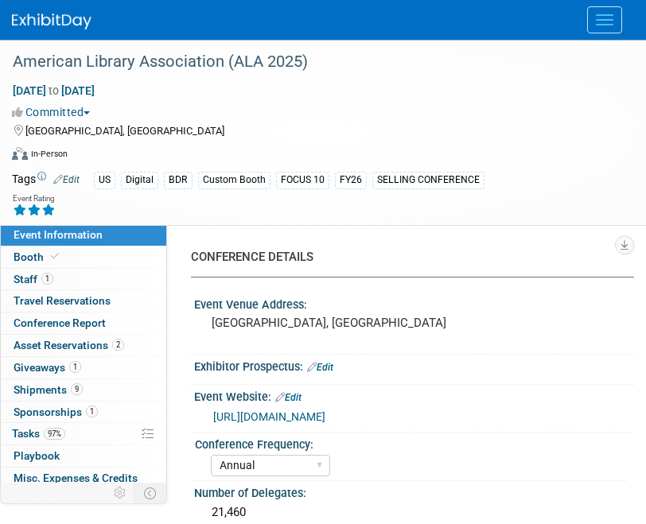
select select "[PERSON_NAME]"
select select "Michelle Kelly"
select select "Rosalie Love"
select select "BDR Product Awareness and Trial Generation​"
click at [600, 28] on button "Menu" at bounding box center [604, 19] width 35 height 27
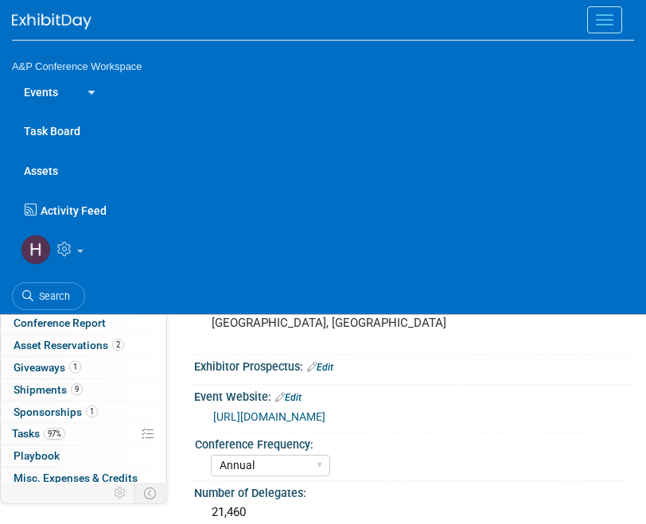
click at [57, 167] on link "Assets" at bounding box center [323, 170] width 622 height 40
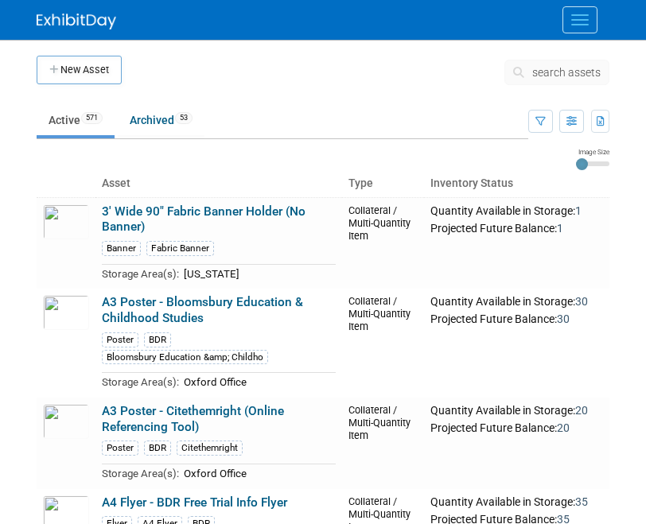
click at [544, 80] on button "search assets" at bounding box center [556, 72] width 105 height 25
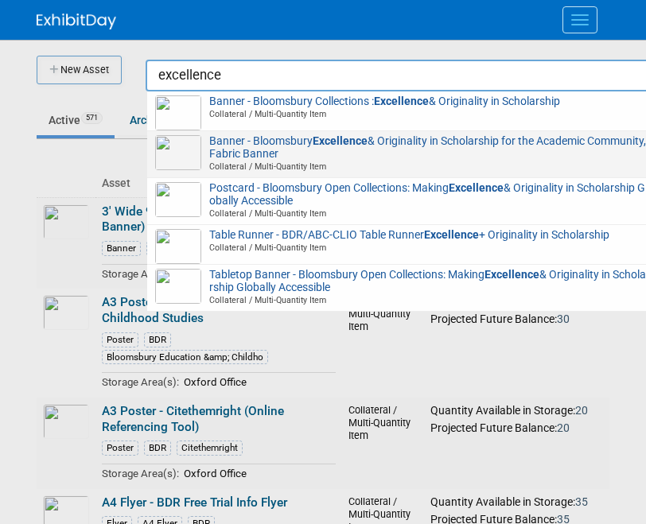
click at [256, 150] on span "Banner - Bloomsbury Excellence & Originality in Scholarship for the Academic Co…" at bounding box center [402, 154] width 494 height 38
type input "Banner - Bloomsbury Excellence & Originality in Scholarship for the Academic Co…"
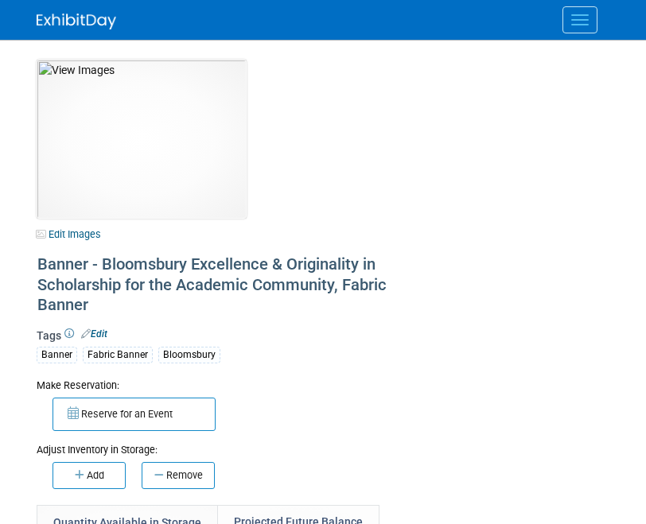
select select "[US_STATE]"
select select "BDR - Schools"
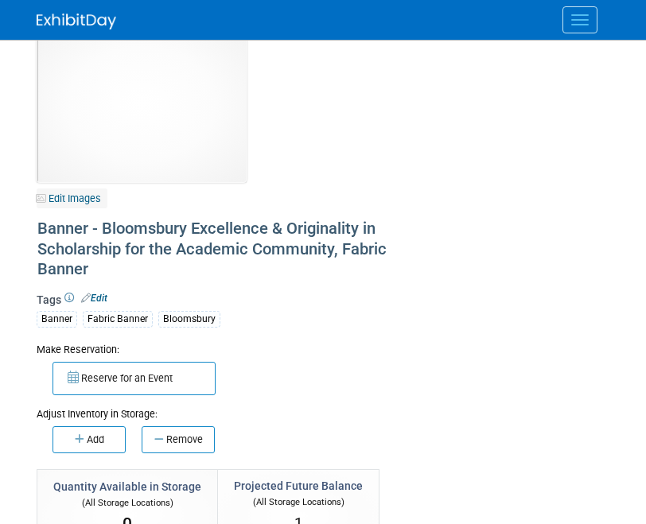
click at [82, 200] on link "Edit Images" at bounding box center [72, 199] width 71 height 20
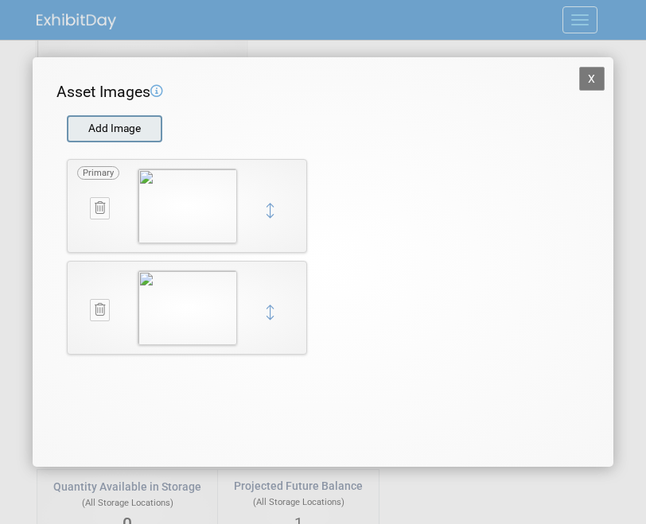
click at [133, 127] on input "file" at bounding box center [65, 129] width 189 height 24
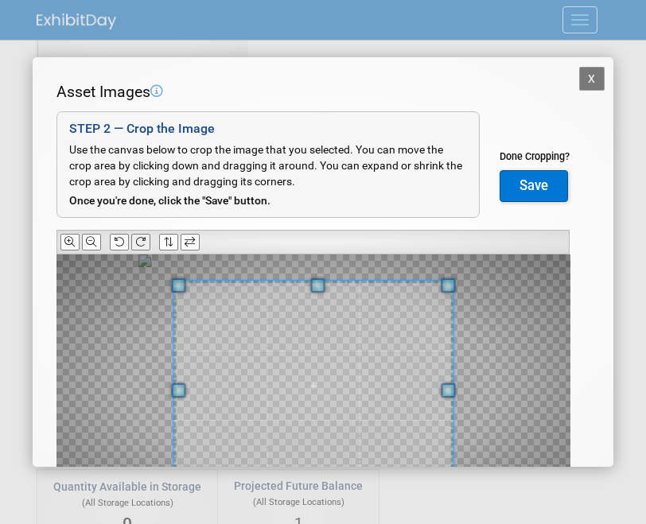
click at [142, 240] on icon at bounding box center [140, 242] width 10 height 10
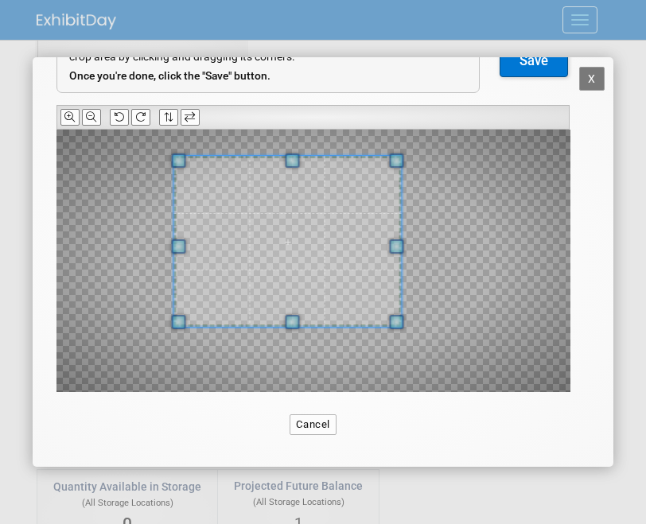
click at [399, 337] on div at bounding box center [313, 261] width 514 height 263
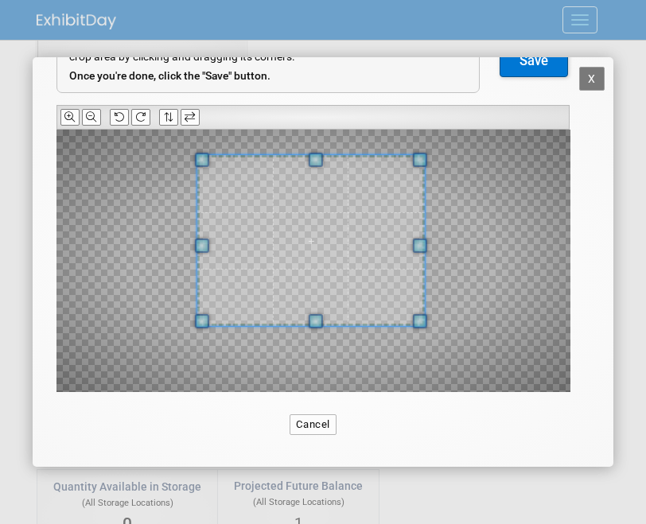
click at [354, 282] on span at bounding box center [311, 240] width 228 height 171
click at [524, 68] on button "Save" at bounding box center [534, 61] width 68 height 32
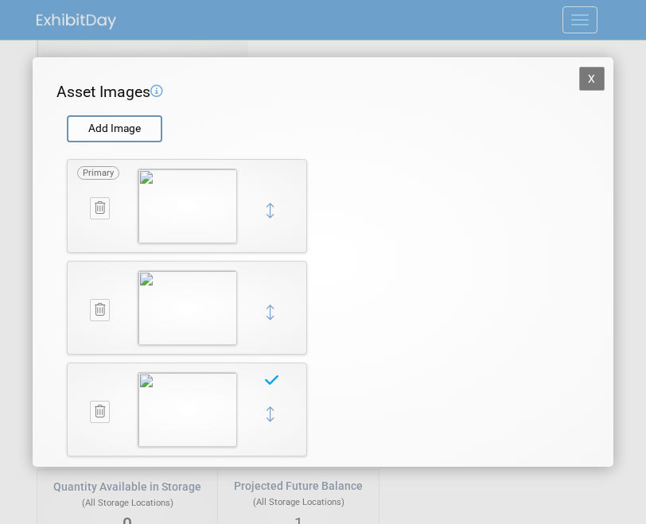
scroll to position [0, 0]
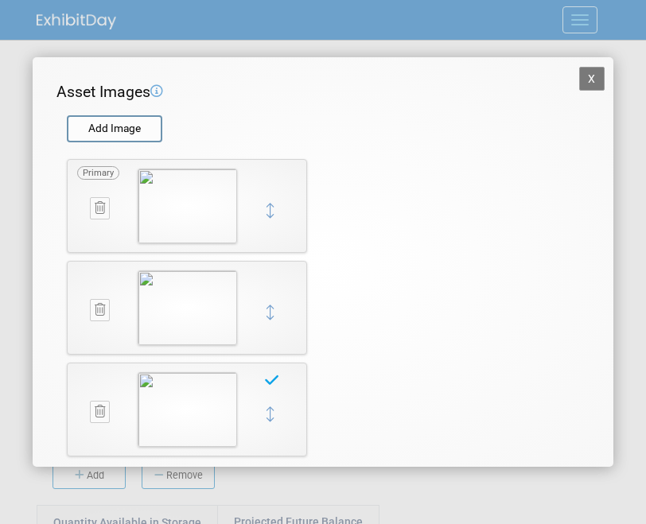
click at [595, 88] on button "X" at bounding box center [591, 79] width 25 height 24
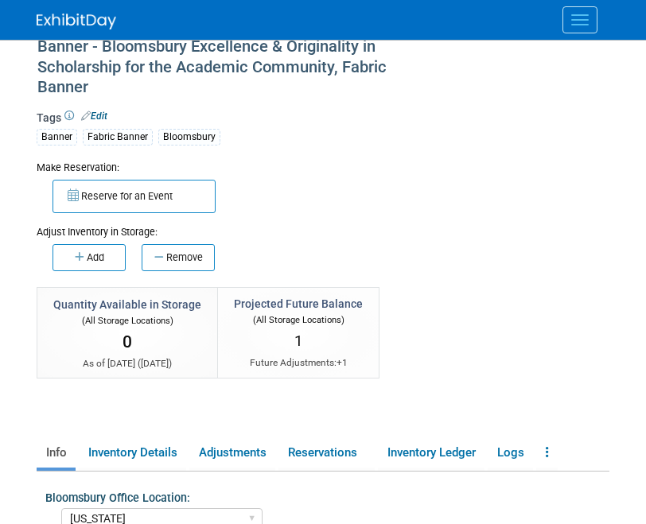
scroll to position [220, 0]
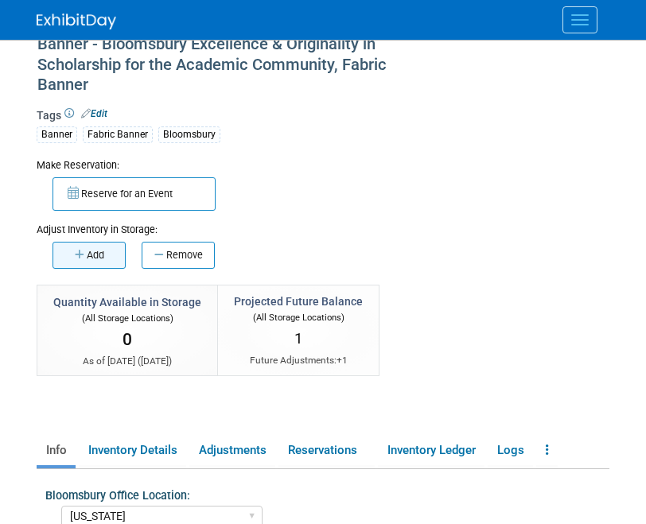
click at [112, 262] on button "Add" at bounding box center [89, 255] width 73 height 27
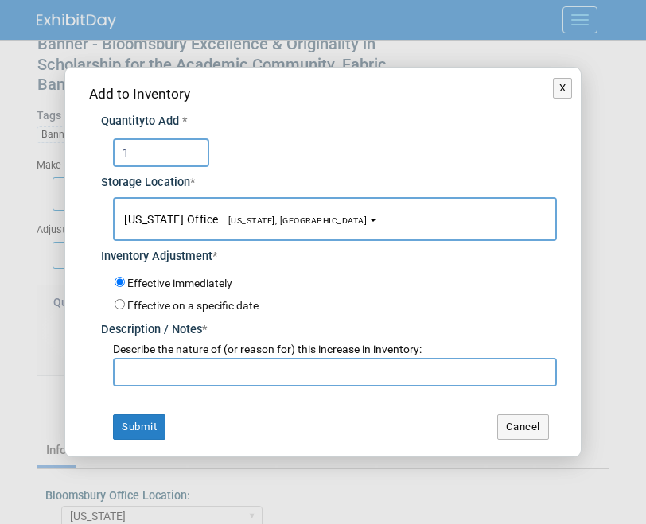
type input "1"
click at [203, 382] on input "text" at bounding box center [335, 372] width 444 height 29
type input "correcting stock"
click at [141, 429] on button "Submit" at bounding box center [139, 427] width 53 height 25
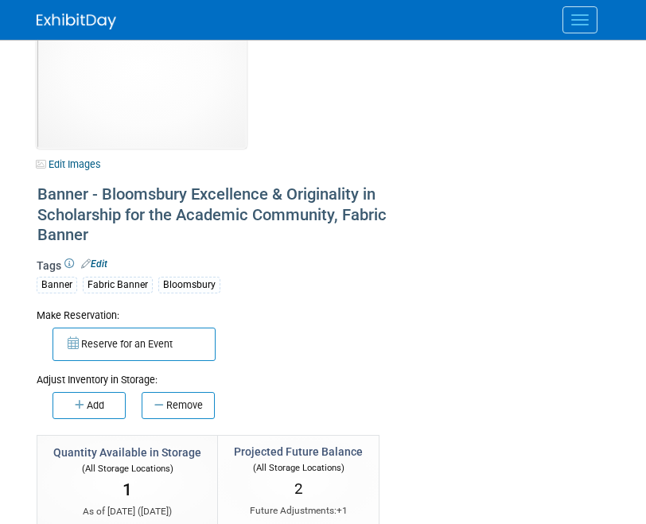
scroll to position [0, 0]
